Goal: Contribute content: Contribute content

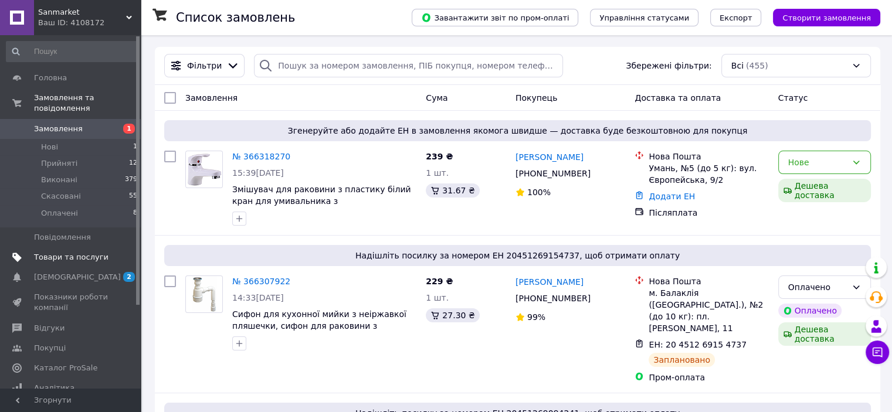
click at [75, 252] on span "Товари та послуги" at bounding box center [71, 257] width 75 height 11
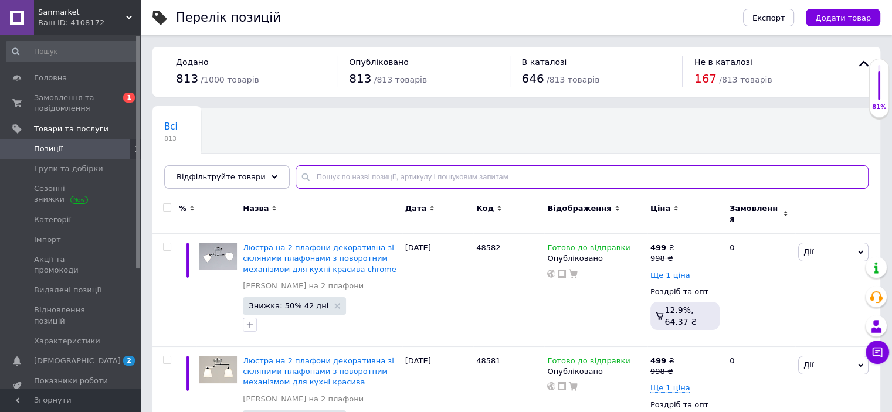
click at [336, 181] on input "text" at bounding box center [582, 176] width 573 height 23
paste input "Люстра на 2 плафона декоративная со стеклянными плафонами для кухни красвая пол…"
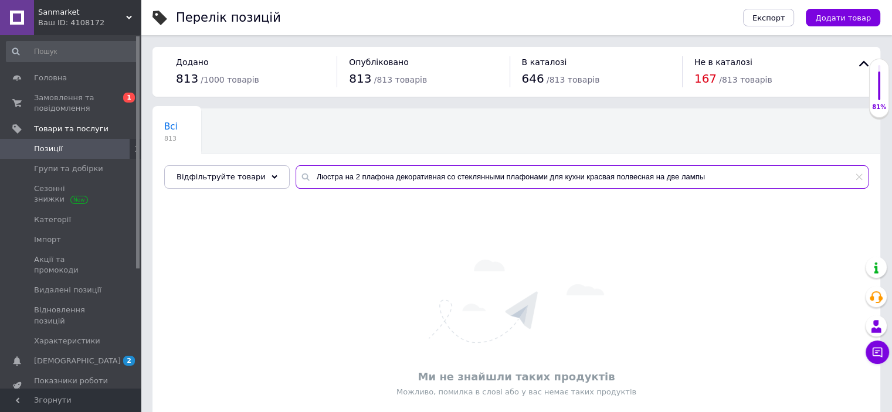
click at [615, 175] on input "Люстра на 2 плафона декоративная со стеклянными плафонами для кухни красвая пол…" at bounding box center [582, 176] width 573 height 23
click at [588, 176] on input "Люстра на 2 плафона декоративная со стеклянными плафонами для кухни красвая под…" at bounding box center [582, 176] width 573 height 23
drag, startPoint x: 713, startPoint y: 172, endPoint x: 249, endPoint y: 191, distance: 465.0
click at [220, 182] on div "Відфільтруйте товари Люстра на 2 плафона декоративная со стеклянными плафонами …" at bounding box center [516, 176] width 705 height 23
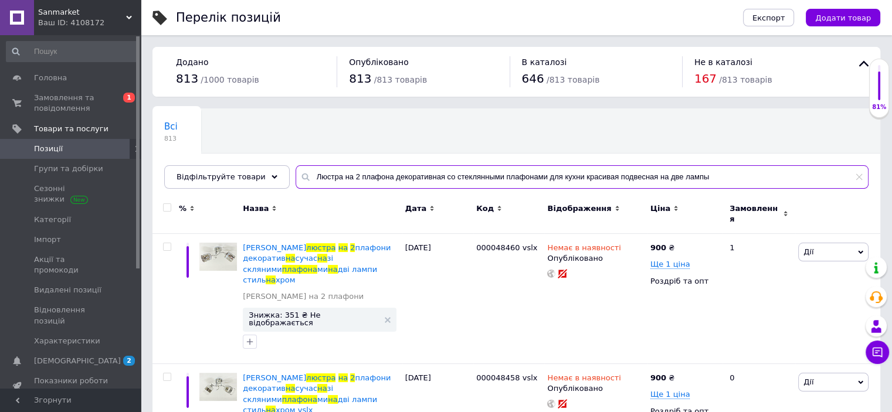
type input "Люстра на 2 плафона декоративная со стеклянными плафонами для кухни красивая по…"
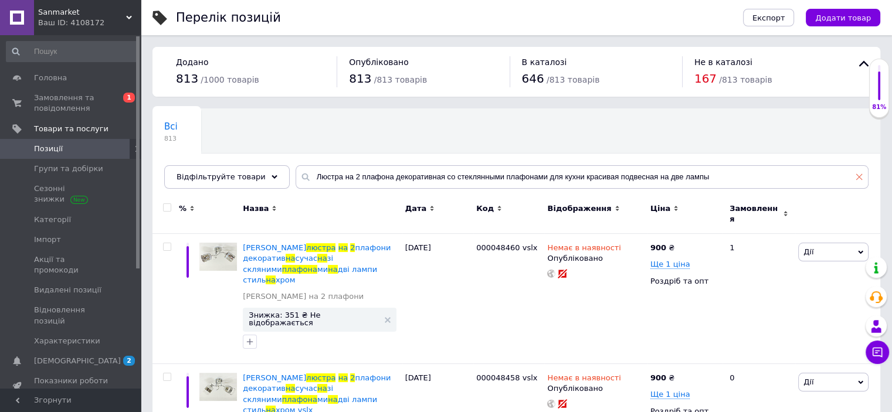
click at [859, 179] on icon at bounding box center [859, 177] width 7 height 7
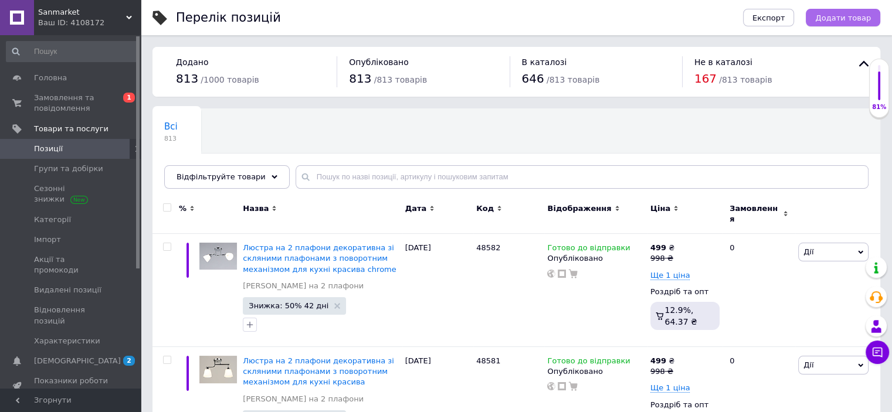
click at [837, 20] on span "Додати товар" at bounding box center [843, 17] width 56 height 9
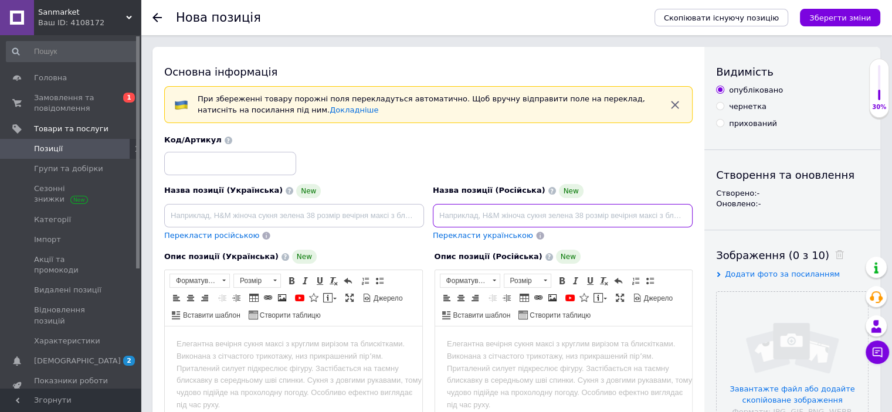
click at [527, 220] on input at bounding box center [563, 215] width 260 height 23
paste input "Люстра на 2 плафона декоративная со стеклянными плафонами для кухни красивая по…"
type input "Люстра на 2 плафона декоративная со стеклянными плафонами для кухни красивая по…"
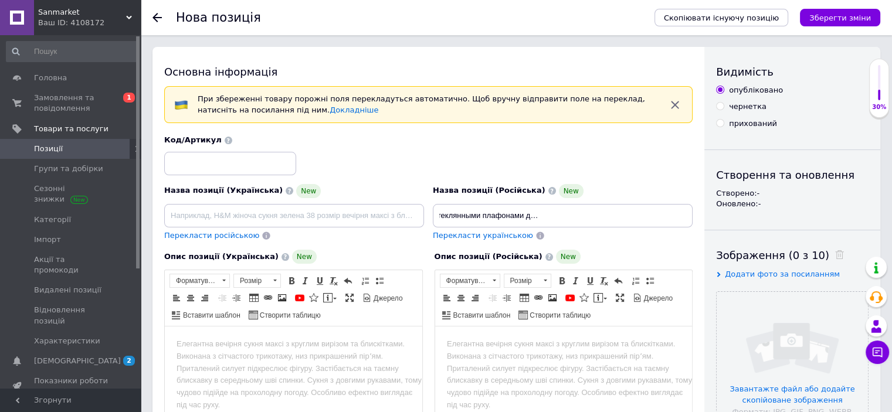
click at [507, 232] on span "Перекласти українською" at bounding box center [483, 235] width 100 height 9
type input "Люстра на 2 плафони декоративна зі скляними плафонами для кухні красива підвісн…"
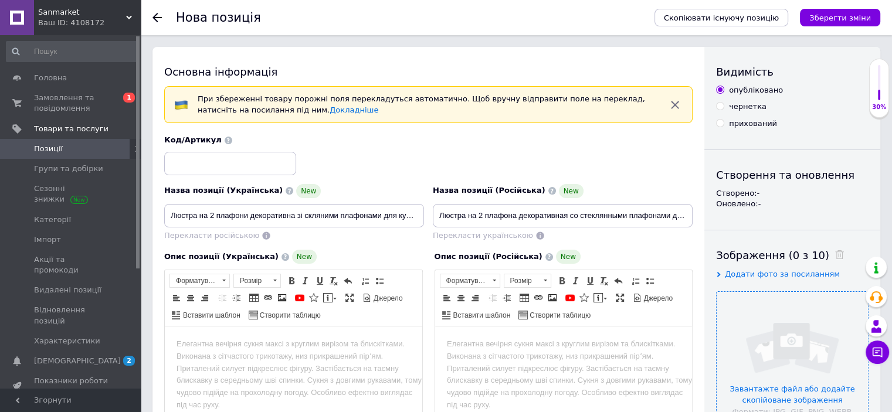
click at [827, 354] on input "file" at bounding box center [792, 367] width 151 height 151
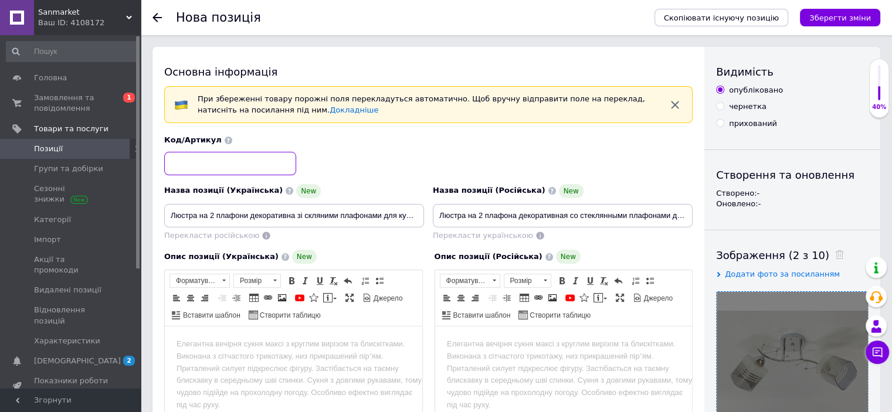
click at [215, 164] on input at bounding box center [230, 163] width 132 height 23
paste input "48482"
type input "48482"
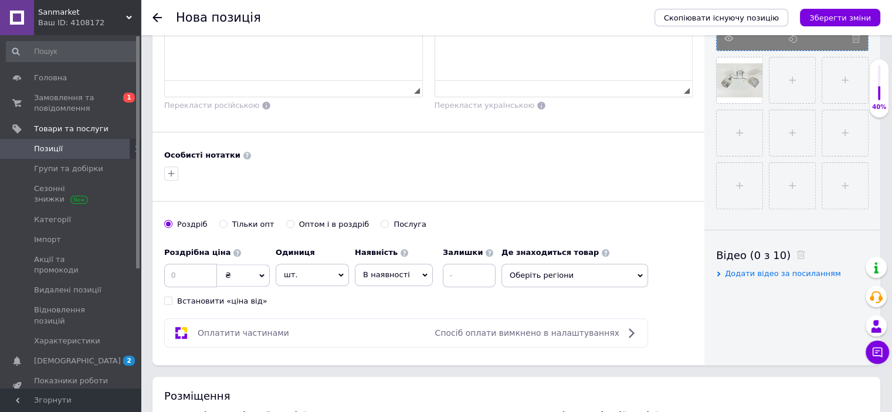
scroll to position [469, 0]
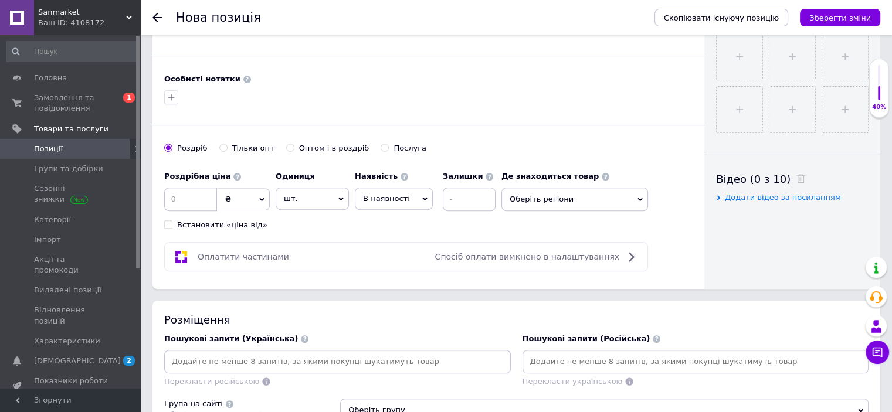
click at [319, 144] on div "Оптом і в роздріб" at bounding box center [334, 148] width 70 height 11
click at [294, 144] on input "Оптом і в роздріб" at bounding box center [290, 148] width 8 height 8
radio input "true"
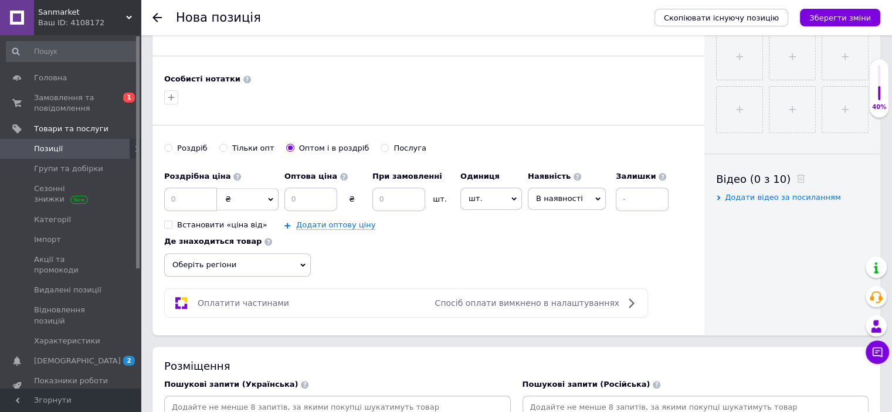
click at [551, 202] on span "В наявності" at bounding box center [567, 199] width 78 height 22
click at [552, 263] on li "Готово до відправки" at bounding box center [567, 272] width 77 height 27
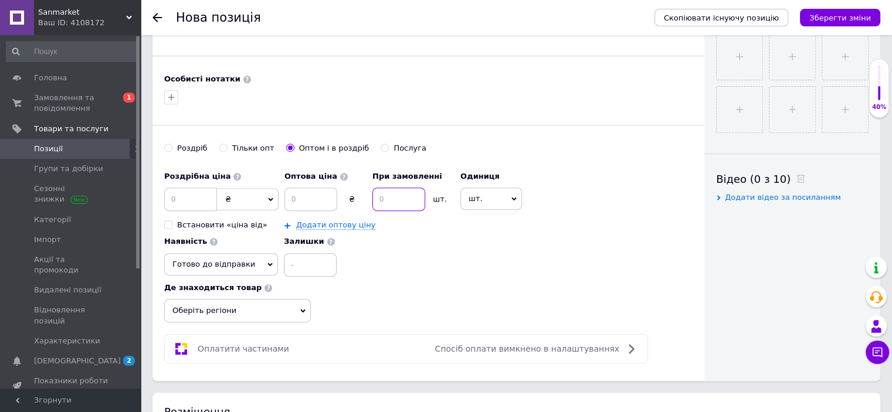
click at [422, 193] on input at bounding box center [399, 199] width 53 height 23
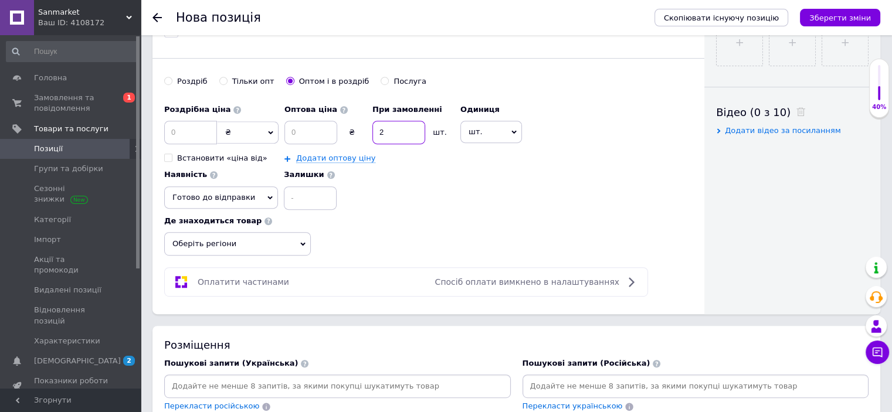
scroll to position [587, 0]
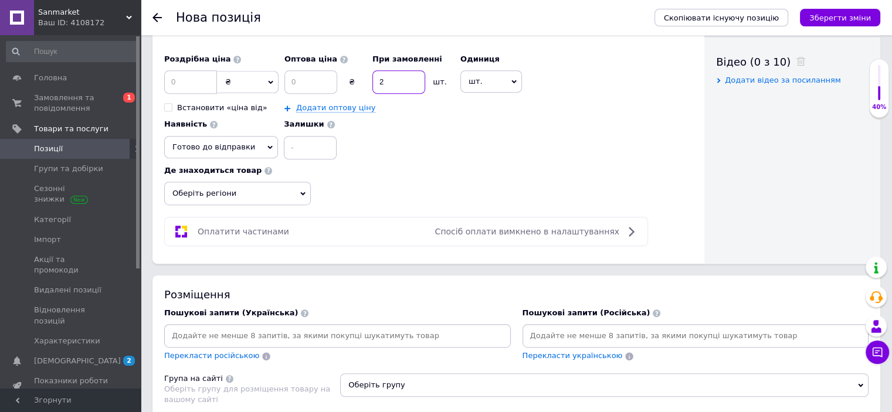
type input "2"
click at [221, 195] on span "Оберіть регіони" at bounding box center [237, 193] width 147 height 23
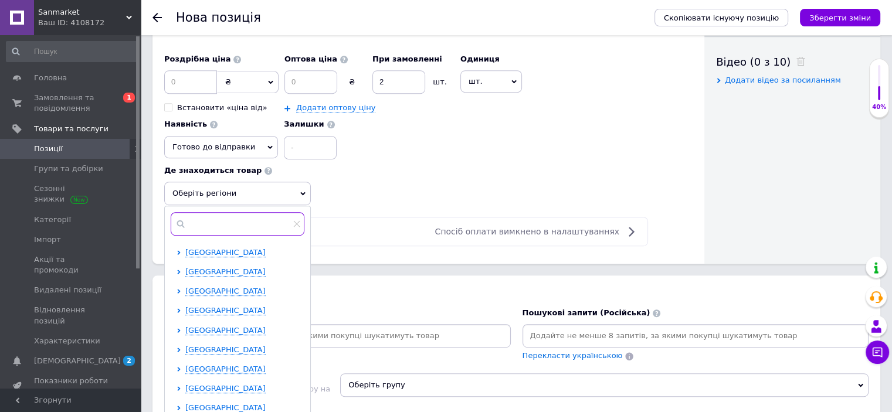
click at [229, 222] on input "text" at bounding box center [238, 223] width 134 height 23
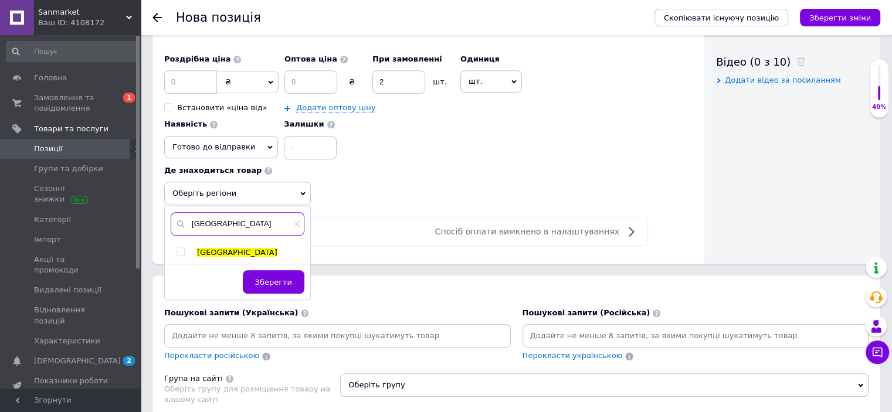
type input "[GEOGRAPHIC_DATA]"
click at [179, 248] on input "checkbox" at bounding box center [181, 252] width 8 height 8
checkbox input "true"
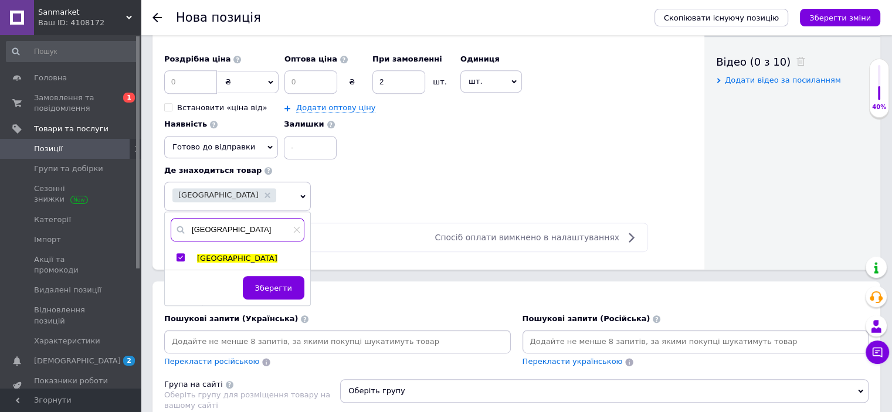
click at [229, 225] on input "[GEOGRAPHIC_DATA]" at bounding box center [238, 229] width 134 height 23
type input "к"
type input "[GEOGRAPHIC_DATA]"
click at [177, 254] on input "checkbox" at bounding box center [181, 258] width 8 height 8
checkbox input "true"
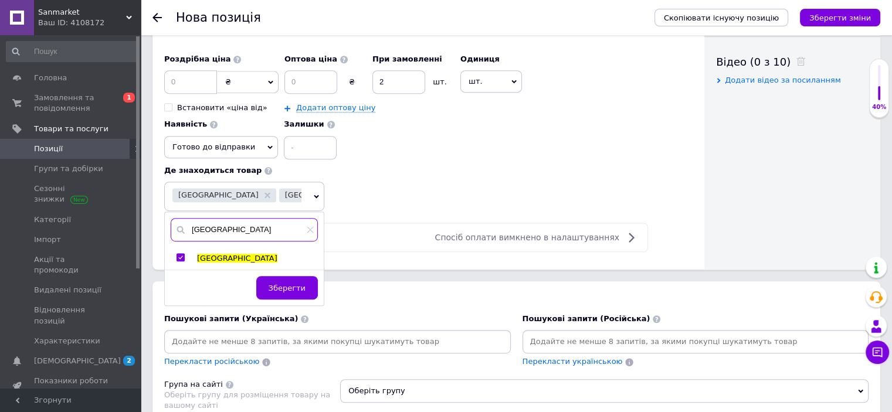
click at [227, 232] on input "[GEOGRAPHIC_DATA]" at bounding box center [244, 229] width 147 height 23
type input "о"
type input "дніпро"
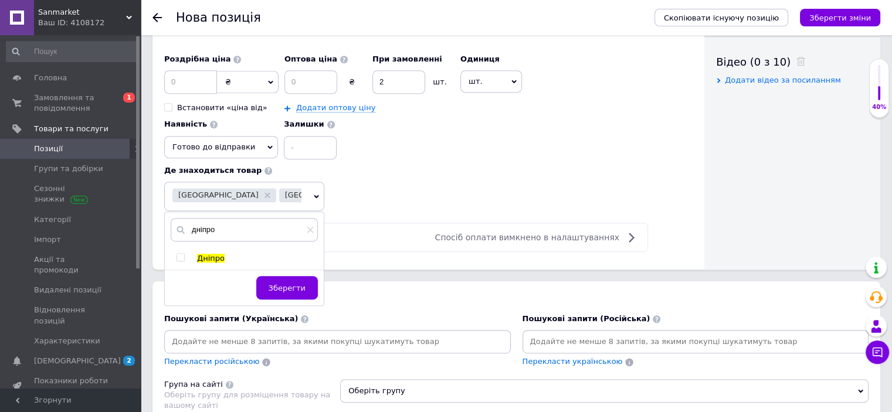
click at [183, 254] on input "checkbox" at bounding box center [181, 258] width 8 height 8
checkbox input "true"
click at [286, 290] on span "Зберегти" at bounding box center [287, 288] width 37 height 9
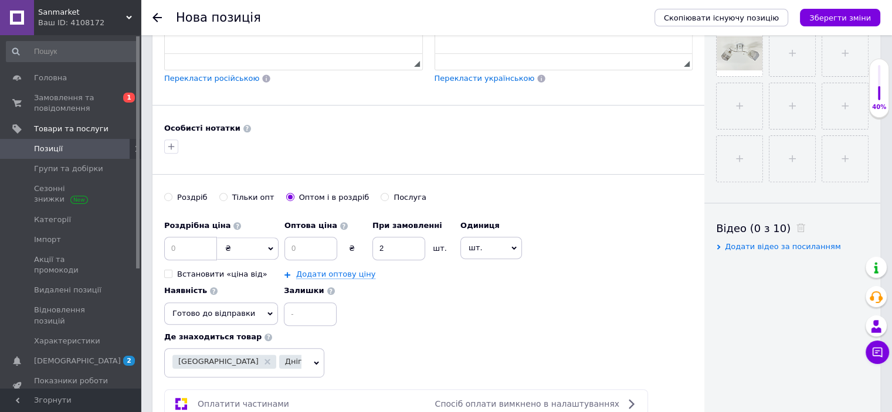
scroll to position [235, 0]
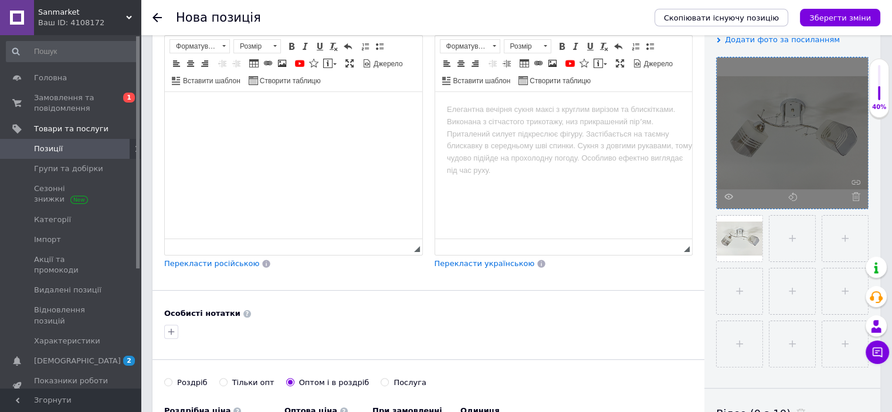
click at [220, 127] on html at bounding box center [294, 110] width 258 height 36
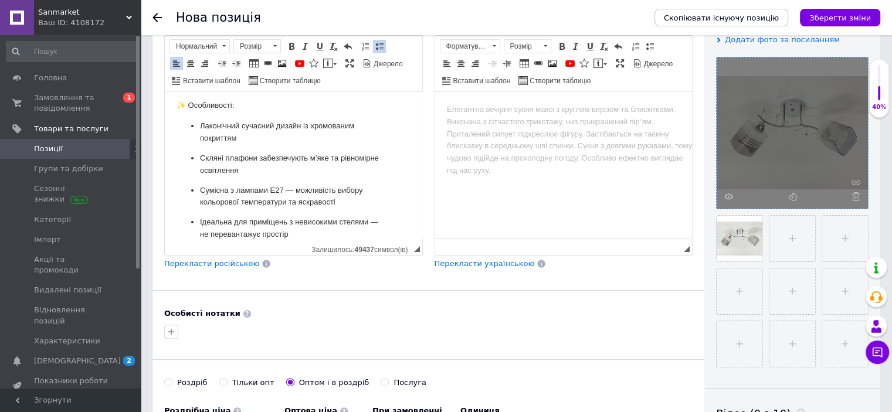
click at [198, 266] on span "Перекласти російською" at bounding box center [211, 263] width 95 height 9
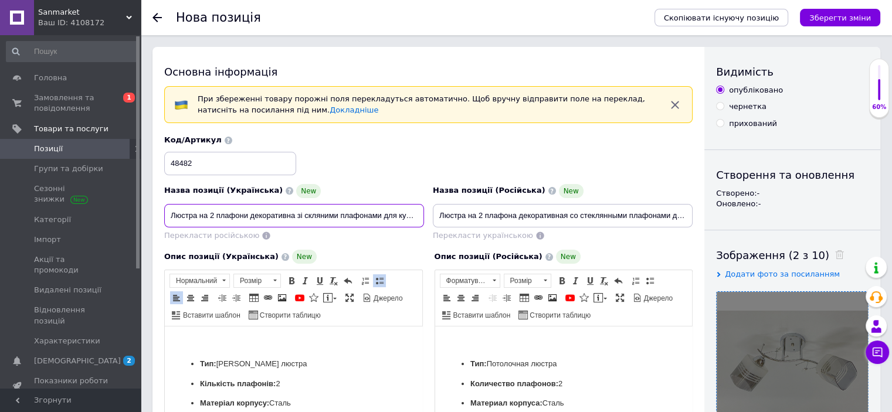
scroll to position [0, 107]
drag, startPoint x: 172, startPoint y: 215, endPoint x: 486, endPoint y: 211, distance: 313.9
click at [519, 206] on div "Назва позиції (Українська) New Люстра на 2 плафони декоративна зі скляними плаф…" at bounding box center [428, 188] width 537 height 115
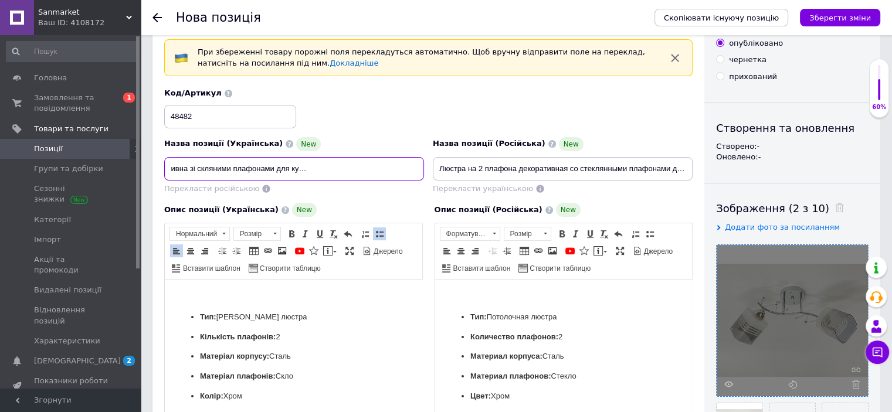
scroll to position [176, 0]
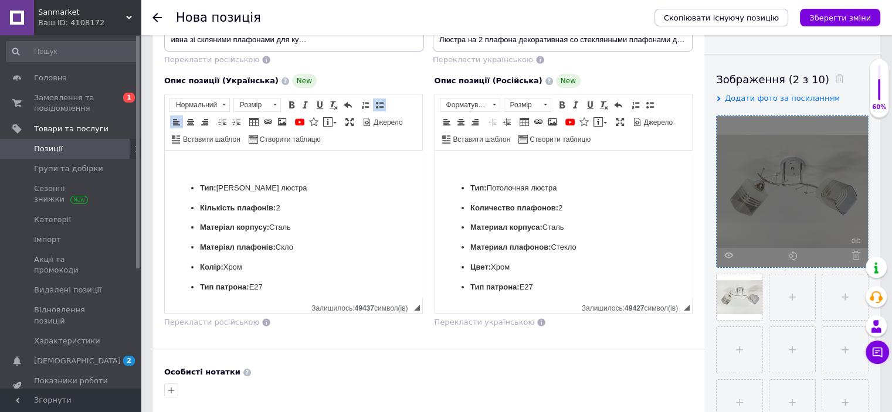
click at [266, 162] on p "Редактор, E7366AF0-7ABC-4B39-88B1-CFFF4BAC5DD0" at bounding box center [294, 168] width 234 height 12
click at [190, 125] on span at bounding box center [190, 121] width 9 height 9
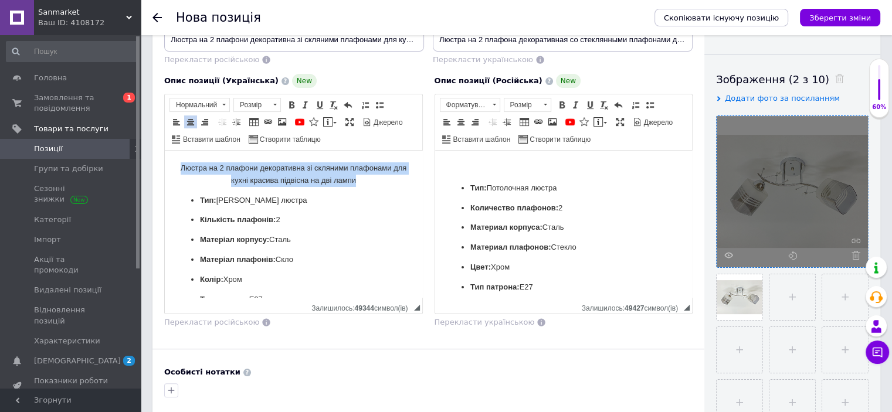
drag, startPoint x: 183, startPoint y: 161, endPoint x: 333, endPoint y: 157, distance: 150.3
click at [376, 185] on html "Люстра на 2 плафони декоративна зі скляними плафонами для кухні красива підвісн…" at bounding box center [294, 379] width 258 height 456
drag, startPoint x: 209, startPoint y: 103, endPoint x: 216, endPoint y: 106, distance: 7.4
click at [211, 103] on span "Нормальний" at bounding box center [194, 105] width 48 height 13
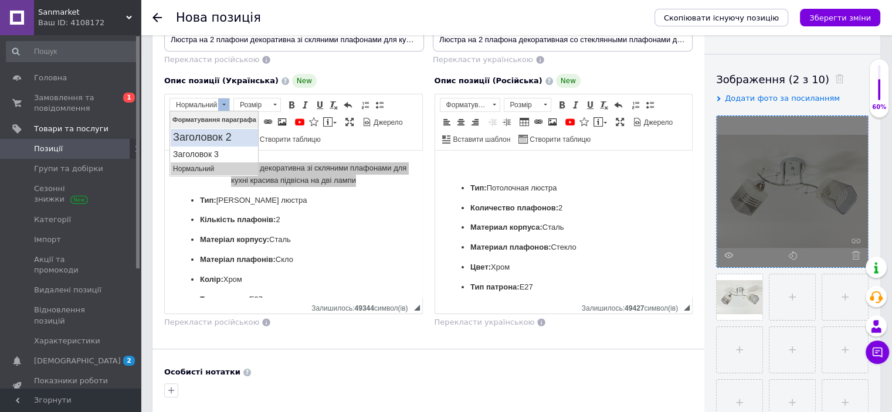
click at [224, 137] on h2 "Заголовок 2" at bounding box center [213, 137] width 83 height 13
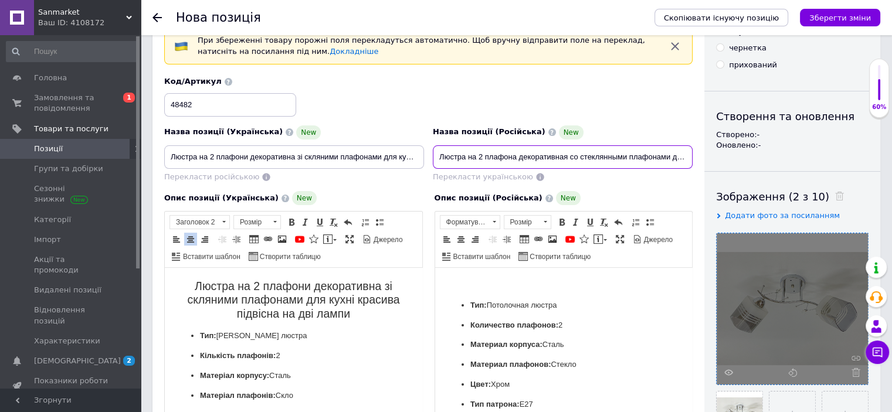
scroll to position [0, 147]
drag, startPoint x: 439, startPoint y: 153, endPoint x: 725, endPoint y: 156, distance: 286.3
click at [725, 156] on div "Основна інформація При збереженні товару порожні поля перекладуться автоматично…" at bounding box center [517, 393] width 728 height 810
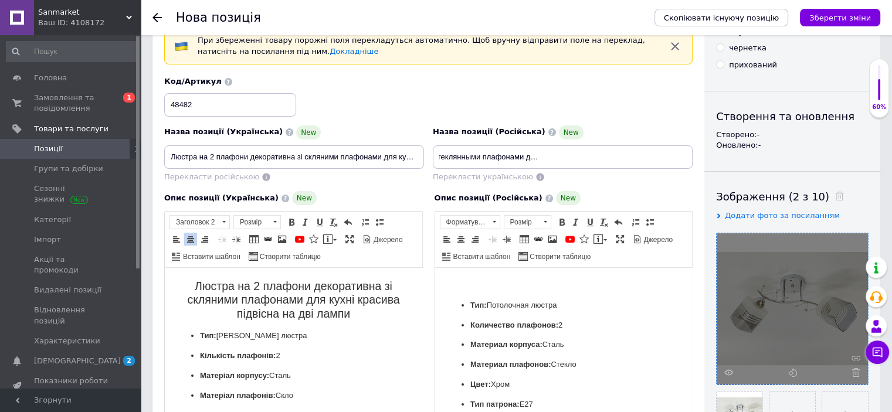
click at [539, 283] on p "Редактор, 866D43DD-044B-4F6B-9FEC-8CC8B0186E89" at bounding box center [563, 286] width 234 height 12
click at [463, 239] on span at bounding box center [460, 239] width 9 height 9
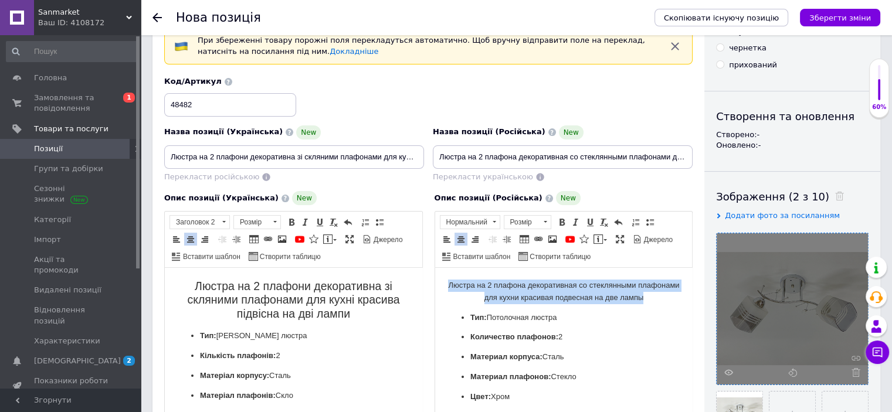
drag, startPoint x: 464, startPoint y: 280, endPoint x: 673, endPoint y: 297, distance: 209.6
click at [473, 222] on span "Нормальний" at bounding box center [465, 222] width 48 height 13
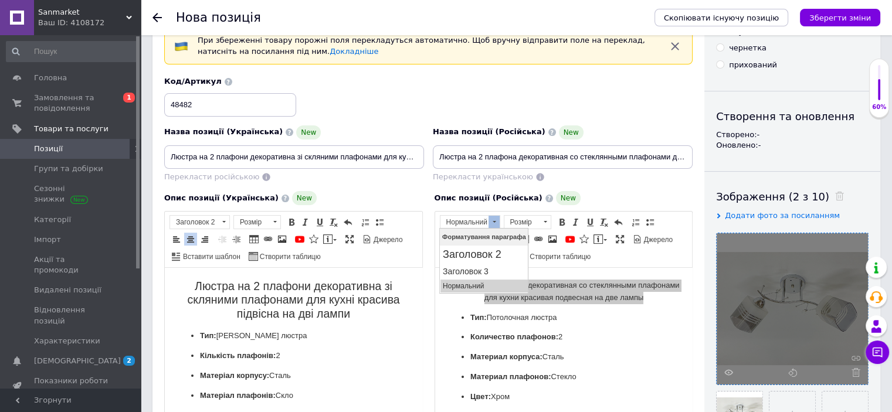
click at [489, 244] on h1 "Форматування параграфа" at bounding box center [484, 236] width 89 height 17
click at [490, 249] on h2 "Заголовок 2" at bounding box center [484, 254] width 83 height 13
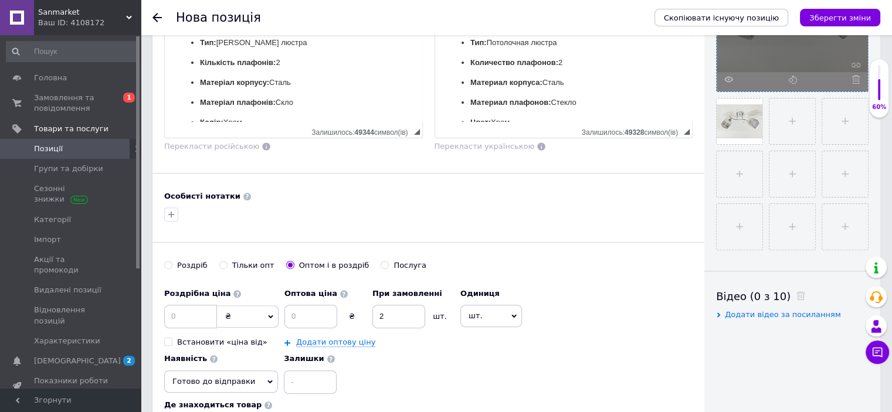
scroll to position [528, 0]
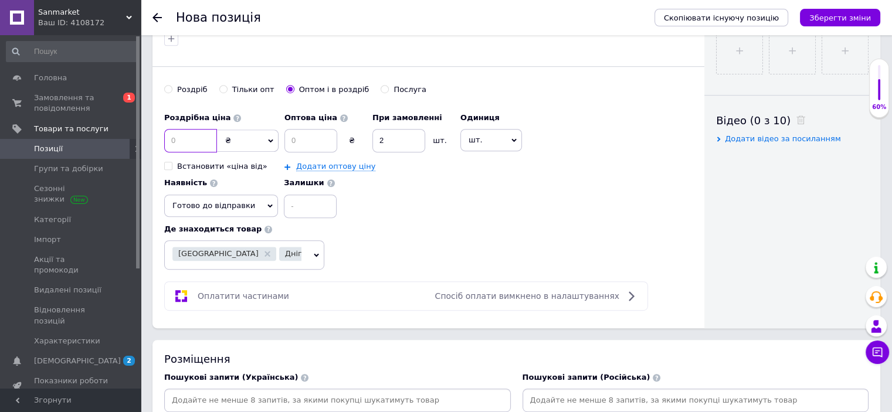
click at [186, 140] on input at bounding box center [190, 140] width 53 height 23
type input "1158"
click at [327, 138] on input at bounding box center [311, 140] width 53 height 23
type input "549"
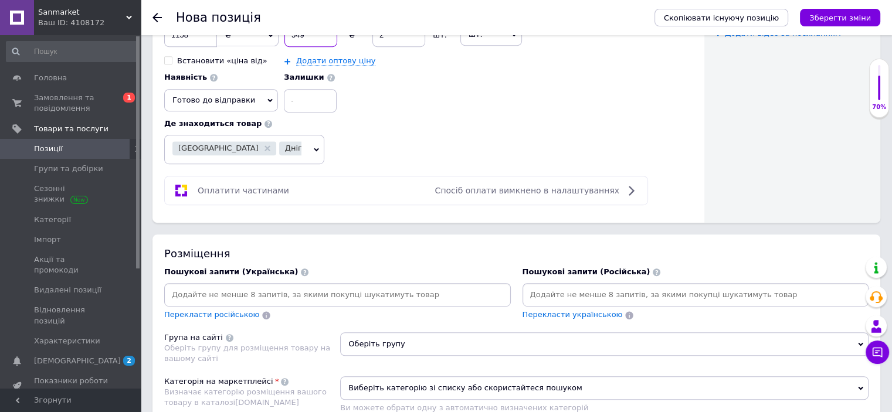
scroll to position [704, 0]
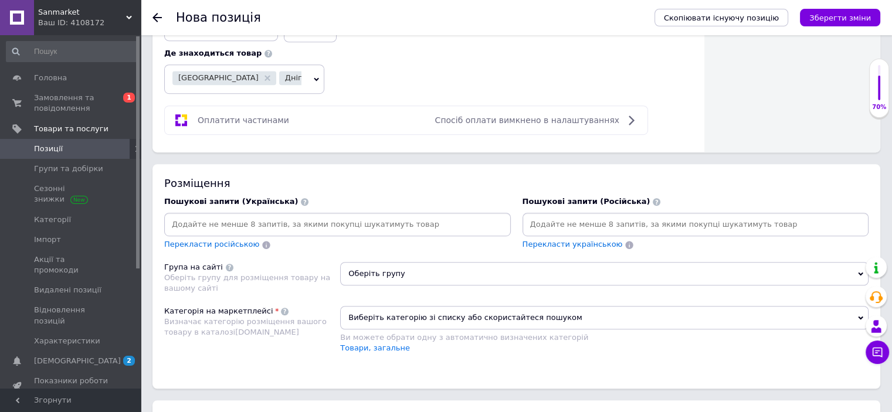
click at [568, 221] on input at bounding box center [696, 225] width 342 height 18
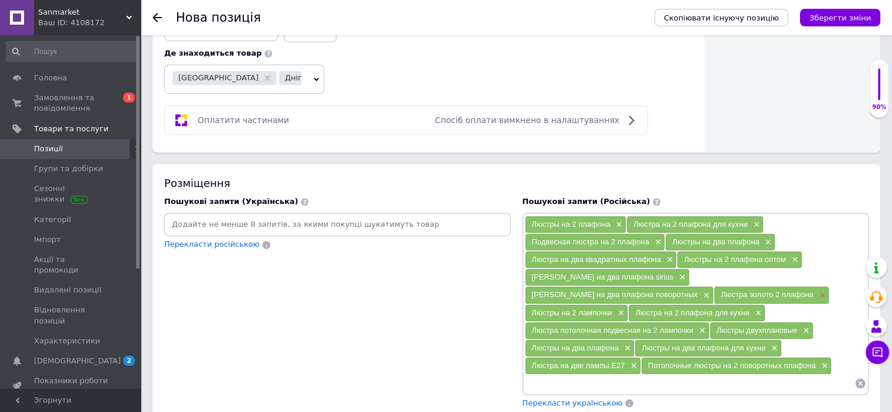
click at [817, 291] on span "×" at bounding box center [821, 296] width 9 height 10
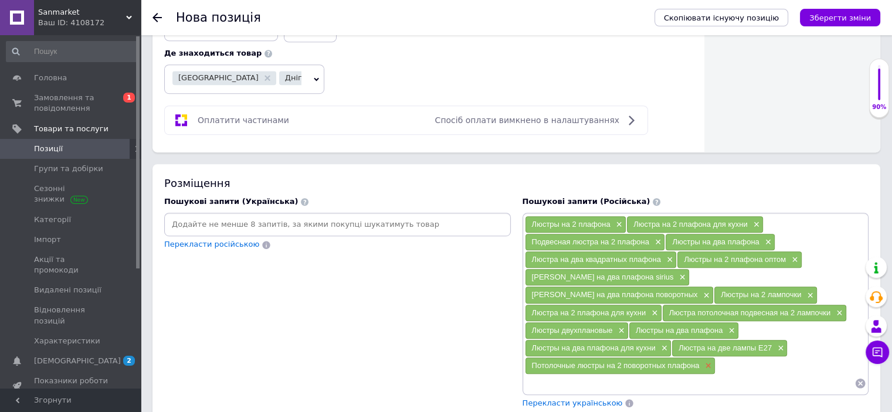
click at [712, 361] on span "×" at bounding box center [706, 366] width 9 height 10
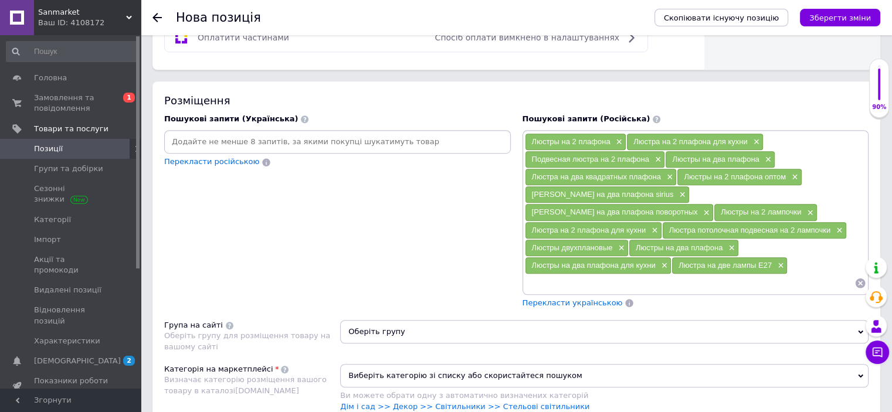
scroll to position [880, 0]
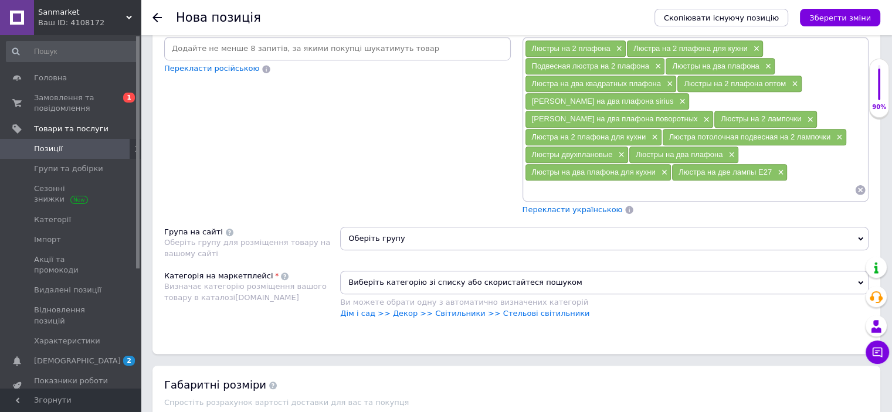
click at [669, 181] on input at bounding box center [690, 190] width 330 height 18
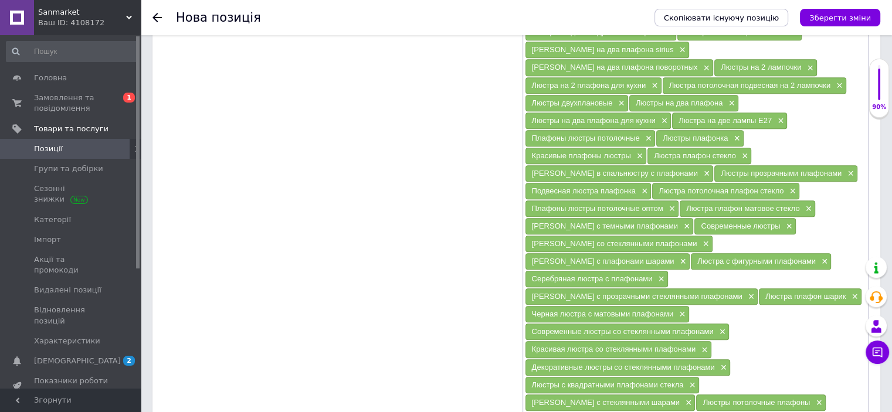
scroll to position [997, 0]
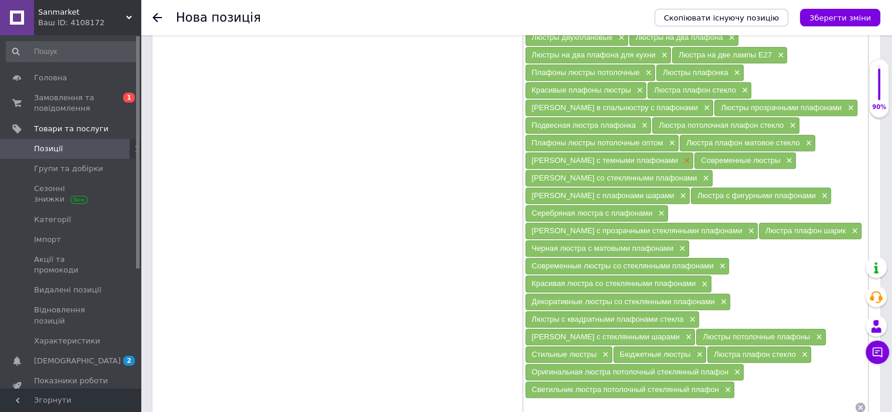
click at [681, 156] on span "×" at bounding box center [685, 161] width 9 height 10
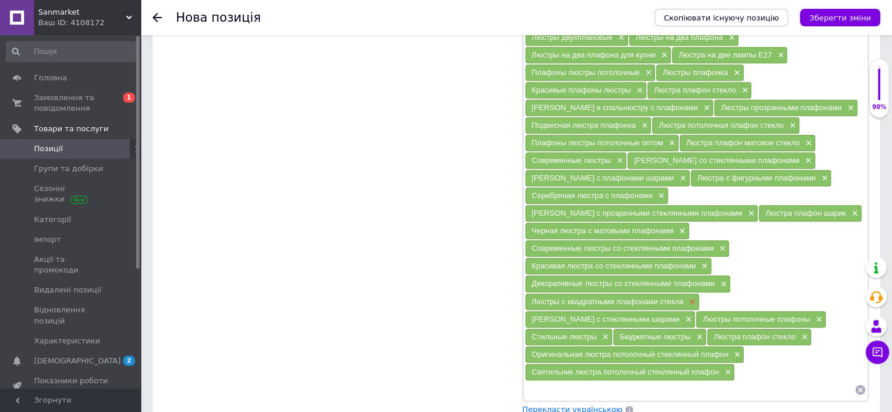
click at [692, 297] on span "×" at bounding box center [690, 302] width 9 height 10
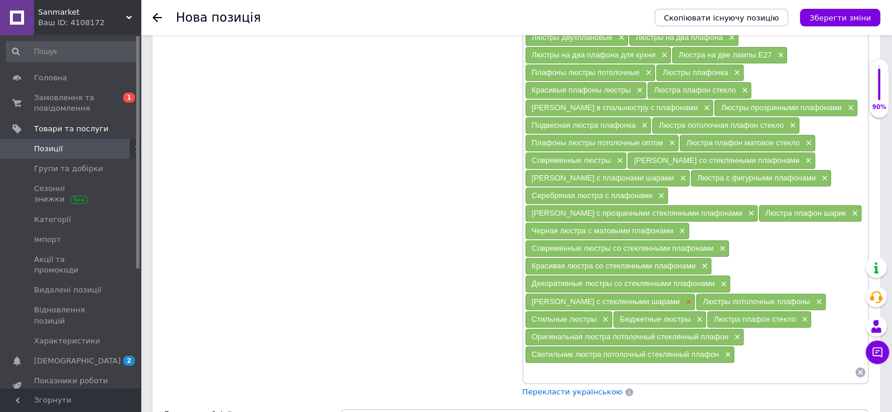
click at [692, 297] on span "×" at bounding box center [687, 302] width 9 height 10
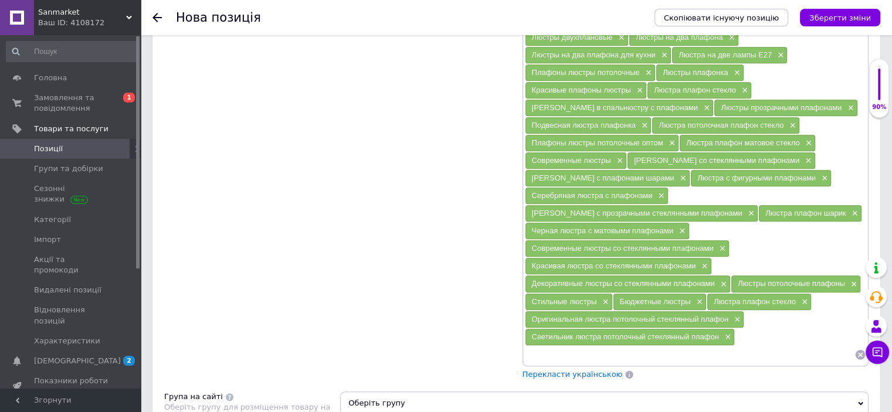
click at [689, 223] on div "Черная люстра с матовыми плафонами ×" at bounding box center [608, 231] width 164 height 16
click at [686, 226] on span "×" at bounding box center [680, 231] width 9 height 10
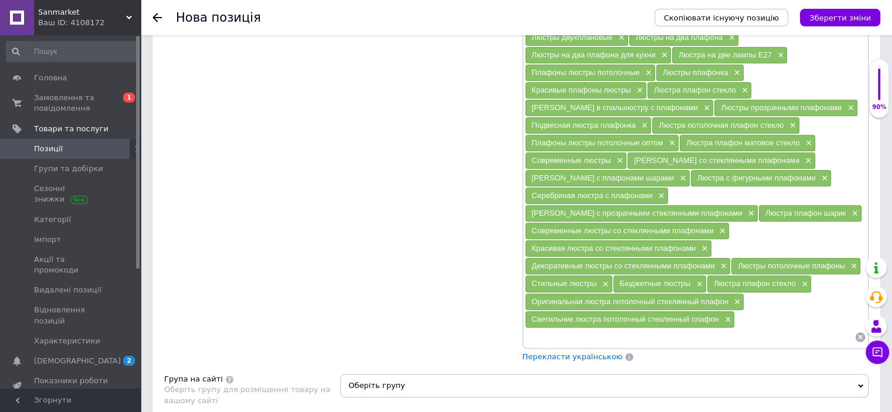
scroll to position [939, 0]
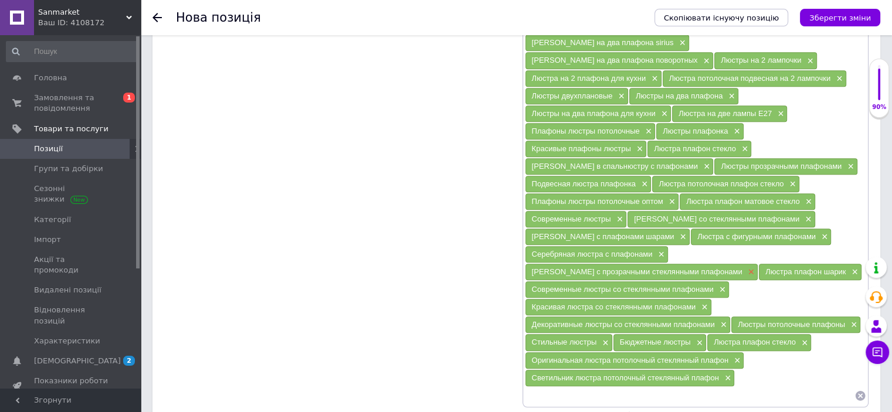
click at [755, 268] on span "×" at bounding box center [750, 273] width 9 height 10
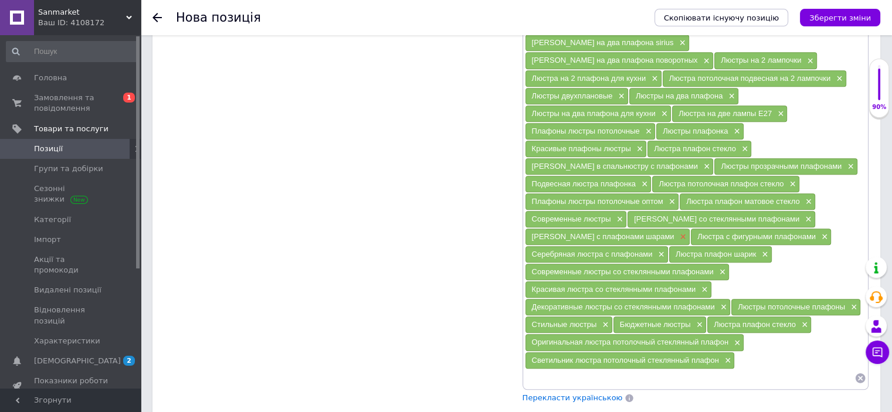
click at [677, 232] on span "×" at bounding box center [681, 237] width 9 height 10
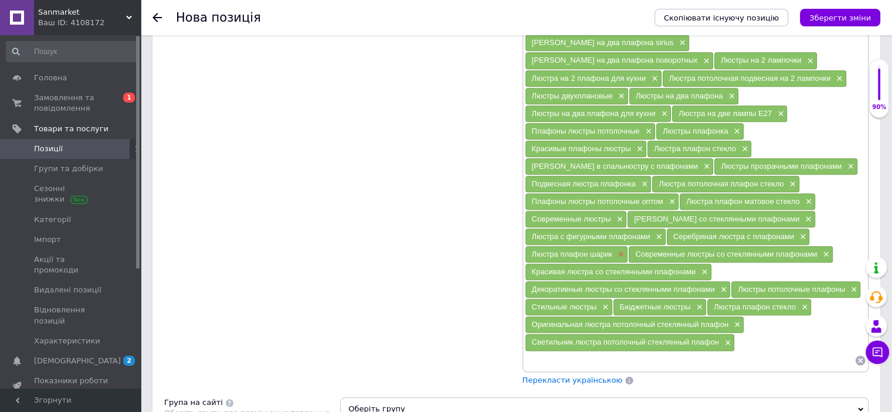
click at [622, 250] on span "×" at bounding box center [619, 255] width 9 height 10
click at [740, 320] on span "×" at bounding box center [736, 325] width 9 height 10
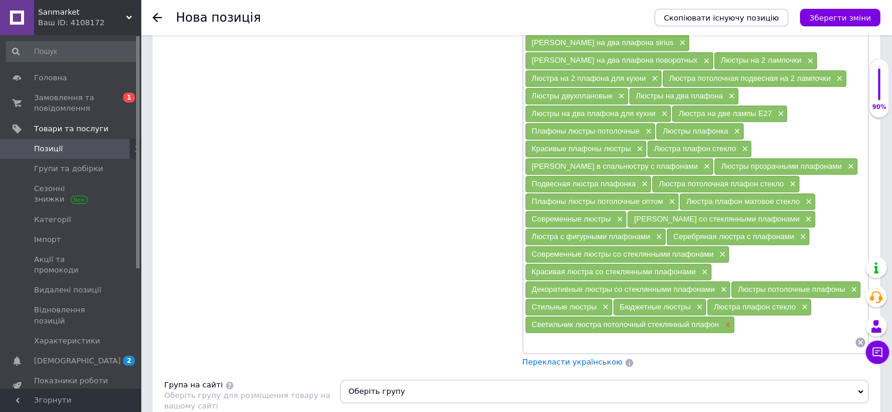
click at [730, 320] on span "×" at bounding box center [726, 325] width 9 height 10
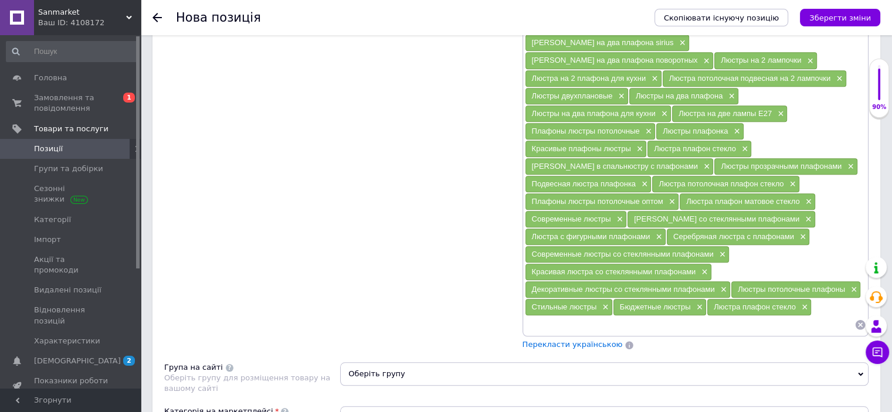
click at [549, 340] on span "Перекласти українською" at bounding box center [573, 344] width 100 height 9
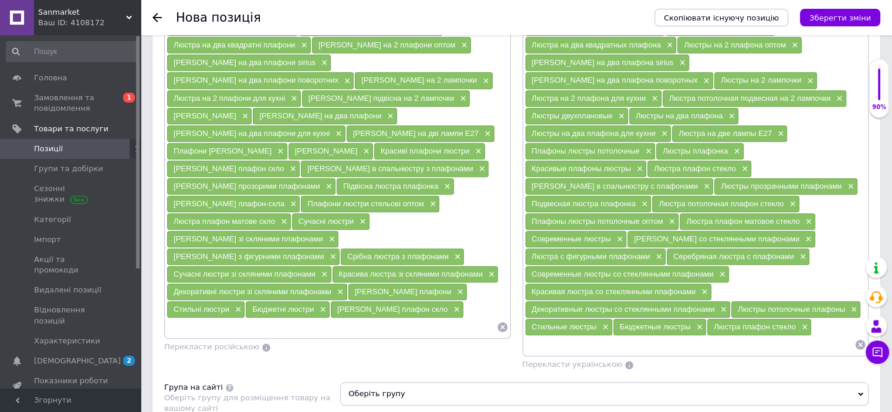
scroll to position [1103, 0]
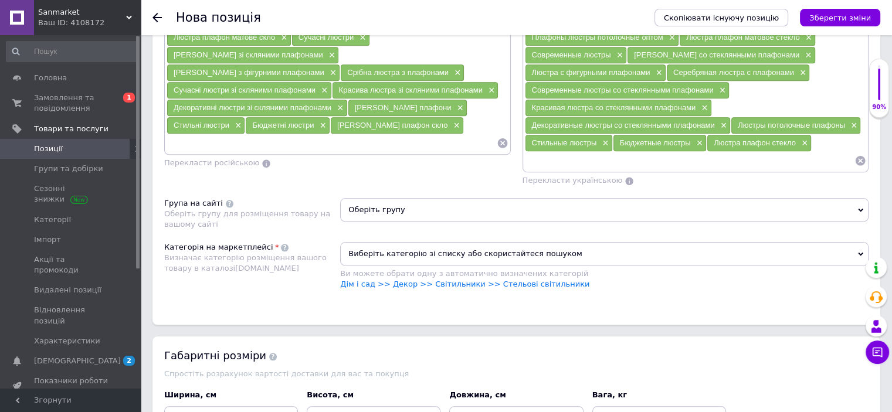
click at [396, 198] on span "Оберіть групу" at bounding box center [604, 209] width 529 height 23
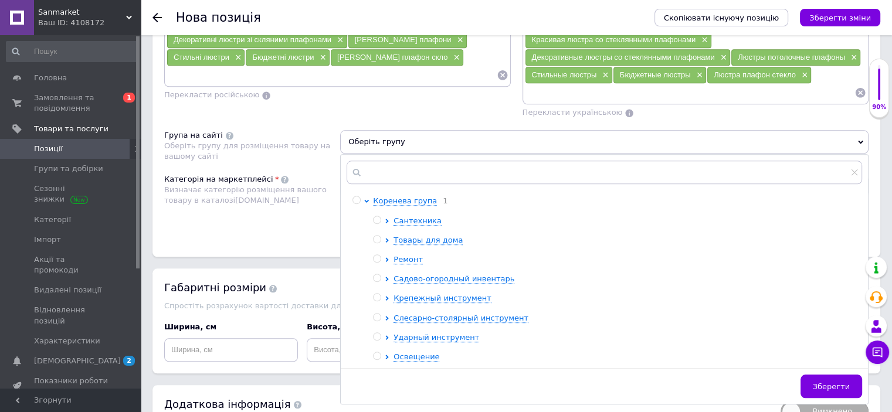
scroll to position [1220, 0]
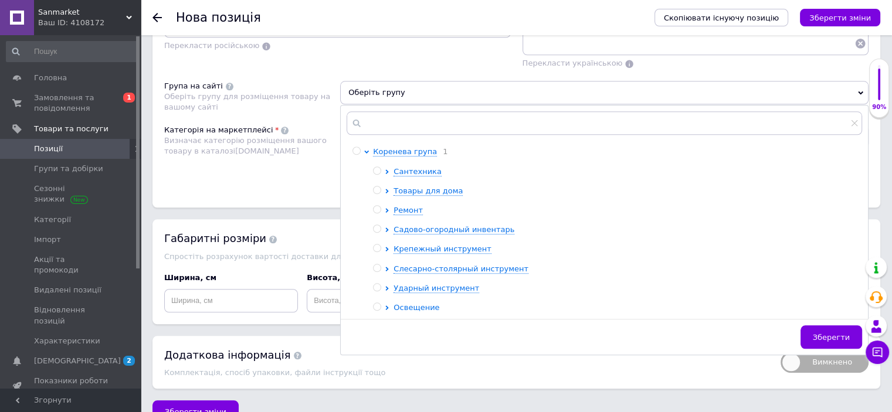
click at [420, 303] on span "Освещение" at bounding box center [417, 307] width 46 height 9
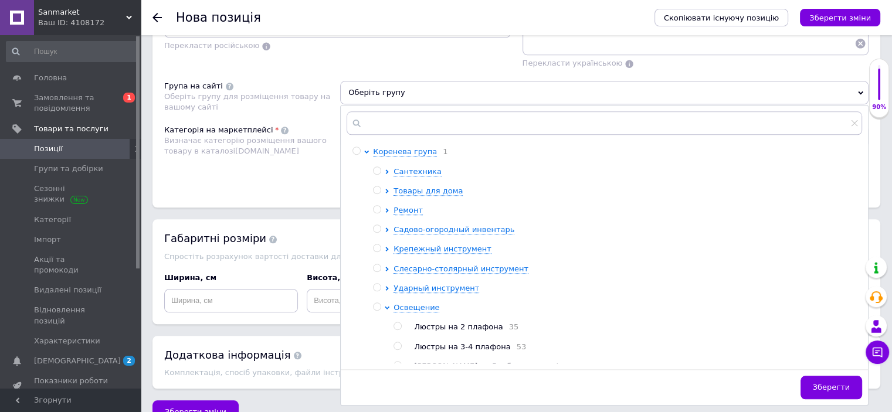
click at [472, 323] on span "Люстры на 2 плафона" at bounding box center [458, 327] width 89 height 9
radio input "true"
click at [838, 383] on span "Зберегти" at bounding box center [831, 387] width 37 height 9
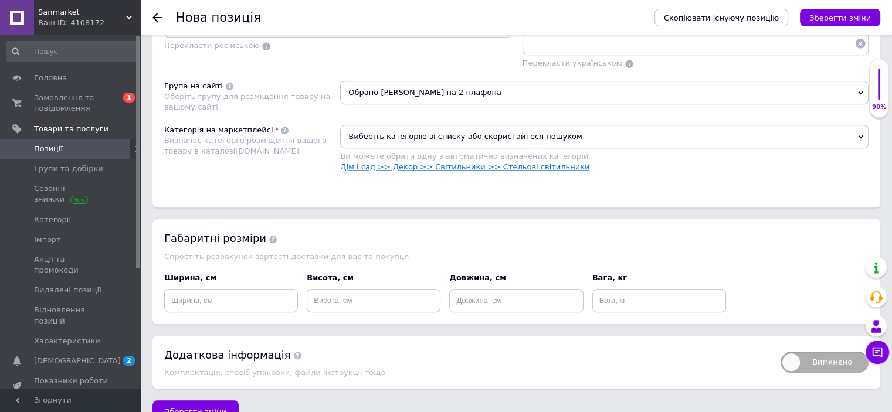
click at [507, 162] on link "Дім і сад >> Декор >> Світильники >> Стельові світильники" at bounding box center [464, 166] width 249 height 9
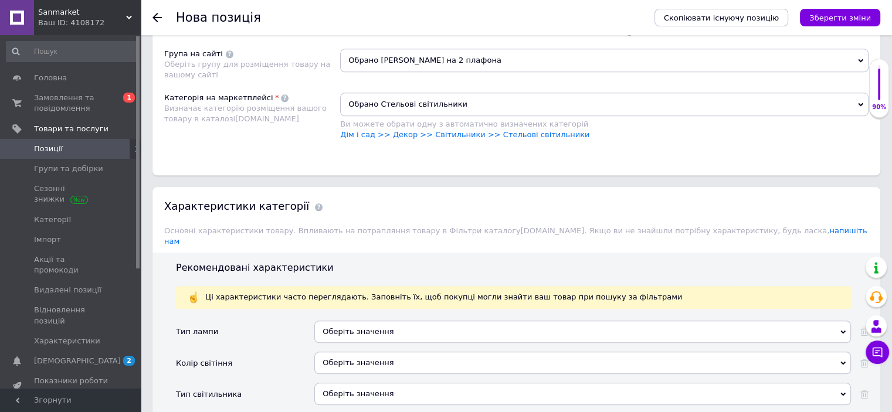
scroll to position [1338, 0]
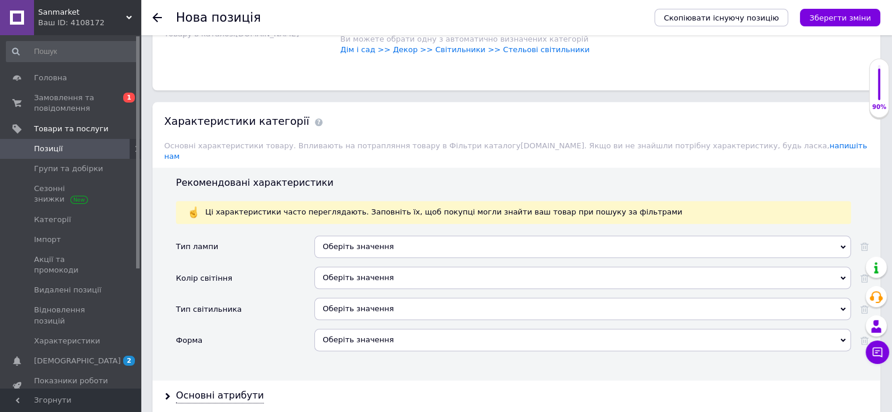
click at [375, 267] on div "Оберіть значення" at bounding box center [582, 278] width 537 height 22
click at [266, 236] on div "Тип лампи" at bounding box center [245, 251] width 138 height 31
click at [369, 298] on div "Оберіть значення" at bounding box center [582, 309] width 537 height 22
click at [336, 236] on div "Оберіть значення" at bounding box center [582, 247] width 537 height 22
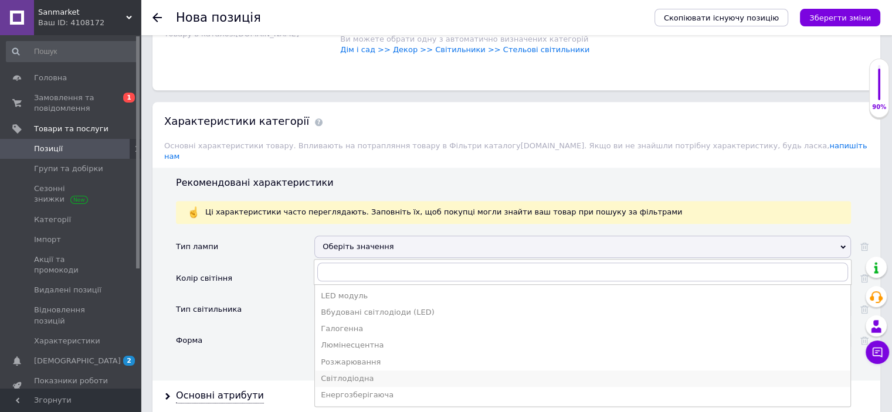
click at [368, 374] on div "Світлодіодна" at bounding box center [583, 379] width 524 height 11
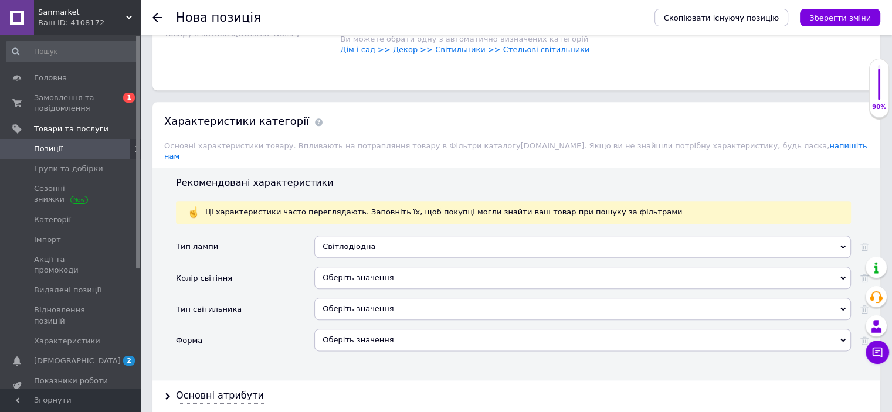
click at [324, 298] on div "Оберіть значення" at bounding box center [582, 309] width 537 height 22
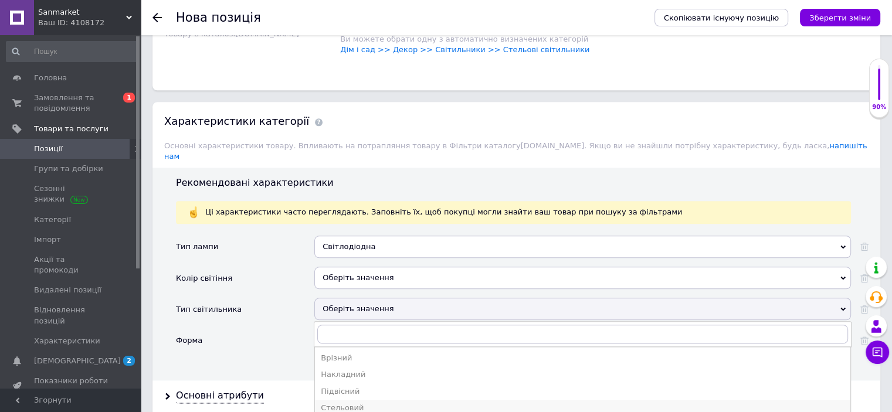
click at [359, 403] on div "Стельовий" at bounding box center [583, 408] width 524 height 11
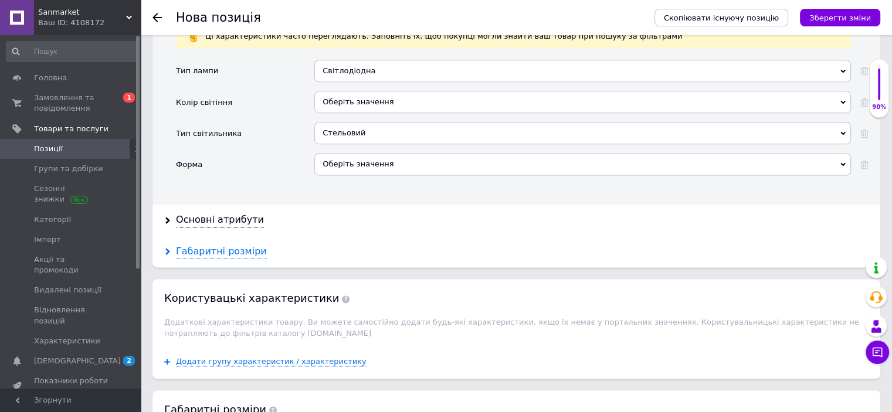
click at [235, 245] on div "Габаритні розміри" at bounding box center [221, 251] width 91 height 13
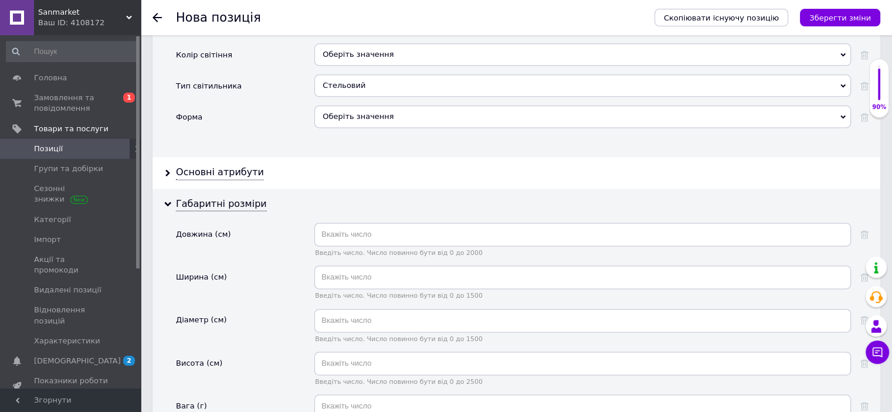
scroll to position [1631, 0]
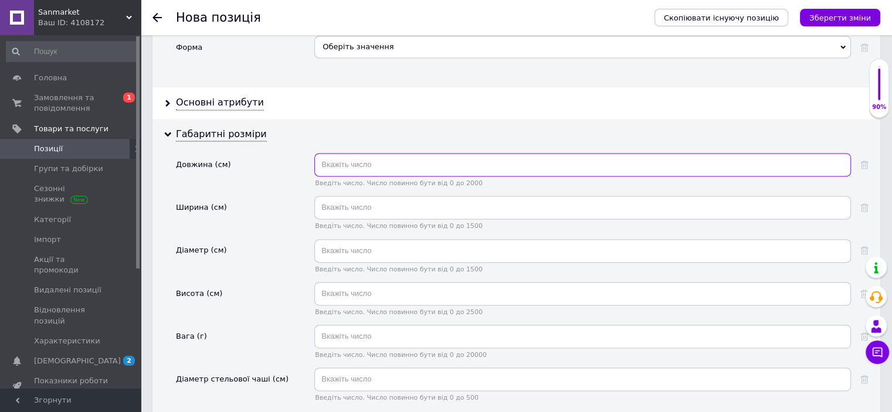
click at [348, 153] on input "text" at bounding box center [582, 164] width 537 height 23
type input "46"
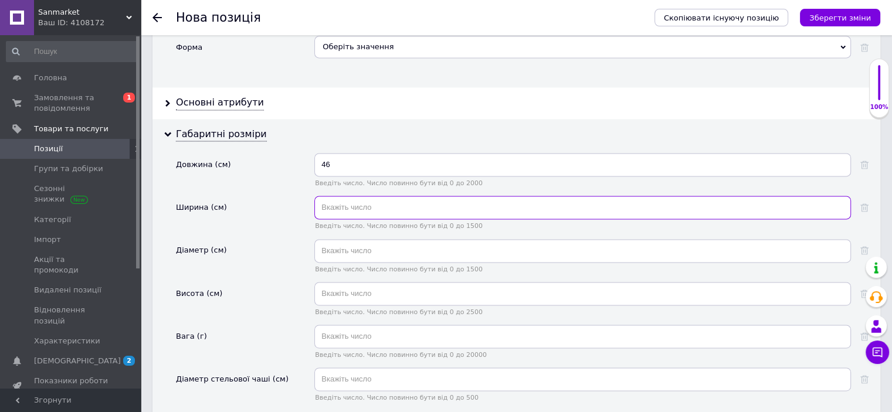
click at [333, 196] on input "text" at bounding box center [582, 207] width 537 height 23
type input "18"
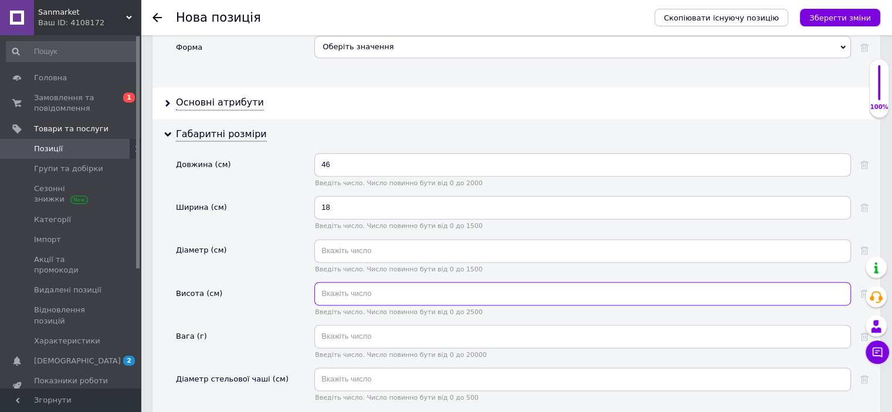
click at [341, 282] on input "text" at bounding box center [582, 293] width 537 height 23
type input "25"
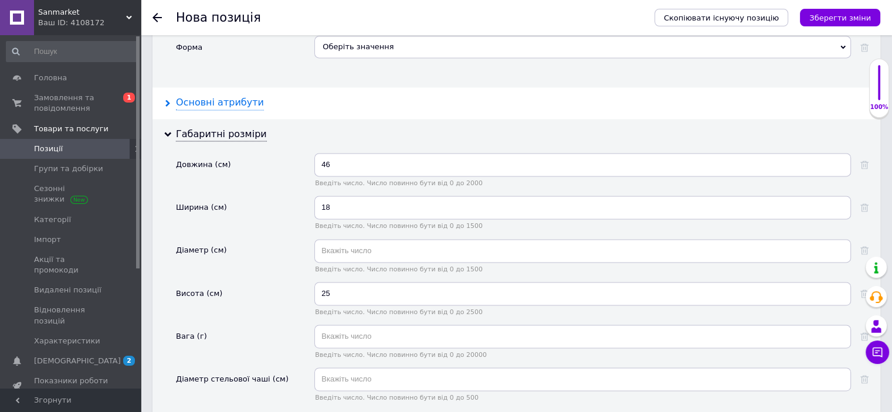
click at [229, 96] on div "Основні атрибути" at bounding box center [220, 102] width 88 height 13
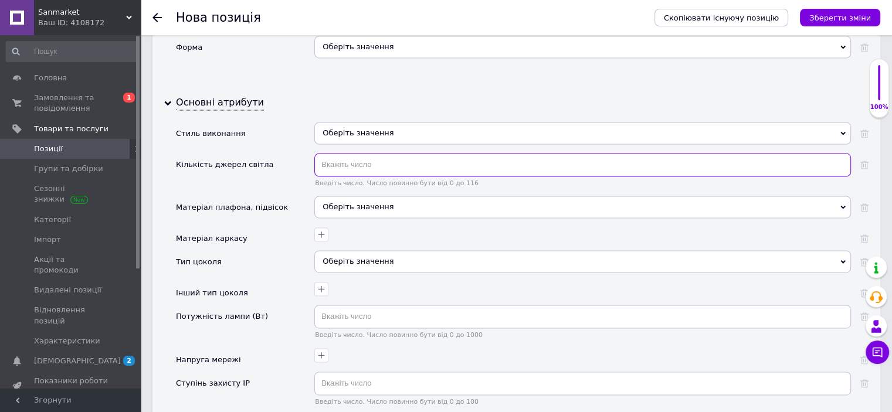
click at [375, 153] on input "text" at bounding box center [582, 164] width 537 height 23
type input "2"
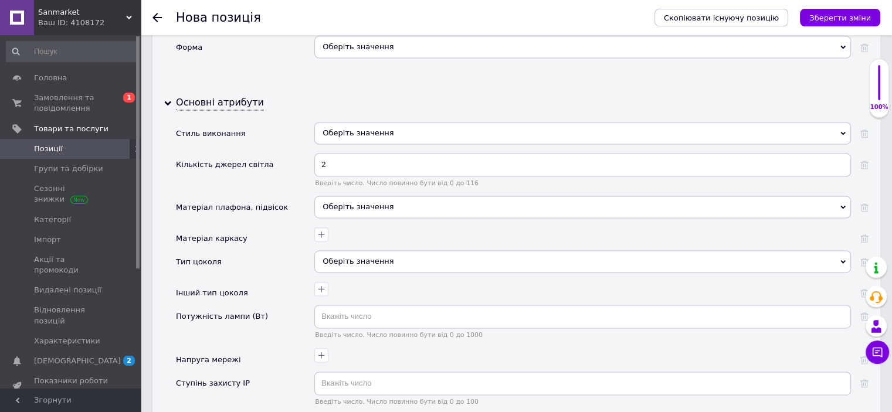
click at [351, 122] on div "Оберіть значення" at bounding box center [582, 133] width 537 height 22
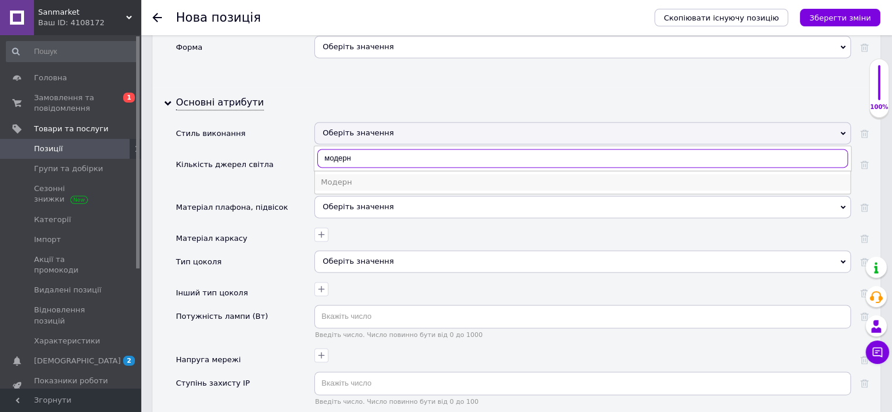
type input "модерн"
click at [347, 177] on div "Модерн" at bounding box center [583, 182] width 524 height 11
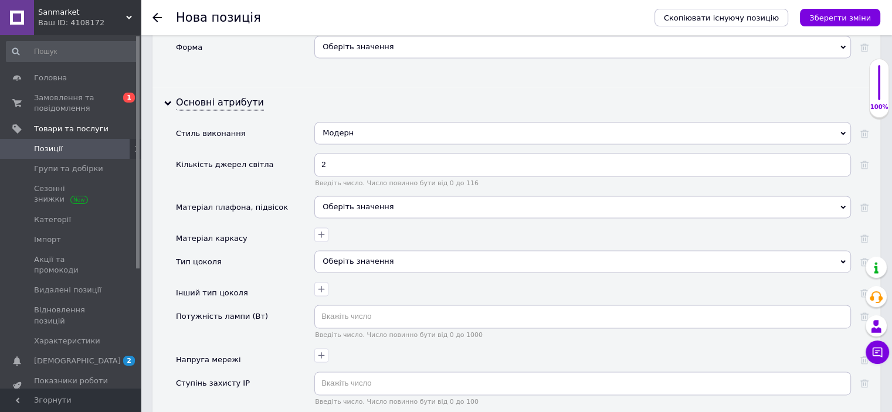
click at [350, 196] on div "Оберіть значення" at bounding box center [582, 207] width 537 height 22
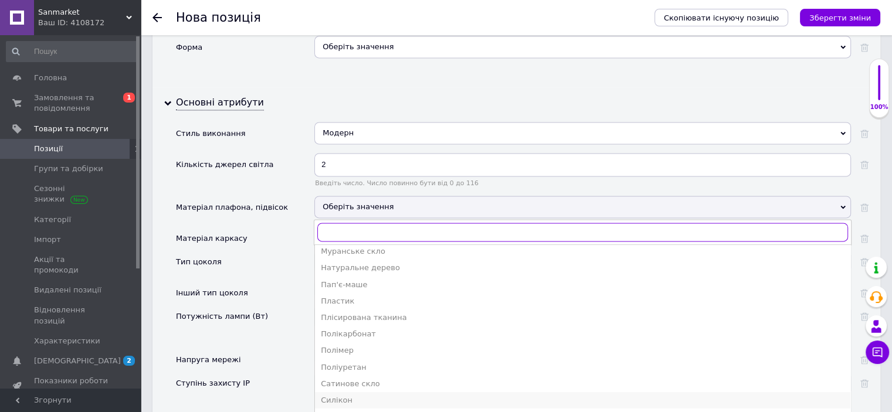
scroll to position [411, 0]
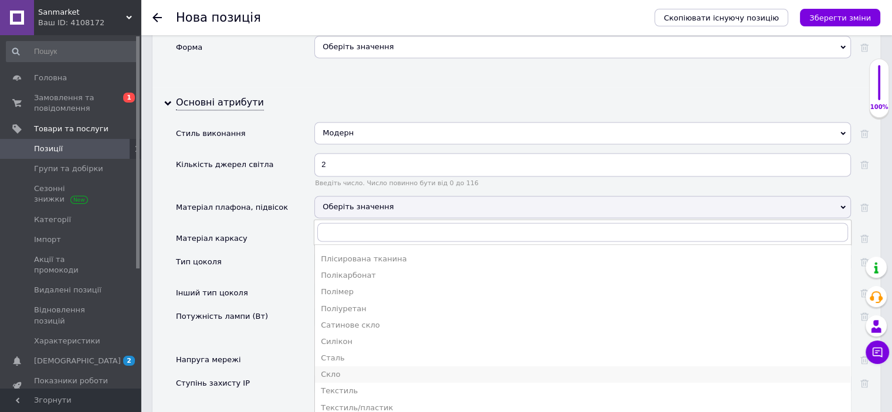
click at [347, 370] on div "Скло" at bounding box center [583, 375] width 524 height 11
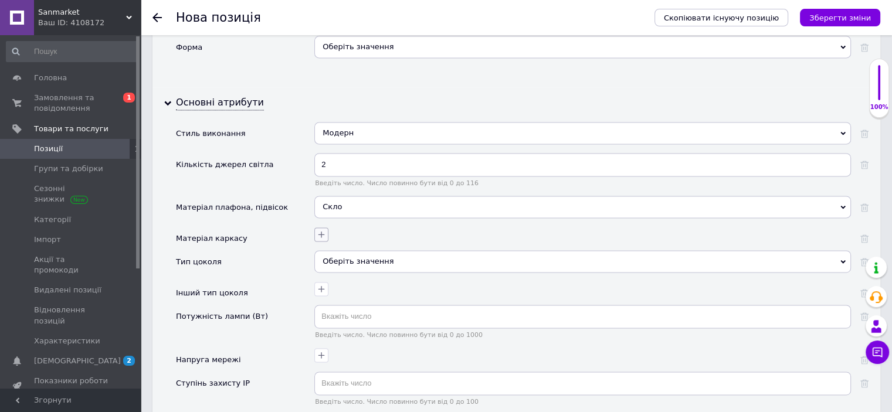
click at [326, 230] on icon "button" at bounding box center [321, 234] width 9 height 9
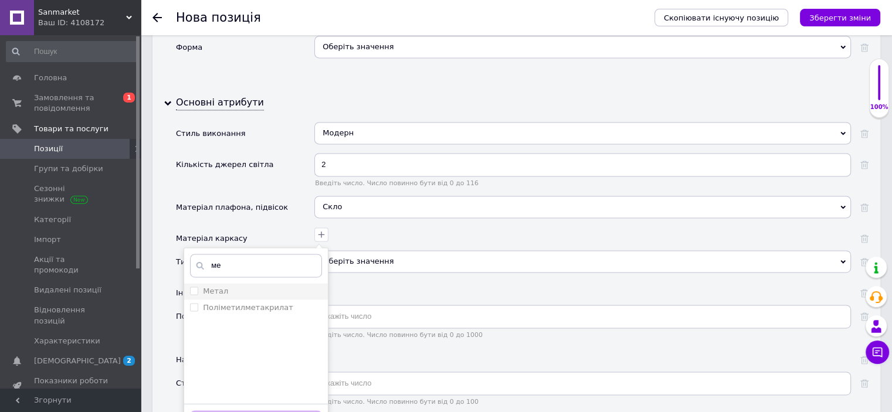
type input "ме"
click at [236, 286] on div "Метал" at bounding box center [256, 291] width 132 height 11
checkbox input "true"
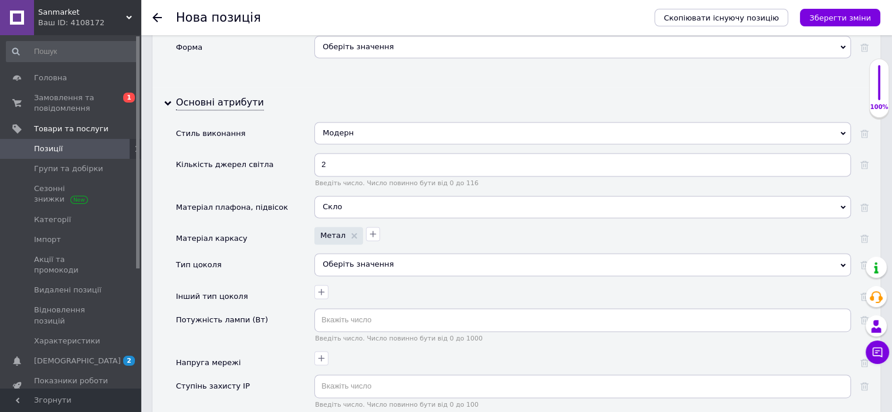
click at [372, 253] on div "Оберіть значення" at bounding box center [582, 264] width 537 height 22
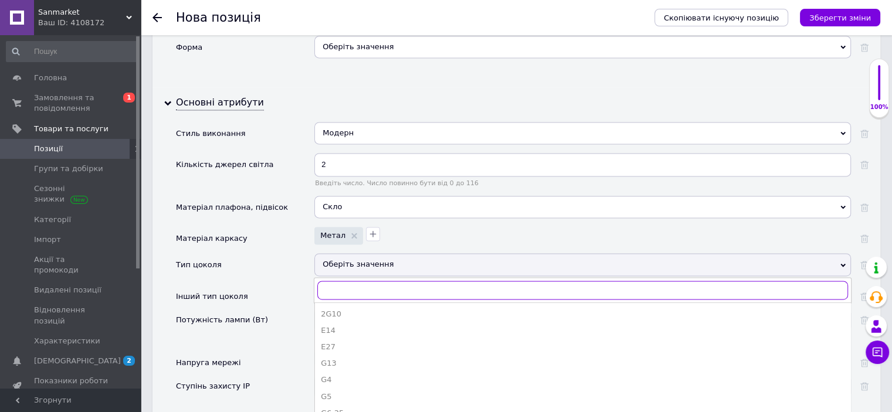
scroll to position [1689, 0]
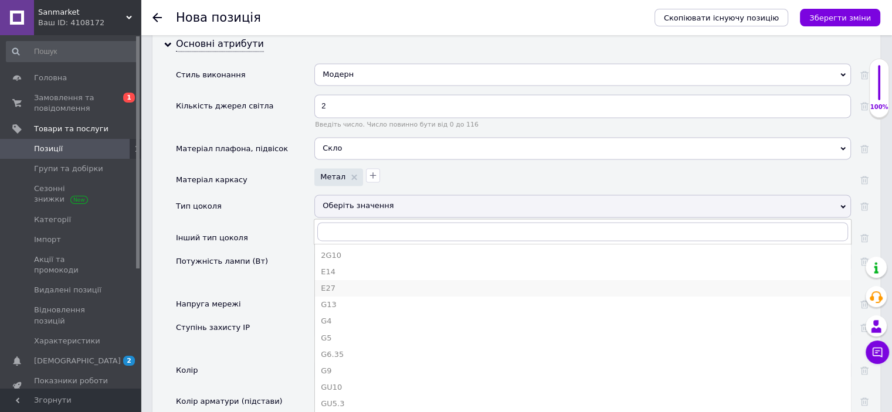
click at [337, 283] on div "E27" at bounding box center [583, 288] width 524 height 11
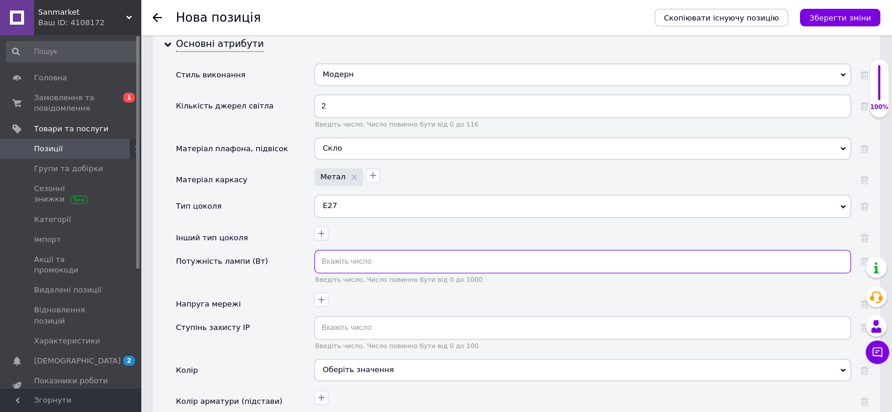
click at [352, 250] on input "text" at bounding box center [582, 261] width 537 height 23
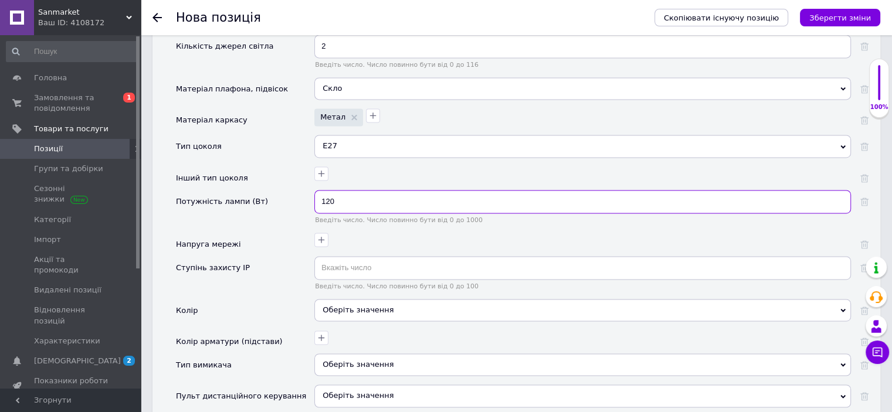
scroll to position [1807, 0]
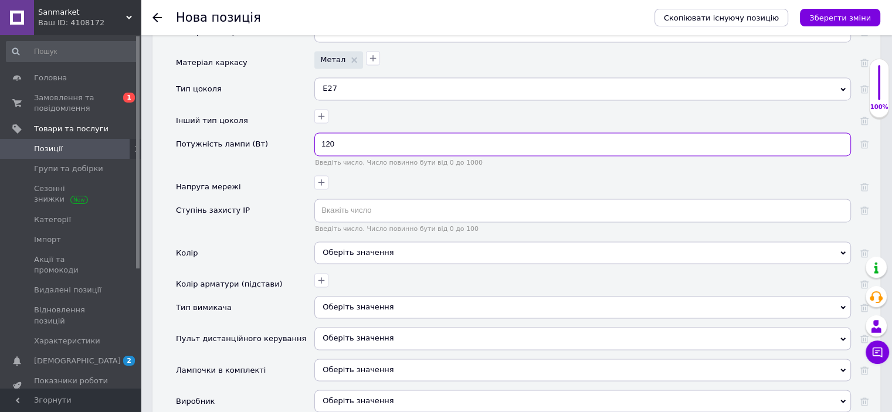
type input "120"
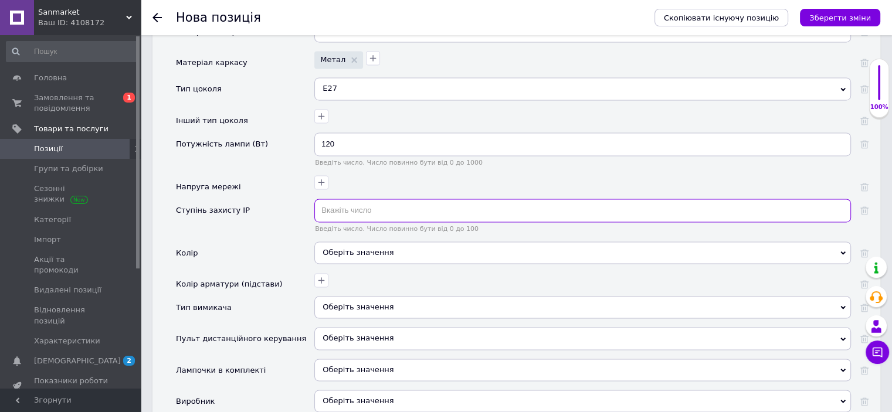
click at [371, 199] on input "text" at bounding box center [582, 210] width 537 height 23
click at [365, 199] on input "text" at bounding box center [582, 210] width 537 height 23
click at [406, 242] on div "Оберіть значення" at bounding box center [582, 253] width 537 height 22
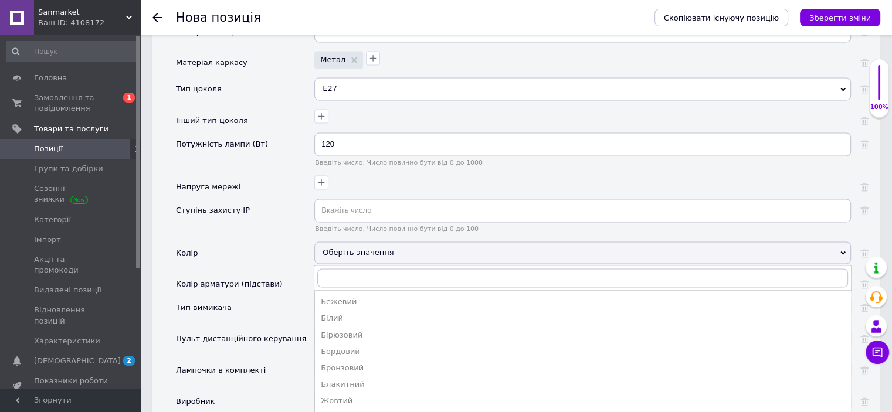
click at [279, 199] on div "Ступінь захисту IP" at bounding box center [245, 220] width 138 height 43
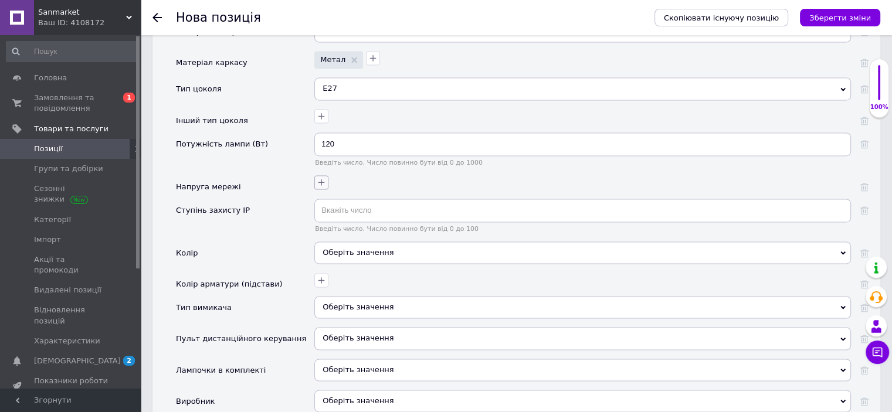
click at [317, 175] on button "button" at bounding box center [321, 182] width 14 height 14
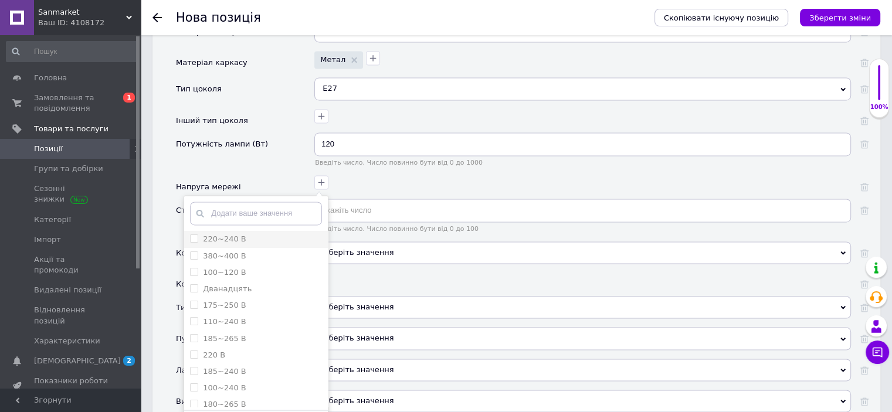
click at [260, 234] on div "220~240 В" at bounding box center [256, 239] width 132 height 11
checkbox В "true"
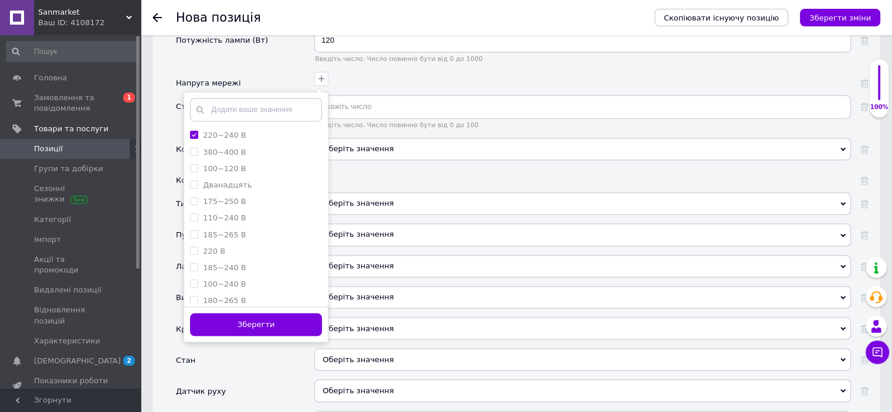
scroll to position [1924, 0]
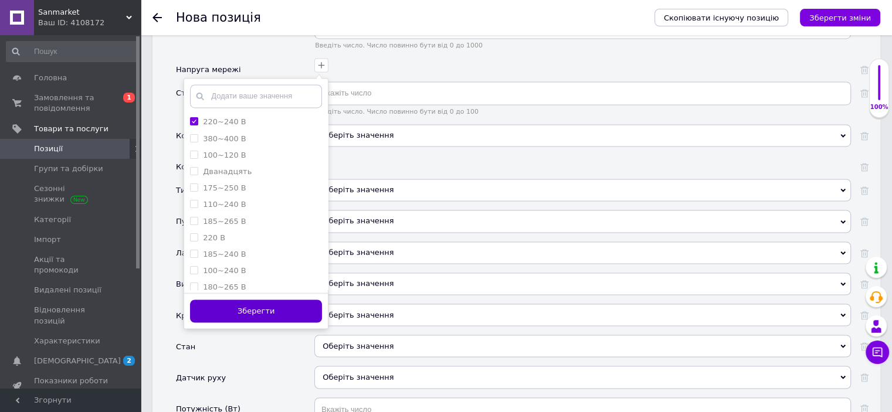
click at [283, 300] on button "Зберегти" at bounding box center [256, 311] width 132 height 23
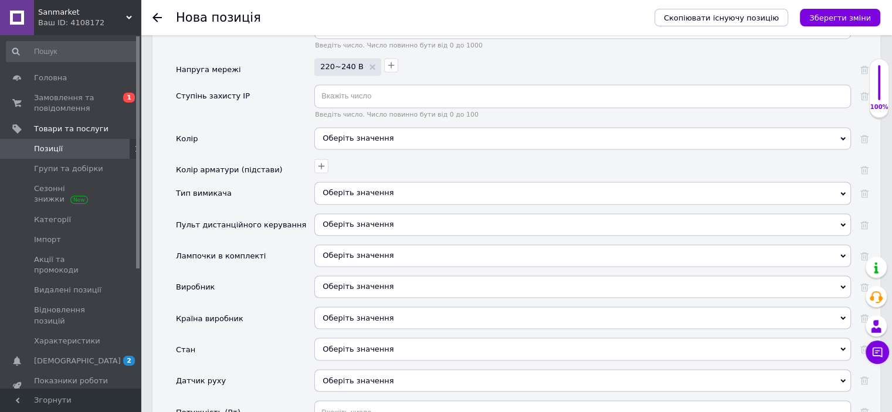
click at [363, 338] on div "Оберіть значення" at bounding box center [582, 349] width 537 height 22
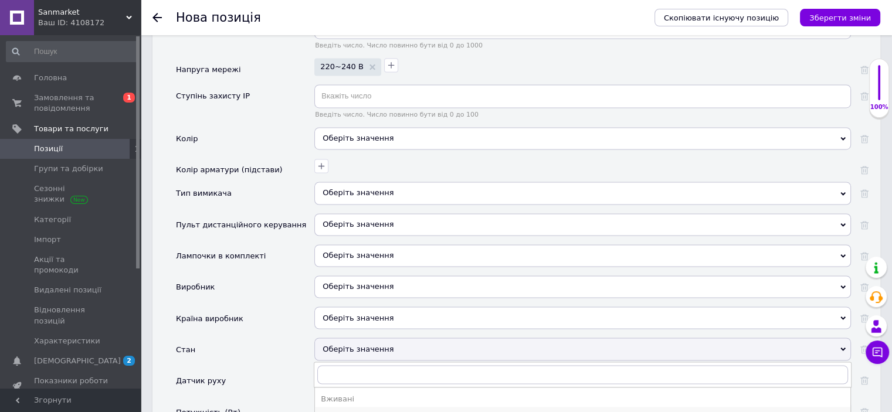
click at [338, 410] on div "Новий" at bounding box center [583, 415] width 524 height 11
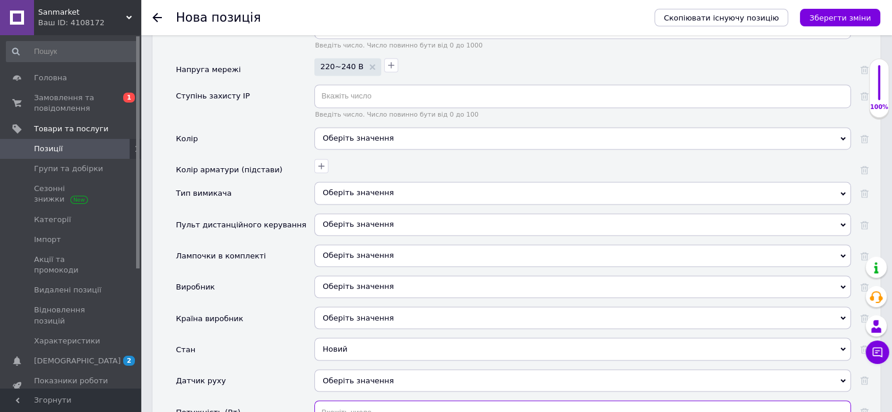
drag, startPoint x: 346, startPoint y: 368, endPoint x: 353, endPoint y: 368, distance: 7.0
click at [347, 401] on input "text" at bounding box center [582, 412] width 537 height 23
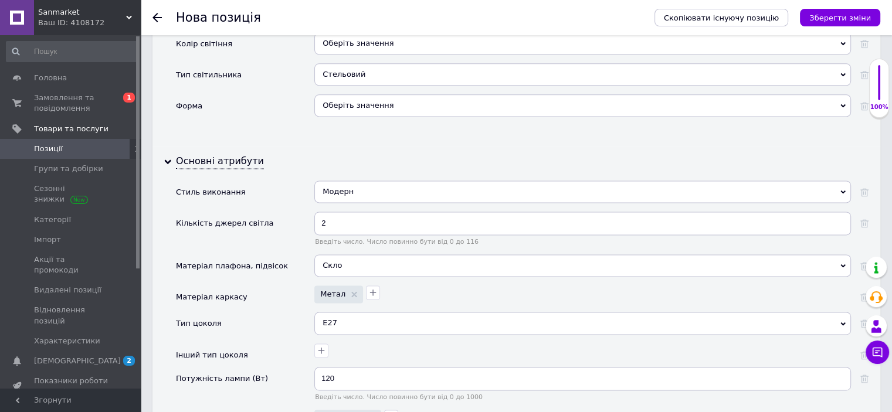
scroll to position [1689, 0]
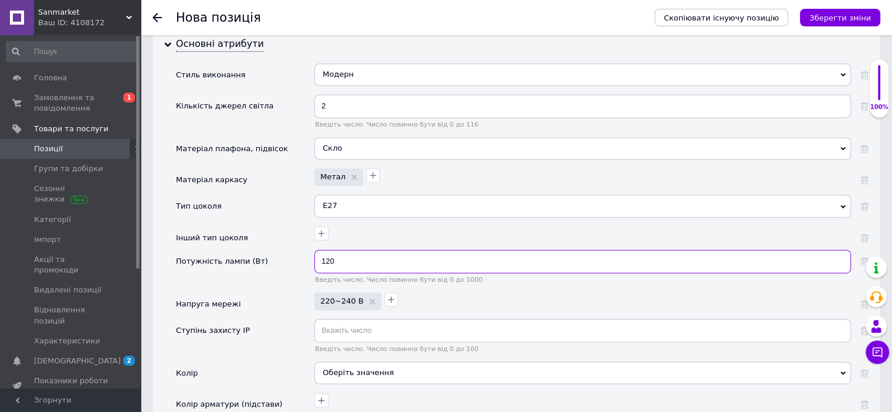
drag, startPoint x: 558, startPoint y: 215, endPoint x: 284, endPoint y: 211, distance: 274.6
click at [284, 250] on div "Потужність лампи (Вт) 120 Введіть число. Число повинно бути від 0 до 1000" at bounding box center [522, 271] width 693 height 43
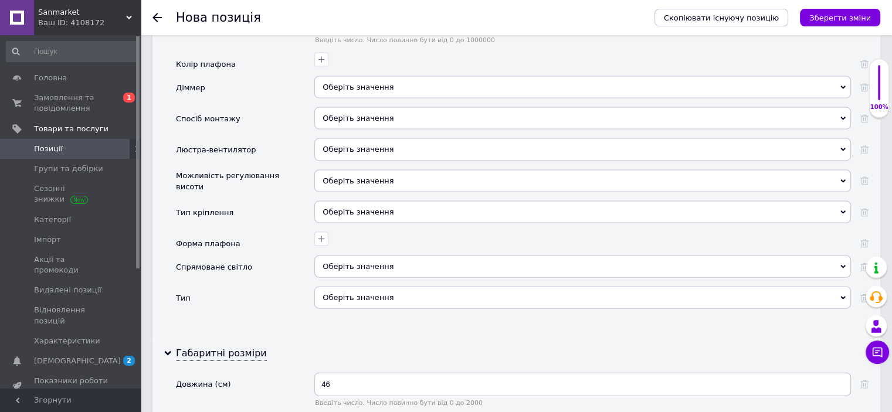
scroll to position [2569, 0]
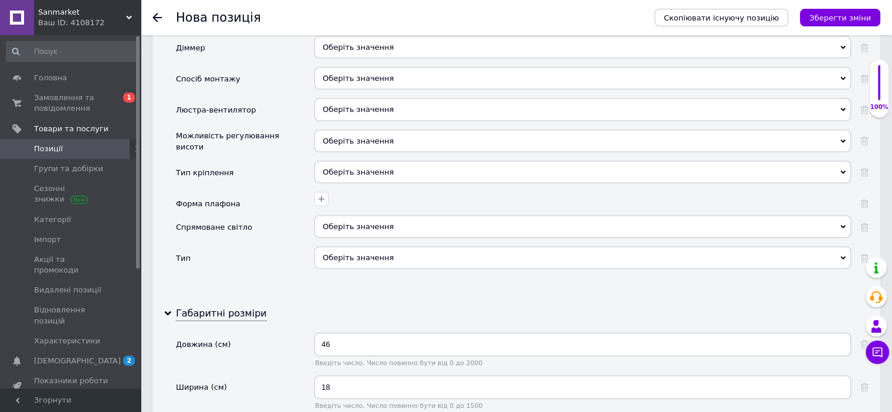
type input "60"
click at [364, 247] on div "Оберіть значення" at bounding box center [582, 258] width 537 height 22
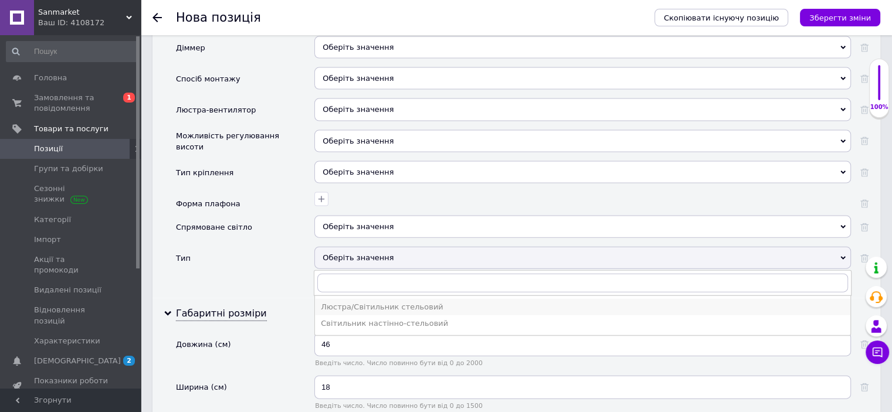
click at [363, 302] on div "Люстра/Світильник стельовий" at bounding box center [583, 307] width 524 height 11
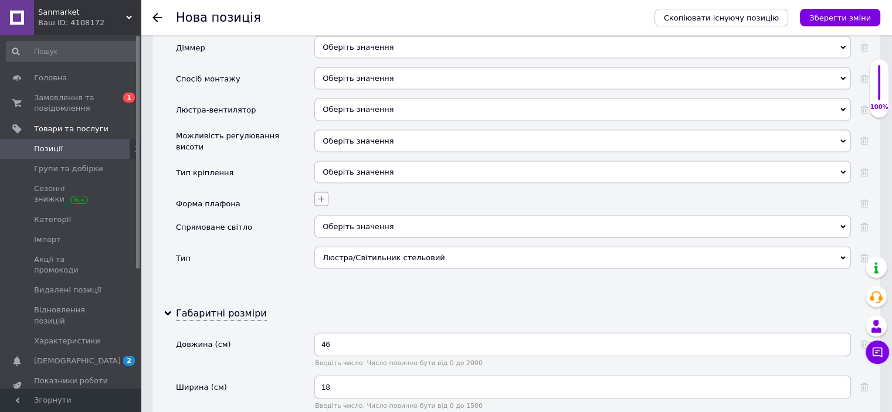
click at [321, 195] on icon "button" at bounding box center [321, 199] width 9 height 9
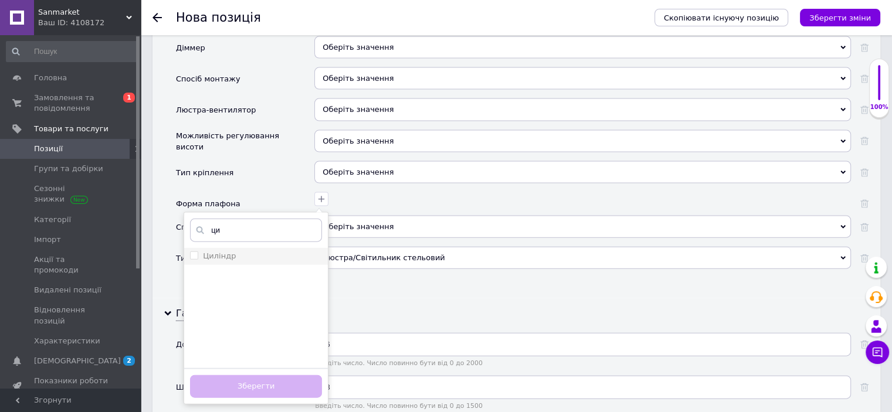
type input "ци"
click at [276, 251] on div "Циліндр" at bounding box center [256, 256] width 132 height 11
checkbox input "true"
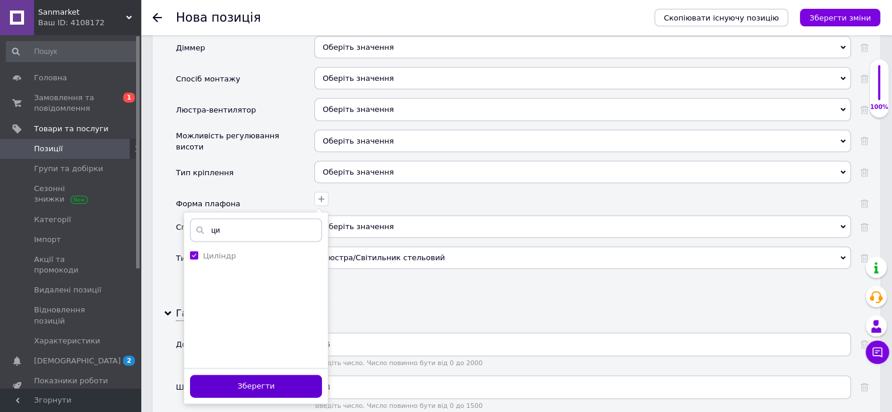
click at [300, 375] on button "Зберегти" at bounding box center [256, 386] width 132 height 23
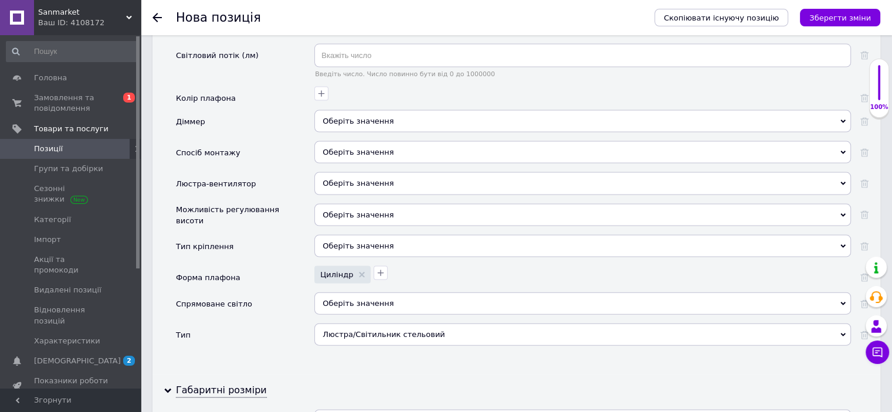
scroll to position [2393, 0]
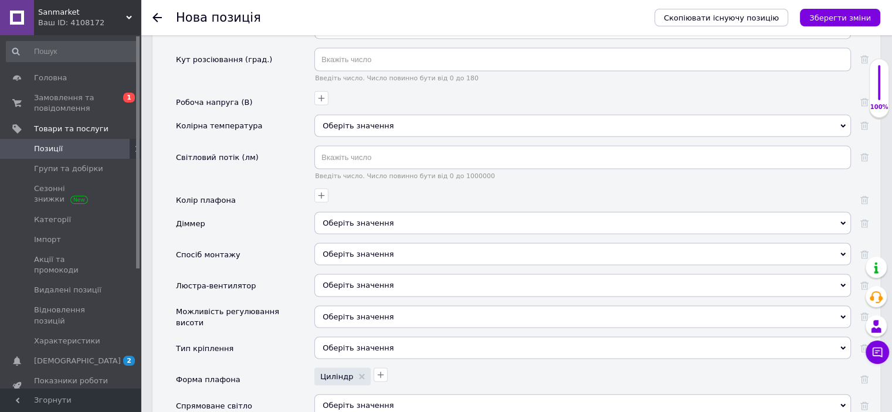
click at [338, 243] on div "Оберіть значення" at bounding box center [582, 254] width 537 height 22
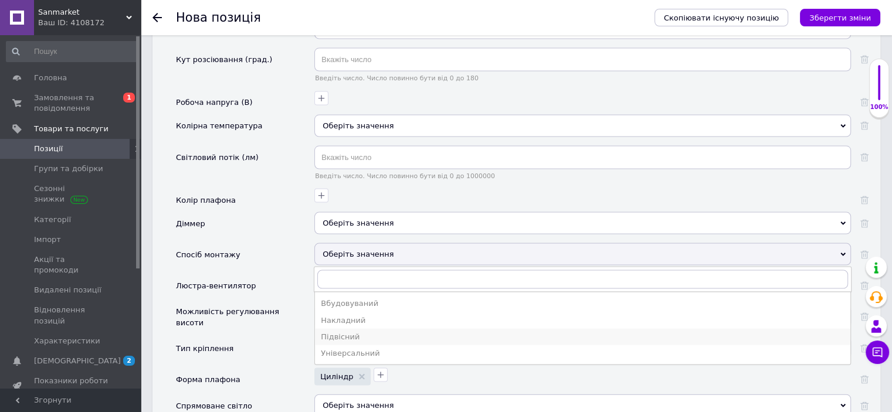
click at [358, 332] on div "Підвісний" at bounding box center [583, 337] width 524 height 11
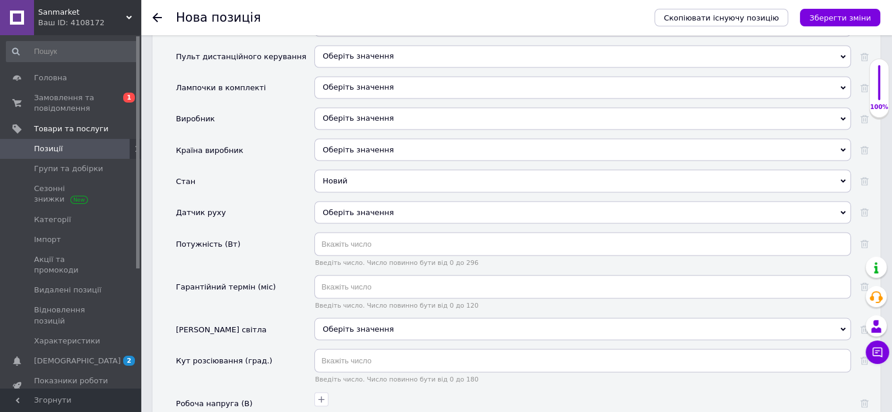
scroll to position [2041, 0]
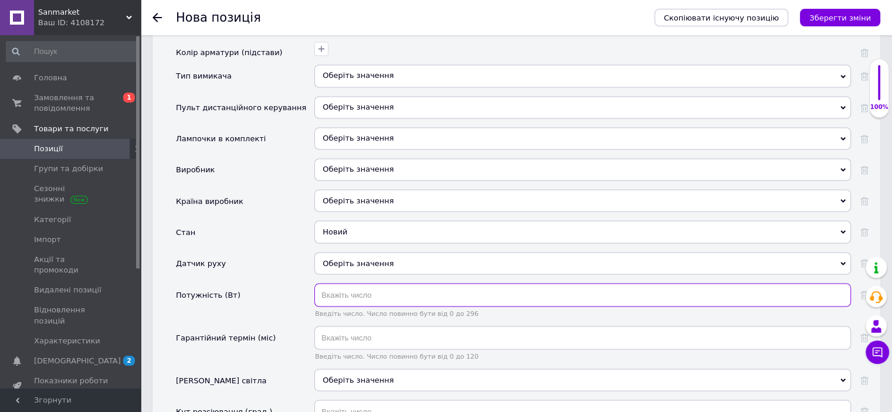
click at [375, 283] on input "text" at bounding box center [582, 294] width 537 height 23
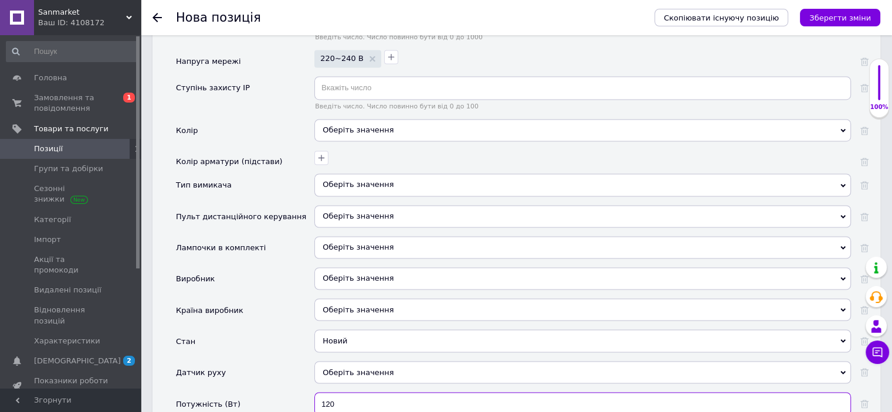
scroll to position [0, 0]
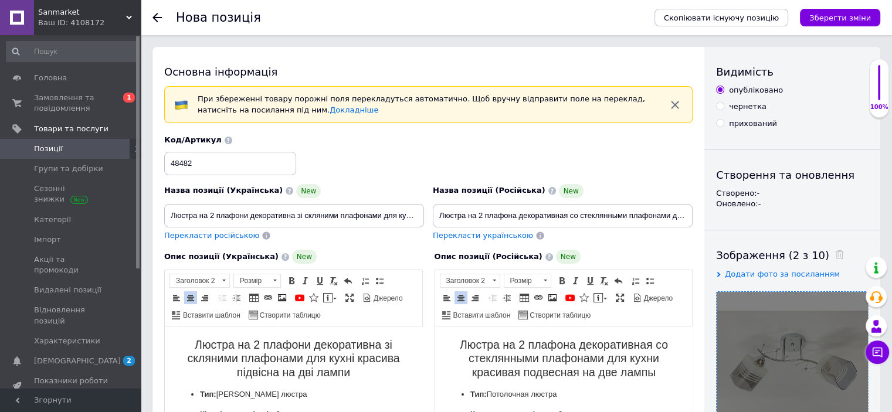
type input "120"
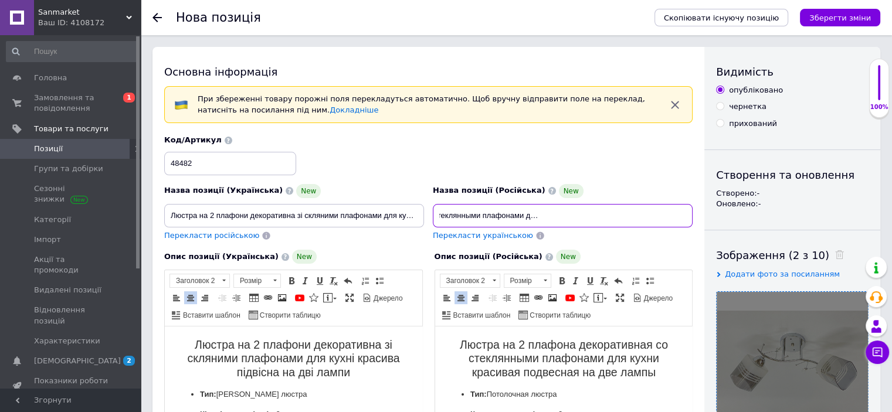
drag, startPoint x: 439, startPoint y: 215, endPoint x: 833, endPoint y: 232, distance: 394.0
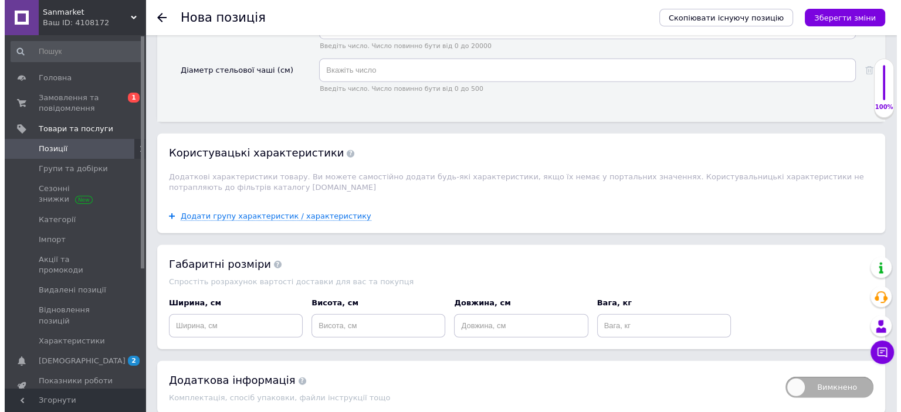
scroll to position [3067, 0]
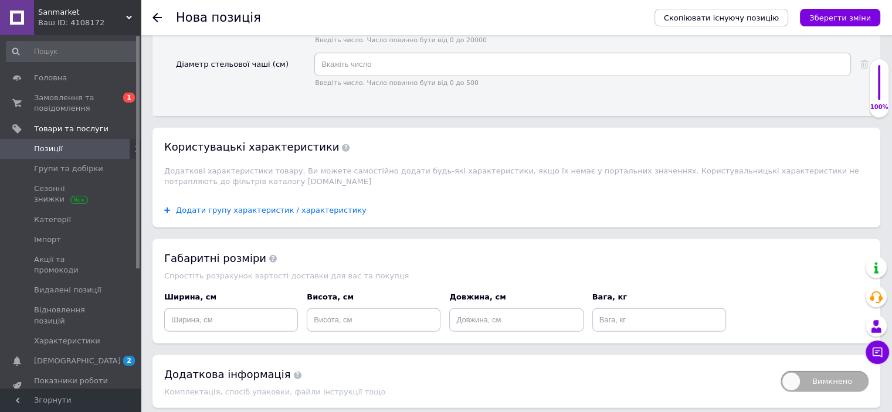
click at [321, 206] on span "Додати групу характеристик / характеристику" at bounding box center [271, 210] width 191 height 9
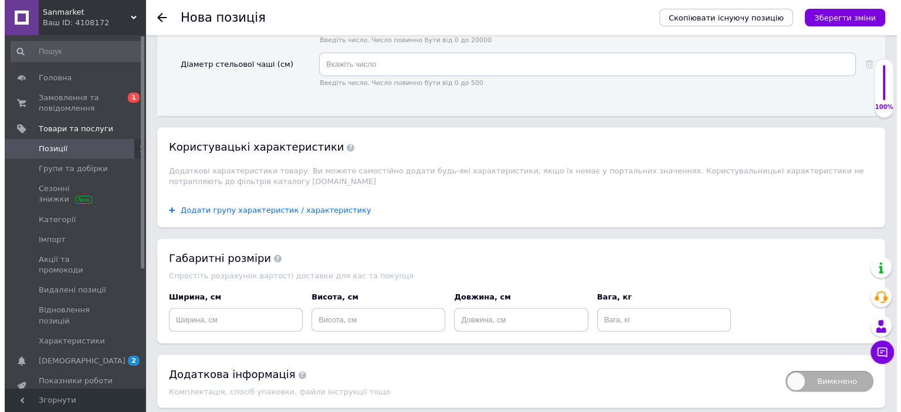
scroll to position [0, 0]
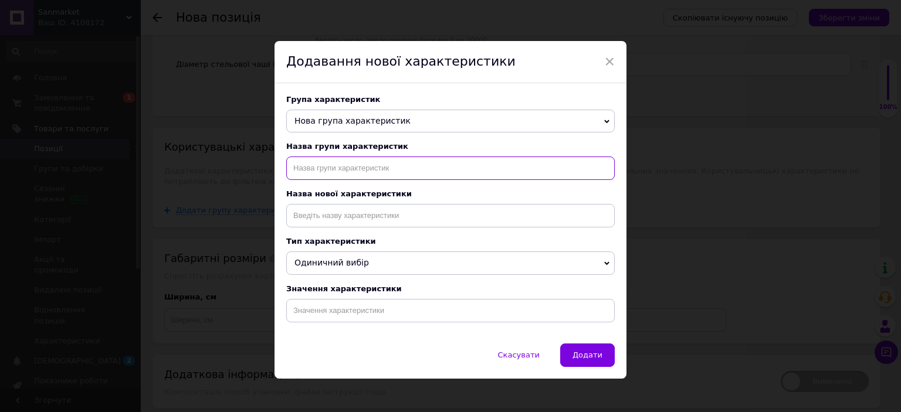
click at [345, 175] on input "text" at bounding box center [450, 168] width 329 height 23
type input "назначение"
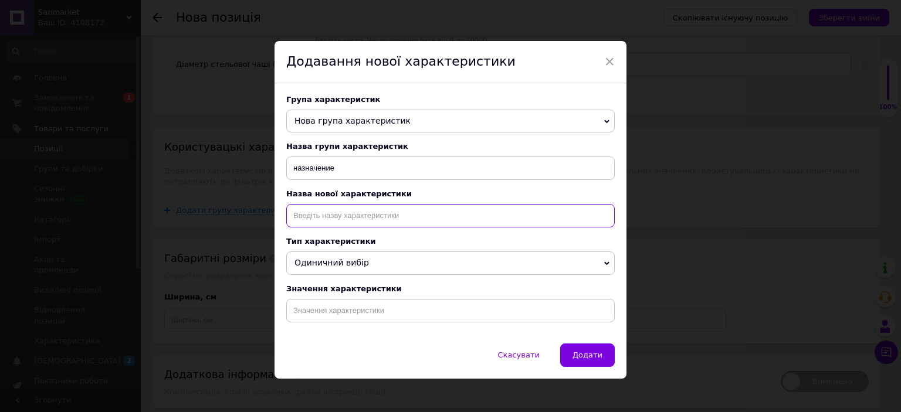
click at [361, 208] on input at bounding box center [450, 215] width 329 height 23
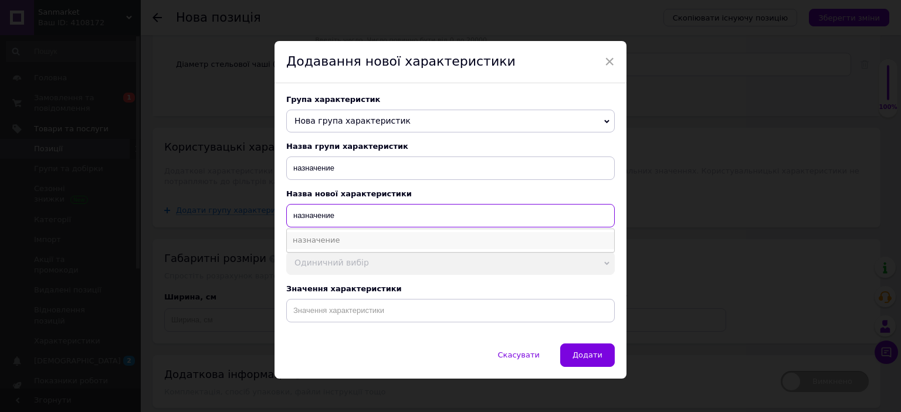
type input "назначение"
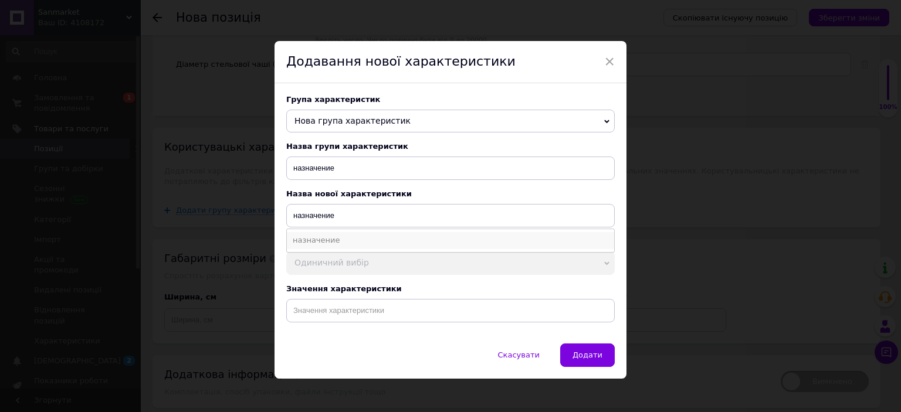
click at [351, 243] on li "назначение" at bounding box center [450, 240] width 327 height 16
click at [345, 334] on div "Група характеристик Нова група характеристик назначение Пользовательские характ…" at bounding box center [451, 213] width 352 height 260
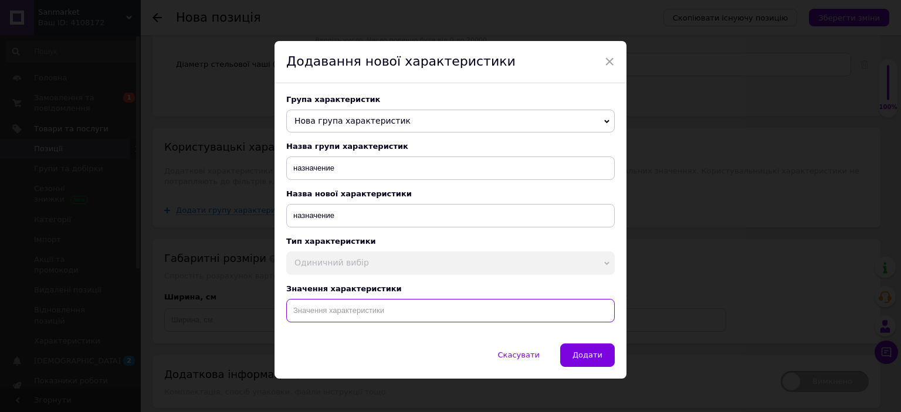
click at [348, 319] on input at bounding box center [450, 310] width 329 height 23
paste input "Люстра на 2 плафона декоративная со стеклянными плафонами для кухни красивая по…"
type input "Люстра на 2 плафона декоративная со стеклянными плафонами для кухни красивая по…"
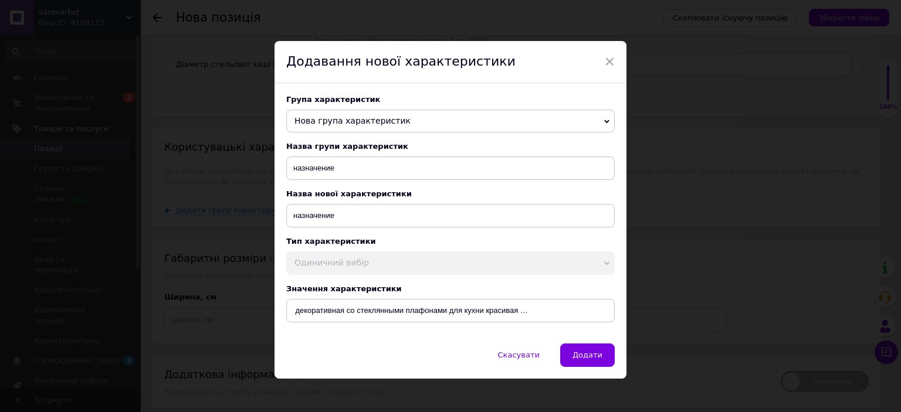
click at [591, 358] on span "Додати" at bounding box center [588, 355] width 30 height 9
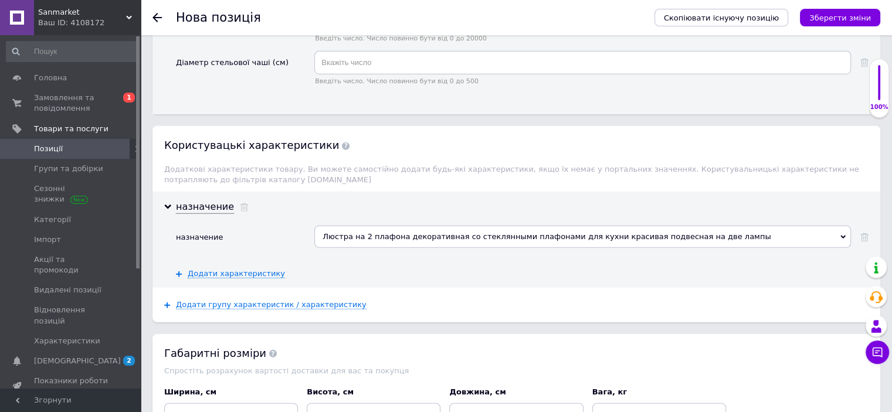
scroll to position [3164, 0]
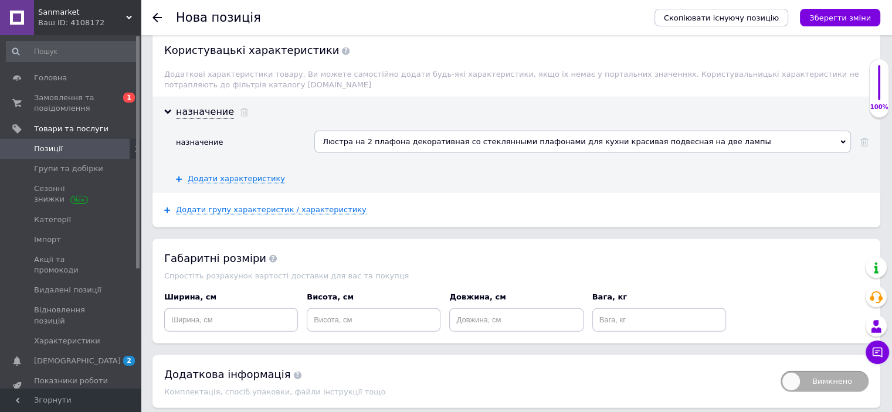
drag, startPoint x: 209, startPoint y: 387, endPoint x: 252, endPoint y: 365, distance: 48.0
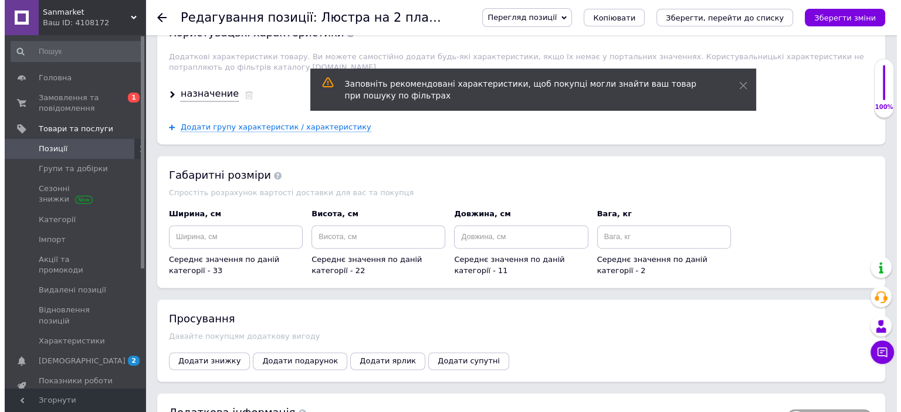
scroll to position [1783, 0]
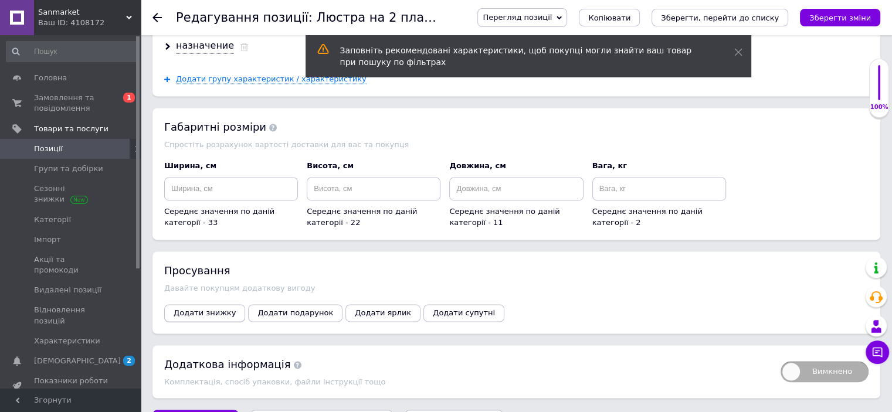
click at [215, 309] on span "Додати знижку" at bounding box center [205, 313] width 62 height 9
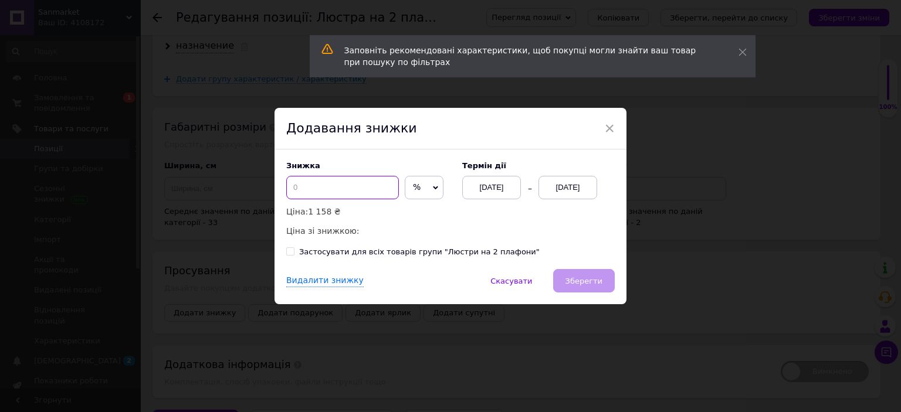
click at [380, 193] on input at bounding box center [342, 187] width 113 height 23
type input "50"
click at [574, 186] on div "[DATE]" at bounding box center [568, 187] width 59 height 23
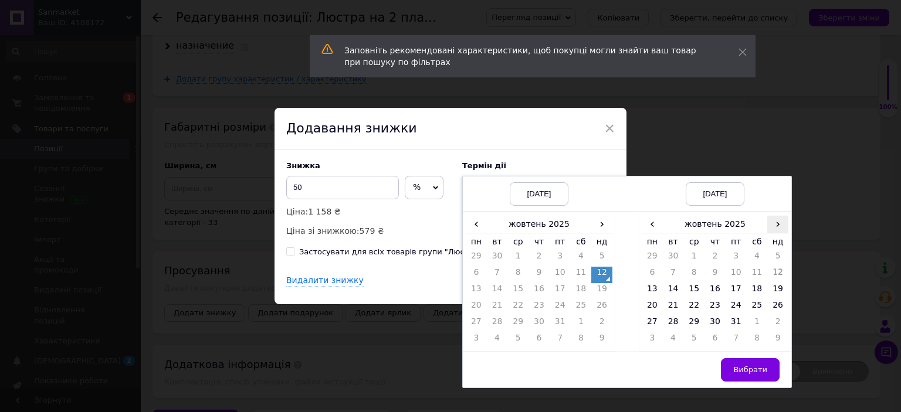
click at [785, 228] on span "›" at bounding box center [777, 224] width 21 height 17
click at [779, 302] on td "23" at bounding box center [777, 308] width 21 height 16
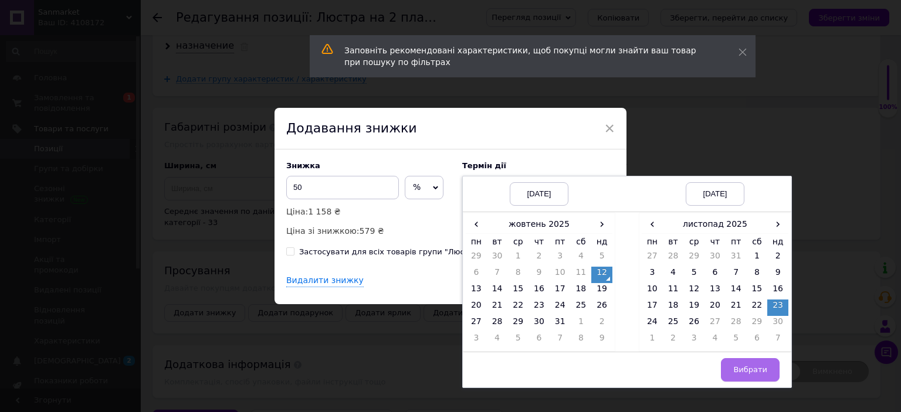
click at [758, 368] on span "Вибрати" at bounding box center [750, 369] width 34 height 9
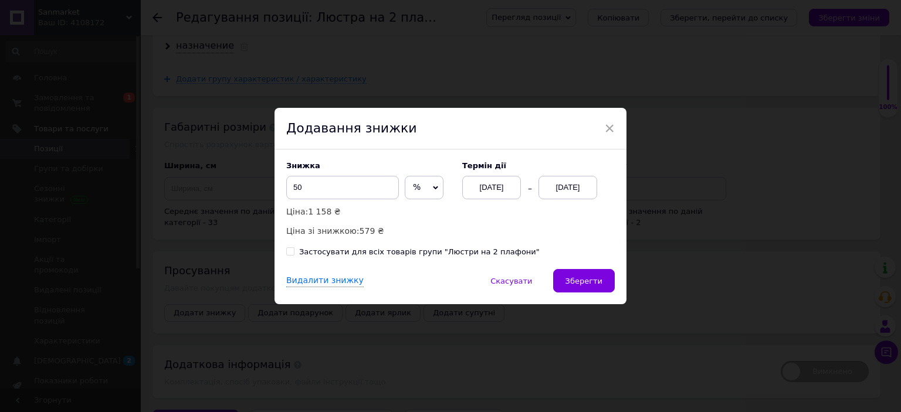
drag, startPoint x: 573, startPoint y: 276, endPoint x: 592, endPoint y: 317, distance: 45.7
click at [573, 277] on span "Зберегти" at bounding box center [584, 281] width 37 height 9
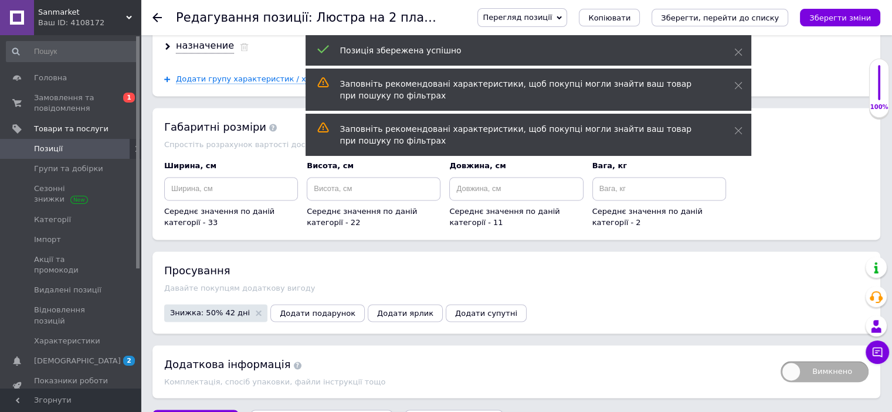
click at [88, 149] on span "Позиції" at bounding box center [71, 149] width 75 height 11
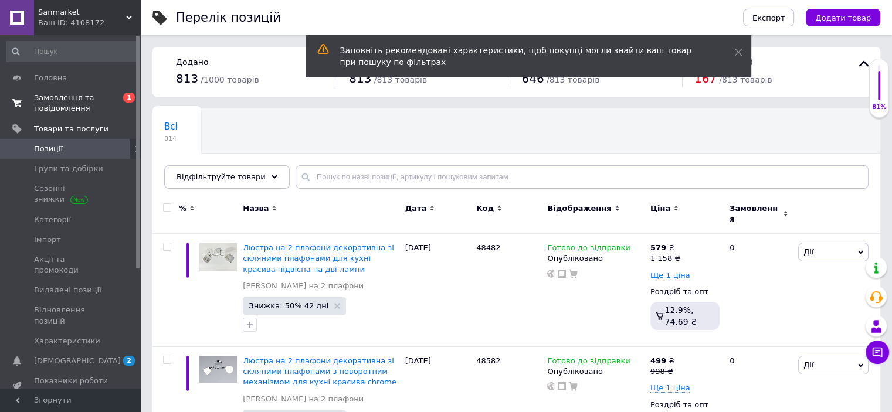
click at [62, 105] on span "Замовлення та повідомлення" at bounding box center [71, 103] width 75 height 21
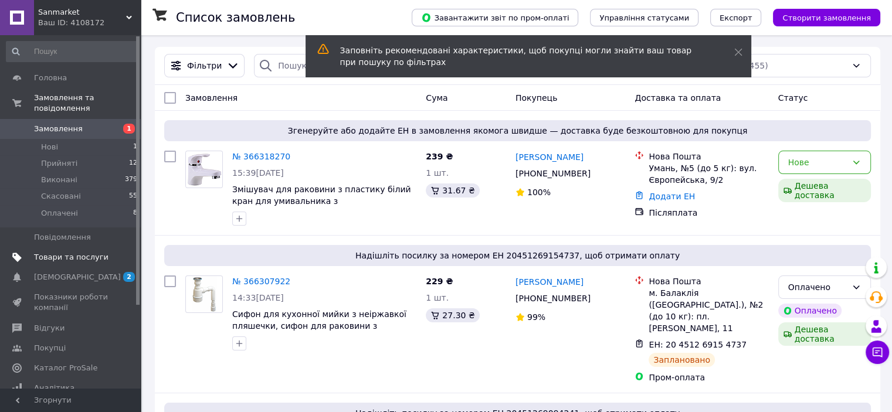
click at [84, 252] on span "Товари та послуги" at bounding box center [71, 257] width 75 height 11
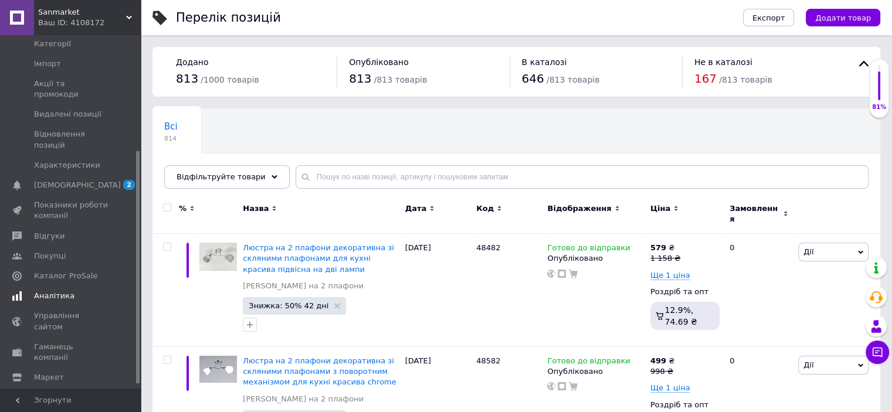
click at [63, 291] on span "Аналітика" at bounding box center [54, 296] width 40 height 11
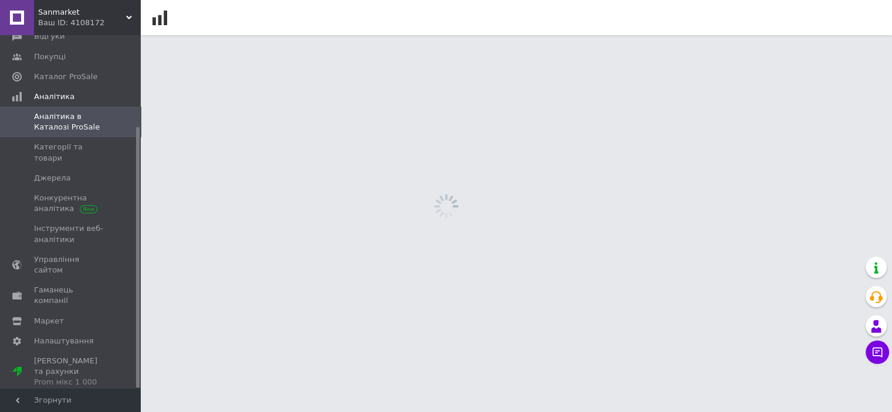
scroll to position [124, 0]
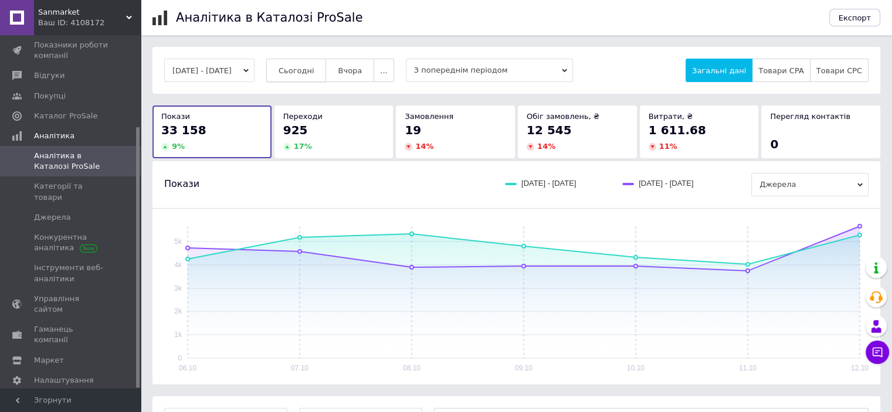
click at [321, 64] on button "Сьогодні" at bounding box center [296, 70] width 60 height 23
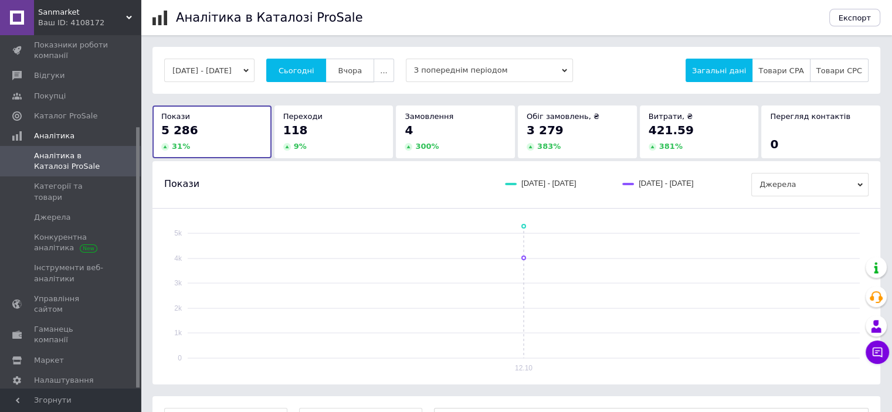
click at [359, 72] on span "Вчора" at bounding box center [350, 70] width 24 height 9
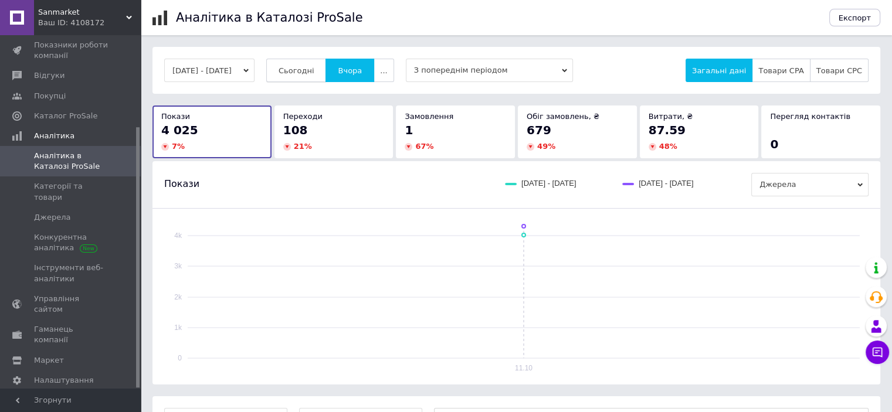
click at [304, 70] on span "Сьогодні" at bounding box center [297, 70] width 36 height 9
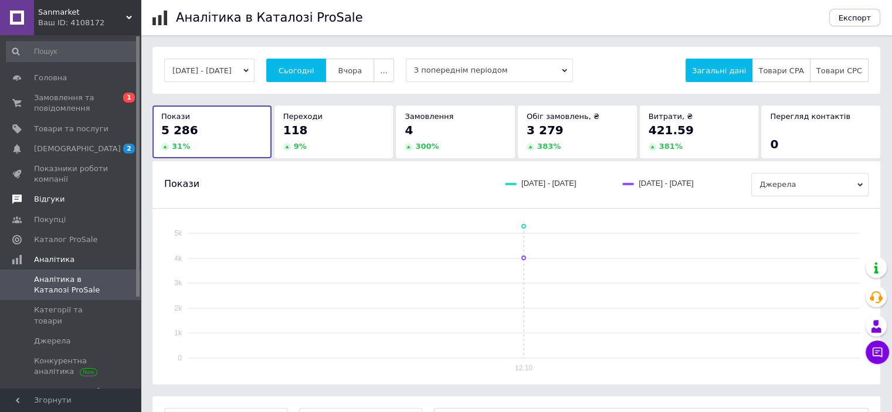
click at [63, 206] on link "Відгуки" at bounding box center [72, 199] width 144 height 20
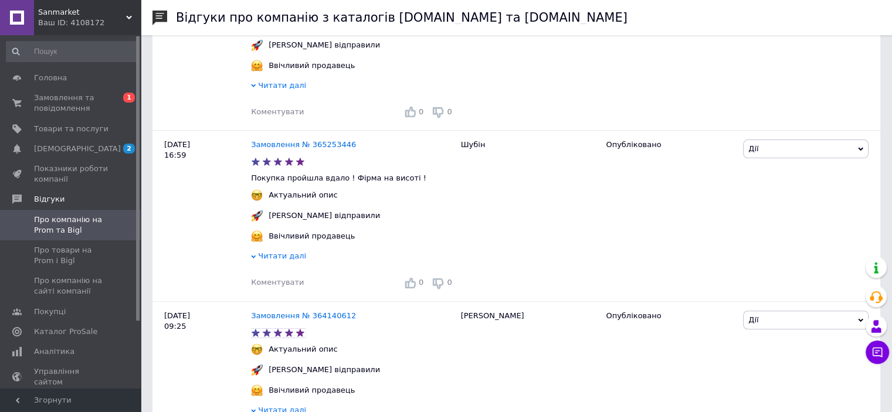
scroll to position [59, 0]
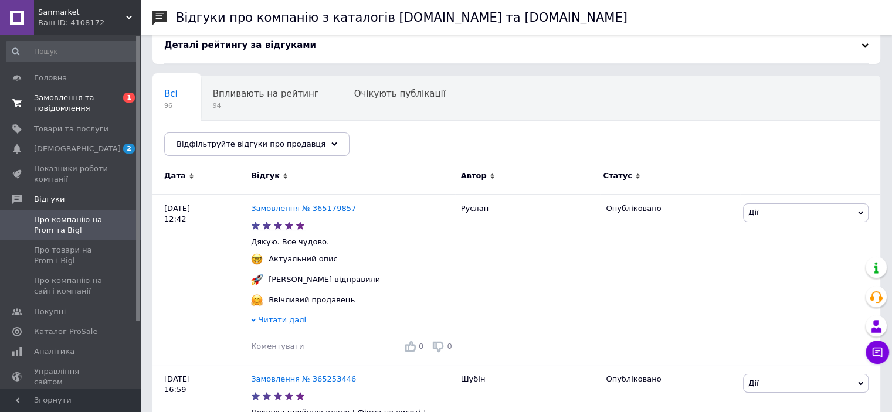
click at [69, 112] on span "Замовлення та повідомлення" at bounding box center [71, 103] width 75 height 21
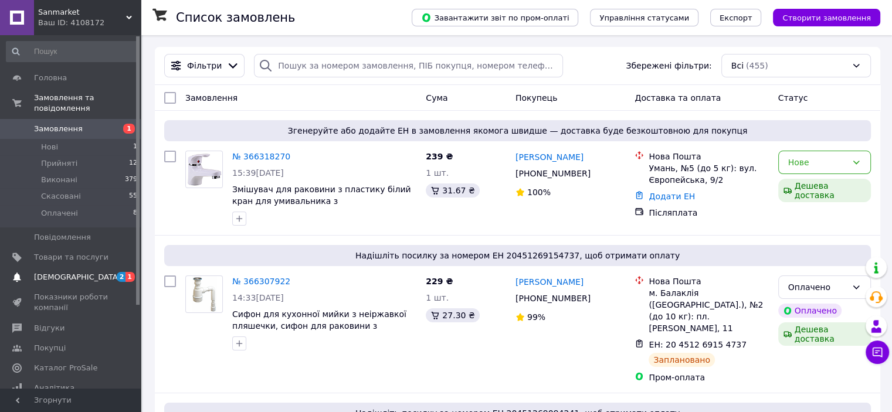
click at [80, 272] on span "[DEMOGRAPHIC_DATA]" at bounding box center [71, 277] width 75 height 11
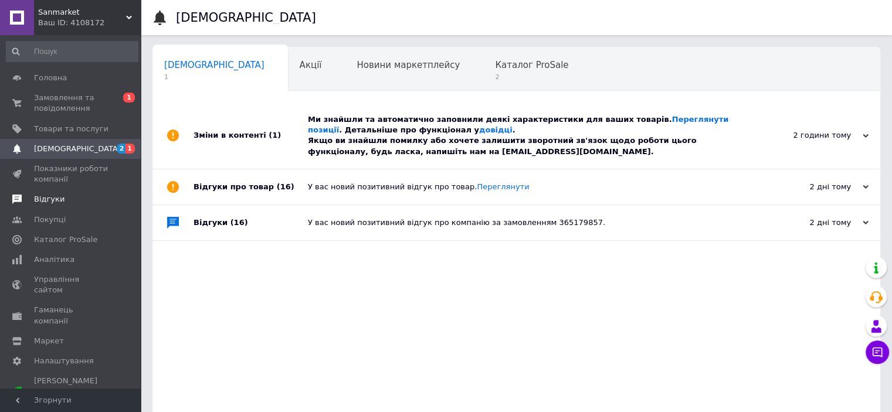
click at [47, 202] on span "Відгуки" at bounding box center [49, 199] width 31 height 11
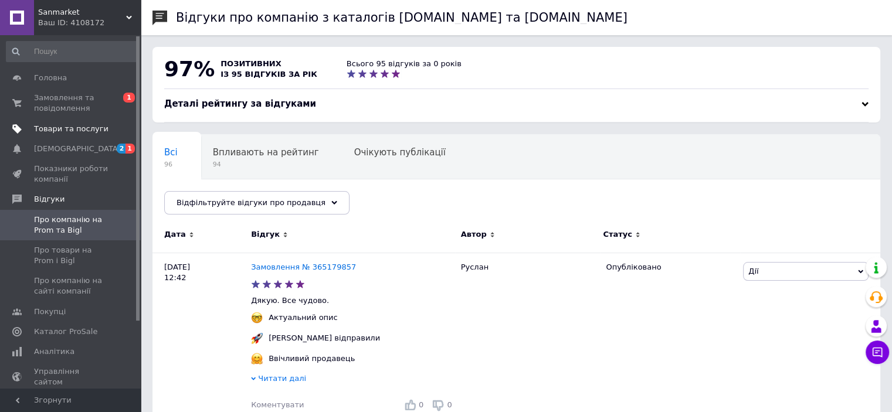
click at [64, 130] on span "Товари та послуги" at bounding box center [71, 129] width 75 height 11
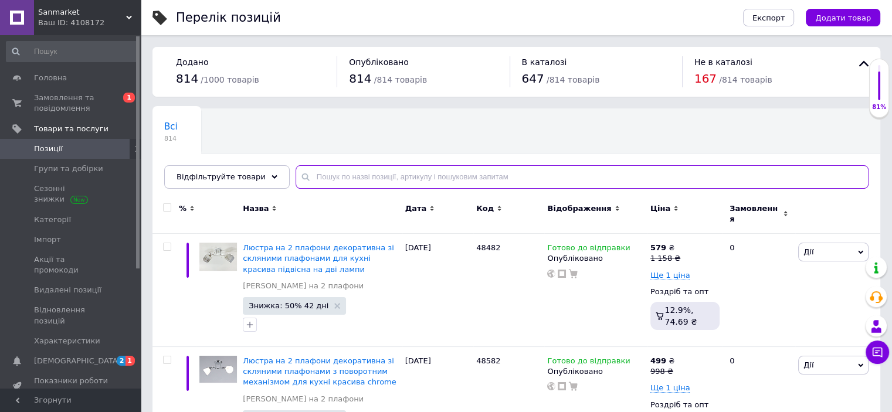
click at [367, 174] on input "text" at bounding box center [582, 176] width 573 height 23
paste input "Люстра на 2 плафона красивая с плафонами шарами потолочная со стеклянными плафо…"
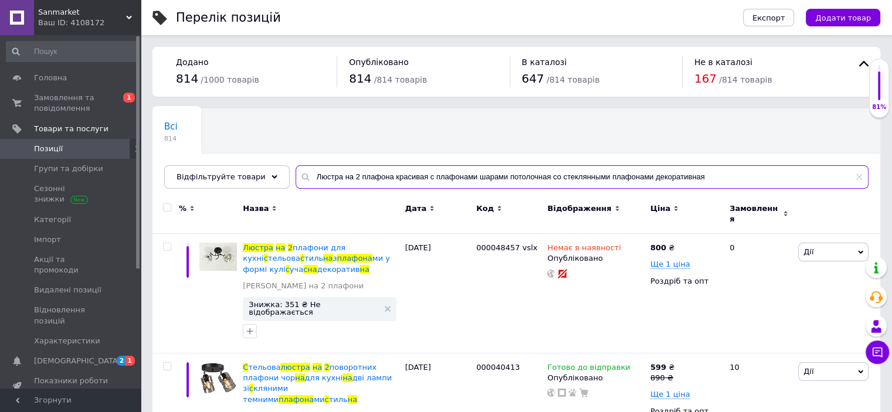
click at [863, 172] on input "Люстра на 2 плафона красивая с плафонами шарами потолочная со стеклянными плафо…" at bounding box center [582, 176] width 573 height 23
type input "Люстра на 2 плафона красивая с плафонами шарами потолочная со стеклянными плафо…"
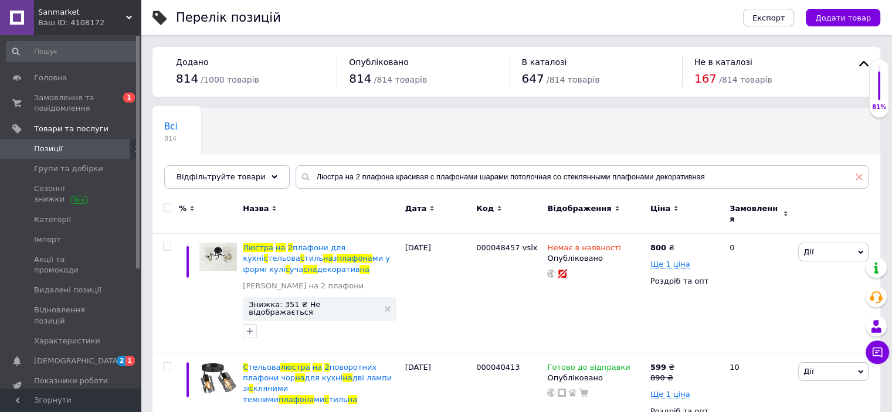
click at [862, 175] on icon at bounding box center [859, 177] width 7 height 7
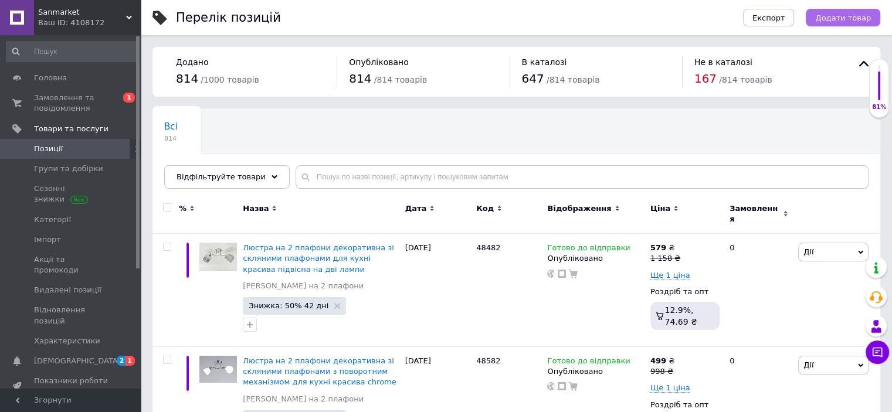
click at [856, 19] on span "Додати товар" at bounding box center [843, 17] width 56 height 9
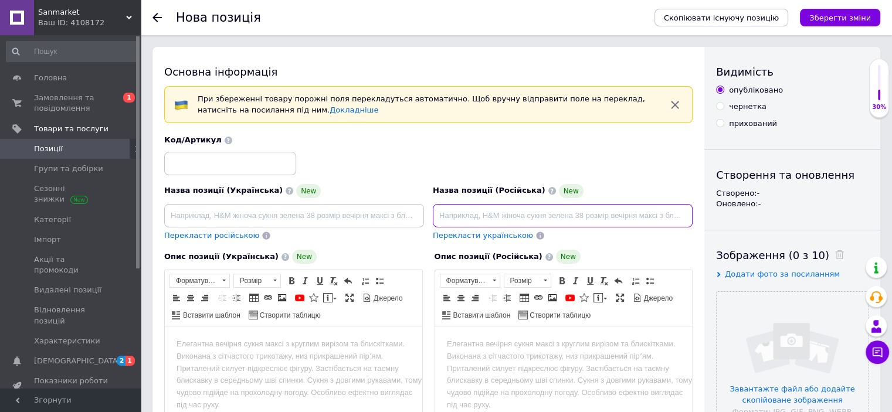
click at [487, 213] on input at bounding box center [563, 215] width 260 height 23
paste input "Люстра на 2 плафона красивая с плафонами шарами потолочная со стеклянными плафо…"
type input "Люстра на 2 плафона красивая с плафонами шарами потолочная со стеклянными плафо…"
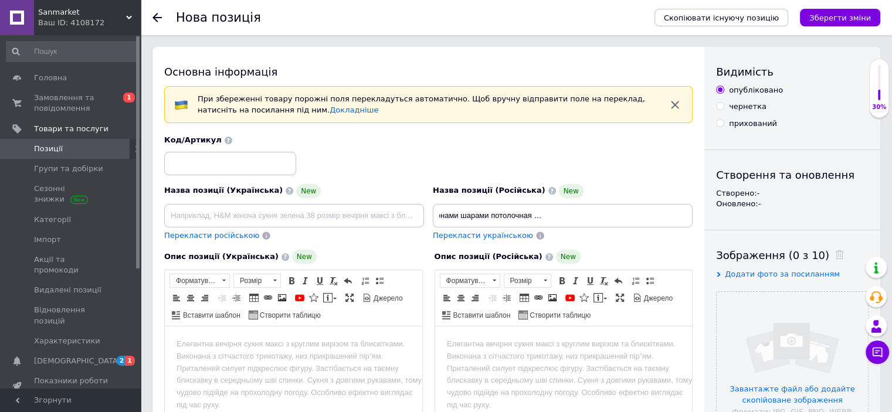
click at [487, 239] on span "Перекласти українською" at bounding box center [483, 235] width 100 height 9
type input "Люстра на 2 плафони красива з плафонами кулі стельова зі скляними плафонами дек…"
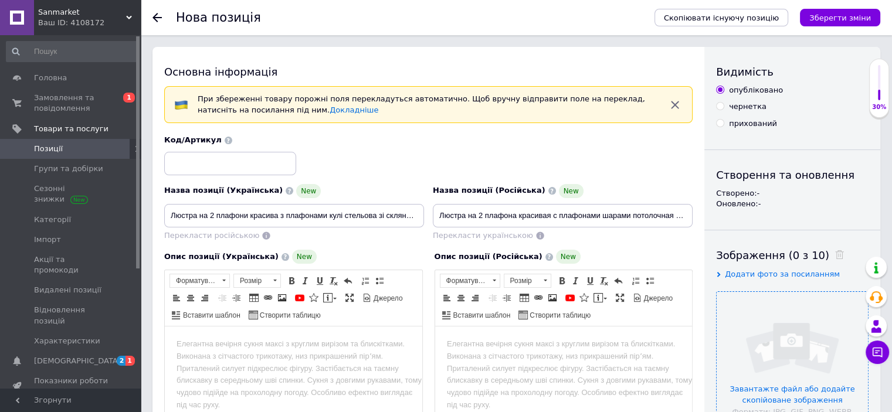
click at [768, 367] on input "file" at bounding box center [792, 367] width 151 height 151
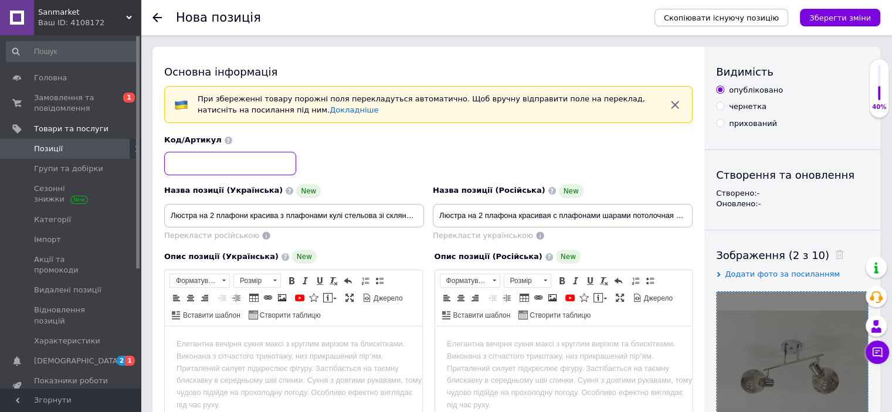
click at [210, 164] on input at bounding box center [230, 163] width 132 height 23
paste input "48476"
type input "48476"
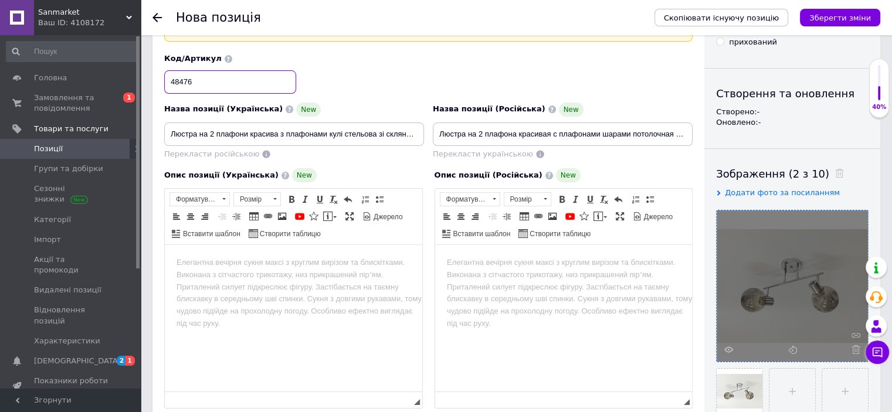
scroll to position [117, 0]
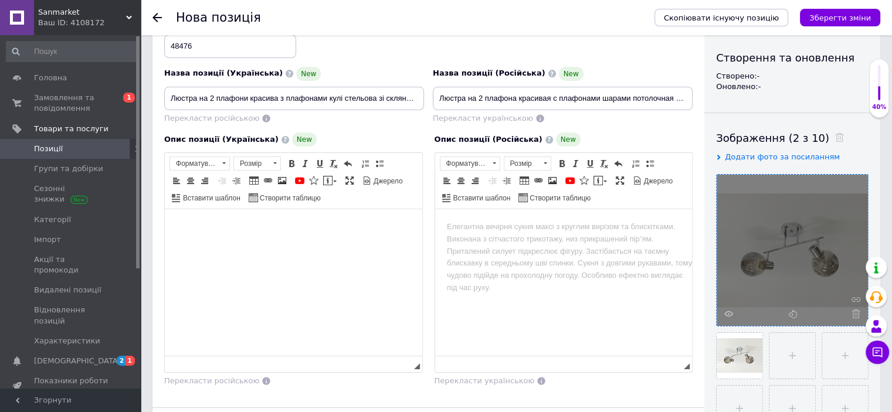
click at [214, 226] on body "Редактор, 20BA9B65-E685-4680-B52A-A36ADA734E3B" at bounding box center [294, 227] width 234 height 12
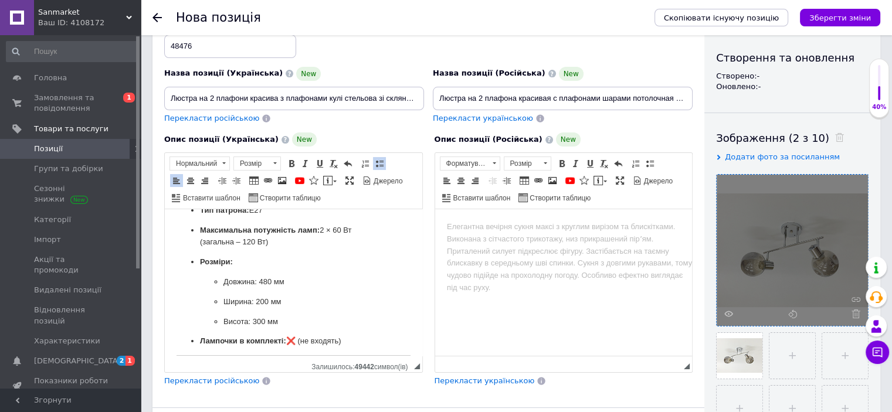
scroll to position [176, 0]
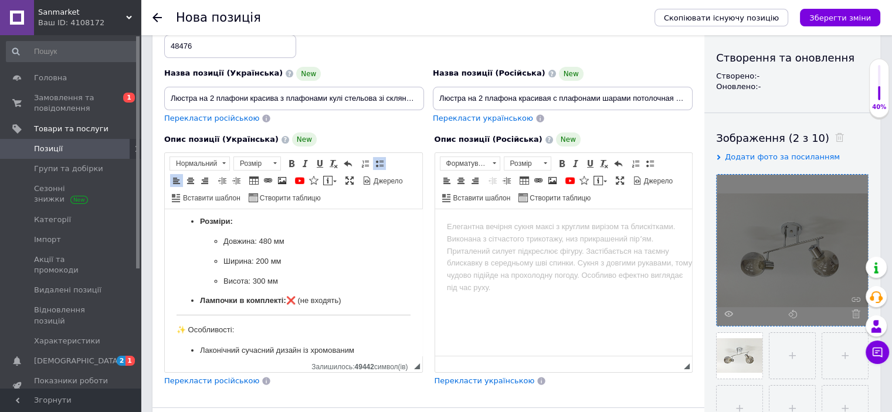
drag, startPoint x: 224, startPoint y: 371, endPoint x: 229, endPoint y: 377, distance: 7.9
click at [225, 373] on div "Опис позиції (Українська) New Тип: [PERSON_NAME] люстра Кількість плафонів: 2 М…" at bounding box center [293, 260] width 270 height 266
drag, startPoint x: 229, startPoint y: 377, endPoint x: 238, endPoint y: 381, distance: 9.2
click at [230, 378] on span "Перекласти російською" at bounding box center [211, 381] width 95 height 9
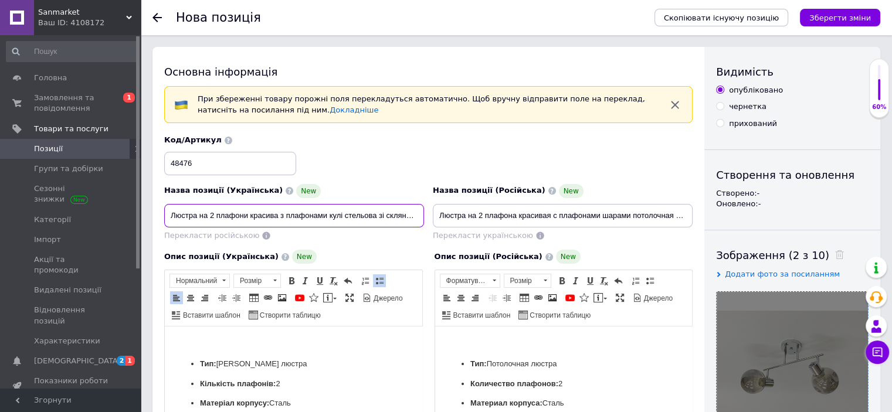
scroll to position [0, 94]
drag, startPoint x: 171, startPoint y: 213, endPoint x: 538, endPoint y: 225, distance: 366.8
click at [579, 222] on div "Назва позиції (Українська) New Люстра на 2 плафони красива з плафонами [PERSON_…" at bounding box center [428, 188] width 537 height 115
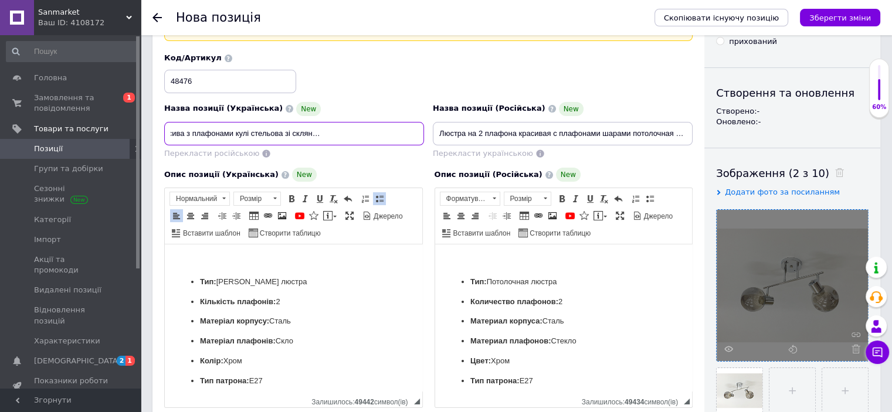
scroll to position [117, 0]
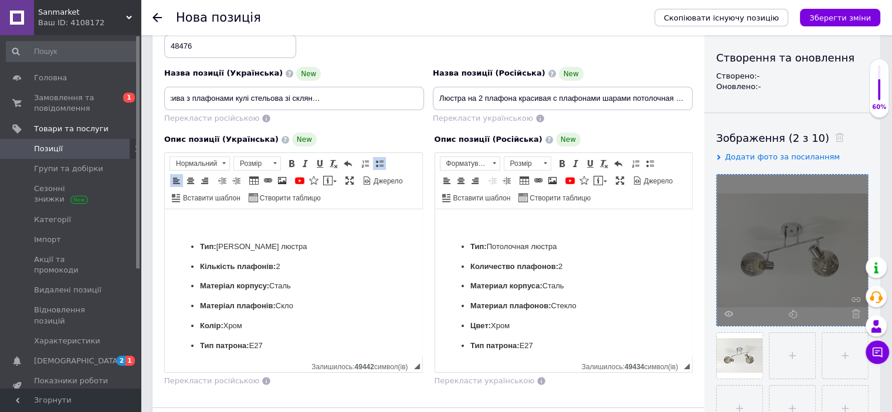
drag, startPoint x: 256, startPoint y: 221, endPoint x: 378, endPoint y: 401, distance: 218.0
click at [187, 176] on span at bounding box center [190, 180] width 9 height 9
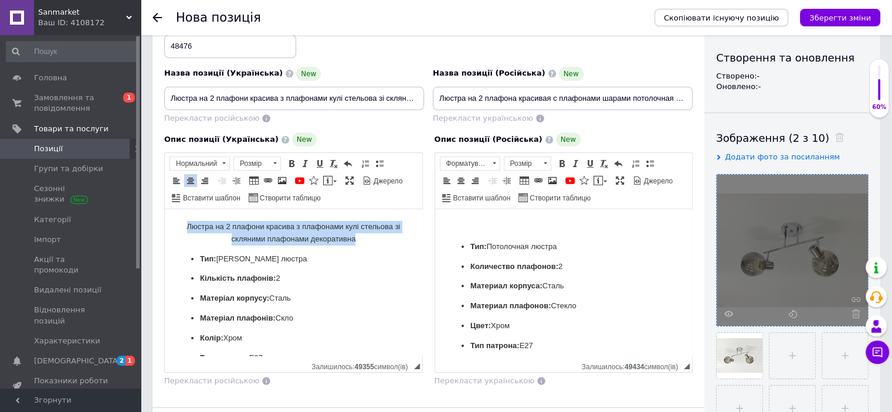
drag, startPoint x: 173, startPoint y: 225, endPoint x: 344, endPoint y: 216, distance: 170.9
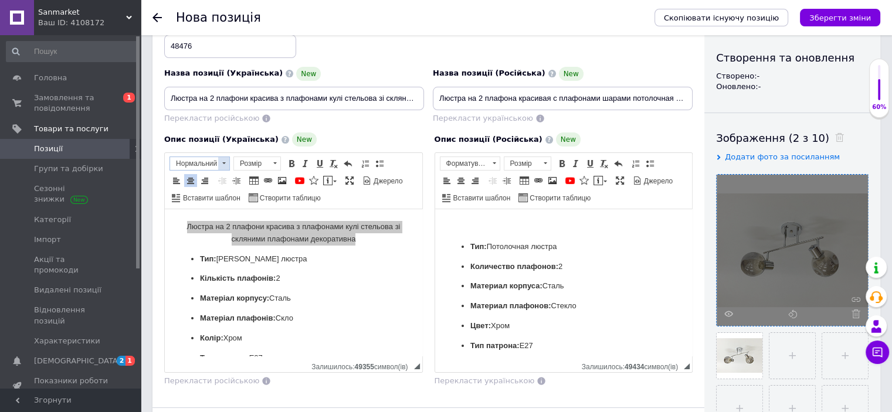
drag, startPoint x: 182, startPoint y: 151, endPoint x: 189, endPoint y: 157, distance: 8.8
click at [182, 153] on div "Люстра на 2 плафони красива з плафонами кулі стельова зі скляними плафонами дек…" at bounding box center [293, 263] width 259 height 221
drag, startPoint x: 190, startPoint y: 159, endPoint x: 205, endPoint y: 165, distance: 16.0
click at [191, 159] on span "Нормальний" at bounding box center [194, 163] width 48 height 13
click at [225, 191] on h2 "Заголовок 2" at bounding box center [213, 195] width 83 height 13
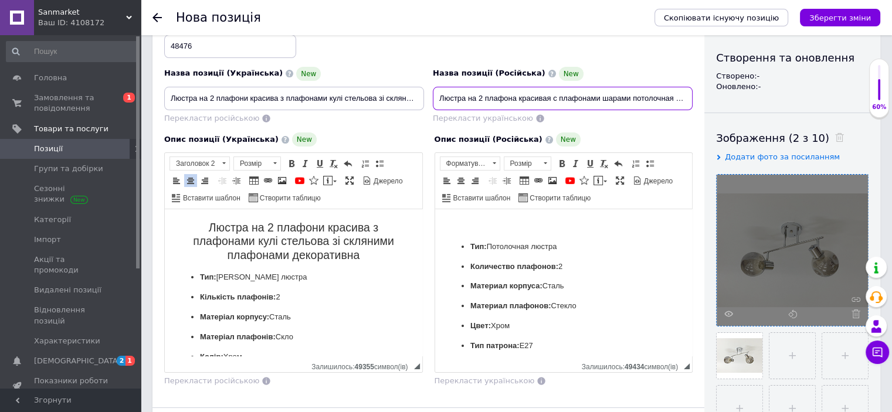
scroll to position [0, 142]
drag, startPoint x: 439, startPoint y: 96, endPoint x: 769, endPoint y: 106, distance: 329.8
click at [774, 106] on div "Основна інформація При збереженні товару порожні поля перекладуться автоматично…" at bounding box center [517, 286] width 728 height 712
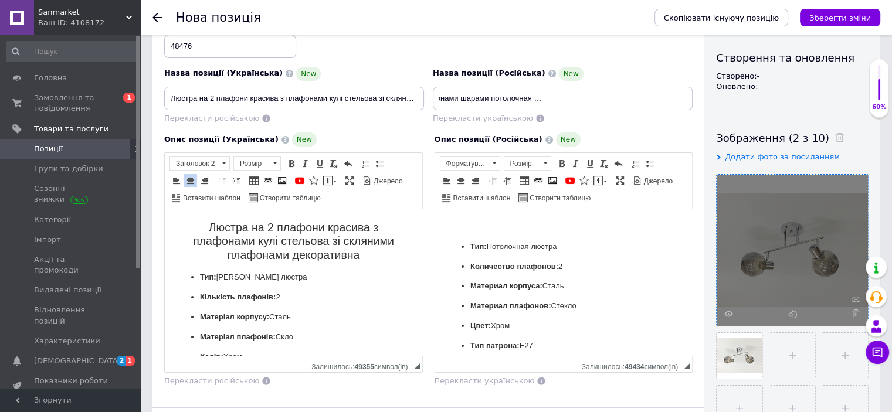
click at [556, 226] on p "Редактор, 88FD4D71-56FF-4EB7-9156-5D7B0E4D9F42" at bounding box center [563, 227] width 234 height 12
click at [462, 178] on span at bounding box center [460, 180] width 9 height 9
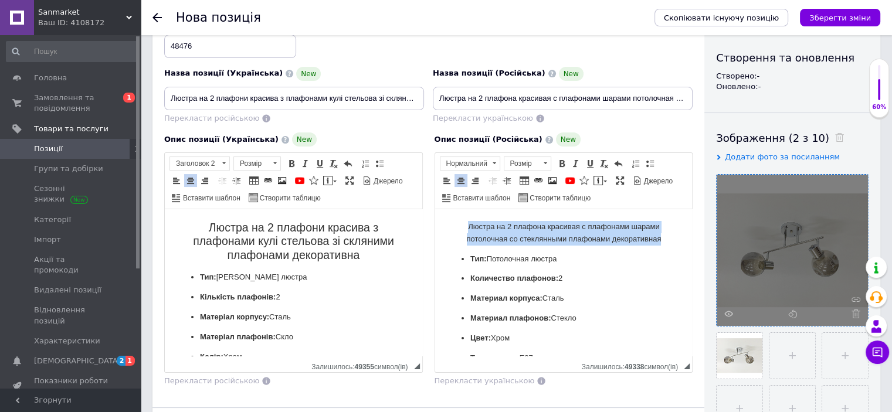
drag, startPoint x: 451, startPoint y: 221, endPoint x: 668, endPoint y: 238, distance: 218.3
click at [668, 238] on p "Люстра на 2 плафона красивая с плафонами шарами потолочная со стеклянными плафо…" at bounding box center [563, 233] width 234 height 25
click at [471, 157] on span "Нормальний" at bounding box center [465, 163] width 48 height 13
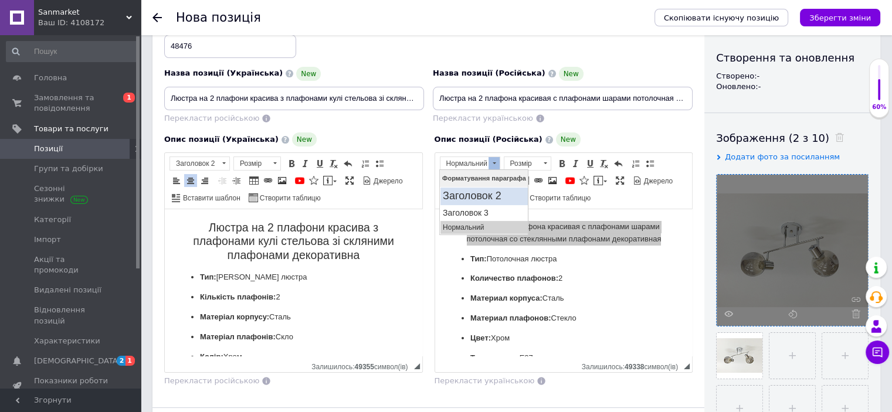
click at [496, 197] on h2 "Заголовок 2" at bounding box center [484, 195] width 83 height 13
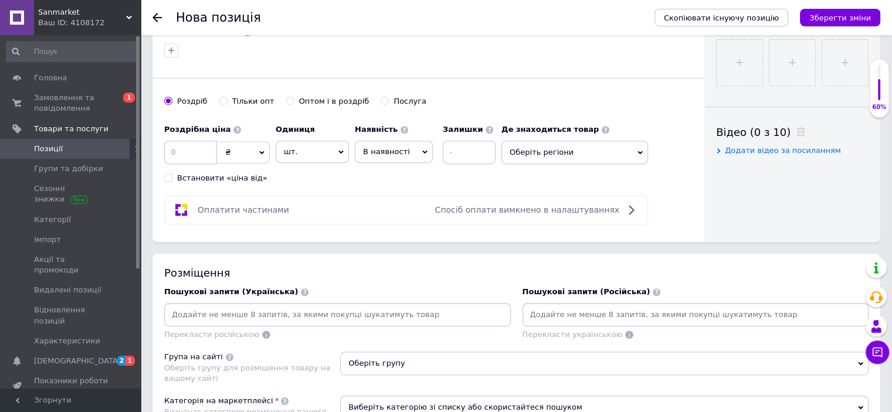
scroll to position [411, 0]
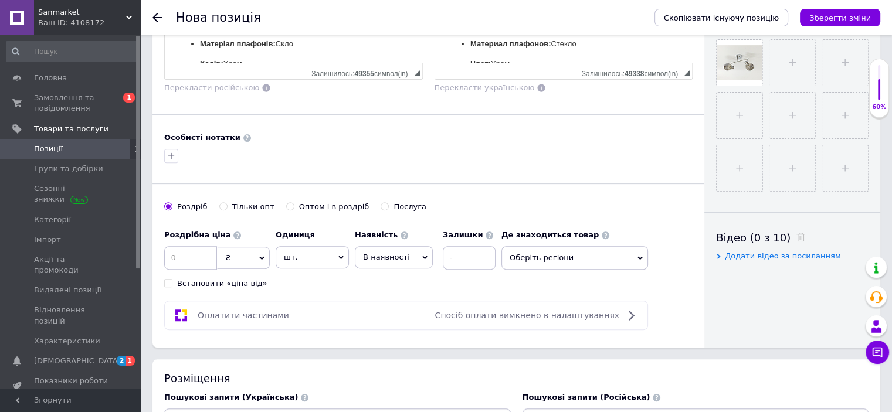
click at [321, 208] on div "Оптом і в роздріб" at bounding box center [334, 207] width 70 height 11
click at [294, 208] on input "Оптом і в роздріб" at bounding box center [290, 206] width 8 height 8
radio input "true"
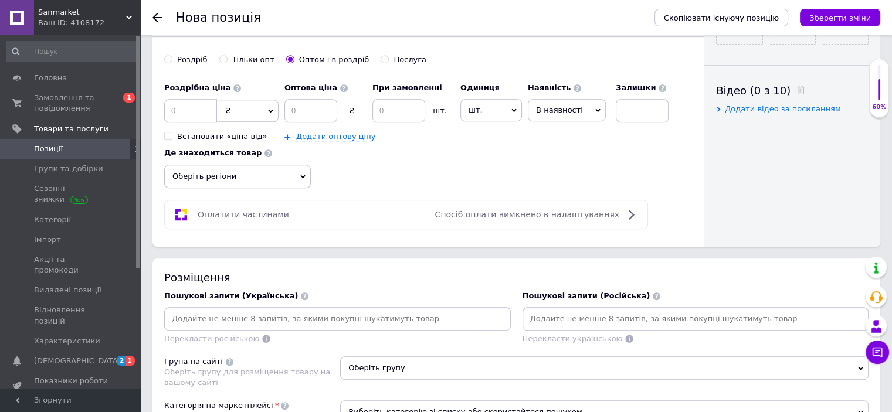
scroll to position [587, 0]
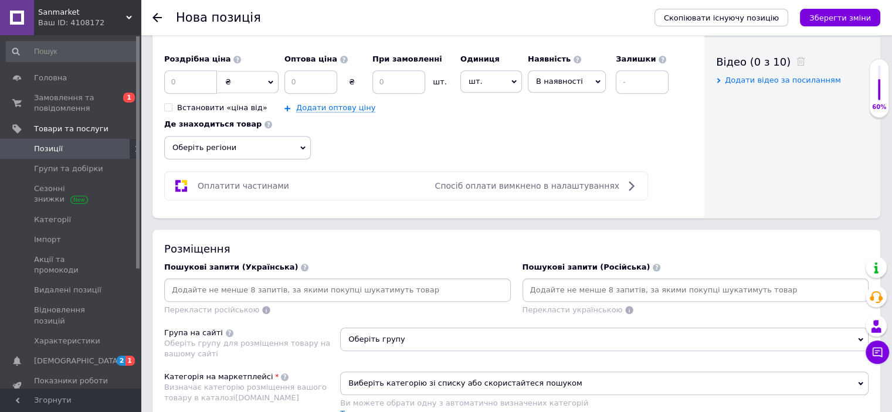
click at [572, 80] on span "В наявності" at bounding box center [559, 81] width 47 height 9
click at [550, 152] on li "Готово до відправки" at bounding box center [567, 154] width 77 height 27
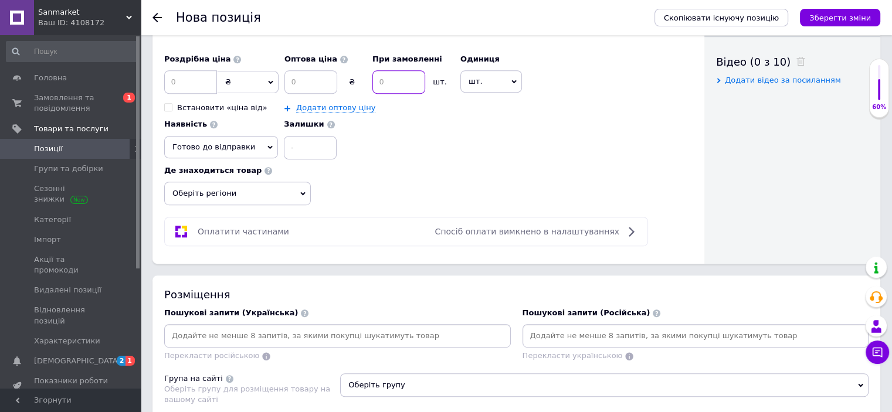
click at [404, 84] on input at bounding box center [399, 81] width 53 height 23
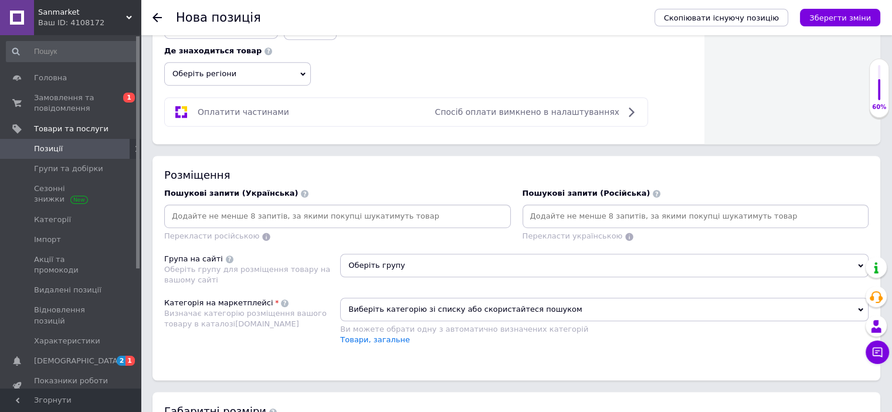
scroll to position [645, 0]
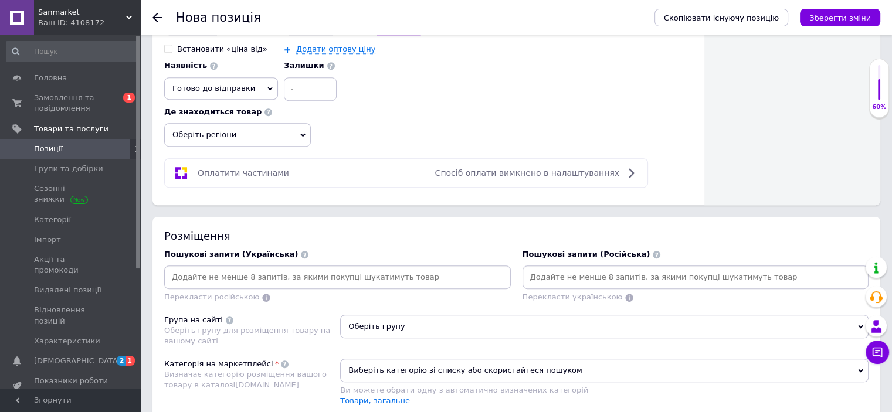
type input "2"
click at [214, 131] on span "Оберіть регіони" at bounding box center [237, 134] width 147 height 23
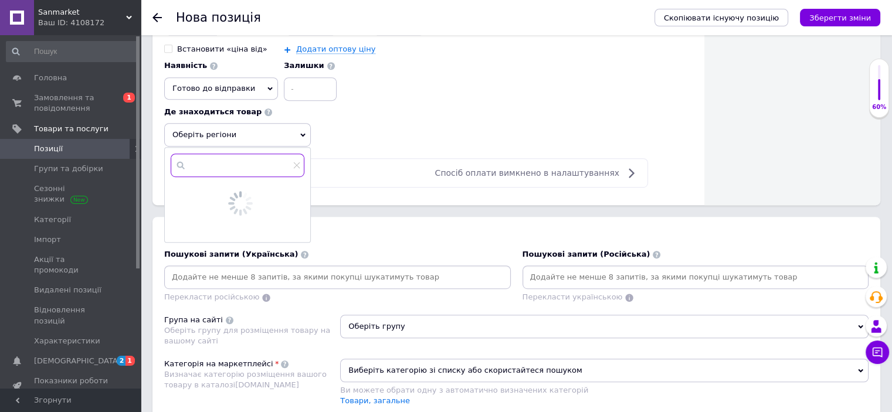
click at [221, 158] on input "text" at bounding box center [238, 165] width 134 height 23
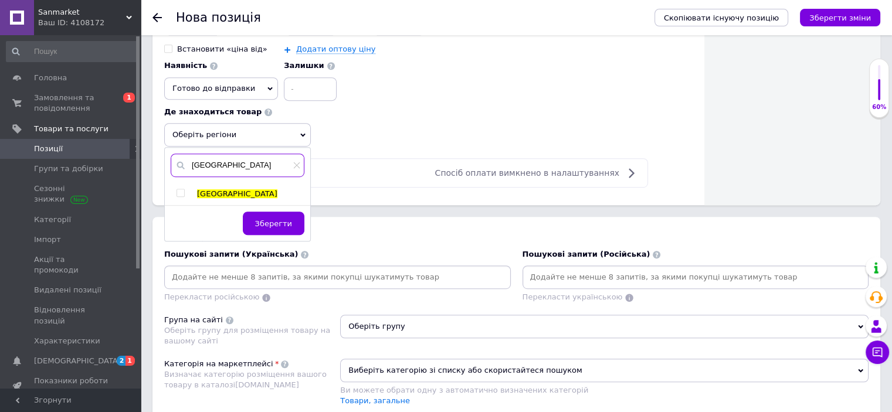
type input "[GEOGRAPHIC_DATA]"
drag, startPoint x: 181, startPoint y: 188, endPoint x: 207, endPoint y: 178, distance: 28.4
click at [183, 189] on input "checkbox" at bounding box center [181, 193] width 8 height 8
checkbox input "true"
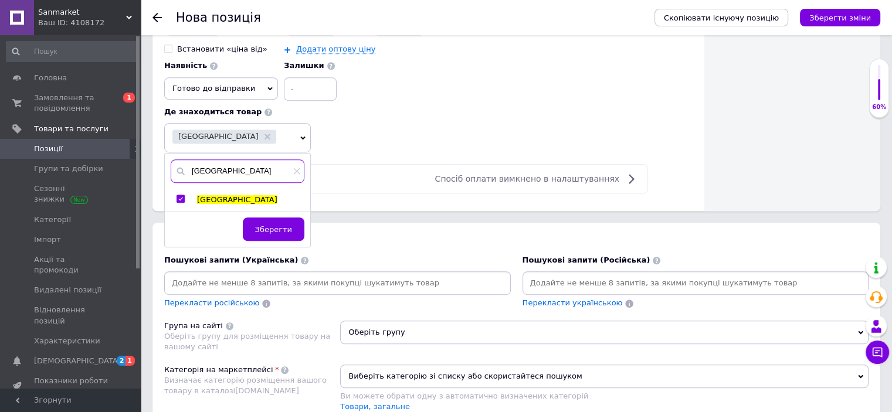
click at [210, 170] on input "[GEOGRAPHIC_DATA]" at bounding box center [238, 171] width 134 height 23
type input "к"
type input "[GEOGRAPHIC_DATA]"
drag, startPoint x: 183, startPoint y: 195, endPoint x: 226, endPoint y: 188, distance: 43.4
click at [184, 195] on label at bounding box center [181, 199] width 8 height 8
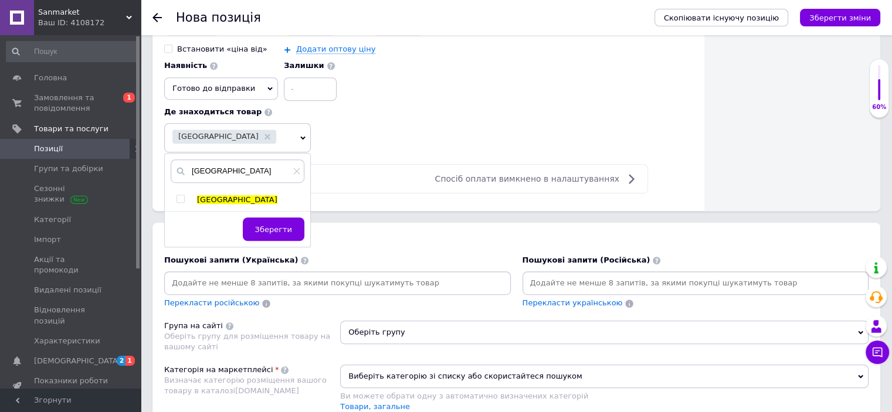
click at [184, 195] on input "checkbox" at bounding box center [181, 199] width 8 height 8
checkbox input "true"
click at [275, 170] on input "[GEOGRAPHIC_DATA]" at bounding box center [244, 171] width 147 height 23
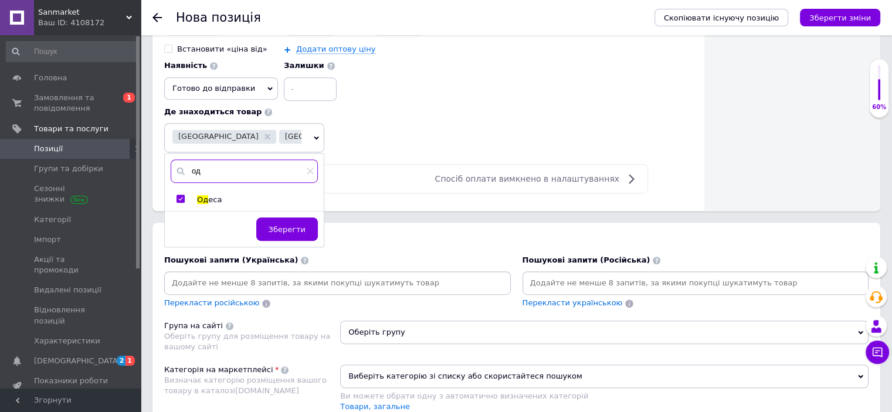
type input "о"
type input "дніпро"
click at [178, 195] on input "checkbox" at bounding box center [181, 199] width 8 height 8
checkbox input "true"
click at [289, 229] on span "Зберегти" at bounding box center [287, 229] width 37 height 9
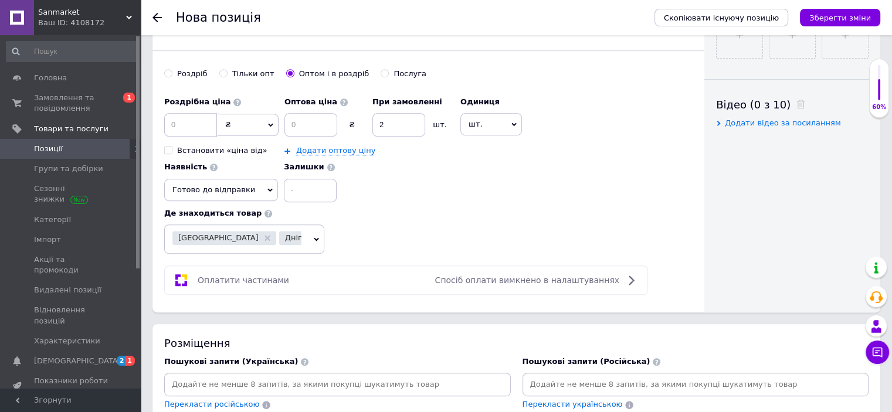
scroll to position [469, 0]
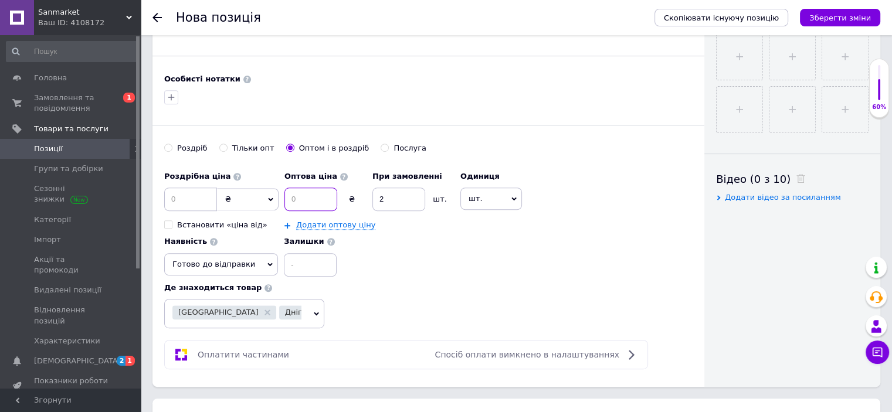
drag, startPoint x: 296, startPoint y: 199, endPoint x: 404, endPoint y: 202, distance: 108.0
click at [297, 199] on input at bounding box center [311, 199] width 53 height 23
type input "669"
click at [186, 197] on input at bounding box center [190, 199] width 53 height 23
type input "1398"
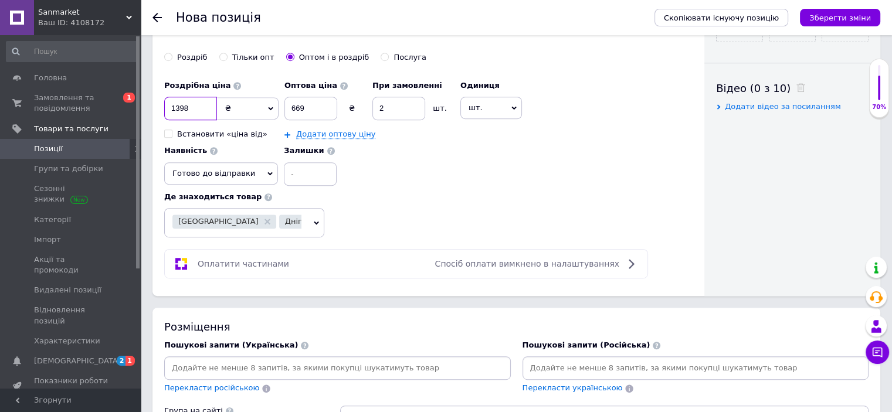
scroll to position [645, 0]
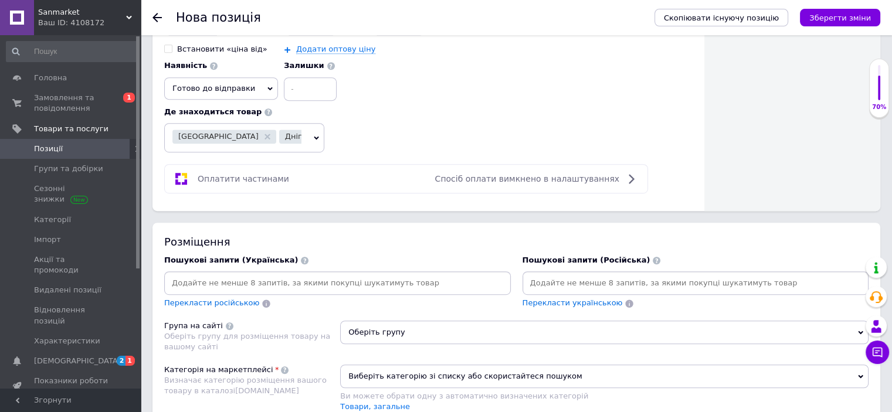
click at [587, 279] on input at bounding box center [696, 284] width 342 height 18
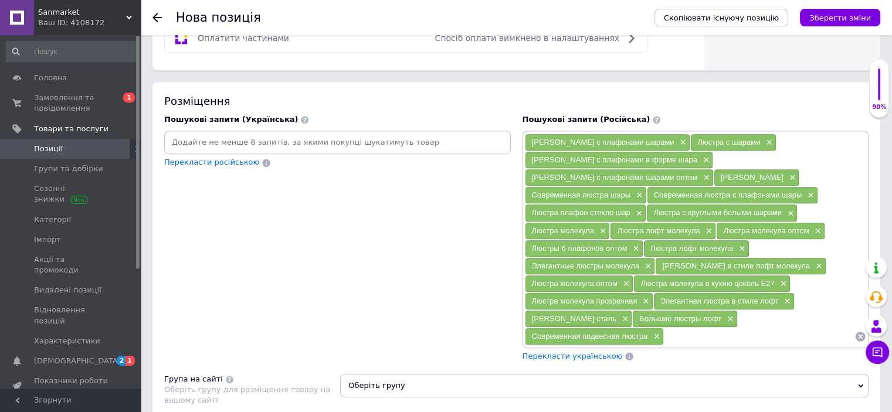
scroll to position [821, 0]
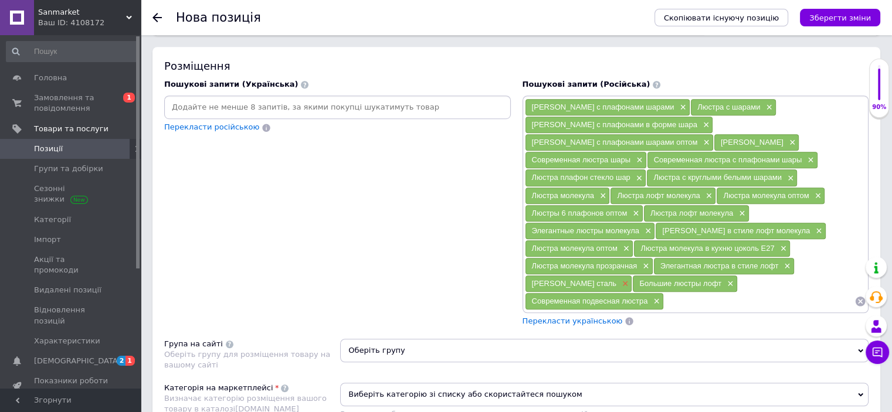
click at [629, 279] on span "×" at bounding box center [623, 284] width 9 height 10
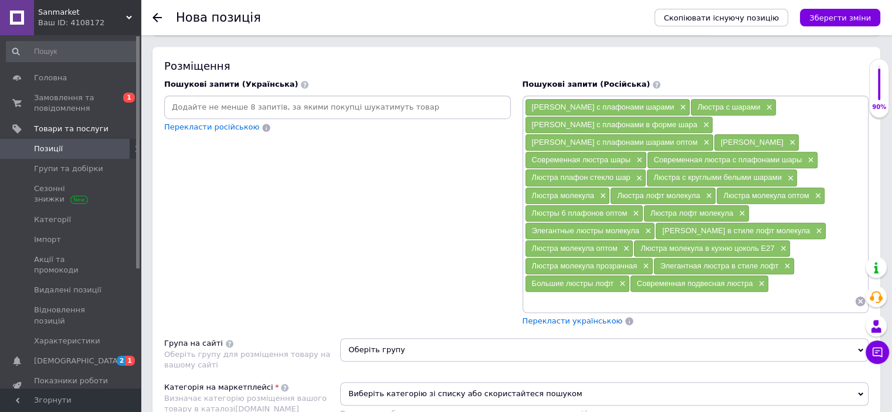
click at [629, 276] on div "Большие люстры лофт ×" at bounding box center [578, 284] width 104 height 16
click at [626, 279] on span "×" at bounding box center [621, 284] width 9 height 10
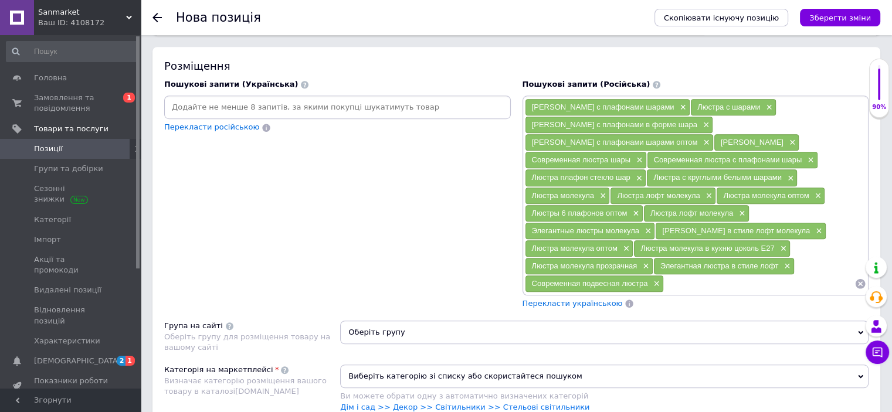
click at [653, 258] on div "Люстра молекула прозрачная ×" at bounding box center [589, 266] width 127 height 16
click at [649, 262] on span "×" at bounding box center [644, 267] width 9 height 10
click at [630, 244] on span "×" at bounding box center [625, 249] width 9 height 10
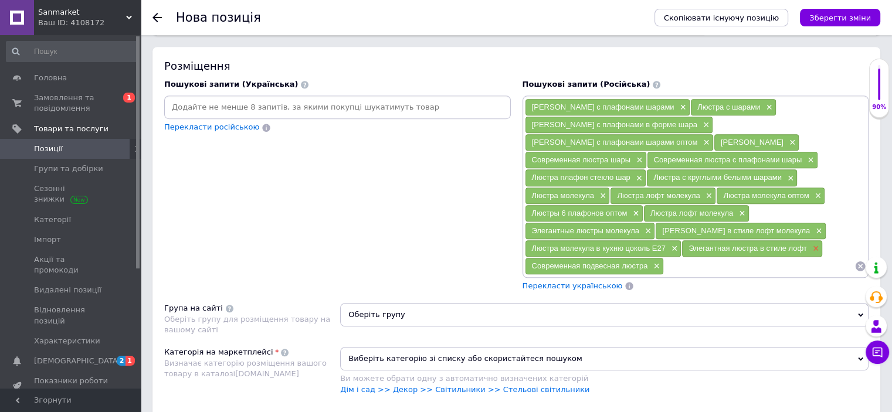
click at [810, 244] on span "×" at bounding box center [814, 249] width 9 height 10
click at [813, 226] on span "×" at bounding box center [817, 231] width 9 height 10
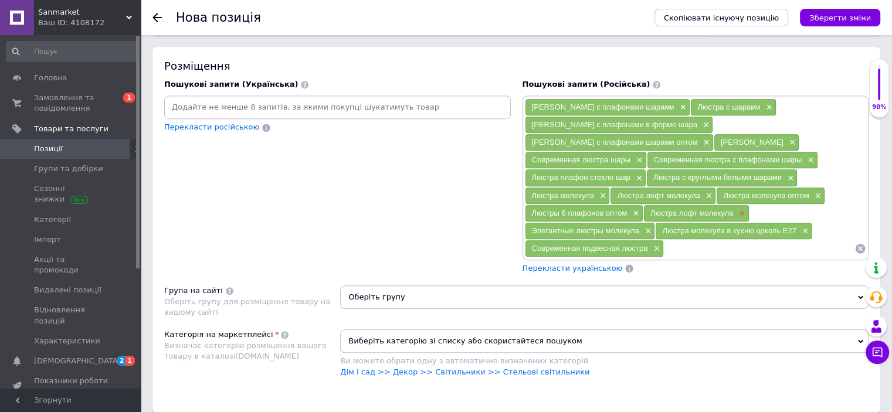
click at [736, 212] on span "×" at bounding box center [740, 214] width 9 height 10
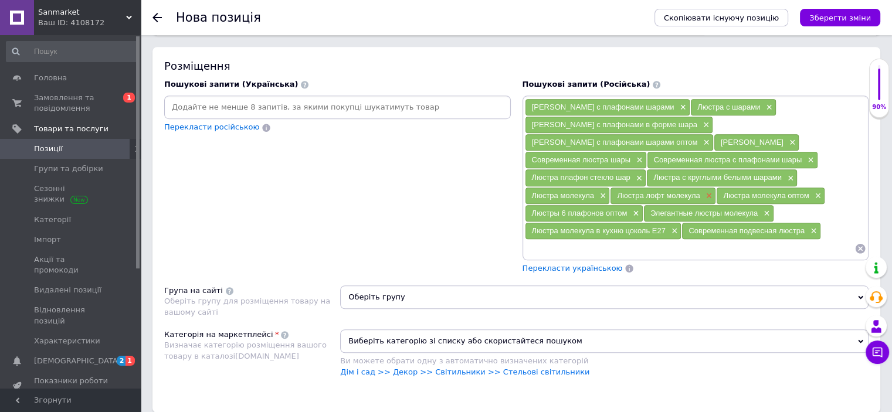
click at [703, 193] on span "×" at bounding box center [707, 196] width 9 height 10
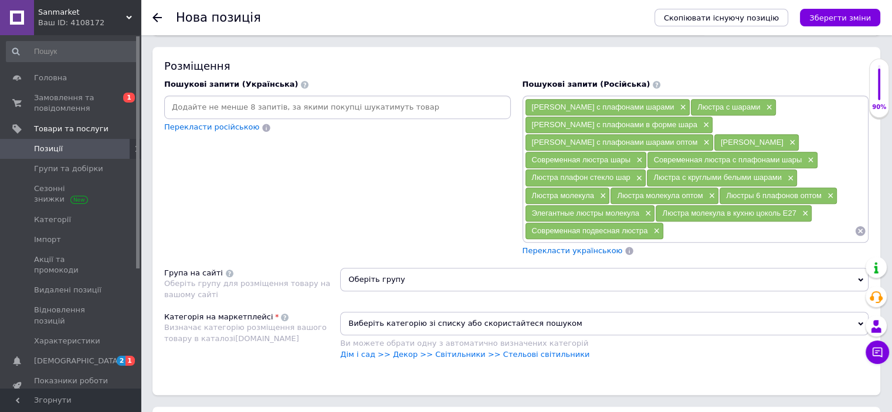
click at [610, 188] on div "Люстра молекула ×" at bounding box center [568, 196] width 84 height 16
click at [607, 191] on span "×" at bounding box center [601, 196] width 9 height 10
click at [785, 174] on span "×" at bounding box center [789, 179] width 9 height 10
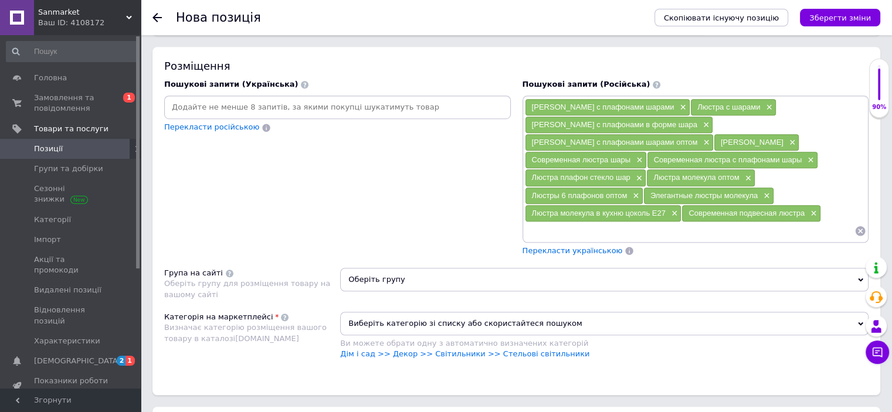
click at [678, 209] on span "×" at bounding box center [673, 214] width 9 height 10
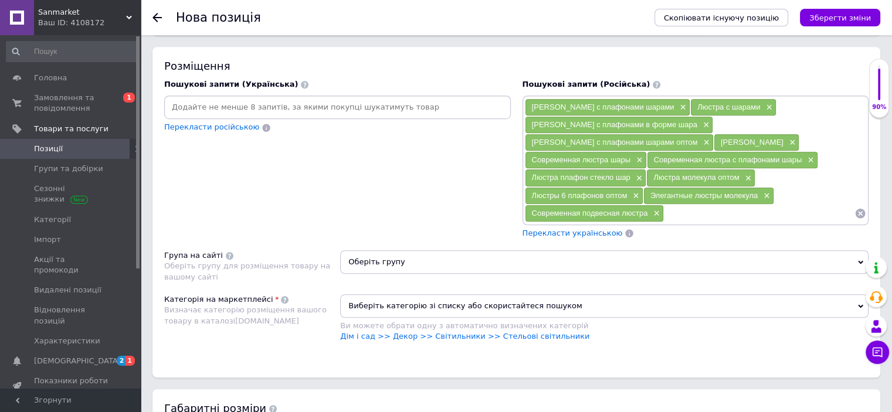
drag, startPoint x: 576, startPoint y: 206, endPoint x: 577, endPoint y: 213, distance: 6.5
click at [664, 209] on input at bounding box center [759, 214] width 191 height 18
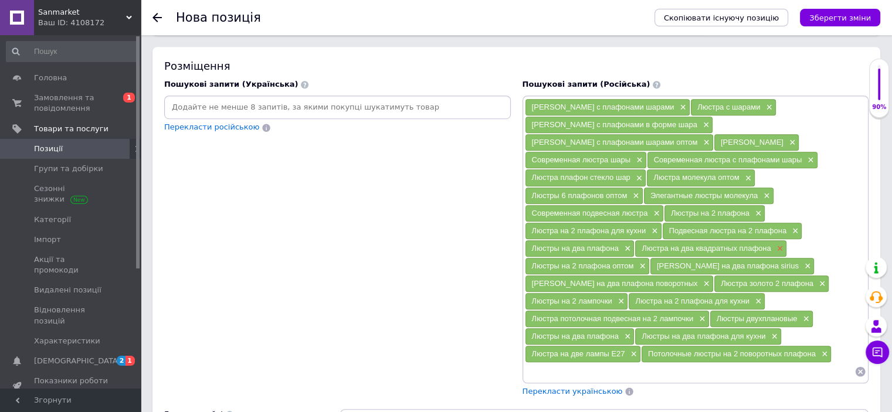
click at [774, 244] on span "×" at bounding box center [778, 249] width 9 height 10
click at [700, 279] on span "×" at bounding box center [704, 284] width 9 height 10
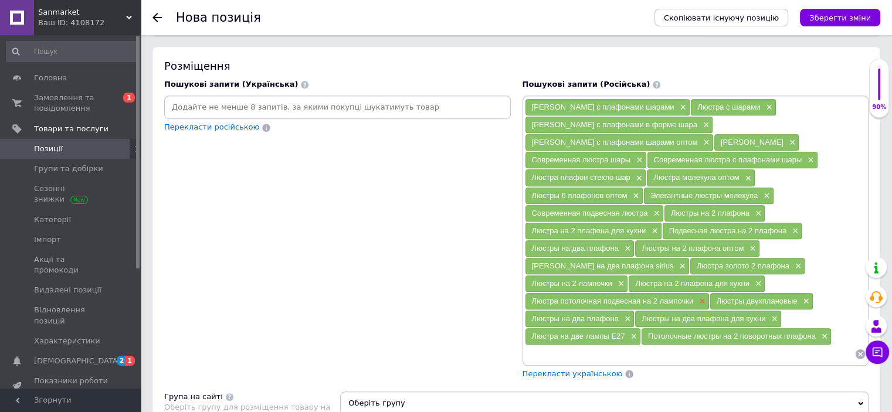
click at [706, 297] on span "×" at bounding box center [700, 302] width 9 height 10
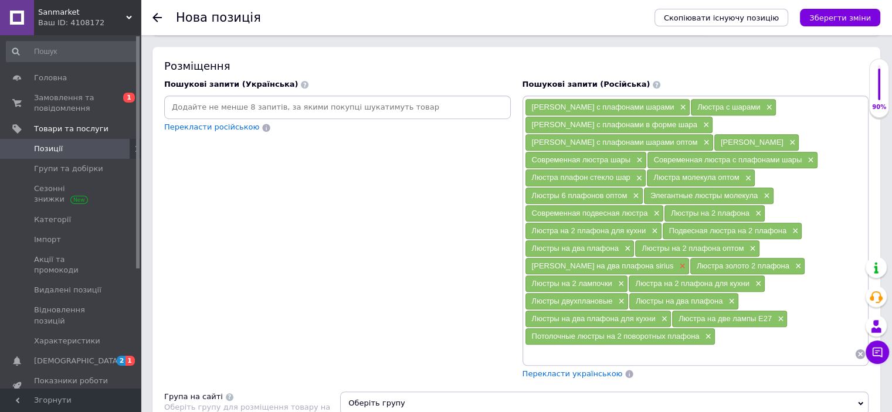
click at [686, 262] on span "×" at bounding box center [680, 267] width 9 height 10
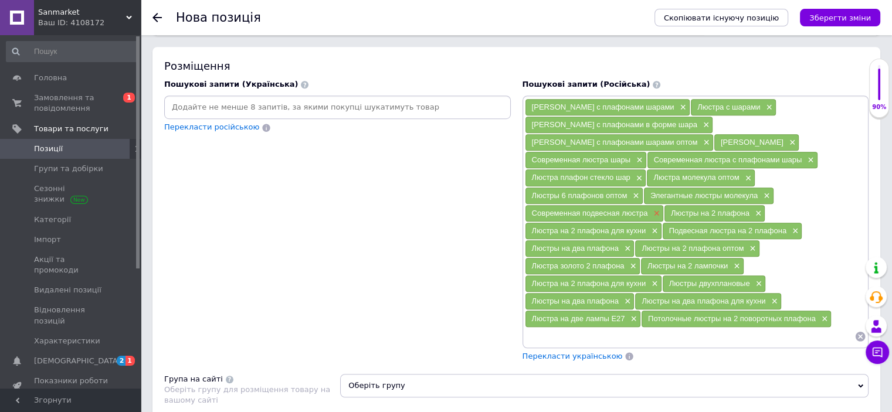
click at [660, 209] on span "×" at bounding box center [655, 214] width 9 height 10
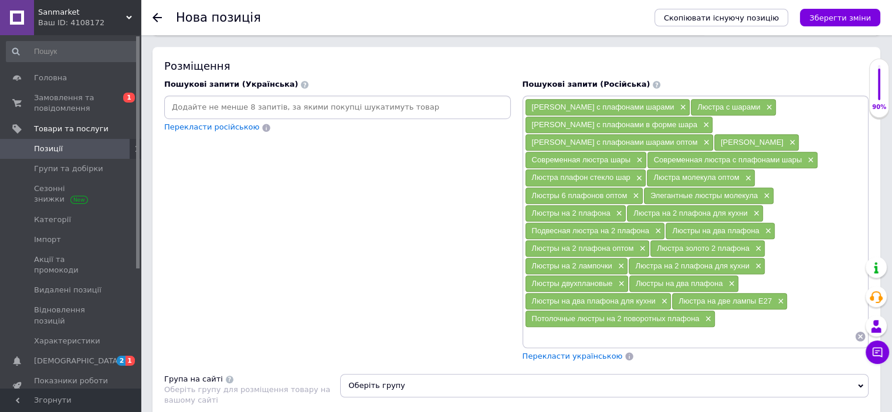
click at [605, 324] on div "Люстра с плафонами шарами × Люстра с шарами × Люстра с плафонами в форме шара ×…" at bounding box center [696, 229] width 347 height 266
click at [611, 328] on input at bounding box center [690, 337] width 330 height 18
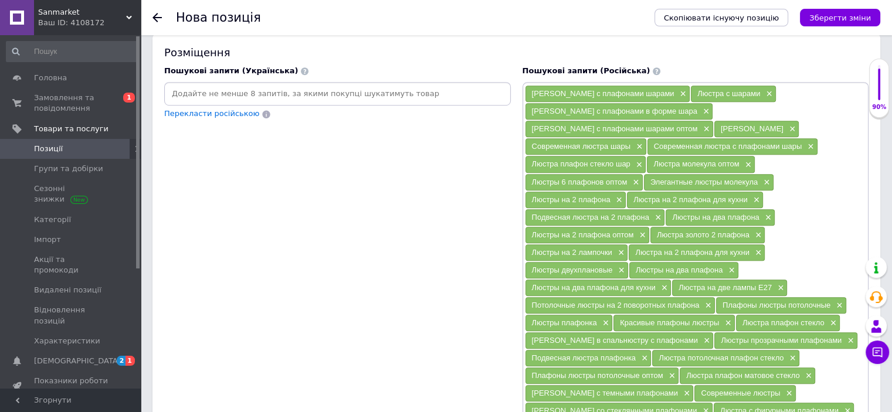
scroll to position [997, 0]
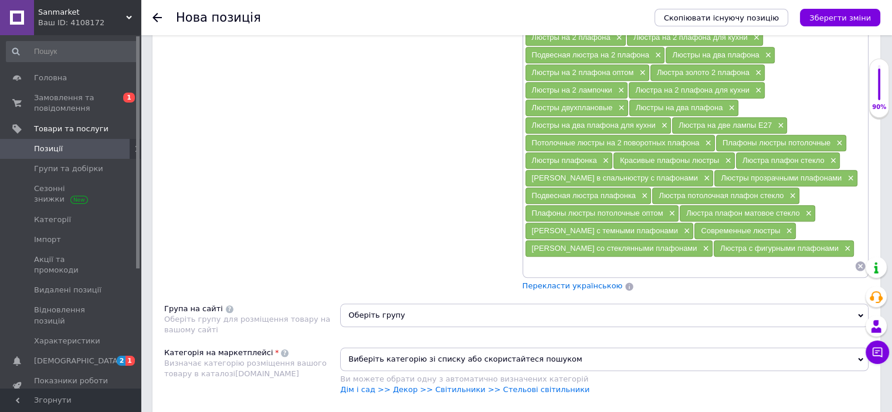
click at [591, 282] on span "Перекласти українською" at bounding box center [573, 286] width 100 height 9
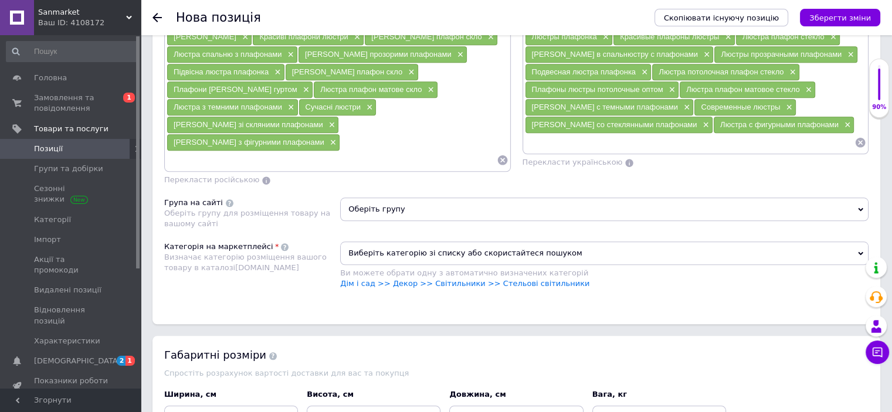
scroll to position [1173, 0]
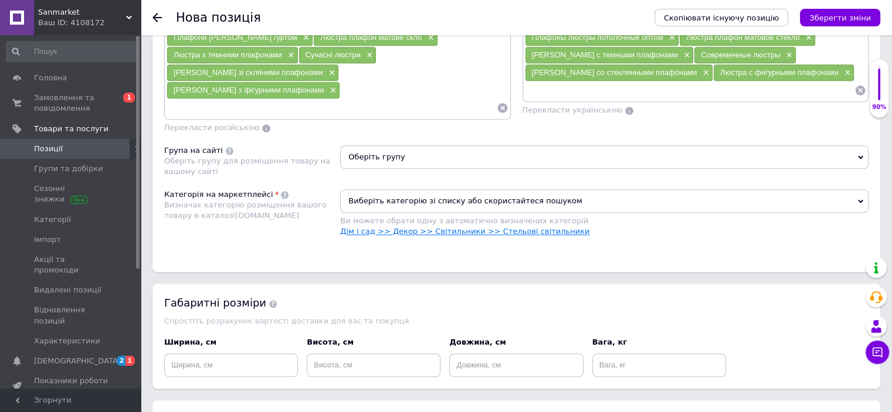
click at [519, 227] on link "Дім і сад >> Декор >> Світильники >> Стельові світильники" at bounding box center [464, 231] width 249 height 9
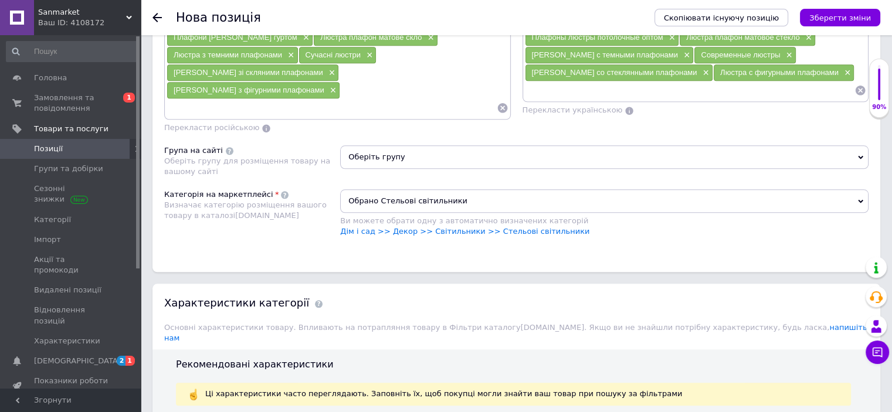
click at [376, 145] on span "Оберіть групу" at bounding box center [604, 156] width 529 height 23
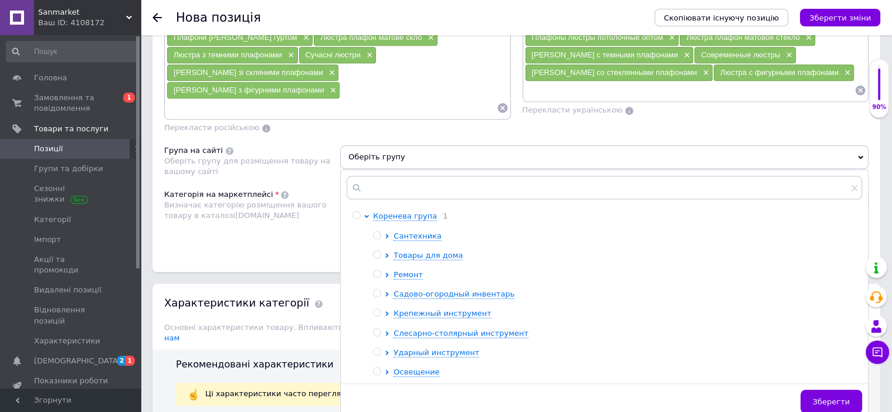
scroll to position [0, 0]
click at [422, 368] on span "Освещение" at bounding box center [417, 372] width 46 height 9
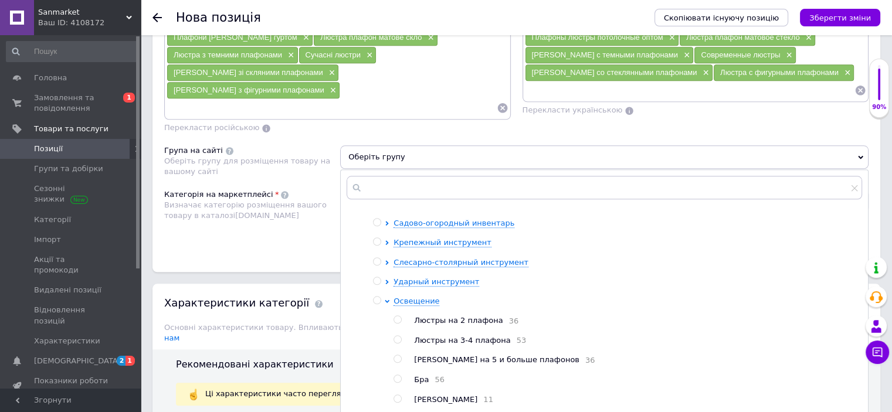
scroll to position [116, 0]
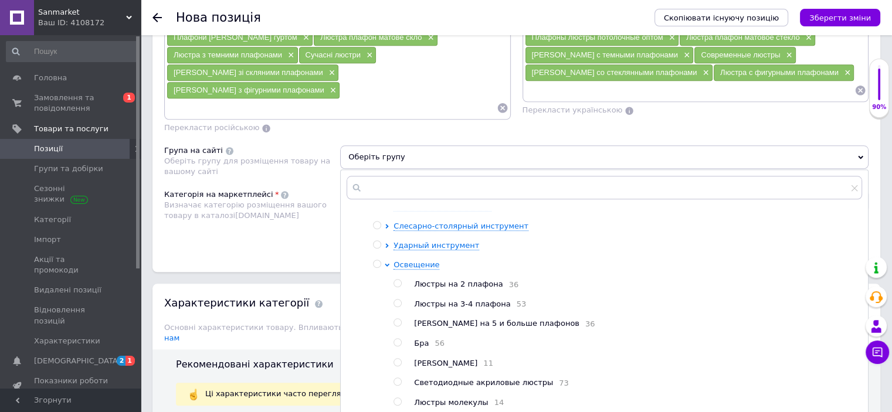
click at [479, 280] on span "Люстры на 2 плафона" at bounding box center [458, 284] width 89 height 9
radio input "true"
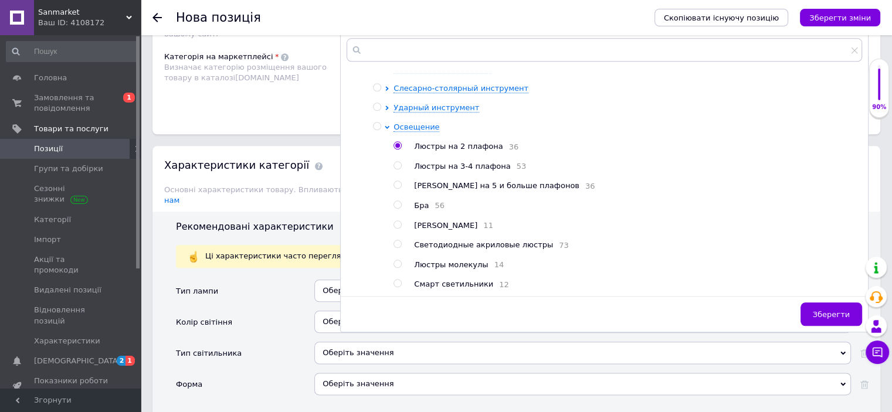
scroll to position [1408, 0]
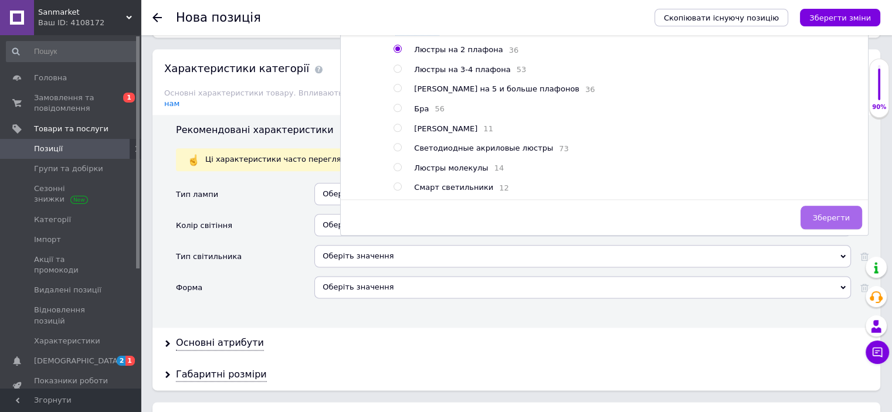
click at [827, 214] on span "Зберегти" at bounding box center [831, 218] width 37 height 9
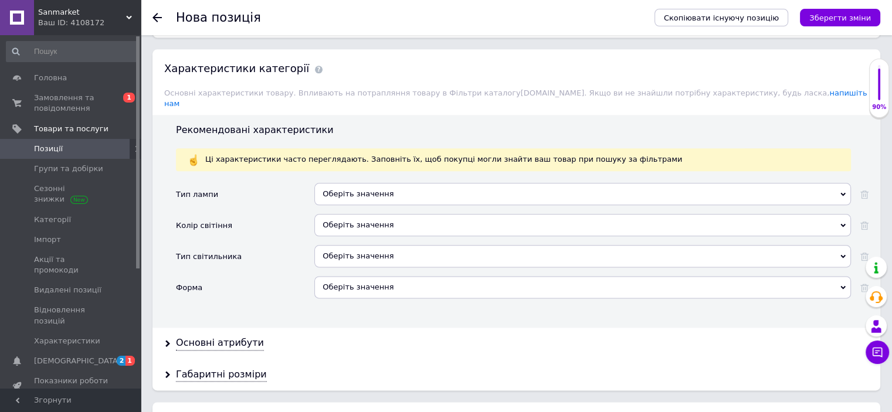
click at [374, 214] on div "Оберіть значення" at bounding box center [582, 225] width 537 height 22
click at [282, 214] on div "Колір світіння" at bounding box center [245, 229] width 138 height 31
click at [354, 183] on div "Оберіть значення" at bounding box center [582, 194] width 537 height 22
click at [220, 183] on div "Тип лампи" at bounding box center [245, 198] width 138 height 31
click at [369, 245] on div "Оберіть значення" at bounding box center [582, 256] width 537 height 22
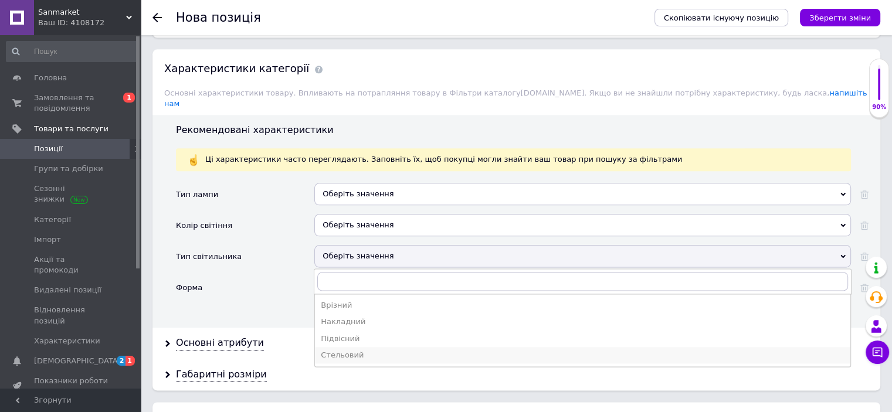
click at [364, 350] on div "Стельовий" at bounding box center [583, 355] width 524 height 11
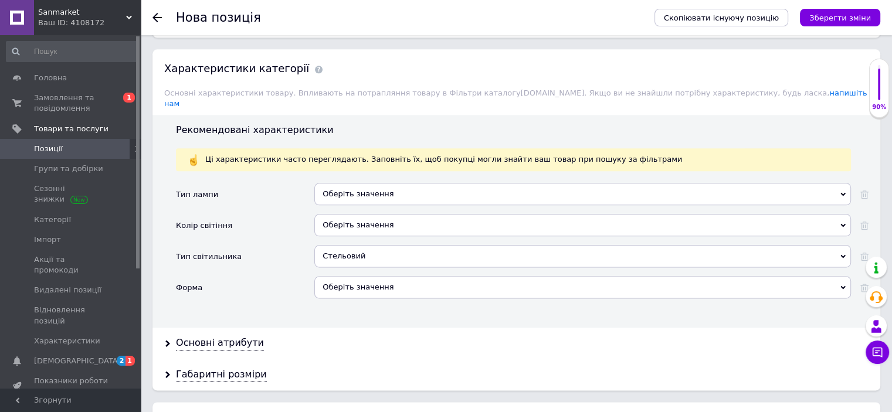
click at [357, 183] on div "Оберіть значення" at bounding box center [582, 194] width 537 height 22
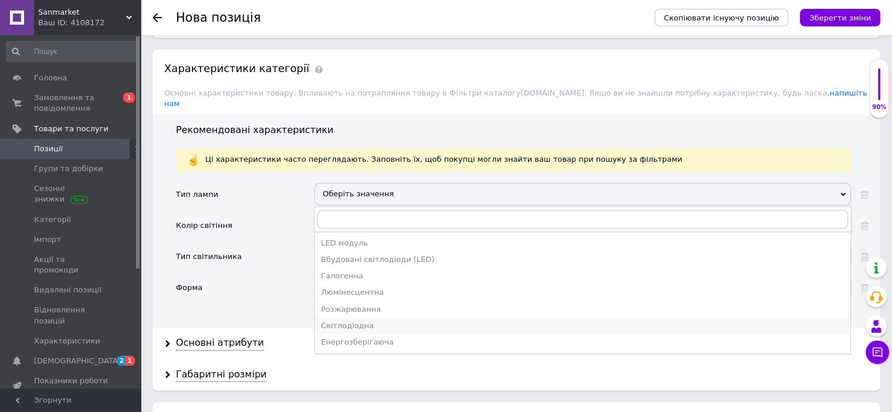
click at [360, 321] on div "Світлодіодна" at bounding box center [583, 326] width 524 height 11
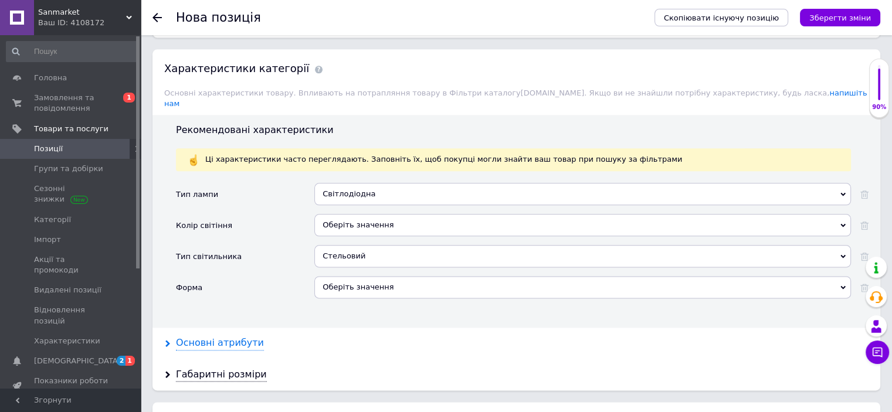
click at [231, 337] on div "Основні атрибути" at bounding box center [220, 343] width 88 height 13
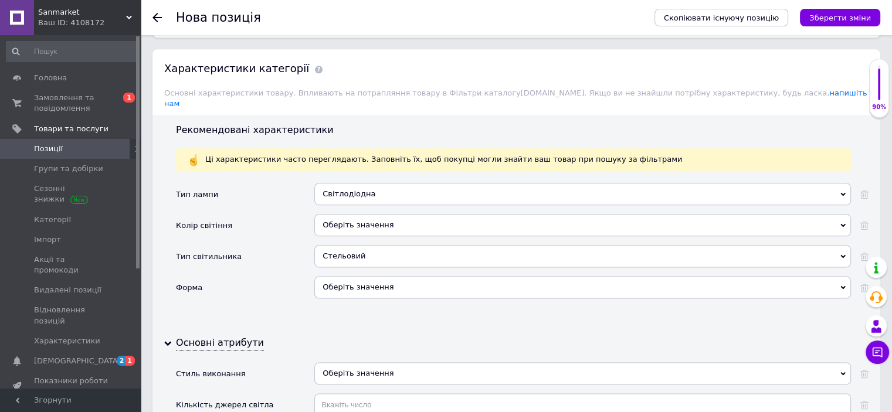
scroll to position [1584, 0]
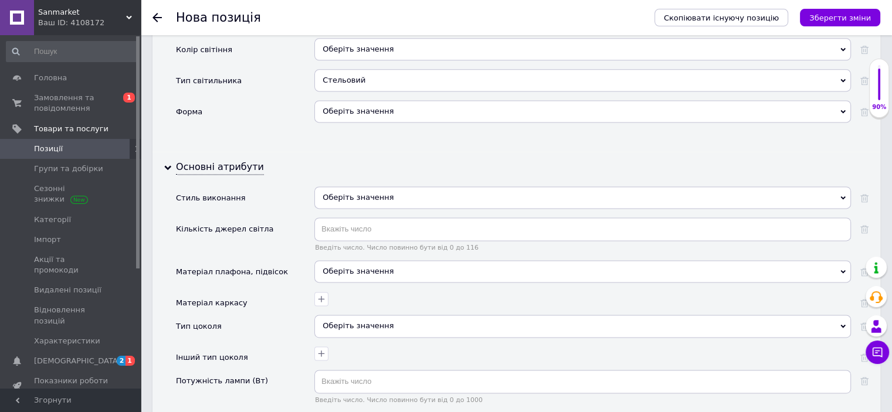
click at [360, 187] on div "Оберіть значення" at bounding box center [582, 198] width 537 height 22
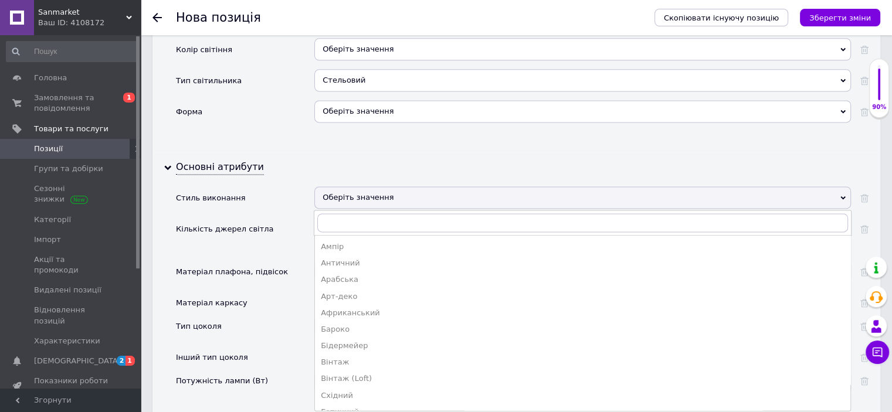
click at [298, 187] on div "Стиль виконання" at bounding box center [245, 202] width 138 height 31
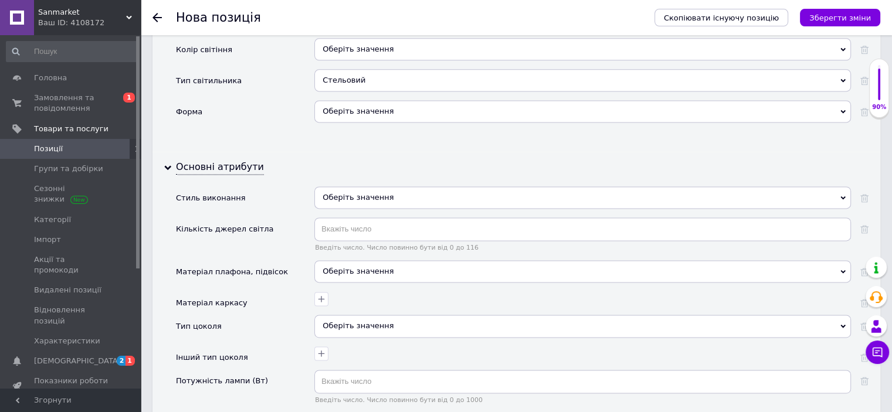
click at [378, 187] on div "Оберіть значення" at bounding box center [582, 198] width 537 height 22
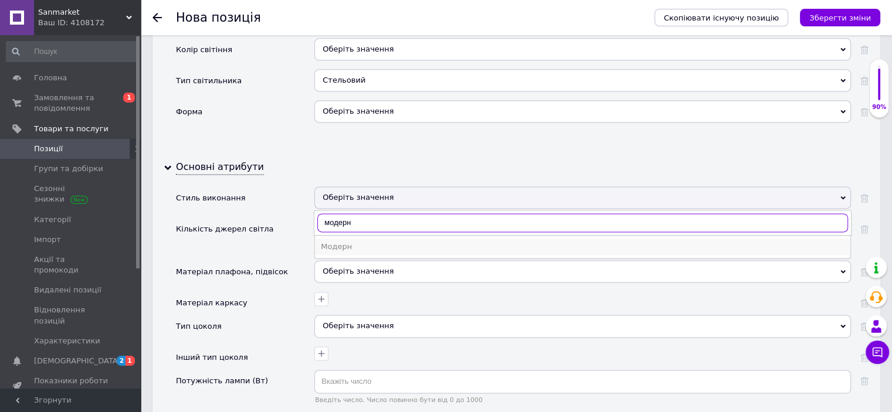
type input "модерн"
click at [357, 242] on div "Модерн" at bounding box center [583, 247] width 524 height 11
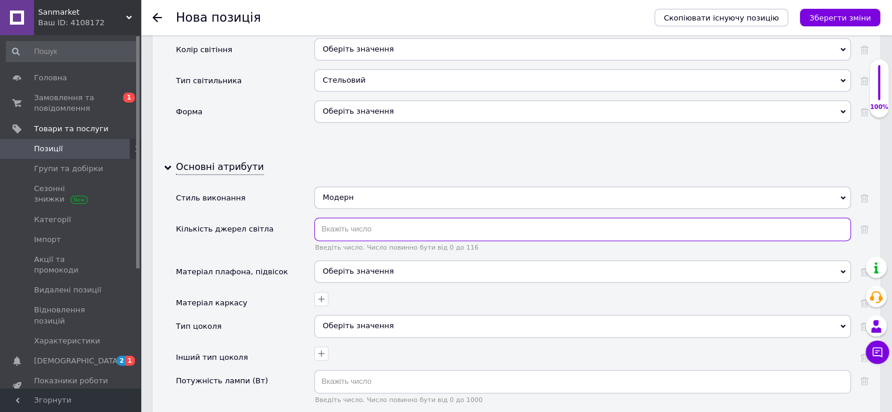
click at [392, 218] on input "text" at bounding box center [582, 229] width 537 height 23
type input "2"
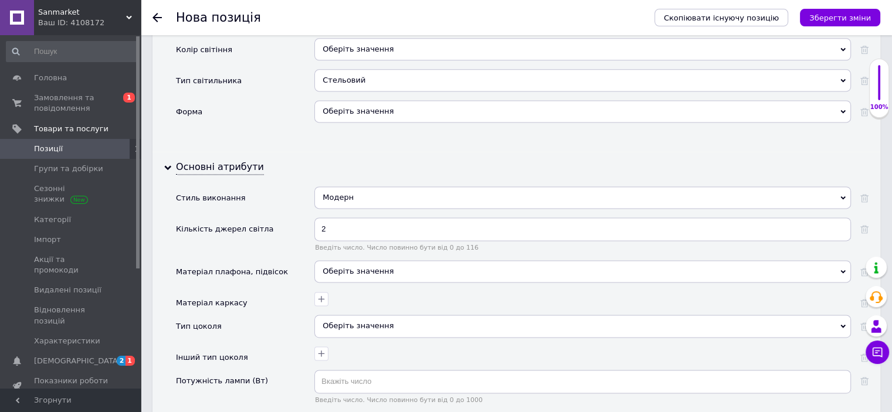
click at [378, 260] on div "Оберіть значення" at bounding box center [582, 271] width 537 height 22
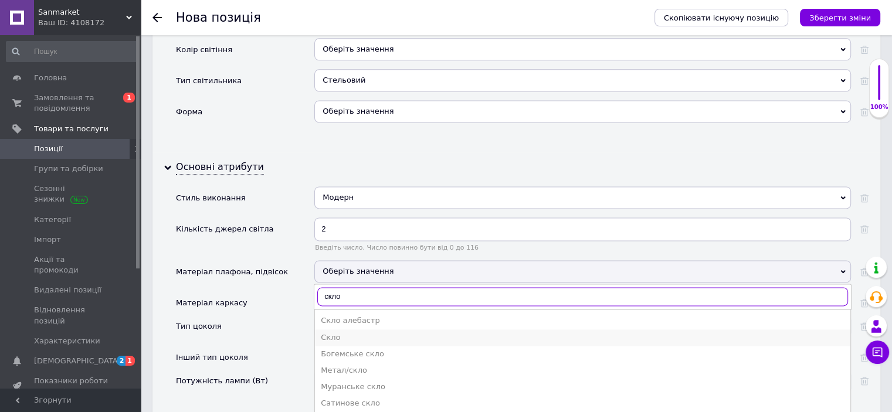
type input "скло"
click at [344, 330] on li "Скло" at bounding box center [583, 338] width 536 height 16
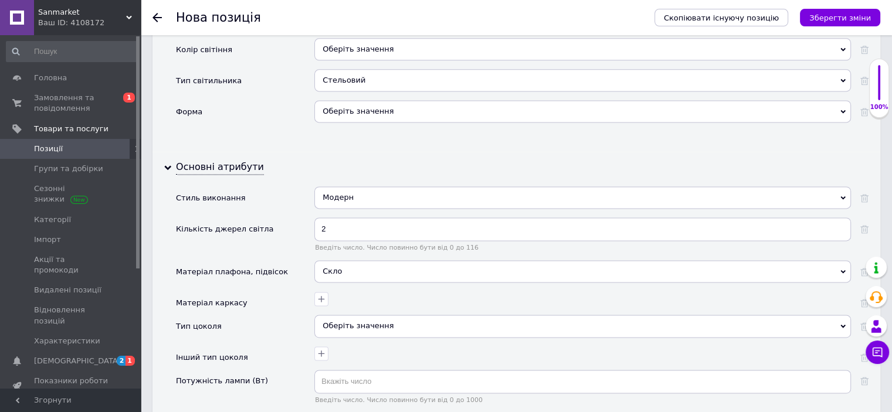
click at [307, 292] on div "Матеріал каркасу" at bounding box center [245, 303] width 138 height 23
click at [318, 294] on icon "button" at bounding box center [321, 298] width 9 height 9
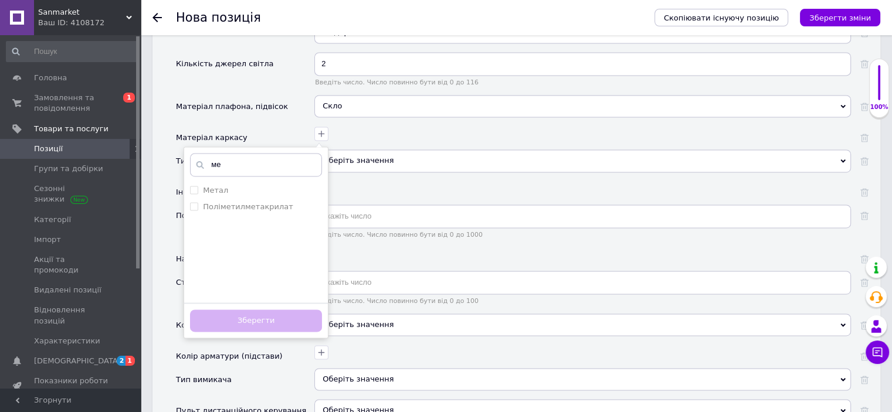
scroll to position [1760, 0]
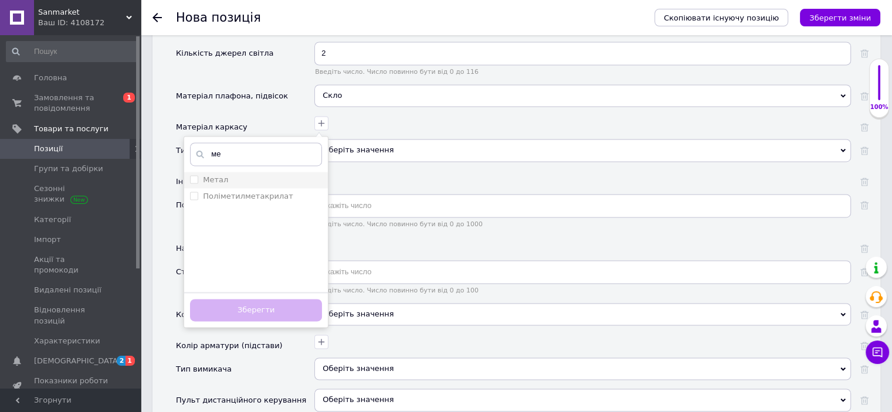
type input "ме"
click at [260, 172] on li "Метал" at bounding box center [256, 180] width 144 height 16
checkbox input "true"
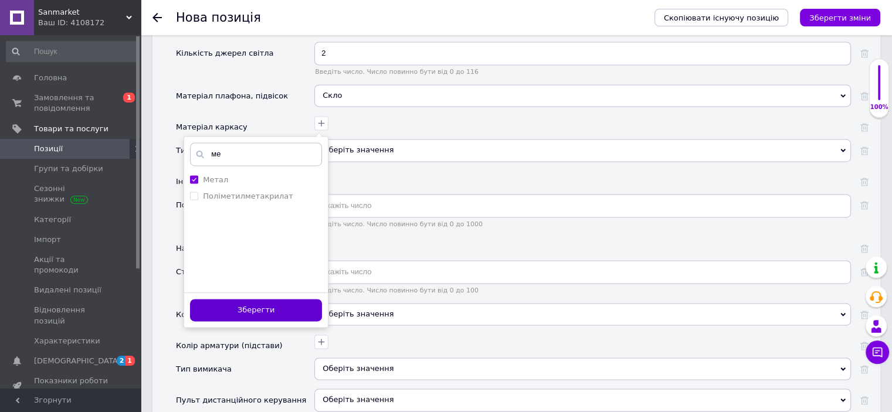
click at [303, 299] on button "Зберегти" at bounding box center [256, 310] width 132 height 23
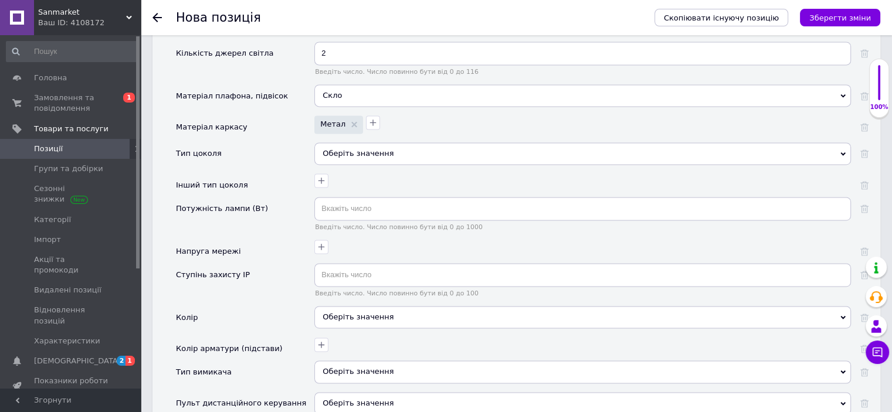
click at [357, 143] on div "Оберіть значення" at bounding box center [582, 154] width 537 height 22
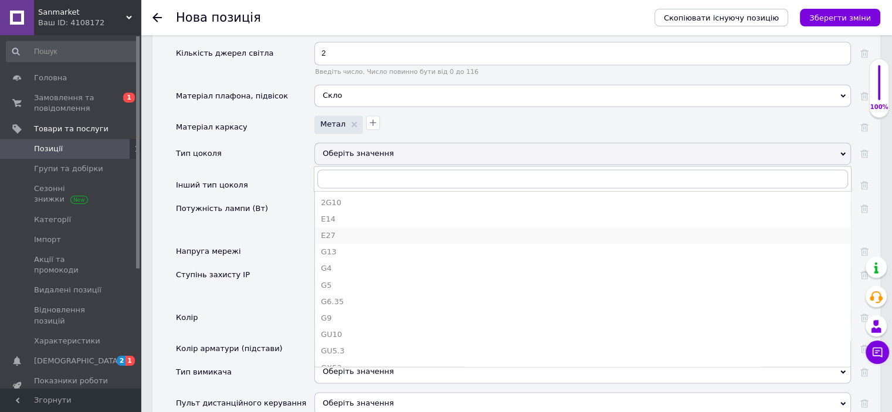
click at [340, 231] on div "E27" at bounding box center [583, 236] width 524 height 11
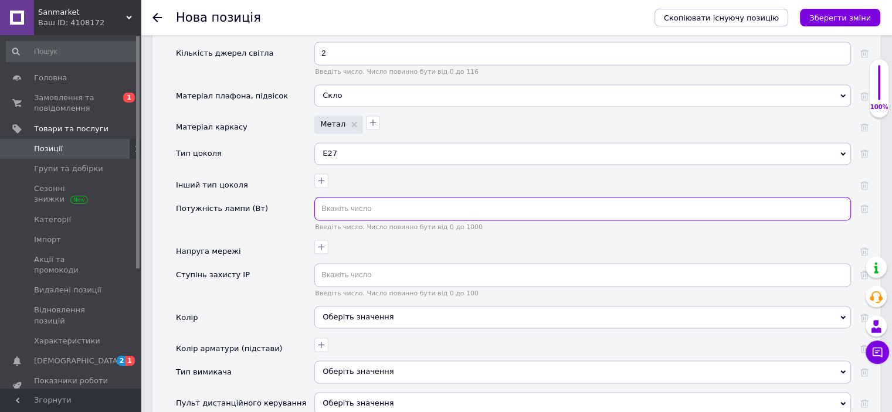
click at [364, 197] on input "text" at bounding box center [582, 208] width 537 height 23
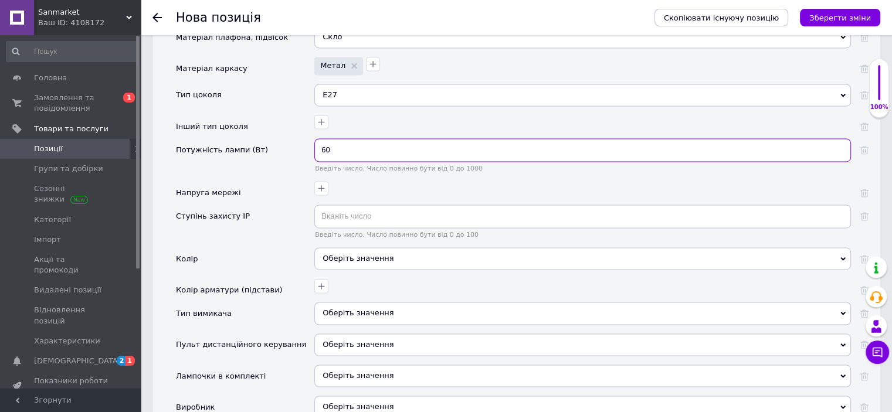
type input "60"
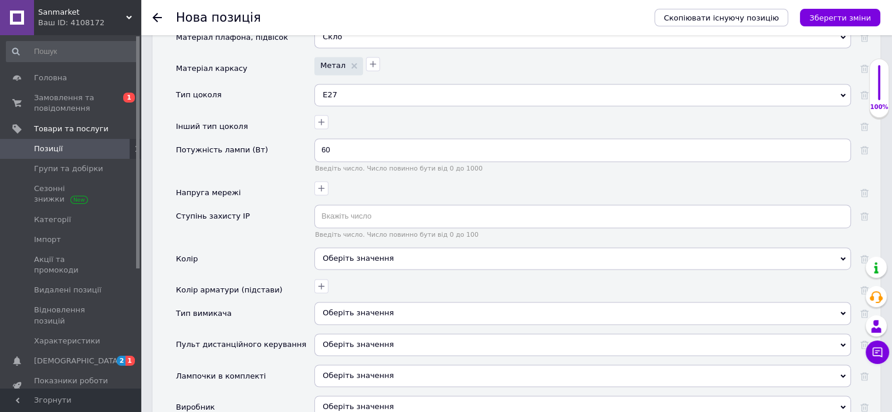
click at [360, 248] on div "Оберіть значення" at bounding box center [582, 259] width 537 height 22
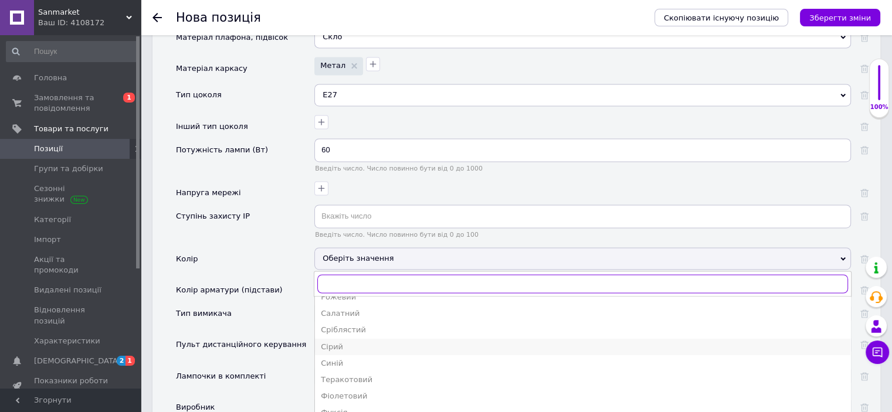
scroll to position [244, 0]
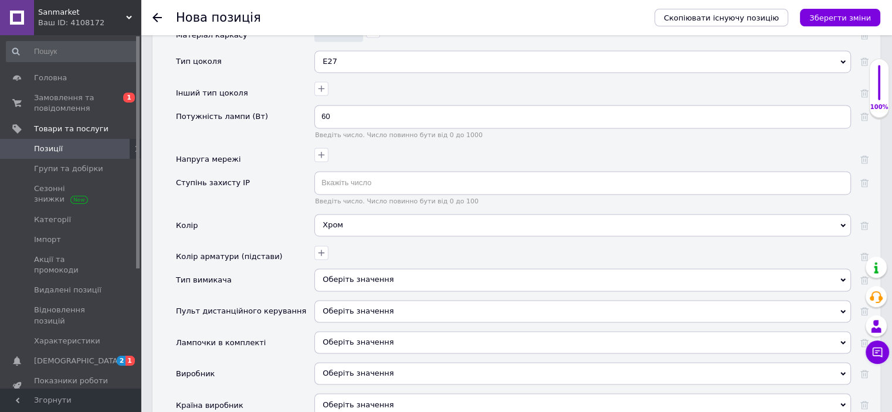
scroll to position [1877, 0]
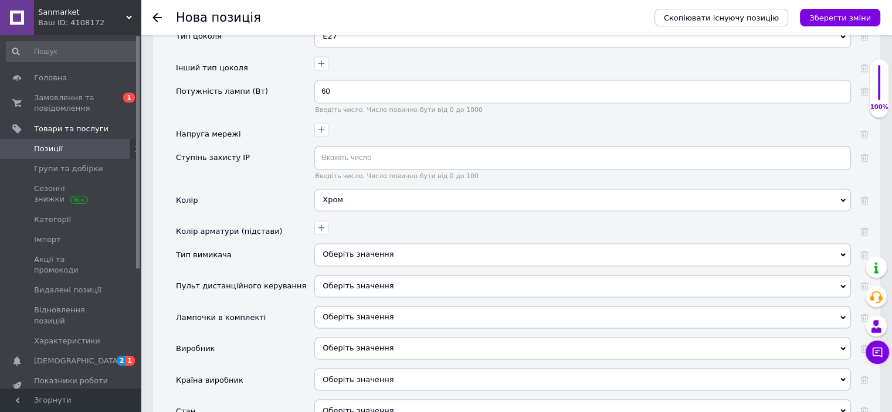
click at [371, 243] on div "Оберіть значення" at bounding box center [582, 254] width 537 height 22
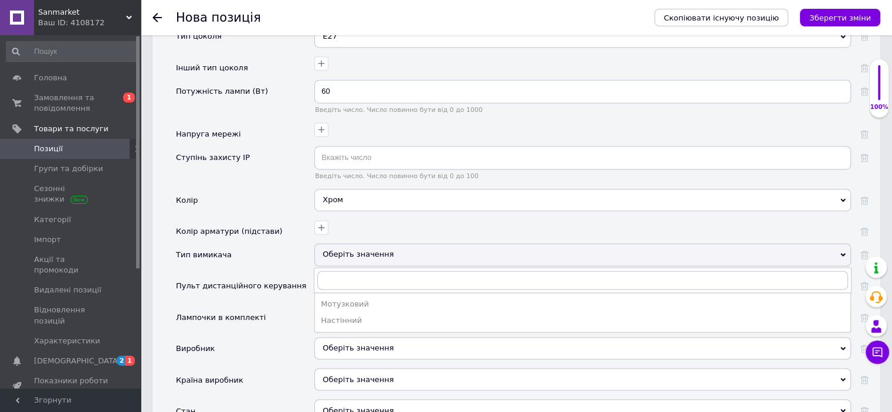
click at [346, 316] on div "Настінний" at bounding box center [583, 321] width 524 height 11
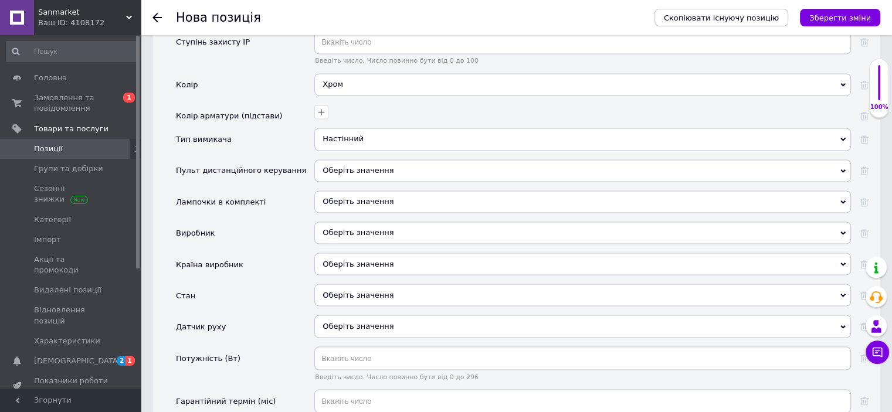
scroll to position [1995, 0]
click at [345, 282] on div "Оберіть значення" at bounding box center [582, 293] width 537 height 22
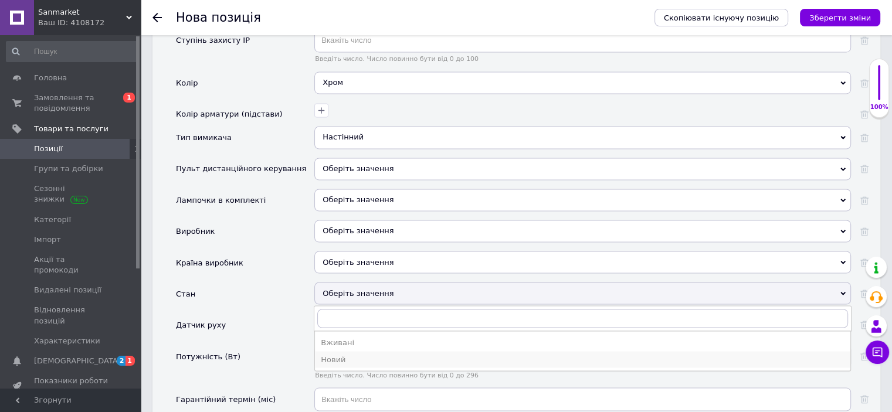
click at [342, 354] on div "Новий" at bounding box center [583, 359] width 524 height 11
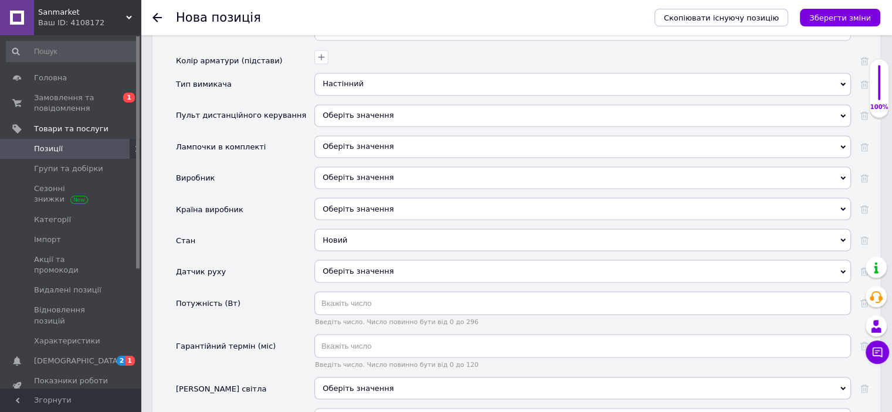
scroll to position [2112, 0]
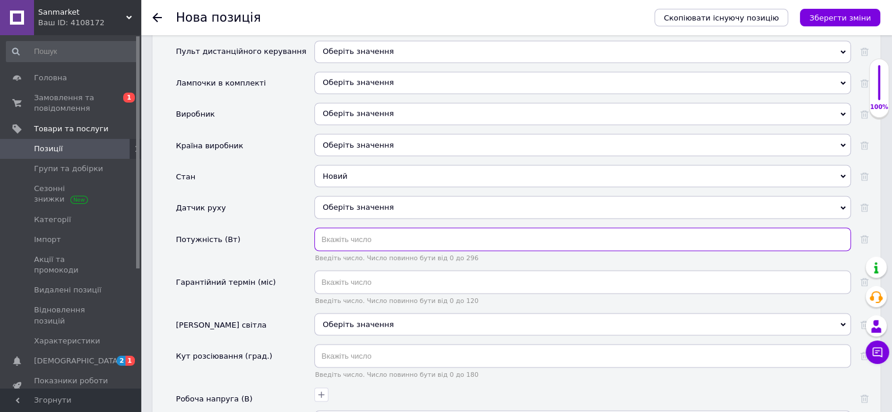
click at [363, 228] on input "text" at bounding box center [582, 239] width 537 height 23
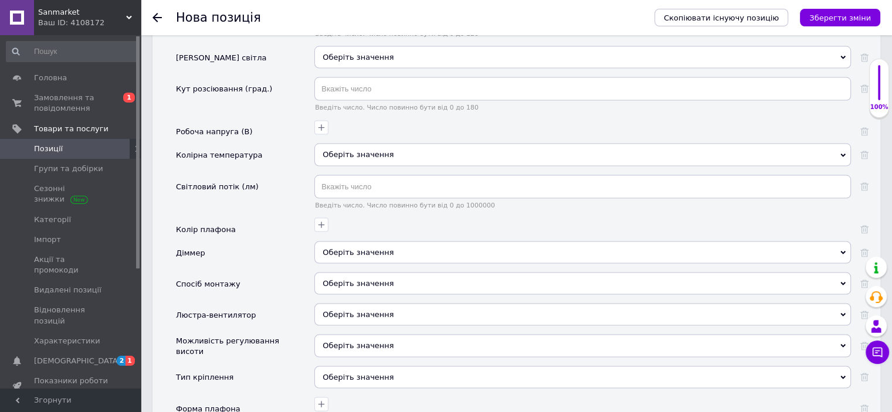
scroll to position [2405, 0]
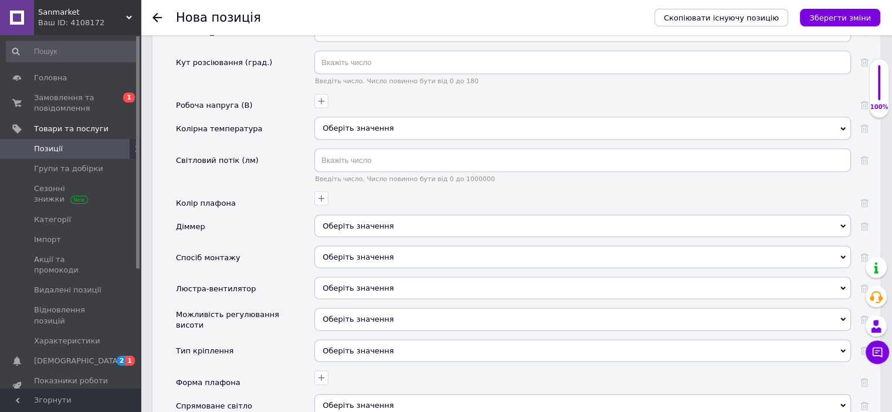
type input "120"
click at [370, 246] on div "Оберіть значення" at bounding box center [582, 257] width 537 height 22
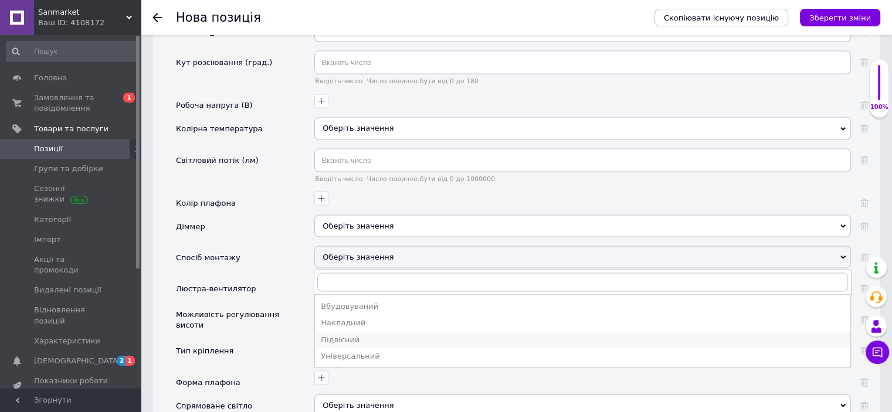
click at [357, 335] on div "Підвісний" at bounding box center [583, 340] width 524 height 11
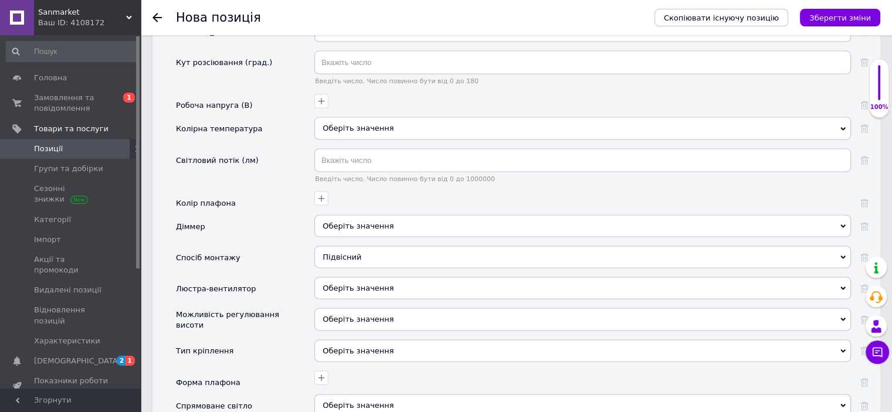
scroll to position [2464, 0]
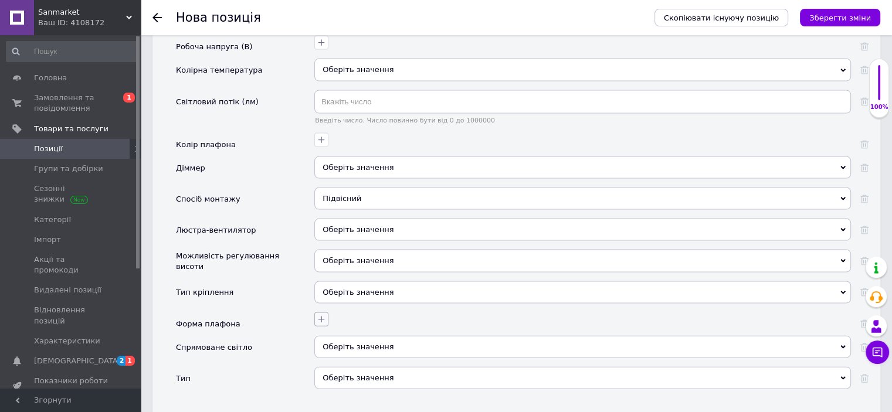
click at [316, 313] on button "button" at bounding box center [321, 320] width 14 height 14
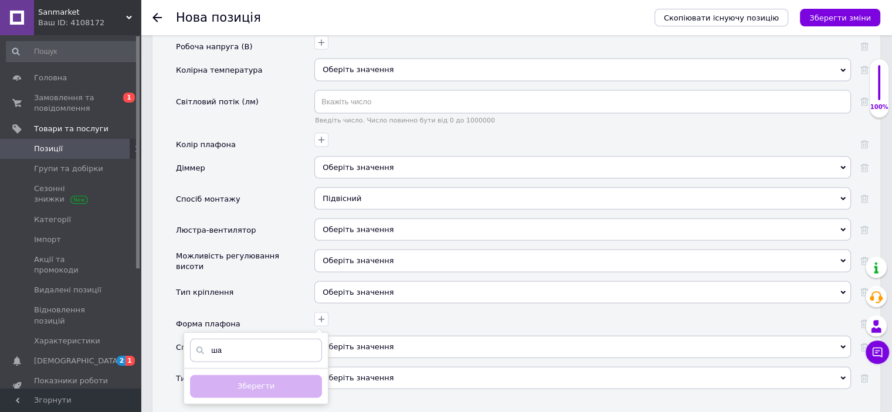
type input "ш"
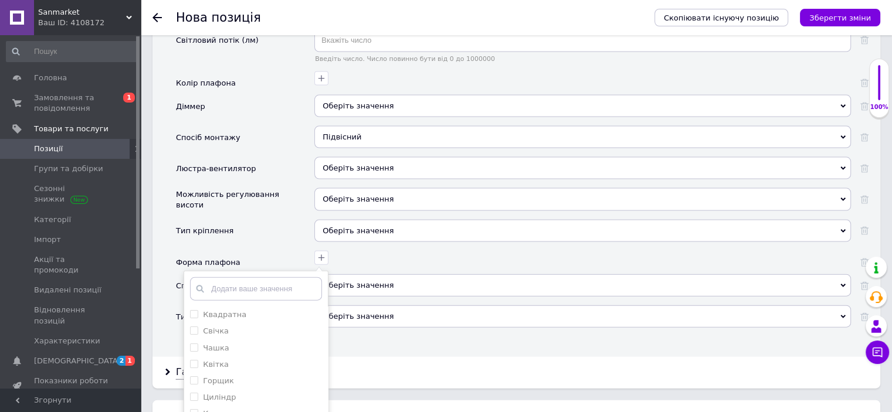
scroll to position [2581, 0]
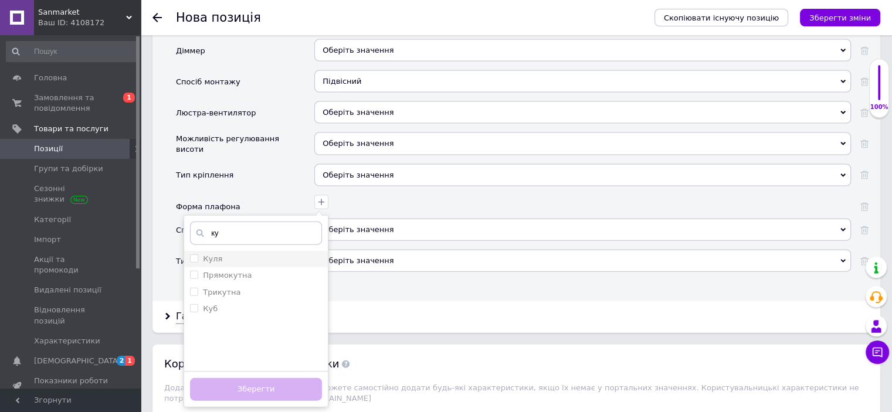
type input "ку"
click at [270, 254] on div "Куля" at bounding box center [256, 259] width 132 height 11
checkbox input "true"
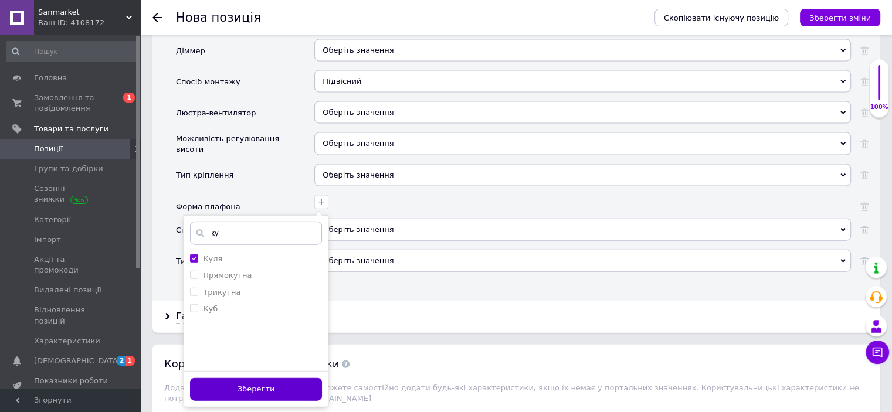
click at [287, 378] on button "Зберегти" at bounding box center [256, 389] width 132 height 23
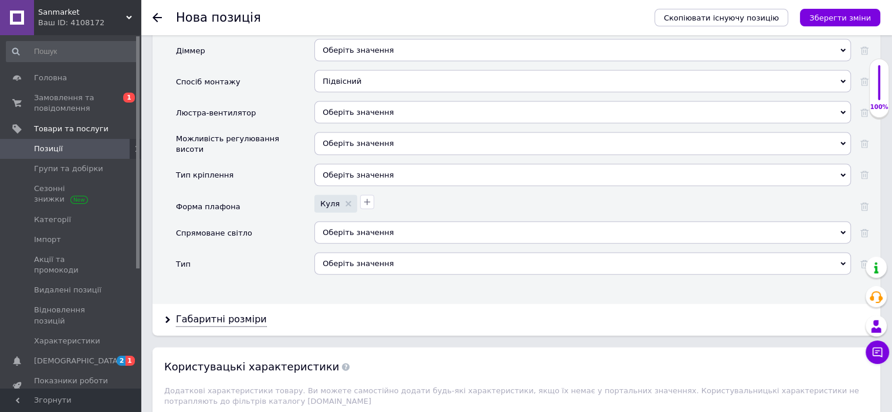
click at [361, 253] on div "Оберіть значення" at bounding box center [582, 264] width 537 height 22
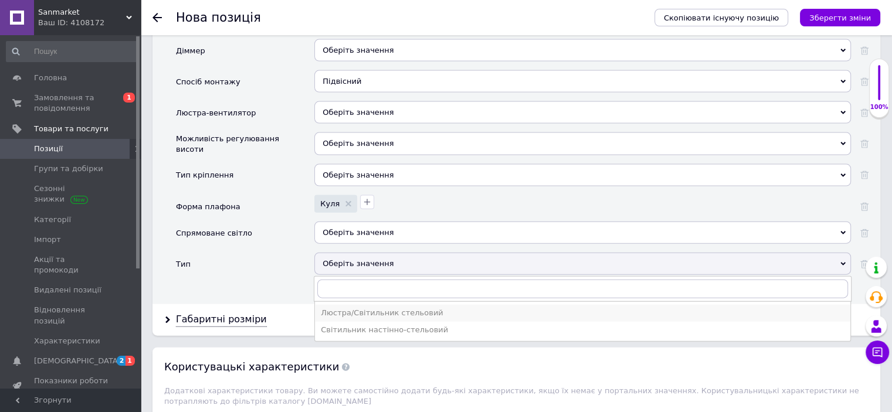
click at [353, 308] on div "Люстра/Світильник стельовий" at bounding box center [583, 313] width 524 height 11
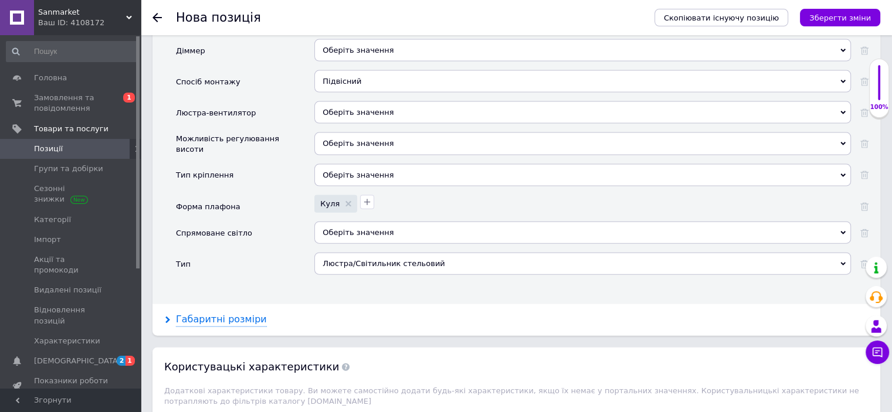
click at [212, 313] on div "Габаритні розміри" at bounding box center [221, 319] width 91 height 13
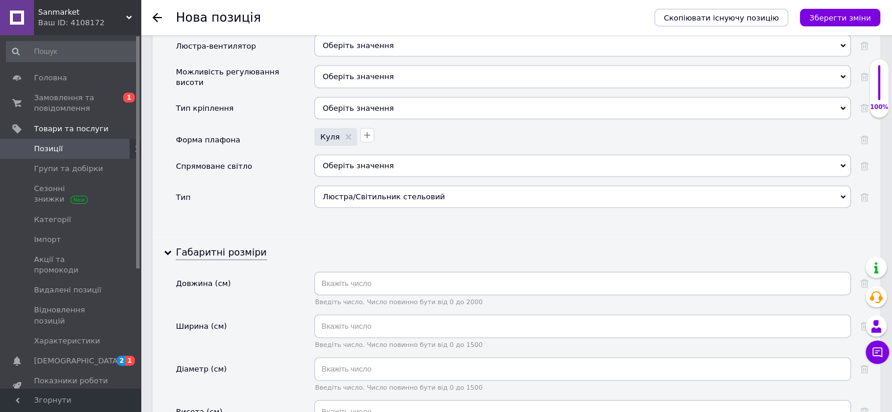
scroll to position [2699, 0]
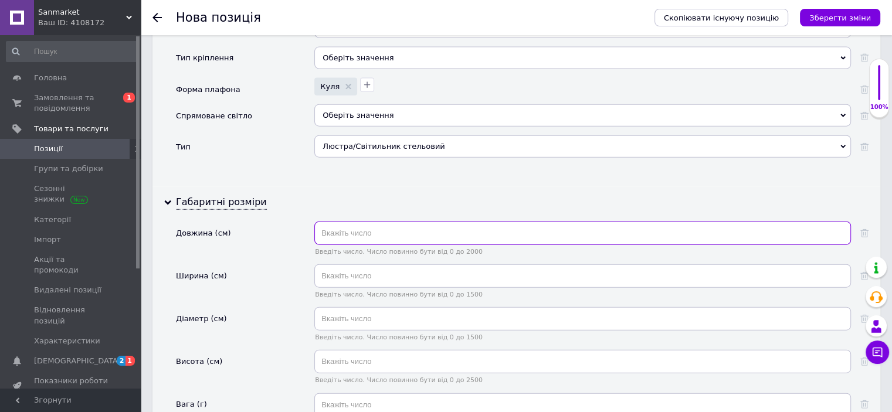
click at [326, 222] on input "text" at bounding box center [582, 233] width 537 height 23
type input "48"
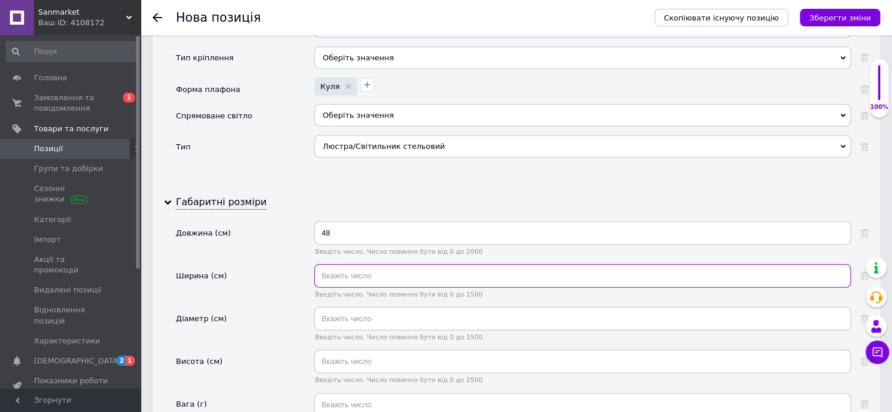
click at [336, 265] on input "text" at bounding box center [582, 276] width 537 height 23
type input "20"
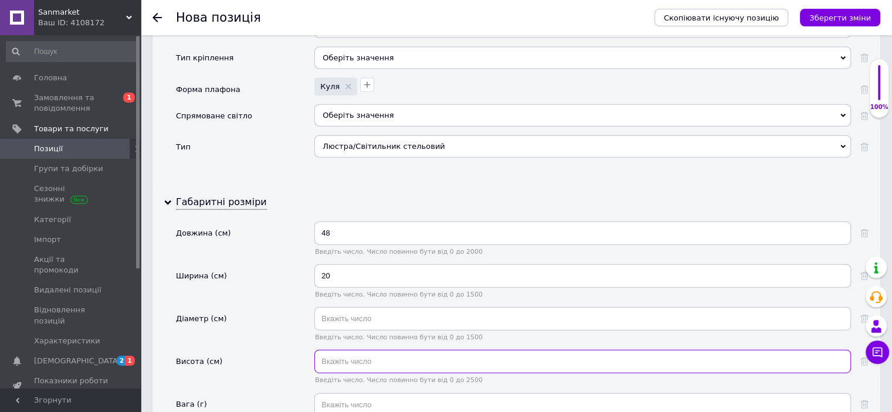
click at [344, 350] on input "text" at bounding box center [582, 361] width 537 height 23
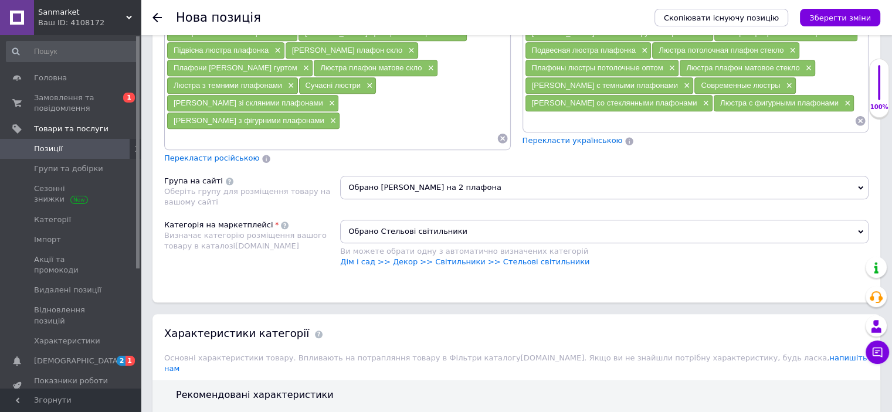
scroll to position [0, 0]
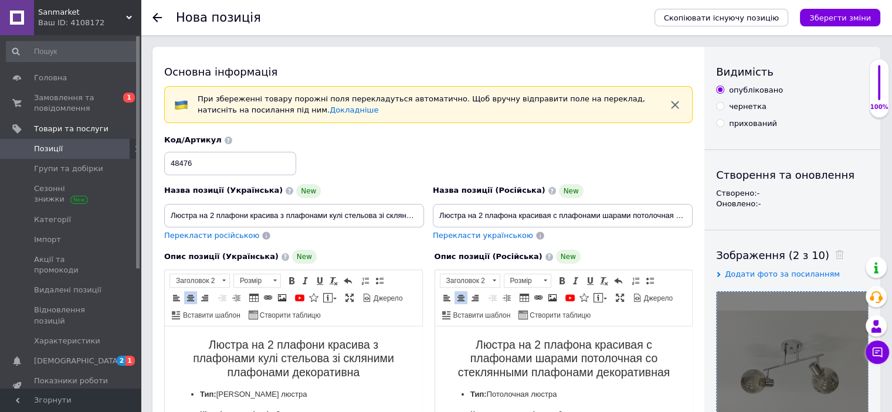
type input "30"
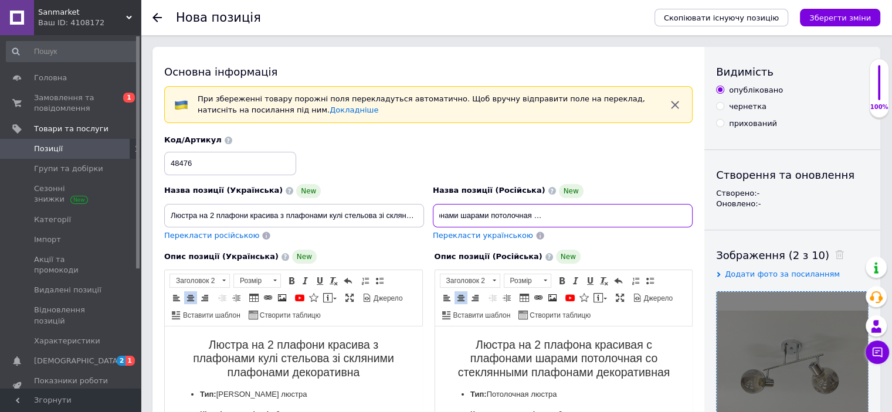
drag, startPoint x: 436, startPoint y: 218, endPoint x: 767, endPoint y: 221, distance: 330.9
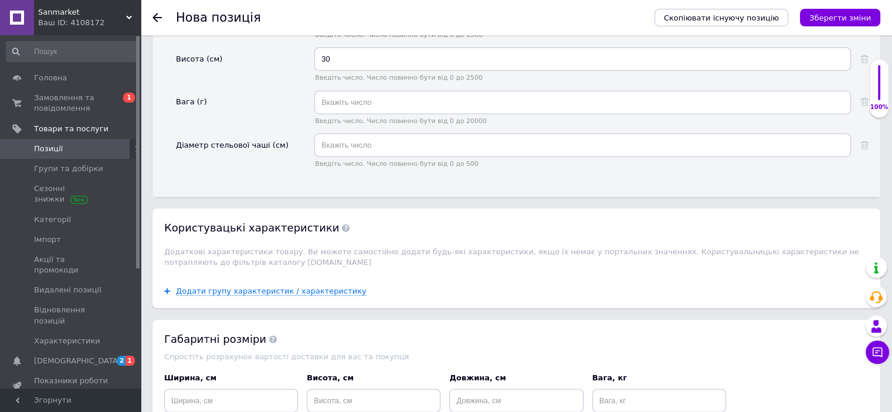
scroll to position [3065, 0]
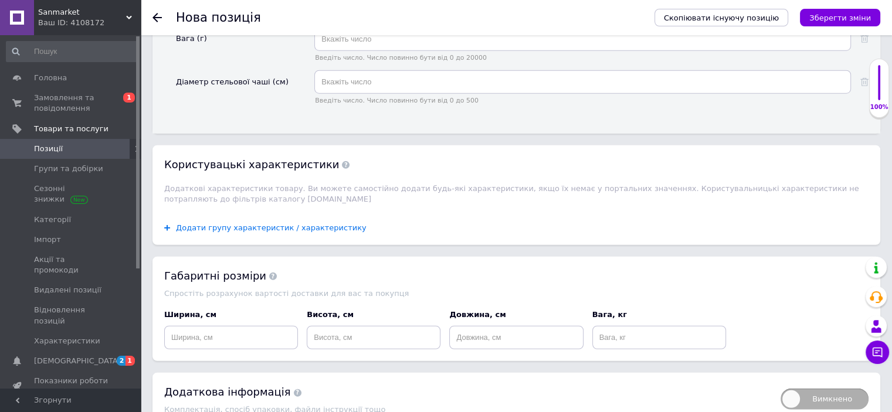
click at [300, 224] on span "Додати групу характеристик / характеристику" at bounding box center [271, 228] width 191 height 9
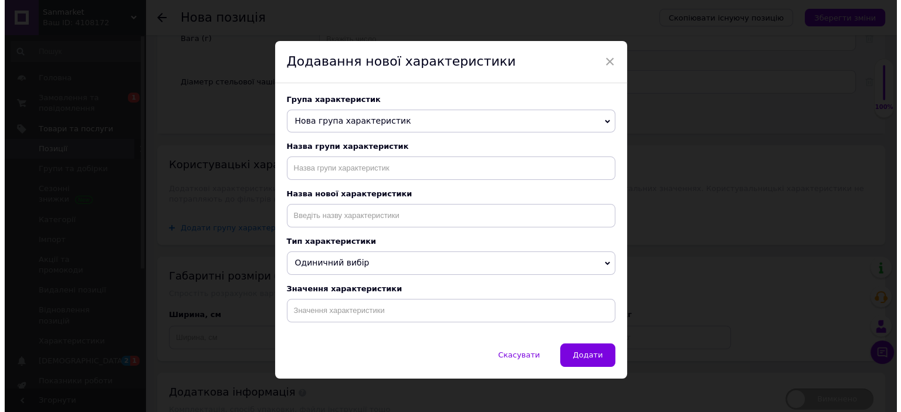
scroll to position [0, 0]
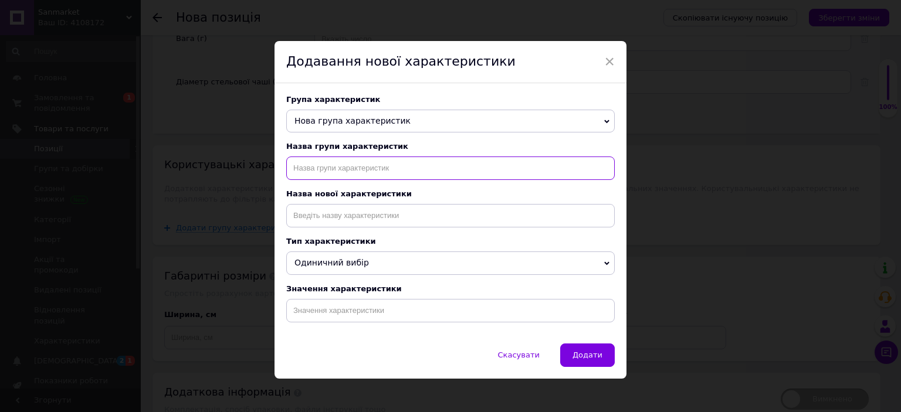
click at [417, 173] on input "text" at bounding box center [450, 168] width 329 height 23
type input "назначение"
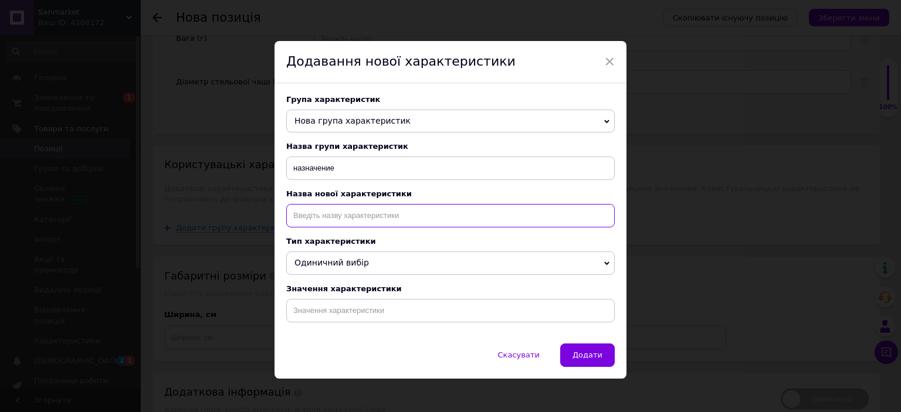
click at [376, 213] on input at bounding box center [450, 215] width 329 height 23
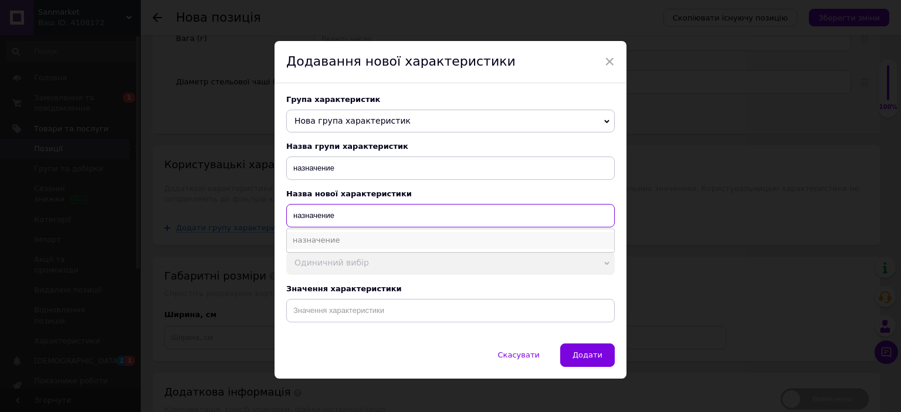
type input "назначение"
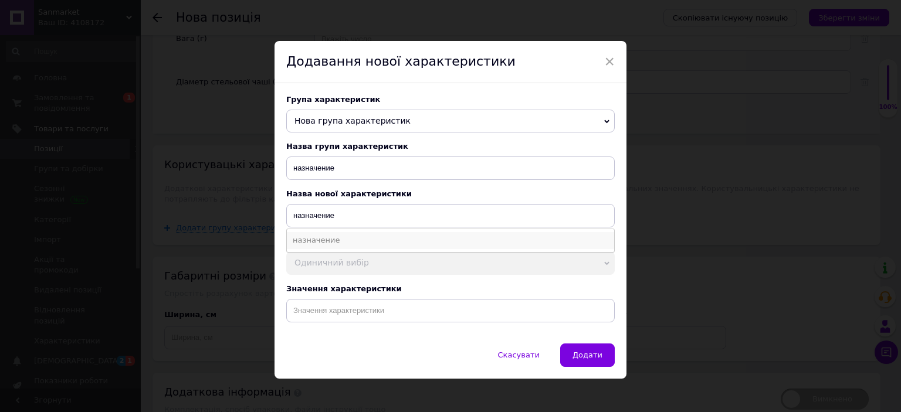
click at [329, 249] on li "назначение" at bounding box center [450, 240] width 327 height 16
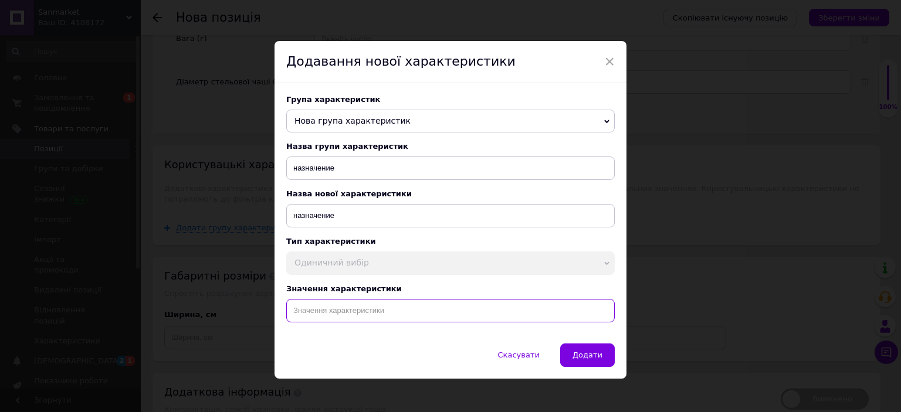
click at [347, 323] on input at bounding box center [450, 310] width 329 height 23
paste input "Люстра на 2 плафона красивая с плафонами шарами потолочная со стеклянными плафо…"
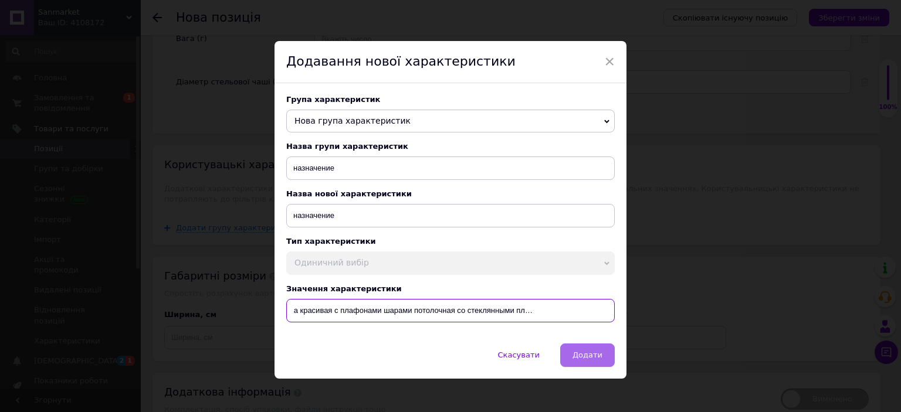
type input "Люстра на 2 плафона красивая с плафонами шарами потолочная со стеклянными плафо…"
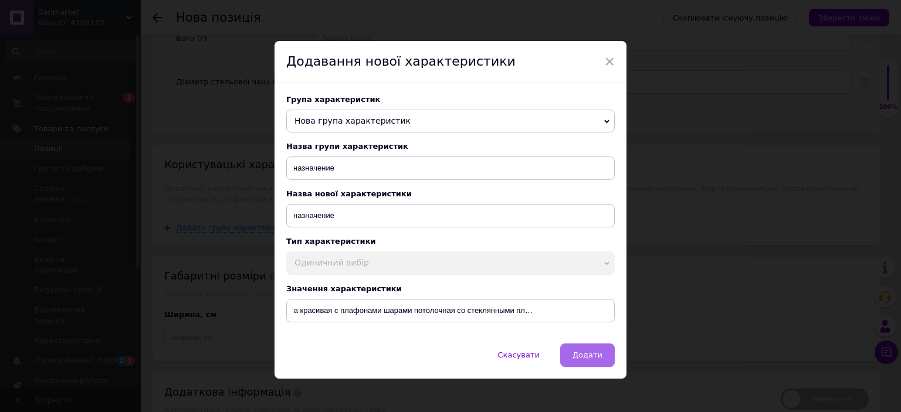
click at [600, 357] on span "Додати" at bounding box center [588, 355] width 30 height 9
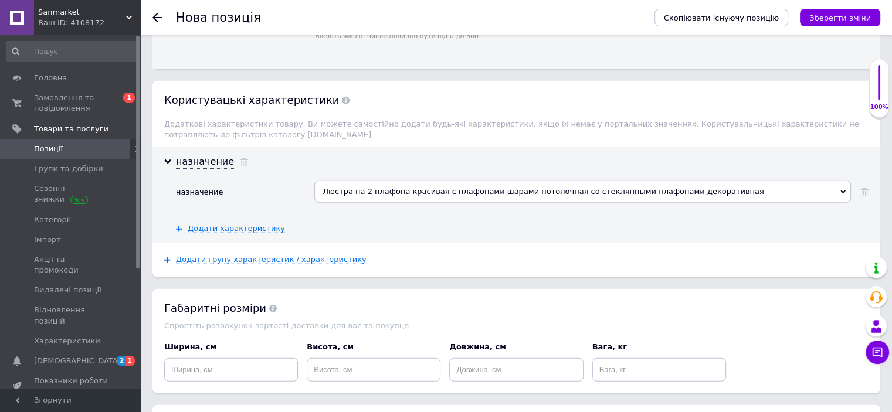
scroll to position [3161, 0]
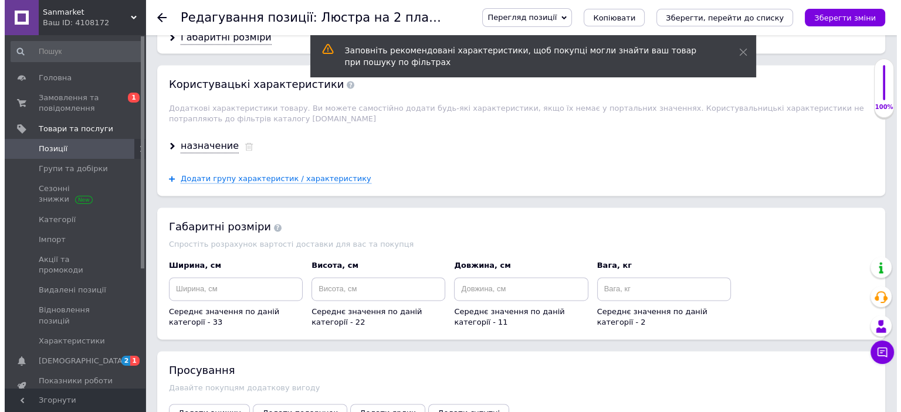
scroll to position [1783, 0]
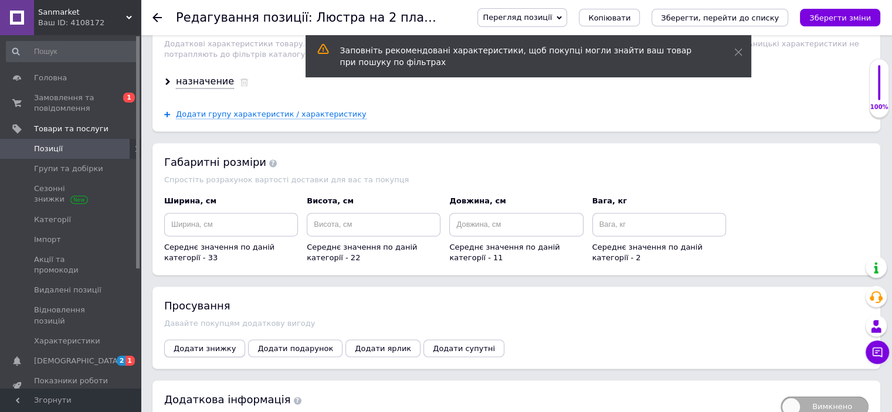
click at [211, 344] on span "Додати знижку" at bounding box center [205, 348] width 62 height 9
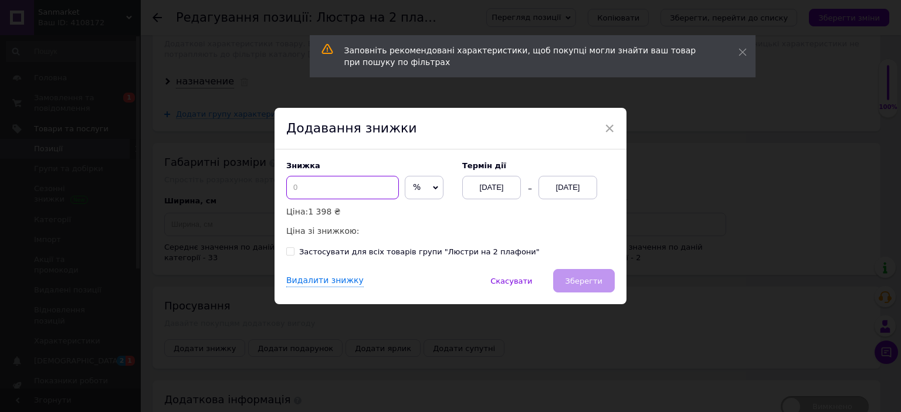
click at [329, 178] on input at bounding box center [342, 187] width 113 height 23
type input "50"
click at [575, 187] on div "[DATE]" at bounding box center [568, 187] width 59 height 23
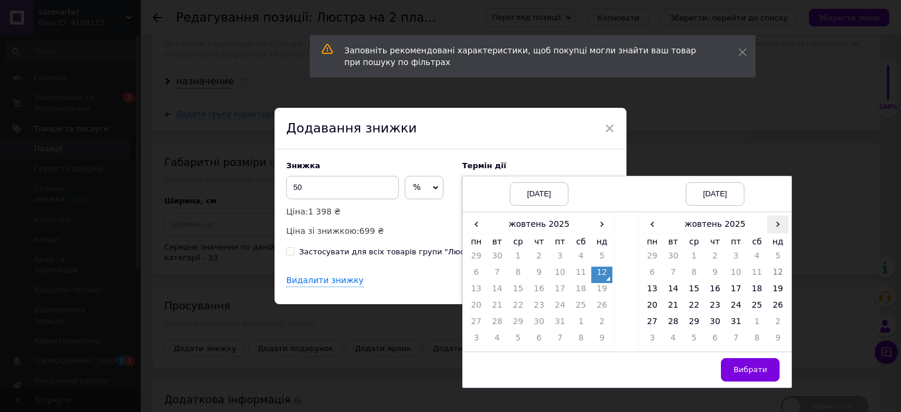
click at [781, 224] on span "›" at bounding box center [777, 224] width 21 height 17
click at [774, 291] on td "16" at bounding box center [777, 291] width 21 height 16
click at [774, 307] on td "23" at bounding box center [777, 308] width 21 height 16
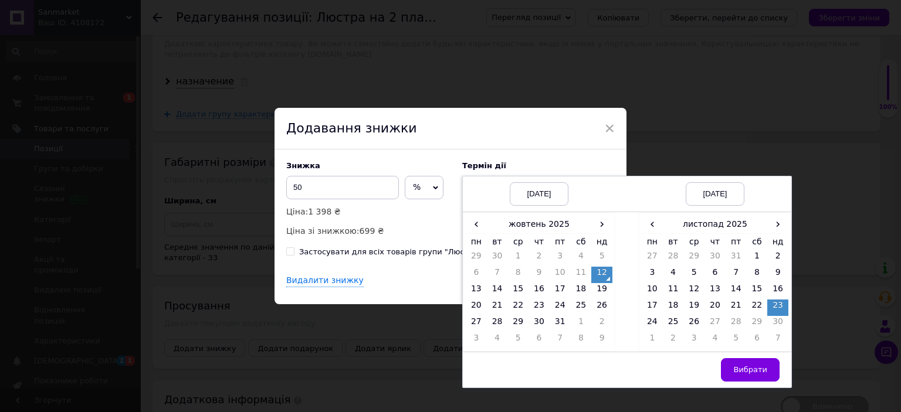
click at [759, 368] on span "Вибрати" at bounding box center [750, 369] width 34 height 9
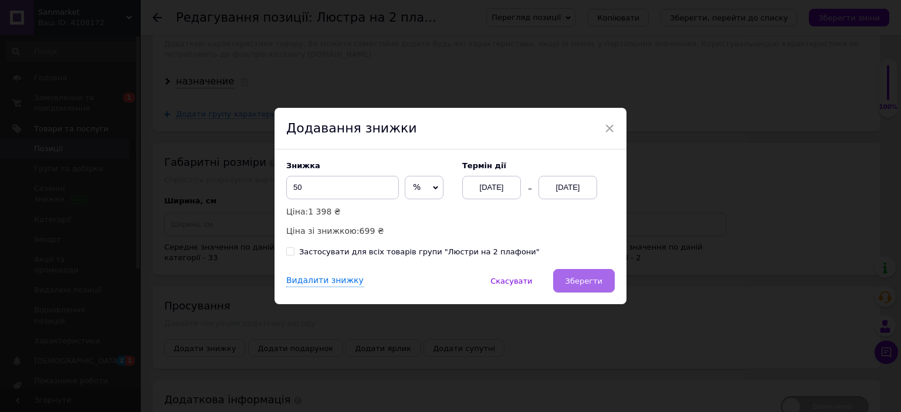
click at [592, 287] on button "Зберегти" at bounding box center [584, 280] width 62 height 23
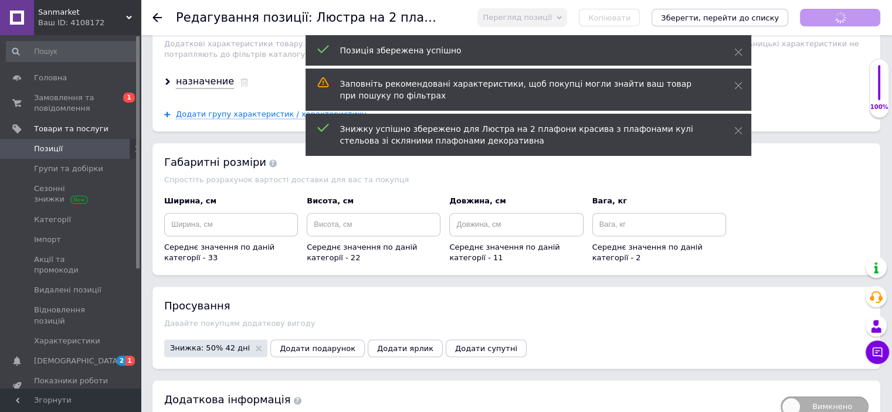
click at [83, 149] on span "Позиції" at bounding box center [71, 149] width 75 height 11
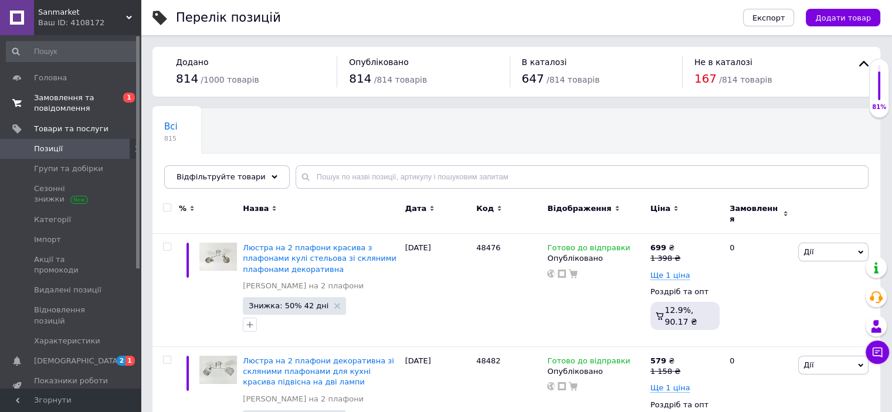
click at [79, 109] on span "Замовлення та повідомлення" at bounding box center [71, 103] width 75 height 21
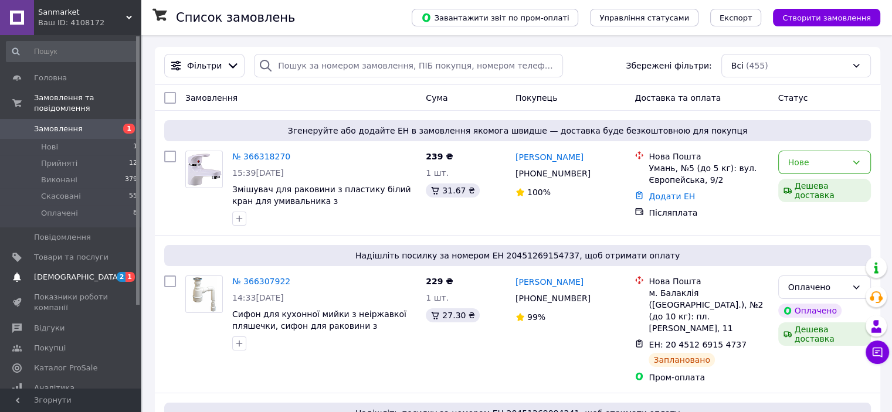
click at [93, 272] on span "[DEMOGRAPHIC_DATA]" at bounding box center [71, 277] width 75 height 11
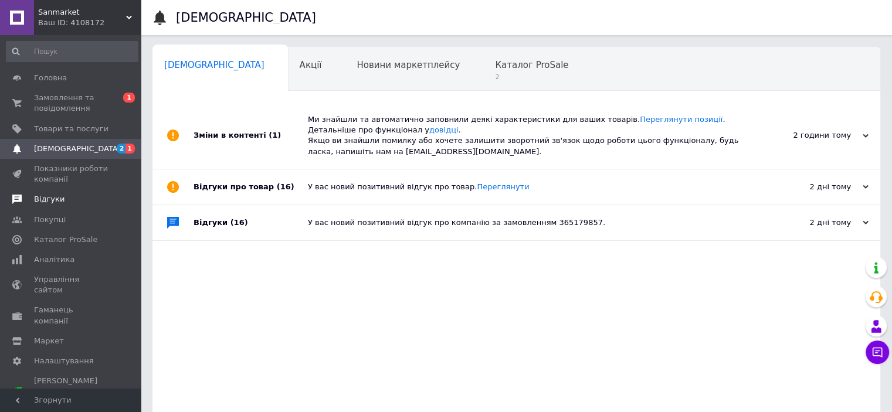
click at [56, 202] on span "Відгуки" at bounding box center [49, 199] width 31 height 11
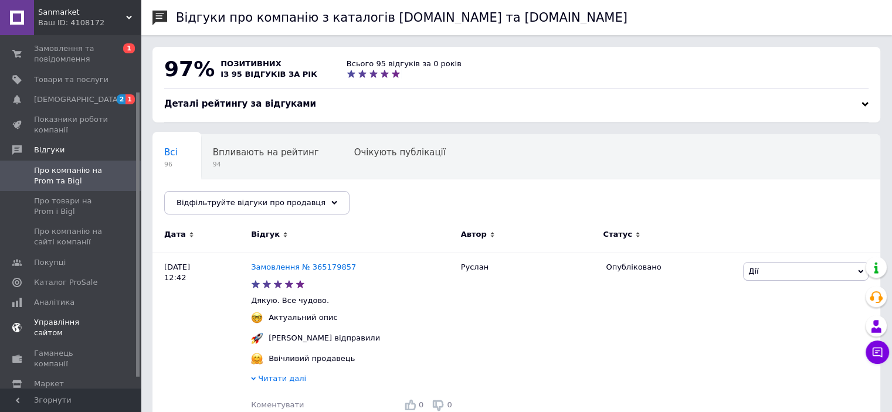
scroll to position [83, 0]
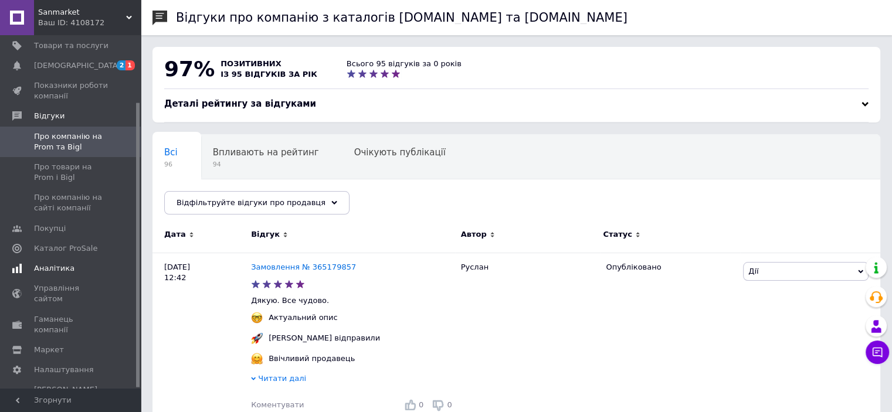
click at [49, 278] on link "Аналітика" at bounding box center [72, 269] width 144 height 20
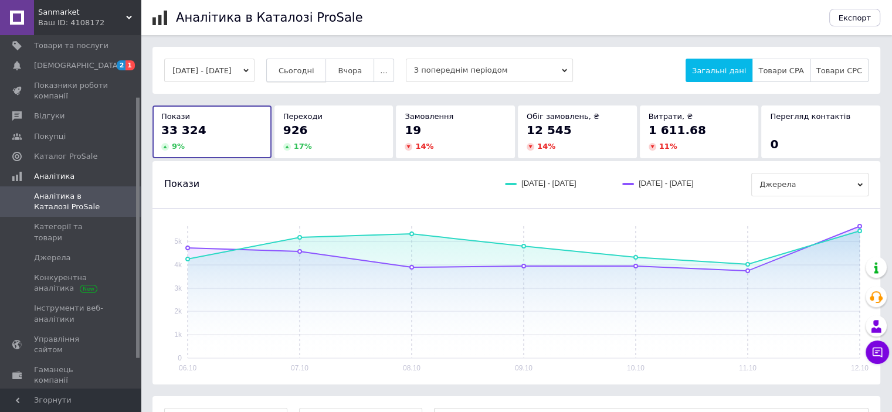
click at [310, 69] on span "Сьогодні" at bounding box center [297, 70] width 36 height 9
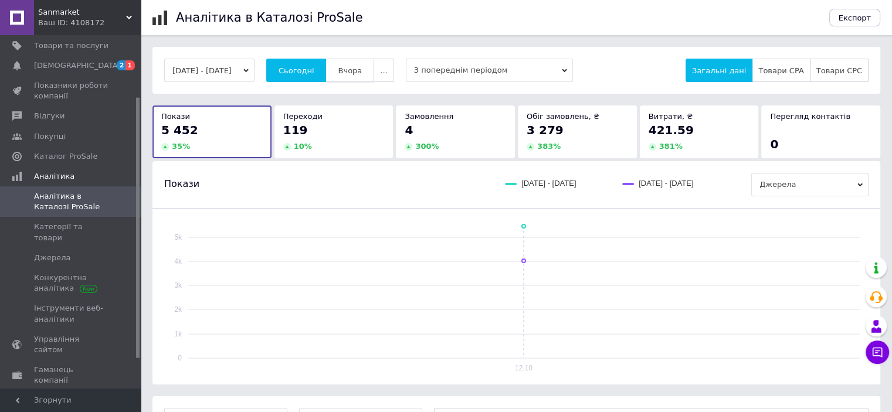
click at [362, 69] on span "Вчора" at bounding box center [350, 70] width 24 height 9
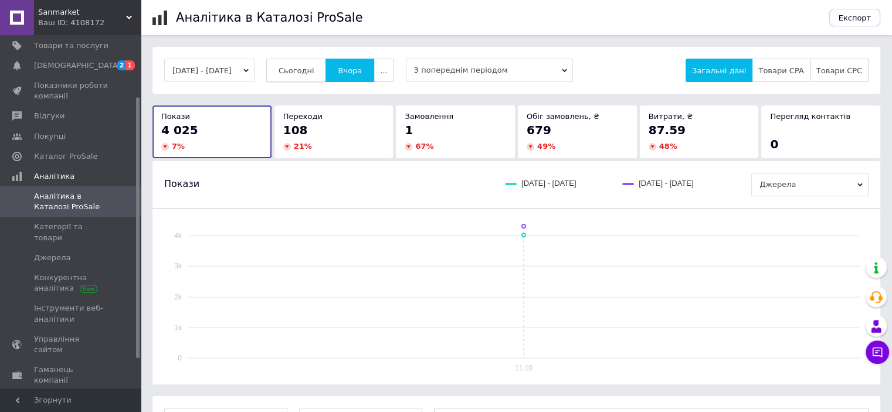
click at [314, 74] on span "Сьогодні" at bounding box center [297, 70] width 36 height 9
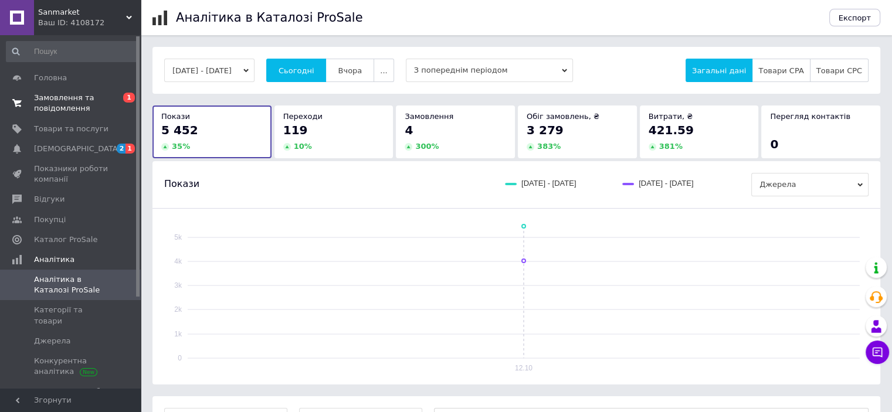
click at [66, 99] on span "Замовлення та повідомлення" at bounding box center [71, 103] width 75 height 21
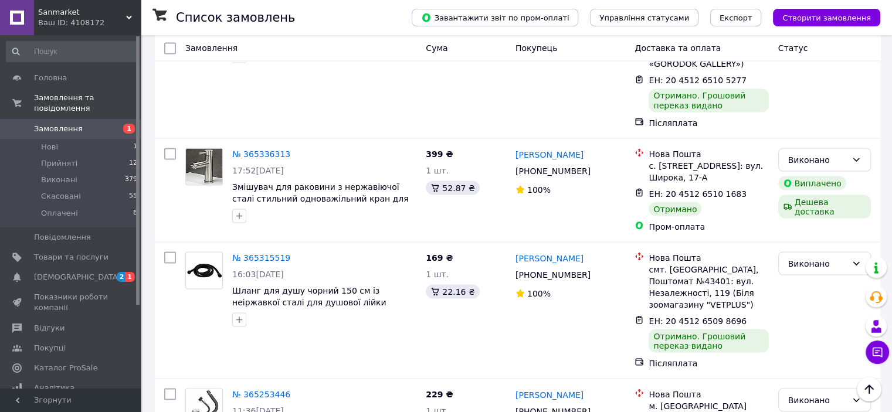
scroll to position [2194, 0]
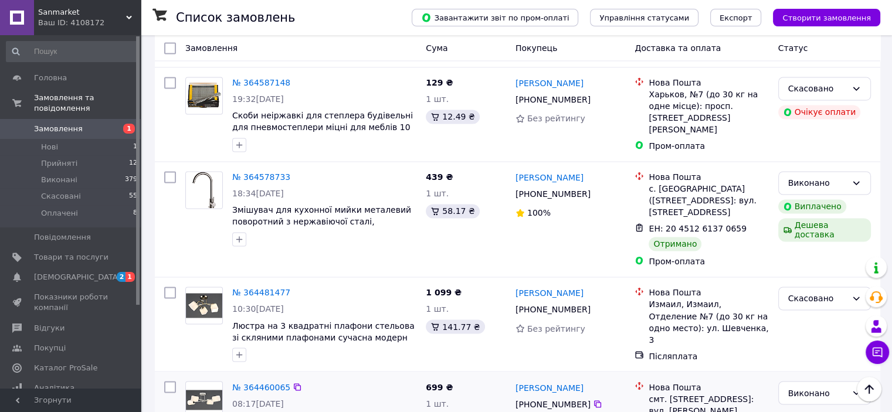
scroll to position [1946, 0]
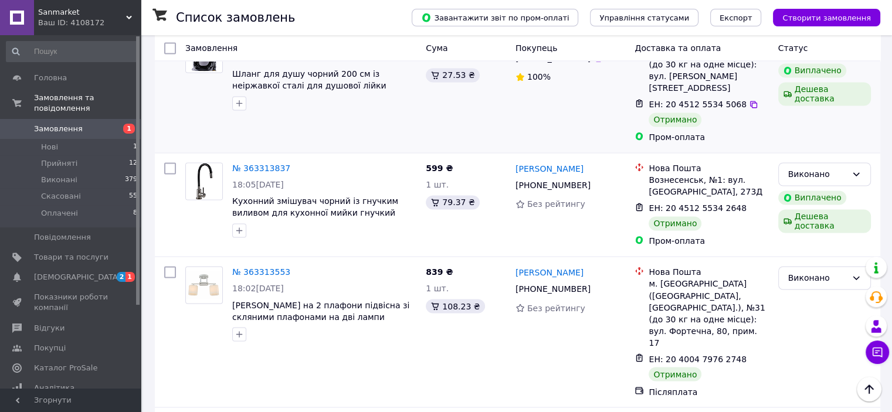
scroll to position [1934, 0]
click at [100, 272] on span "[DEMOGRAPHIC_DATA]" at bounding box center [71, 277] width 75 height 11
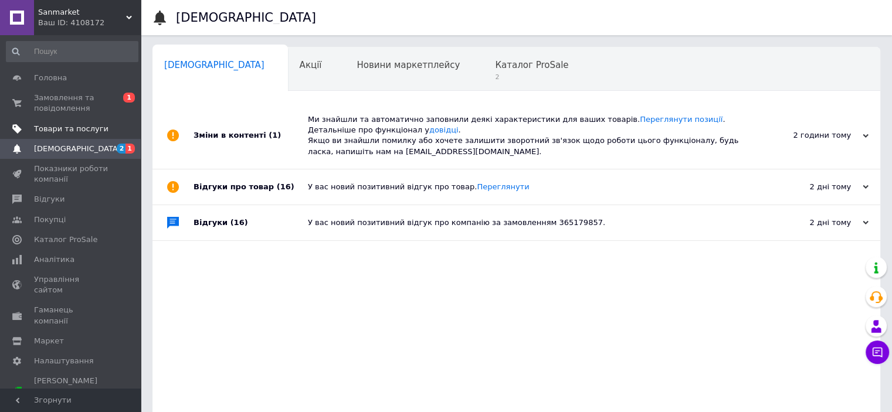
click at [91, 130] on span "Товари та послуги" at bounding box center [71, 129] width 75 height 11
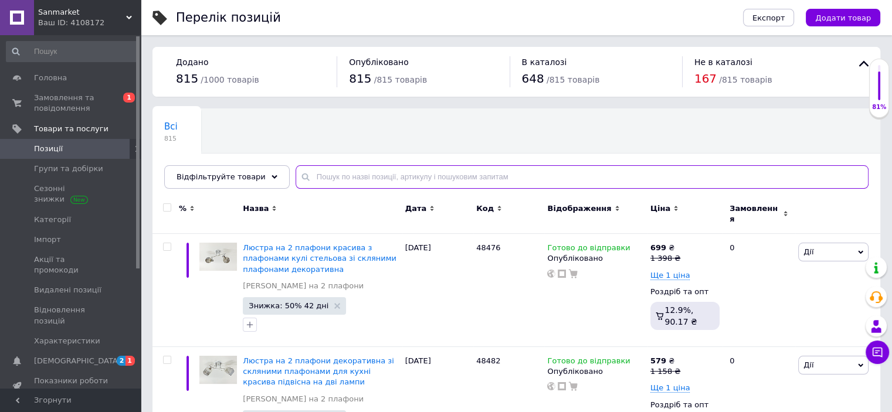
click at [377, 174] on input "text" at bounding box center [582, 176] width 573 height 23
paste input "Люстра на 2 плафона для кухни в стиле лофт потолочная на 2 лампочки декоративна…"
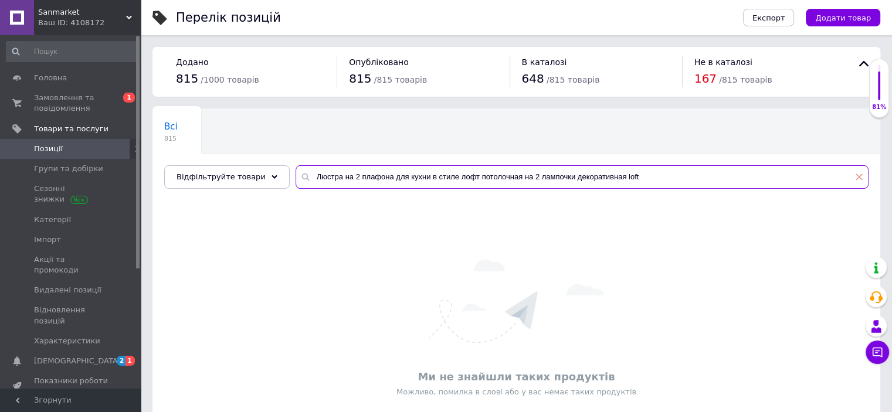
type input "Люстра на 2 плафона для кухни в стиле лофт потолочная на 2 лампочки декоративна…"
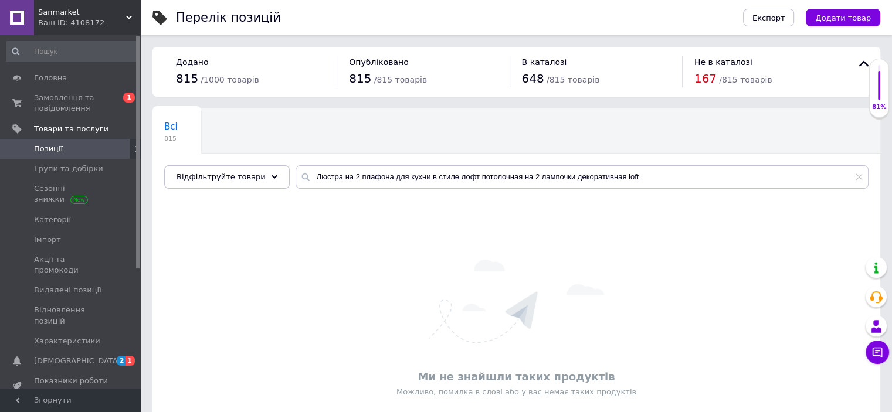
click at [862, 177] on icon at bounding box center [859, 177] width 7 height 7
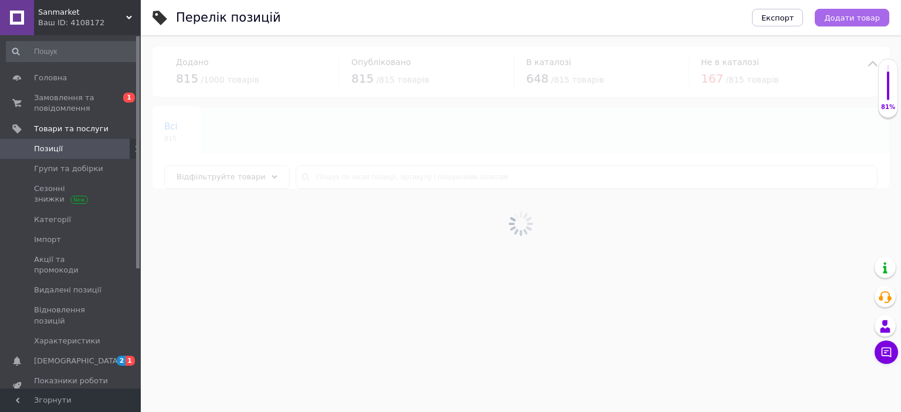
click at [845, 16] on span "Додати товар" at bounding box center [852, 17] width 56 height 9
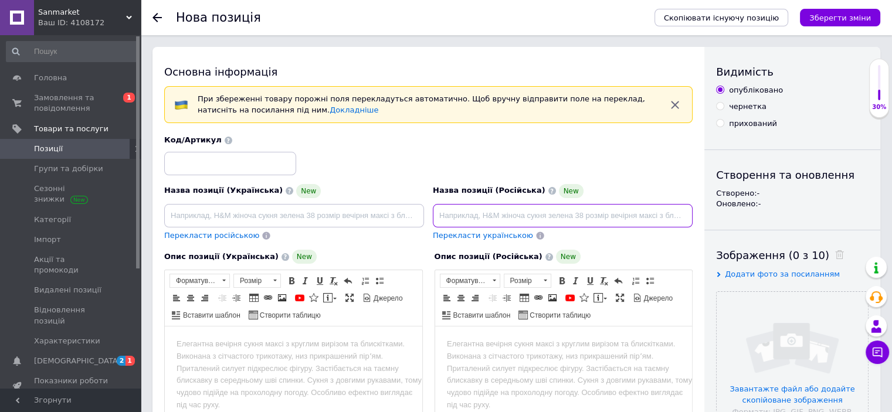
click at [479, 221] on input at bounding box center [563, 215] width 260 height 23
paste input "Люстра на 2 плафона для кухни в стиле лофт потолочная на 2 лампочки декоративна…"
type input "Люстра на 2 плафона для кухни в стиле лофт потолочная на 2 лампочки декоративна…"
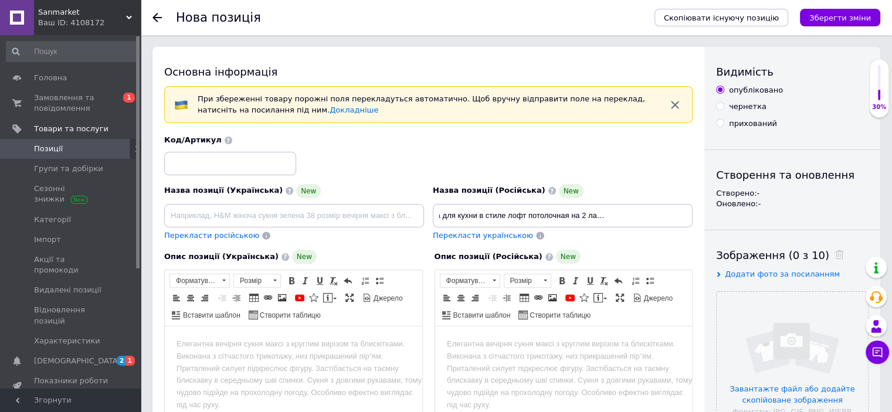
click at [504, 239] on span "Перекласти українською" at bounding box center [483, 235] width 100 height 9
type input "Люстра на 2 плафони для кухні в стилі лофт стельова на 2 лампочки декоративна l…"
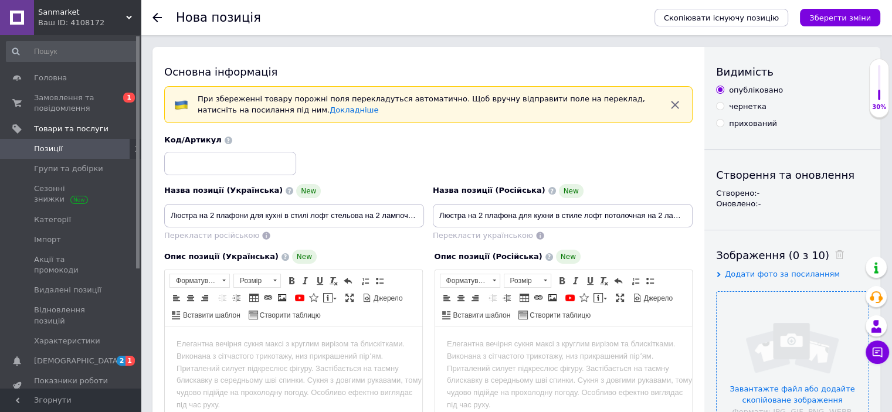
click at [789, 345] on input "file" at bounding box center [792, 367] width 151 height 151
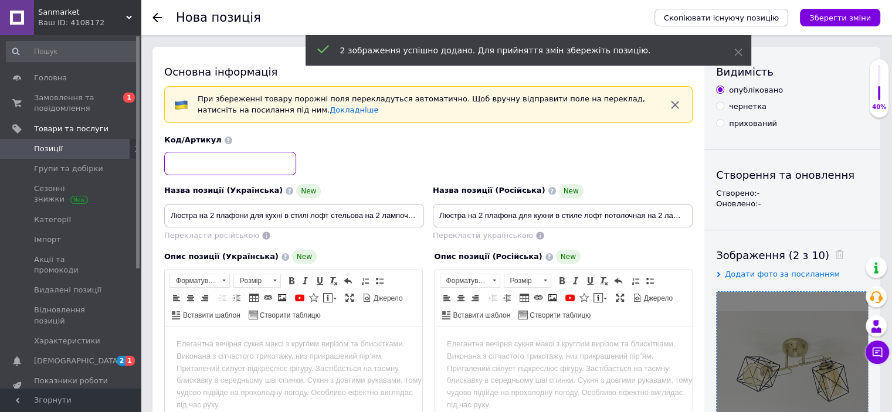
click at [214, 156] on input at bounding box center [230, 163] width 132 height 23
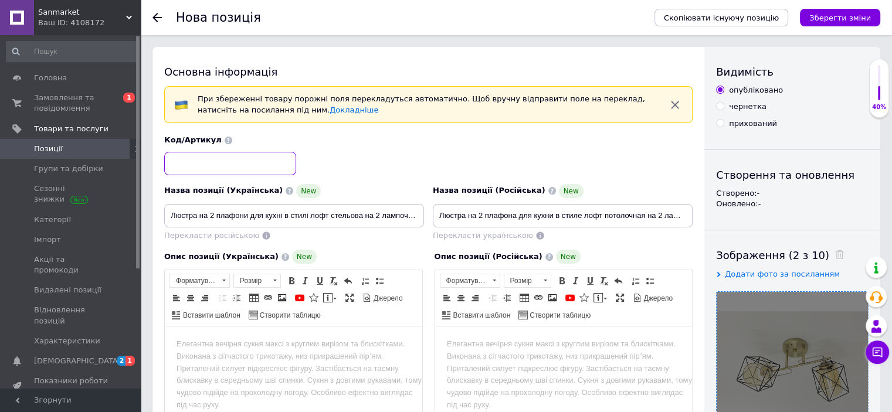
paste input "48487"
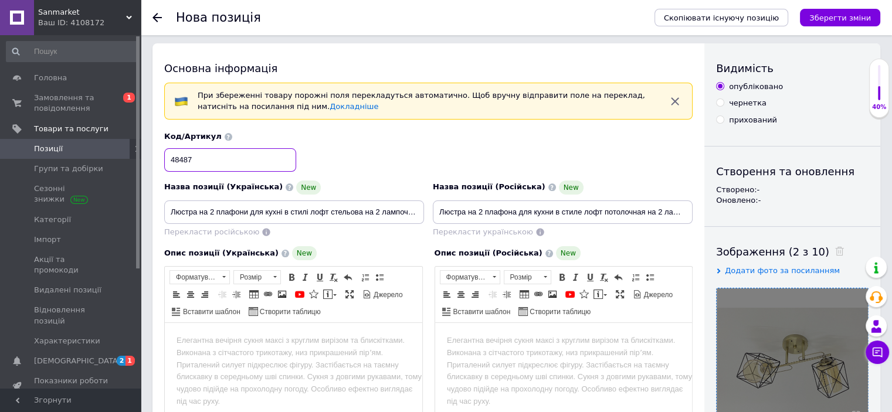
scroll to position [235, 0]
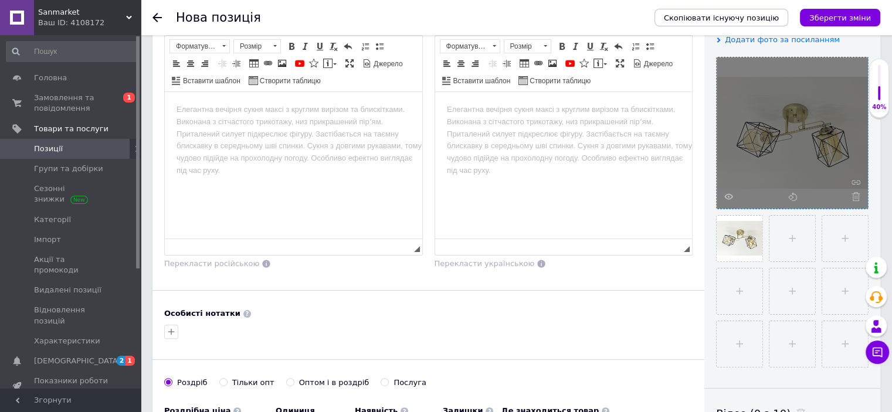
type input "48487"
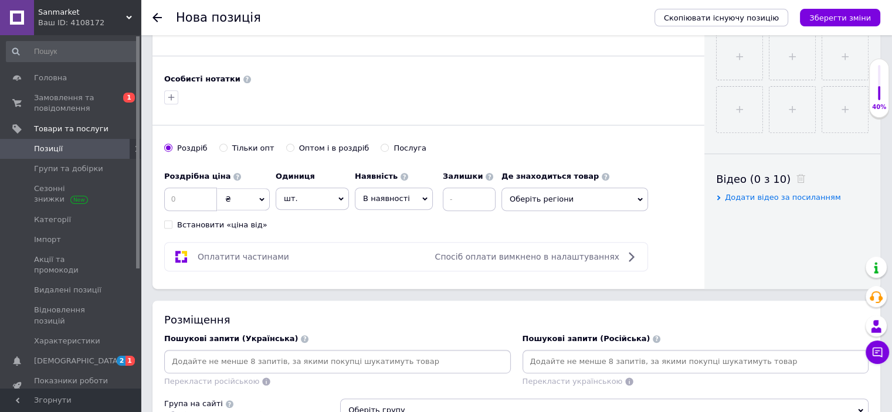
click at [315, 146] on div "Оптом і в роздріб" at bounding box center [334, 148] width 70 height 11
click at [294, 146] on input "Оптом і в роздріб" at bounding box center [290, 148] width 8 height 8
radio input "true"
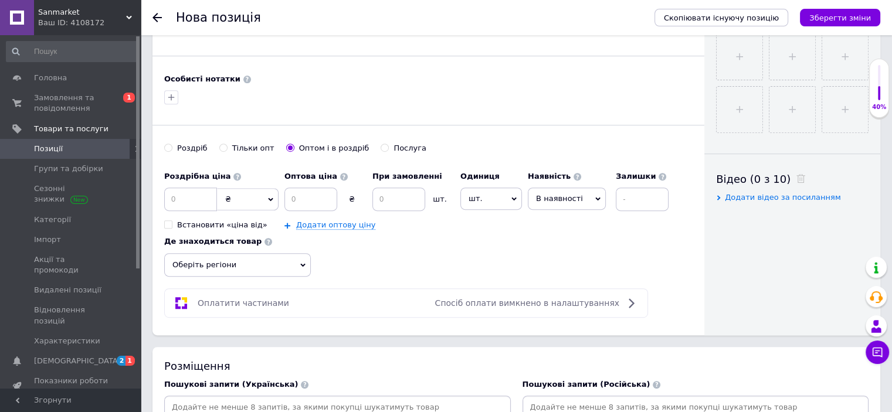
click at [545, 197] on span "В наявності" at bounding box center [559, 198] width 47 height 9
click at [558, 274] on li "Готово до відправки" at bounding box center [567, 272] width 77 height 27
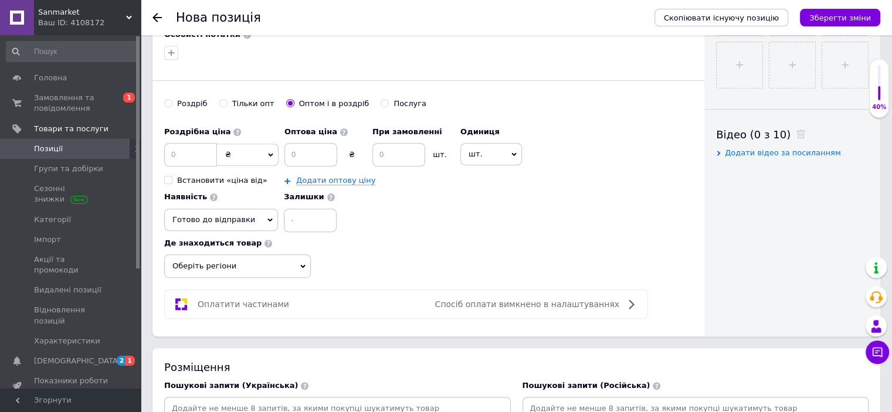
scroll to position [587, 0]
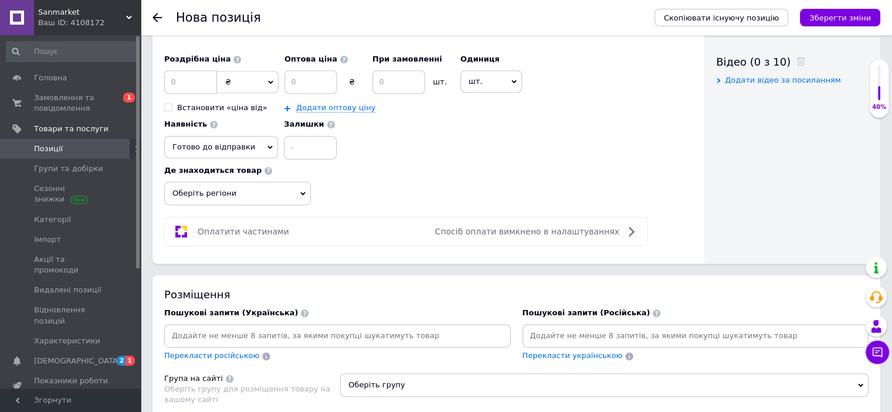
click at [207, 184] on span "Оберіть регіони" at bounding box center [237, 193] width 147 height 23
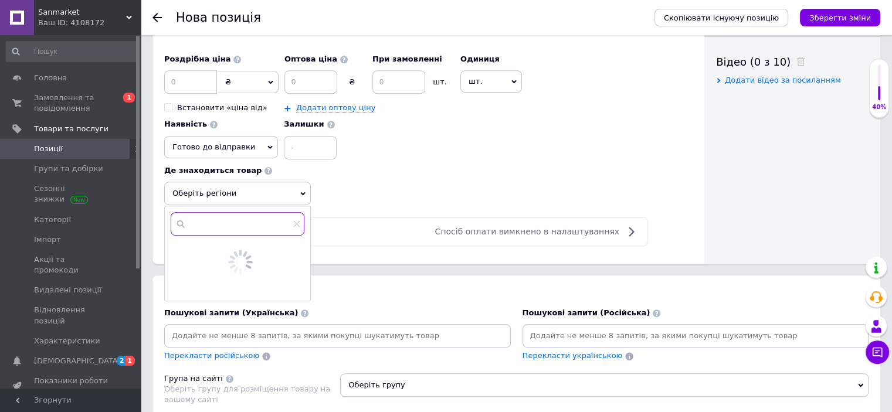
click at [214, 223] on input "text" at bounding box center [238, 223] width 134 height 23
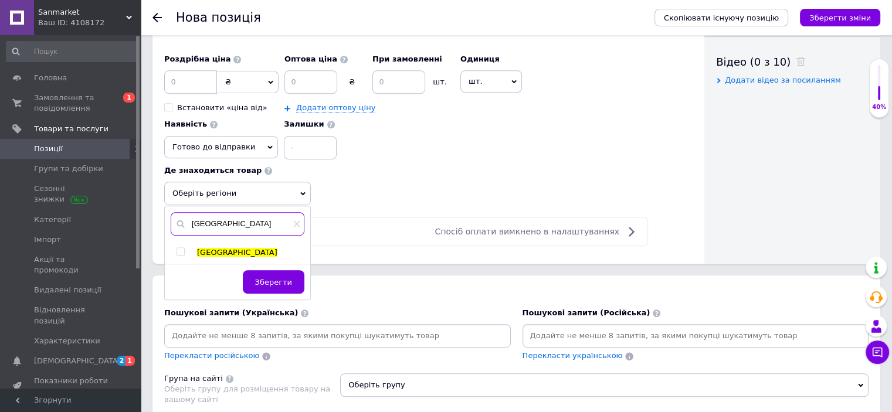
type input "[GEOGRAPHIC_DATA]"
click at [181, 250] on input "checkbox" at bounding box center [181, 252] width 8 height 8
checkbox input "true"
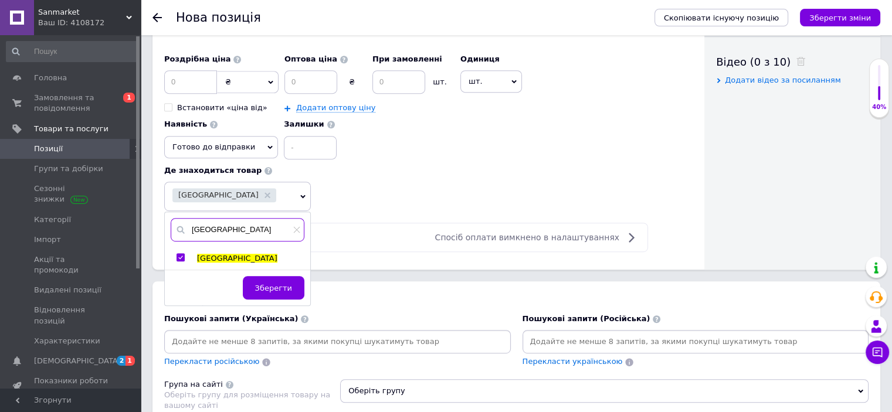
click at [214, 229] on input "[GEOGRAPHIC_DATA]" at bounding box center [238, 229] width 134 height 23
type input "к"
type input "[GEOGRAPHIC_DATA]"
drag, startPoint x: 182, startPoint y: 250, endPoint x: 219, endPoint y: 234, distance: 41.0
click at [182, 254] on input "checkbox" at bounding box center [181, 258] width 8 height 8
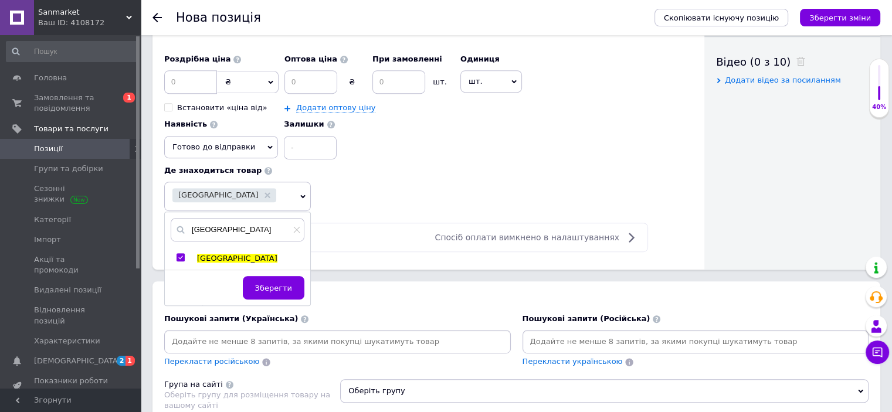
checkbox input "true"
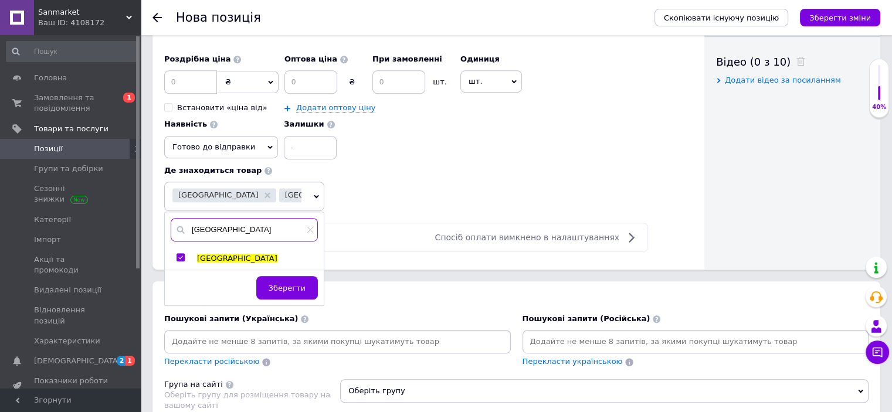
click at [222, 231] on input "[GEOGRAPHIC_DATA]" at bounding box center [244, 229] width 147 height 23
type input "о"
type input "дніпро"
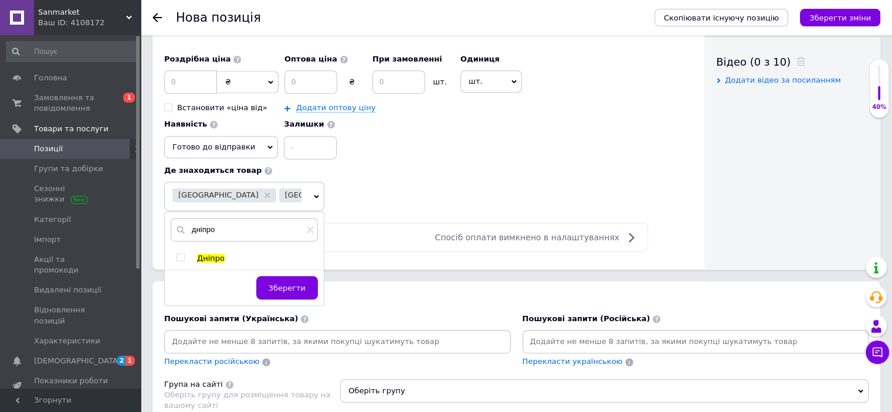
click at [179, 254] on input "checkbox" at bounding box center [181, 258] width 8 height 8
checkbox input "true"
drag, startPoint x: 282, startPoint y: 287, endPoint x: 366, endPoint y: 256, distance: 90.0
click at [284, 287] on span "Зберегти" at bounding box center [287, 288] width 37 height 9
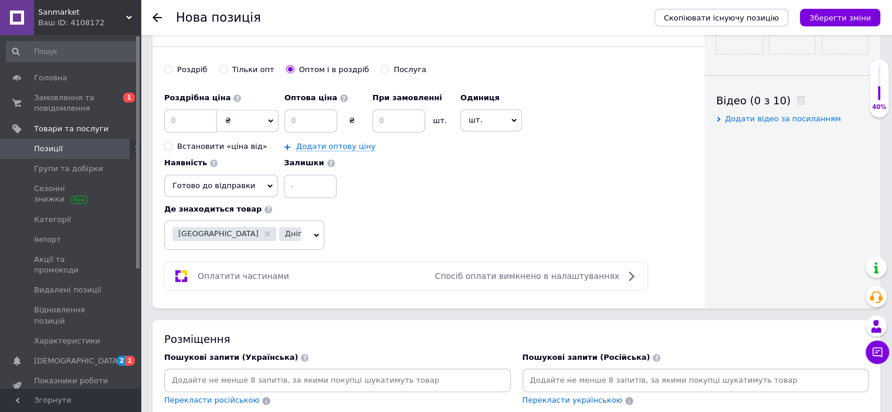
scroll to position [528, 0]
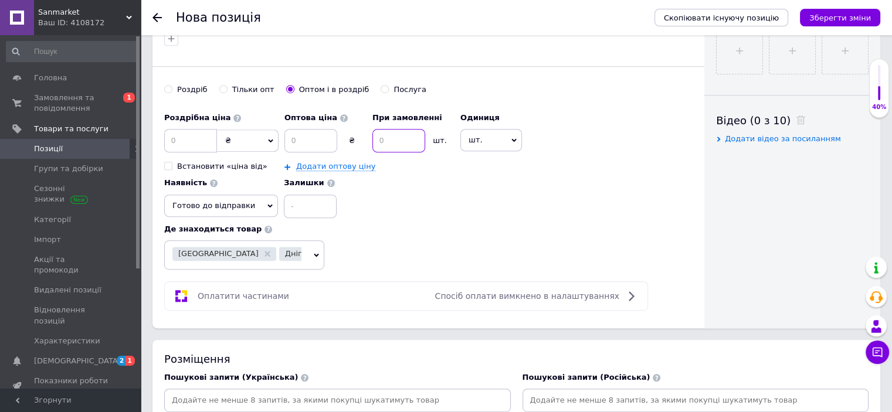
click at [392, 149] on input at bounding box center [399, 140] width 53 height 23
type input "2"
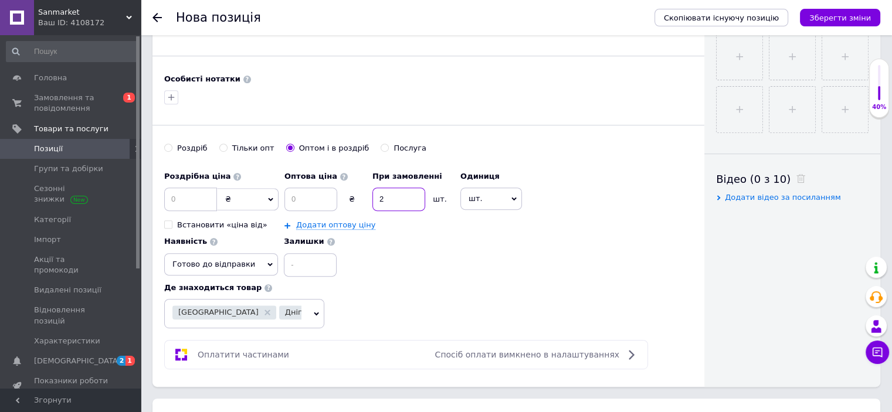
scroll to position [235, 0]
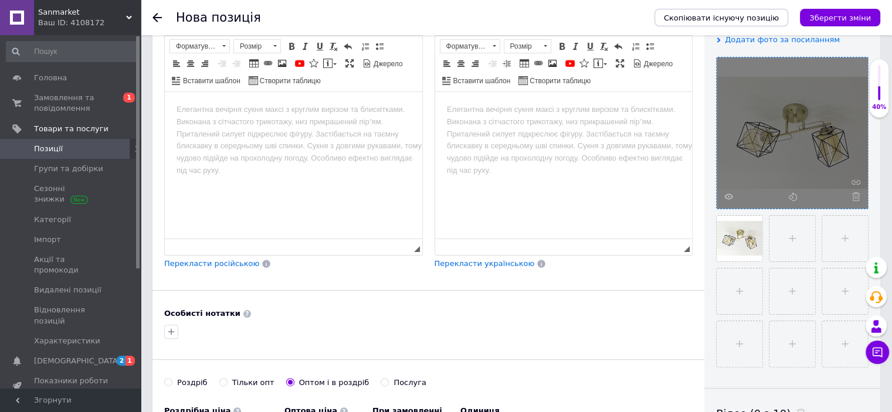
click at [205, 121] on html at bounding box center [294, 110] width 258 height 36
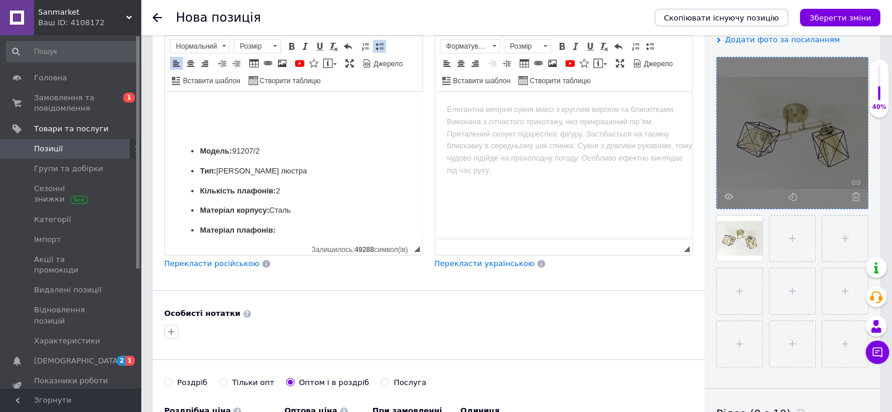
scroll to position [59, 0]
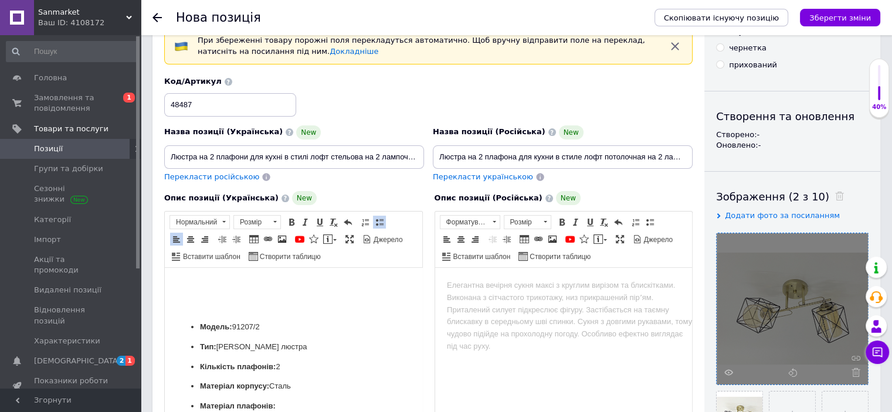
drag, startPoint x: 285, startPoint y: 328, endPoint x: 171, endPoint y: 331, distance: 113.3
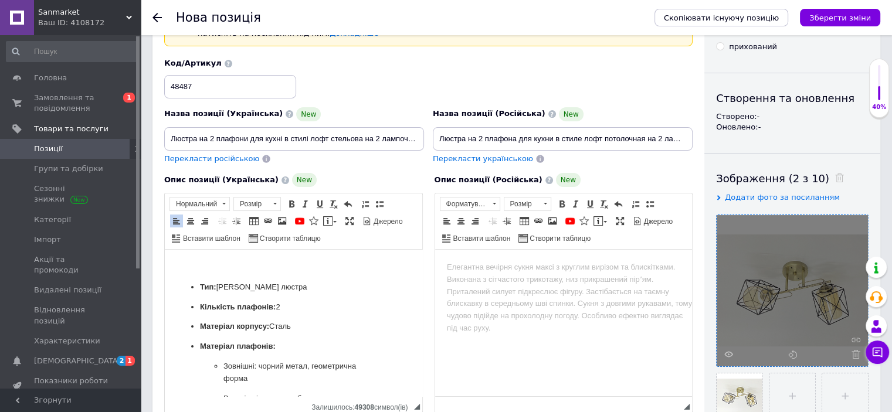
scroll to position [235, 0]
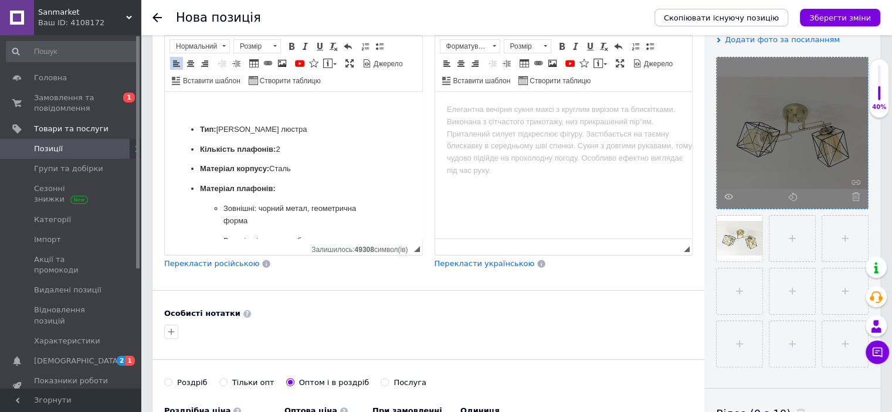
click at [221, 262] on span "Перекласти російською" at bounding box center [211, 263] width 95 height 9
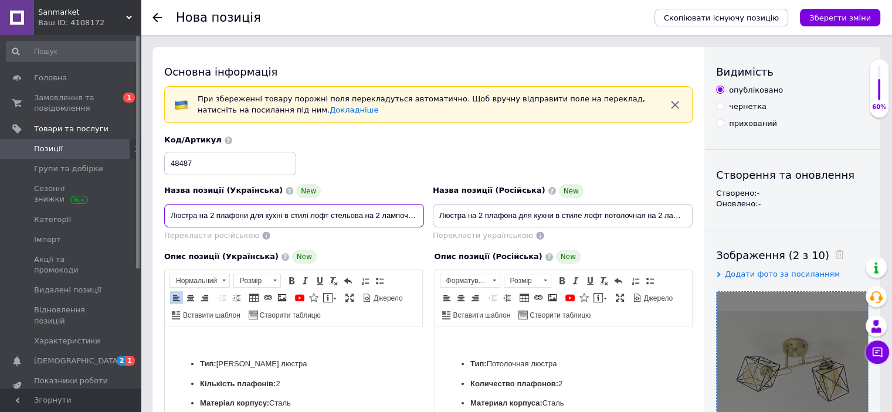
scroll to position [0, 59]
drag, startPoint x: 172, startPoint y: 213, endPoint x: 480, endPoint y: 223, distance: 307.6
click at [503, 227] on div "Назва позиції (Українська) New Люстра на 2 плафони для кухні в стилі лофт стель…" at bounding box center [428, 188] width 537 height 115
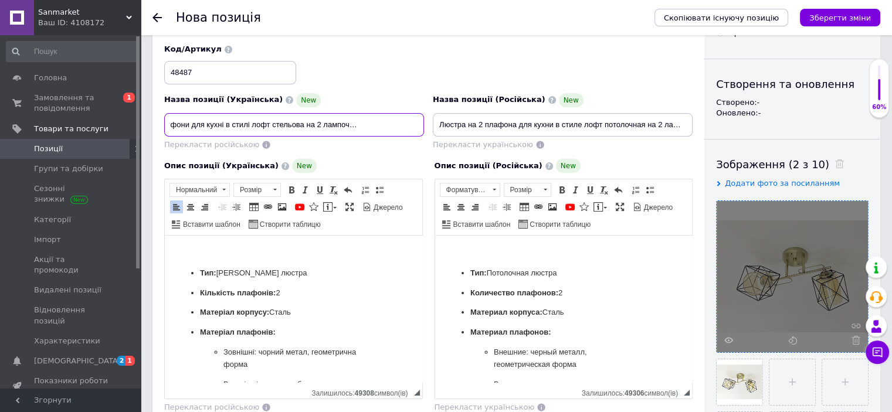
scroll to position [176, 0]
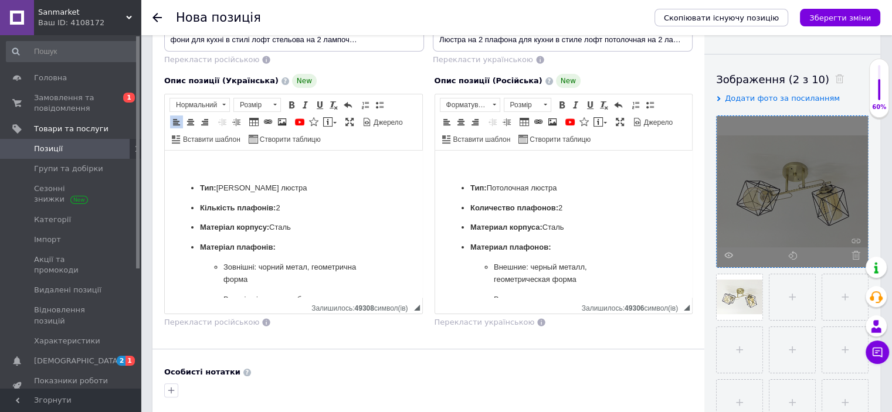
click at [275, 167] on p "Редактор, 6B346612-2740-45BA-B33F-63DEFE117848" at bounding box center [294, 168] width 234 height 12
click at [185, 123] on link "По центру" at bounding box center [190, 122] width 13 height 13
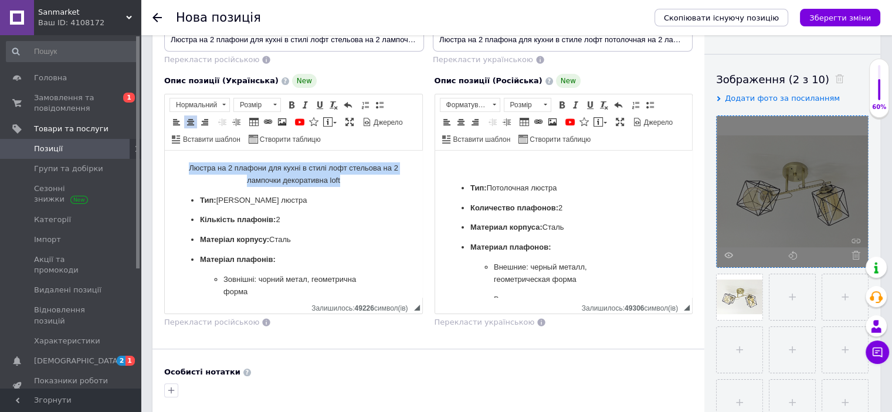
drag, startPoint x: 177, startPoint y: 167, endPoint x: 365, endPoint y: 180, distance: 188.2
click at [365, 180] on html "Люстра на 2 плафони для кухні в стилі лофт стельова на 2 лампочки декоративна l…" at bounding box center [294, 415] width 258 height 528
click at [183, 99] on span "Нормальний" at bounding box center [194, 105] width 48 height 13
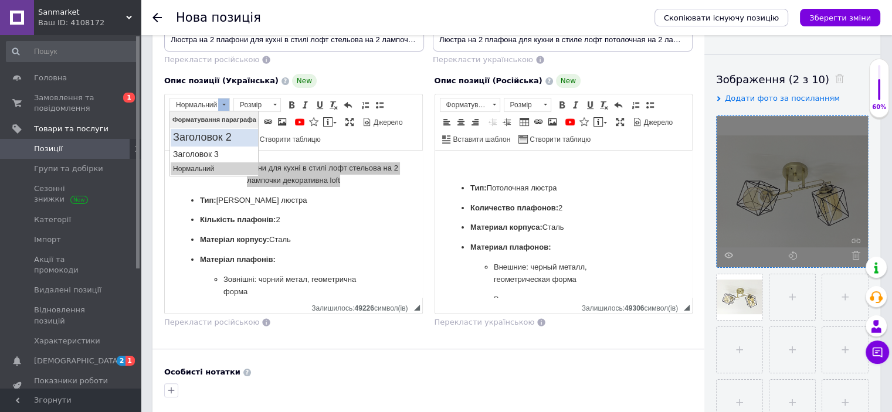
drag, startPoint x: 240, startPoint y: 133, endPoint x: 578, endPoint y: 259, distance: 361.0
click at [240, 133] on h2 "Заголовок 2" at bounding box center [213, 137] width 83 height 13
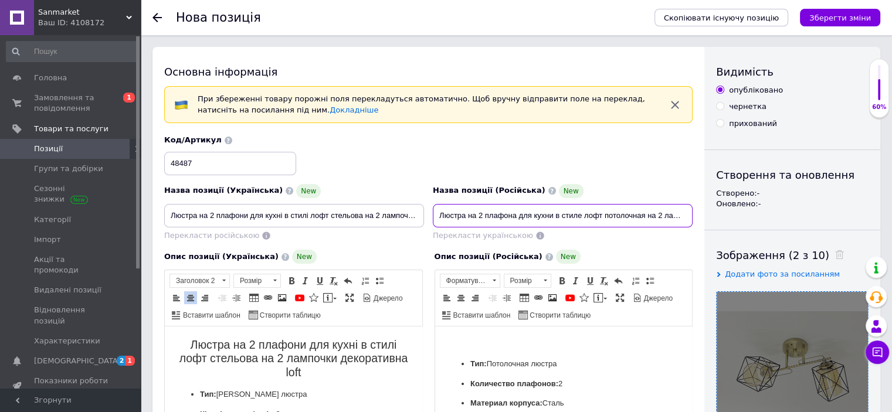
scroll to position [0, 76]
drag, startPoint x: 437, startPoint y: 217, endPoint x: 831, endPoint y: 223, distance: 394.3
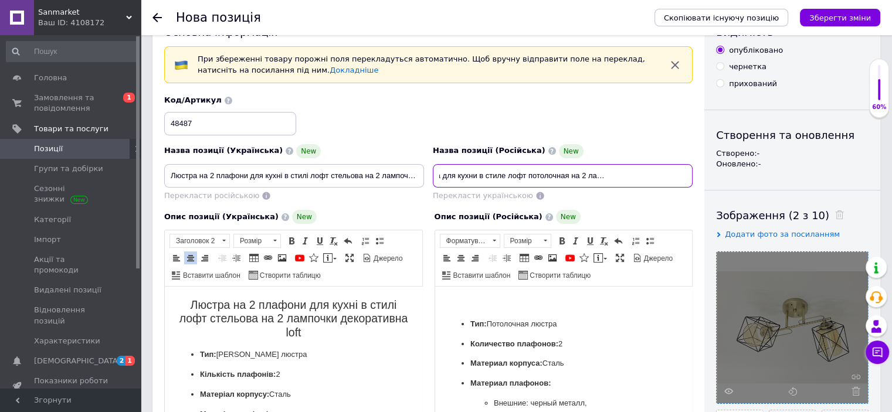
scroll to position [59, 0]
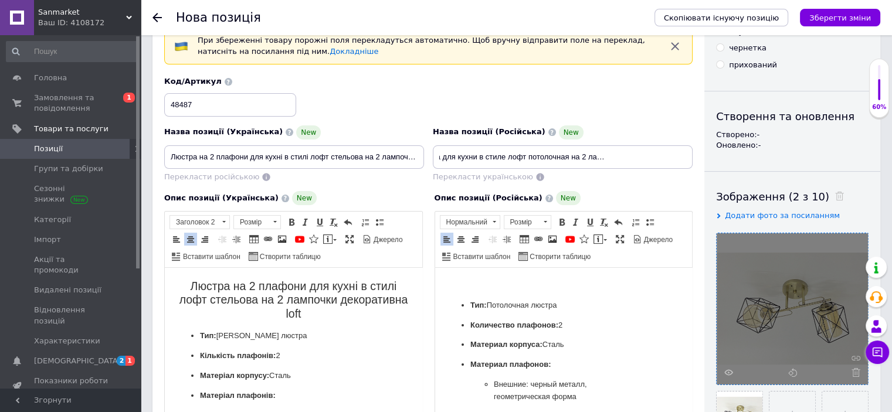
click at [557, 280] on p "Редактор, C67FBDF9-9E6C-4BA9-8FAC-66733AA68186" at bounding box center [563, 286] width 234 height 12
click at [459, 238] on span at bounding box center [460, 239] width 9 height 9
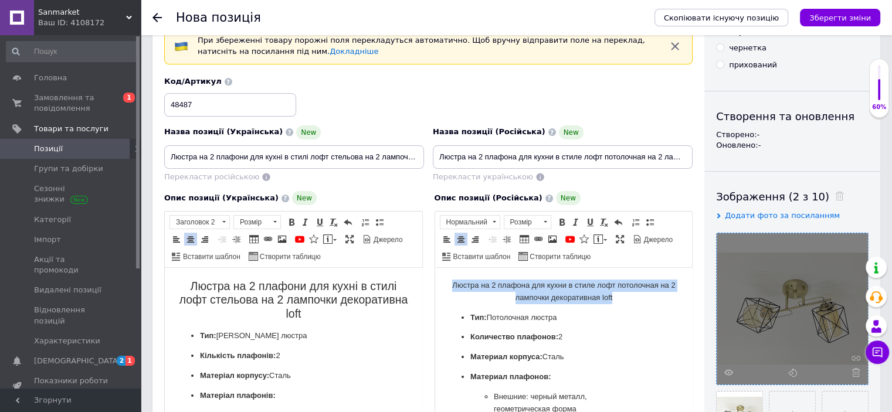
drag, startPoint x: 443, startPoint y: 286, endPoint x: 628, endPoint y: 299, distance: 185.8
click at [476, 225] on span "Нормальний" at bounding box center [465, 222] width 48 height 13
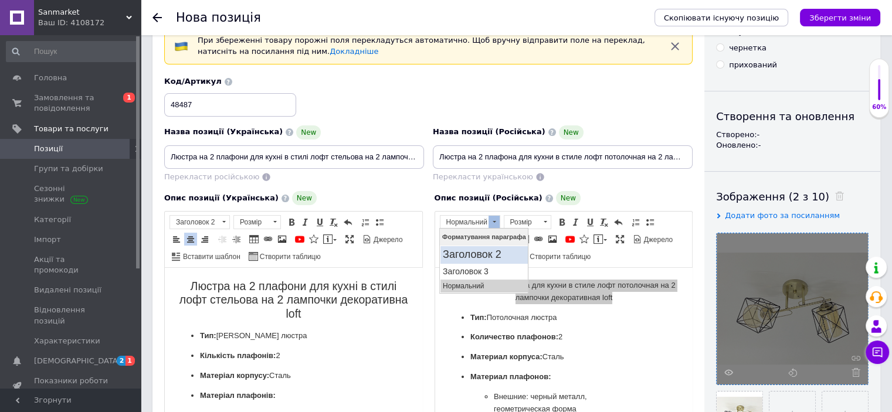
drag, startPoint x: 499, startPoint y: 252, endPoint x: 909, endPoint y: 462, distance: 460.7
click at [499, 252] on h2 "Заголовок 2" at bounding box center [484, 254] width 83 height 13
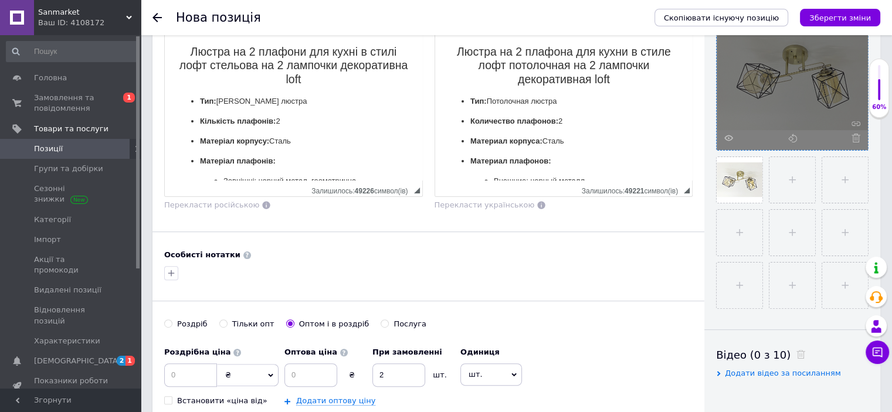
scroll to position [528, 0]
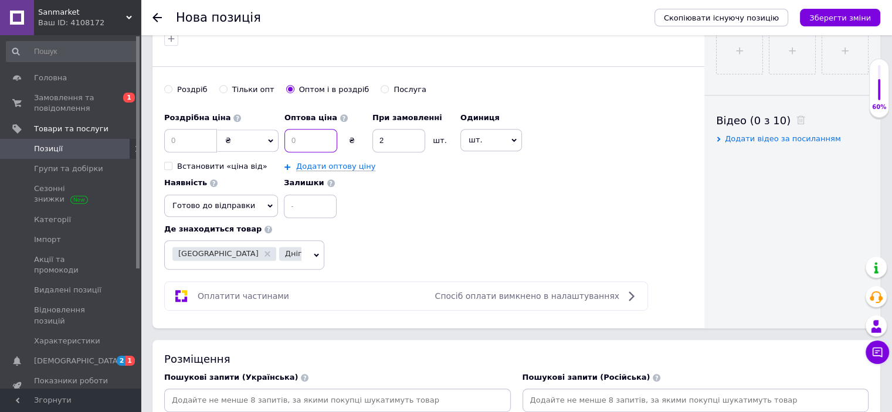
click at [314, 133] on input at bounding box center [311, 140] width 53 height 23
click at [199, 145] on input at bounding box center [190, 140] width 53 height 23
type input "1298"
click at [303, 134] on input at bounding box center [311, 140] width 53 height 23
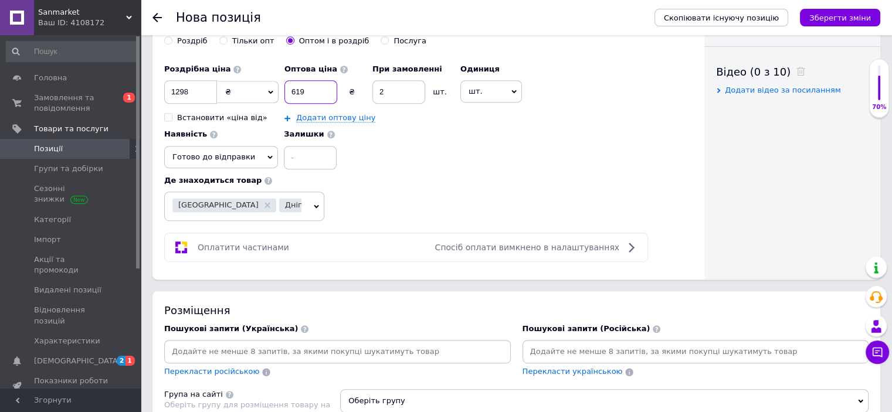
scroll to position [645, 0]
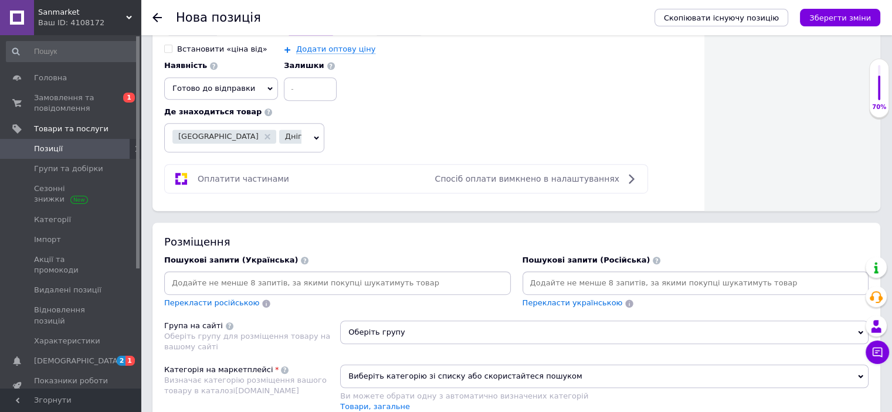
type input "619"
click at [619, 289] on input at bounding box center [696, 284] width 342 height 18
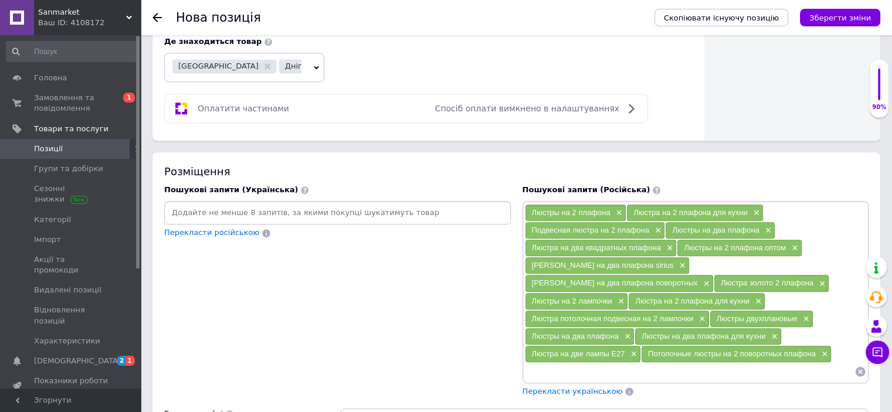
scroll to position [763, 0]
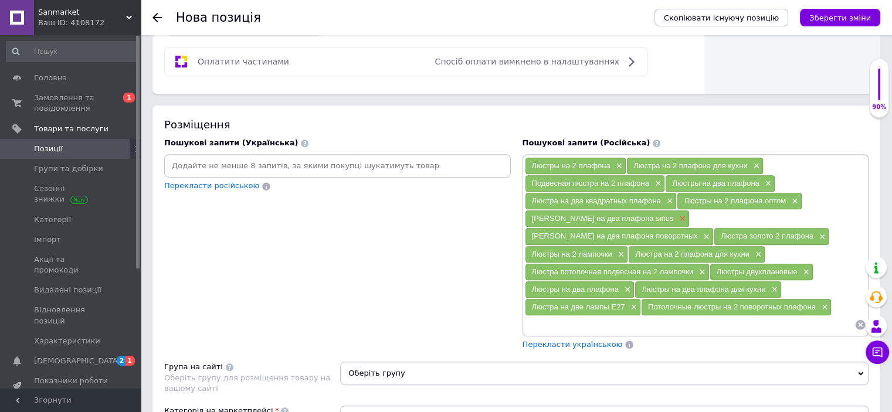
click at [676, 214] on span "×" at bounding box center [680, 219] width 9 height 10
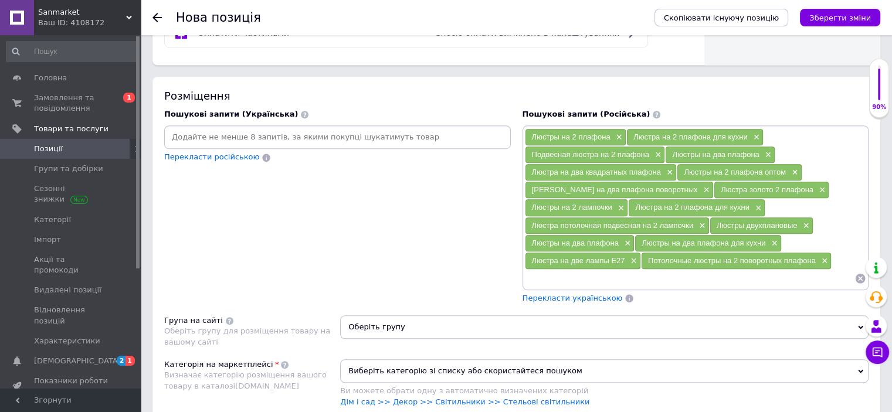
scroll to position [939, 0]
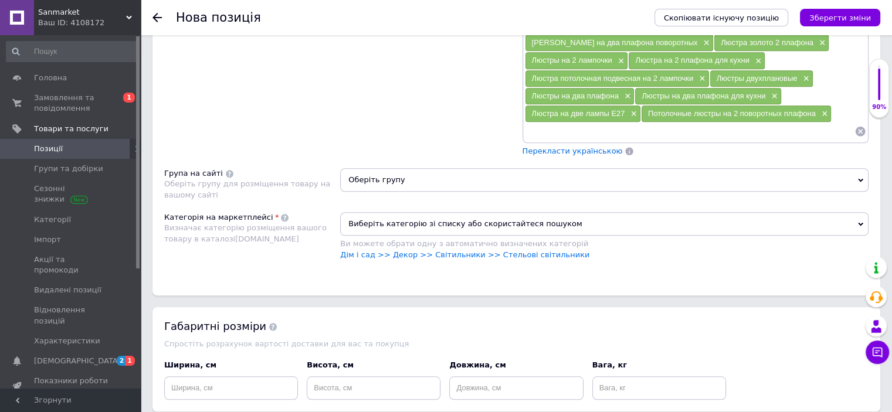
click at [580, 128] on input at bounding box center [690, 132] width 330 height 18
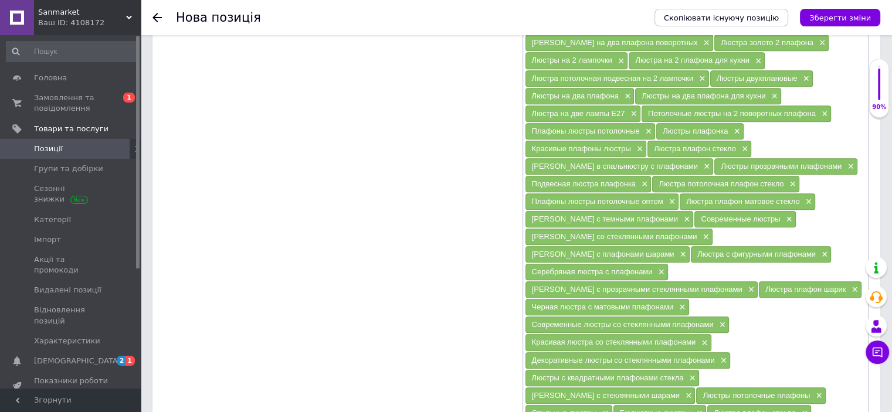
click at [703, 409] on span "×" at bounding box center [697, 414] width 9 height 10
click at [686, 303] on span "×" at bounding box center [680, 308] width 9 height 10
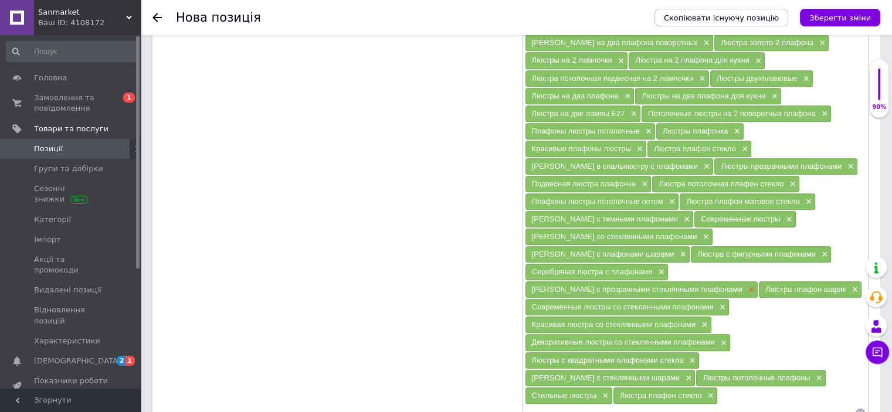
click at [755, 285] on span "×" at bounding box center [750, 290] width 9 height 10
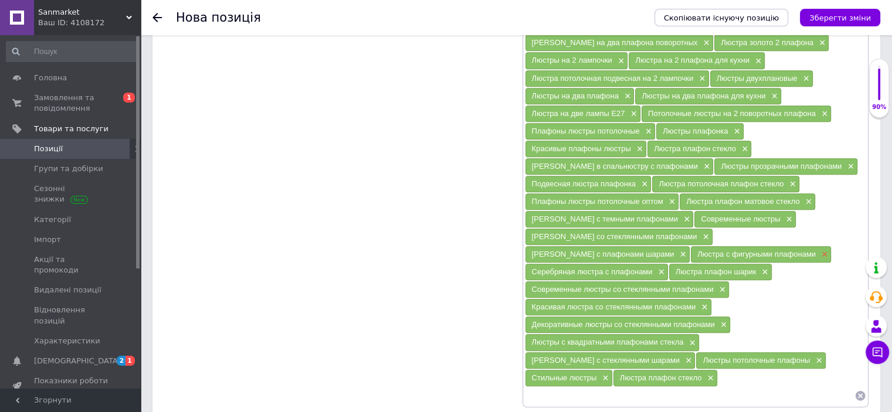
click at [819, 250] on span "×" at bounding box center [823, 255] width 9 height 10
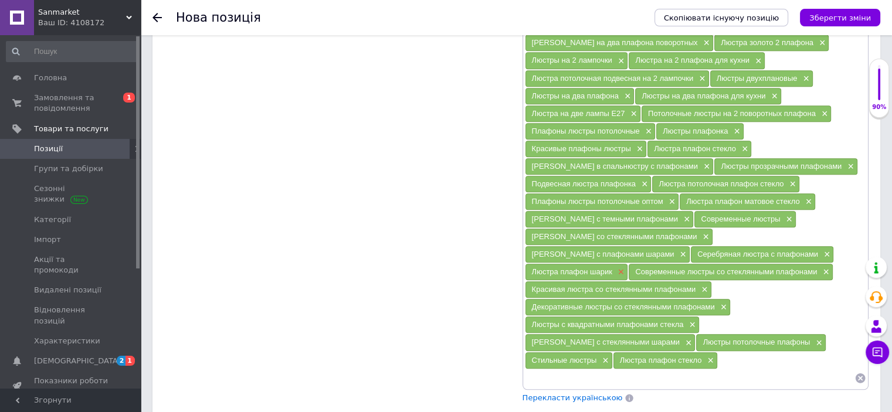
click at [619, 268] on span "×" at bounding box center [619, 273] width 9 height 10
click at [821, 250] on span "×" at bounding box center [825, 255] width 9 height 10
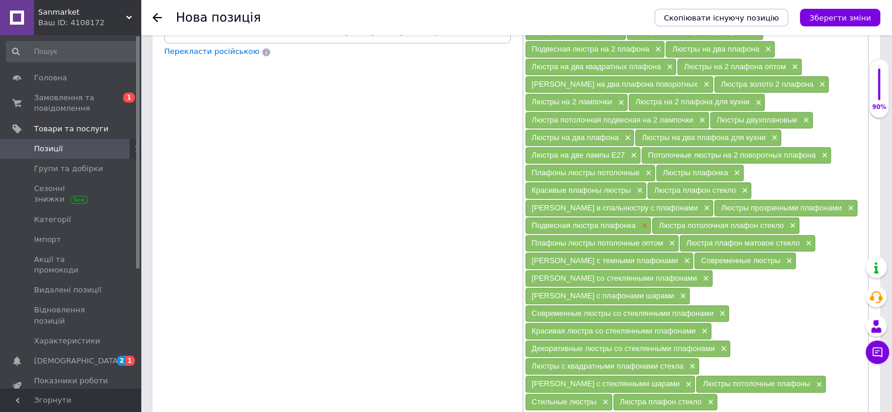
scroll to position [880, 0]
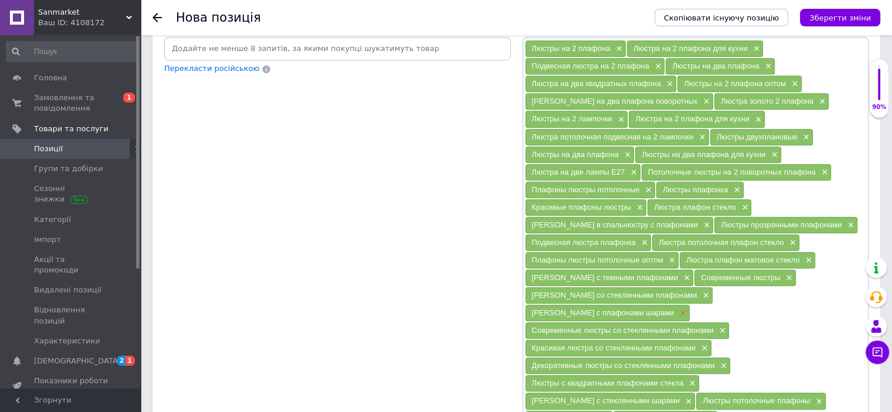
click at [677, 309] on span "×" at bounding box center [681, 314] width 9 height 10
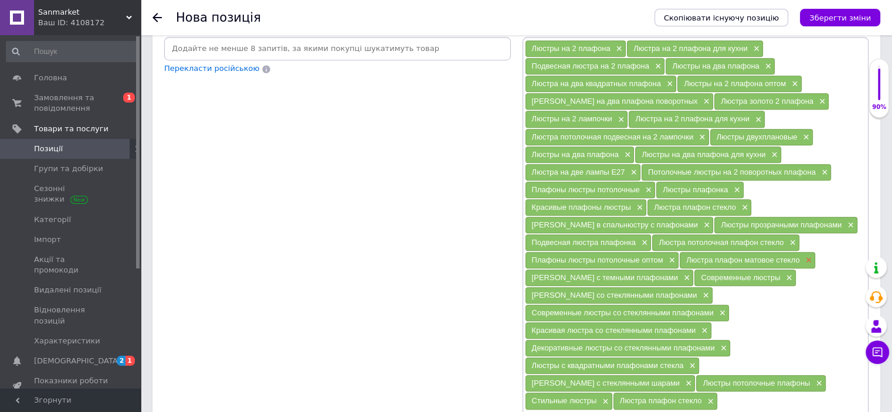
click at [803, 256] on span "×" at bounding box center [807, 261] width 9 height 10
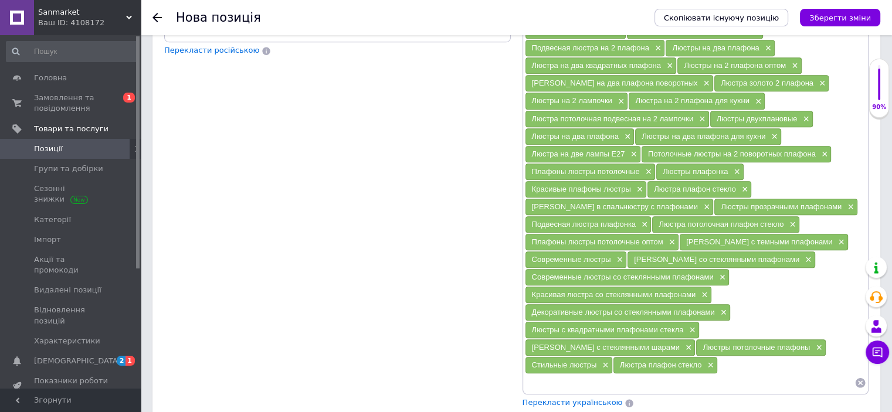
scroll to position [997, 0]
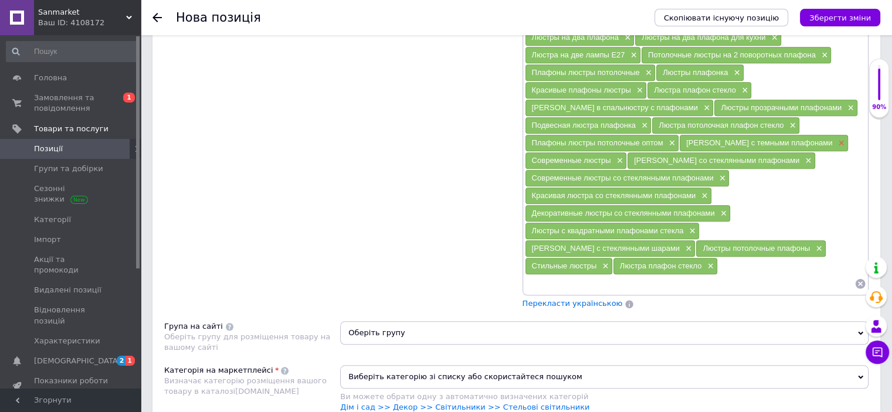
click at [835, 140] on span "×" at bounding box center [839, 143] width 9 height 10
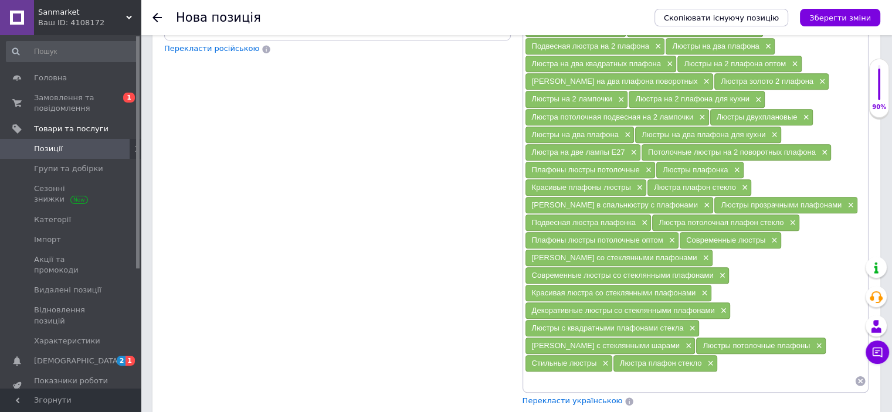
scroll to position [880, 0]
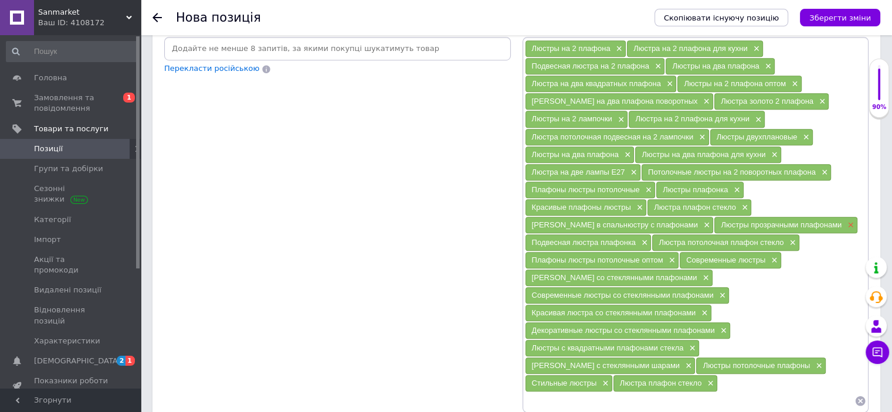
click at [845, 221] on span "×" at bounding box center [849, 226] width 9 height 10
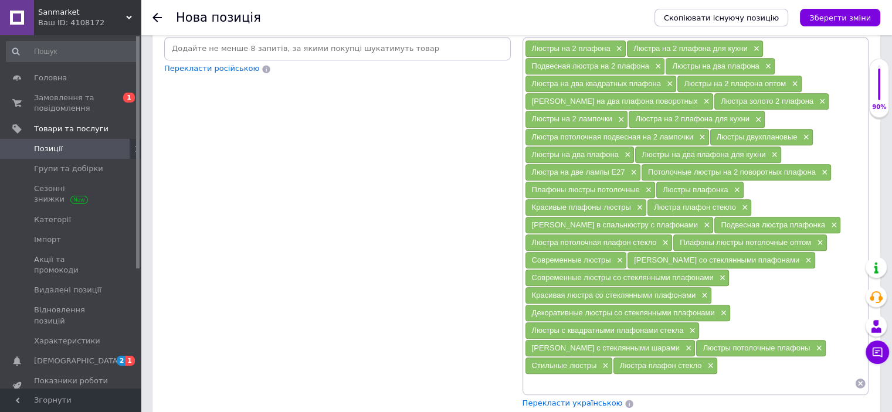
scroll to position [939, 0]
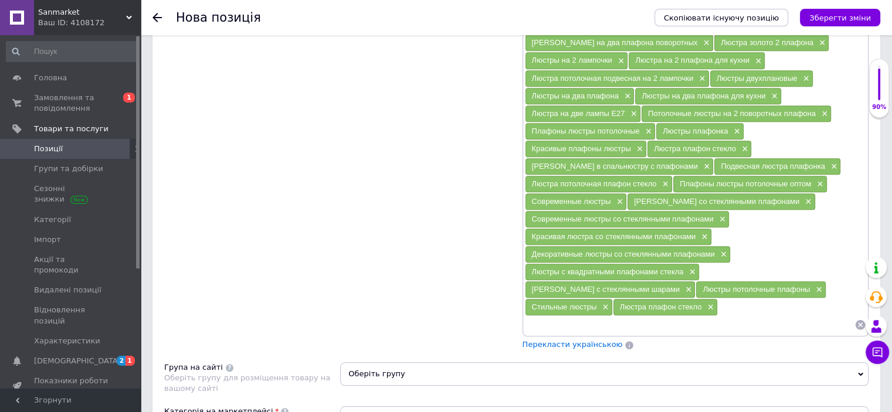
click at [570, 328] on div "Пошукові запити (Російська) [PERSON_NAME] на 2 плафона × Люстра на 2 плафона дл…" at bounding box center [696, 156] width 358 height 401
click at [567, 340] on span "Перекласти українською" at bounding box center [573, 344] width 100 height 9
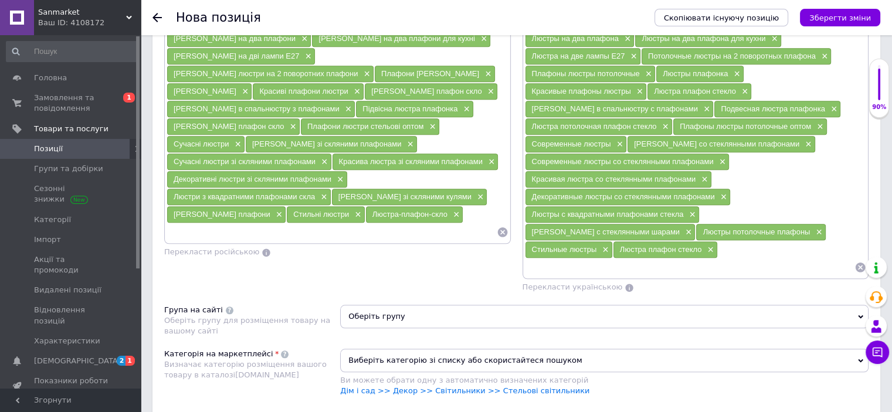
scroll to position [1044, 0]
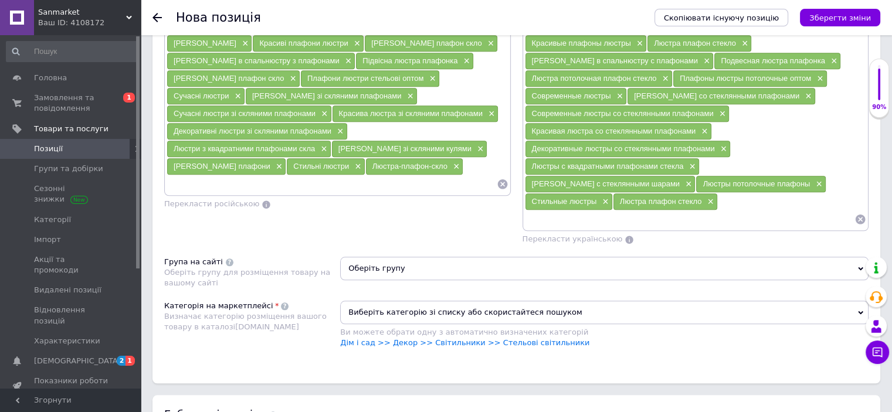
click at [429, 257] on span "Оберіть групу" at bounding box center [604, 268] width 529 height 23
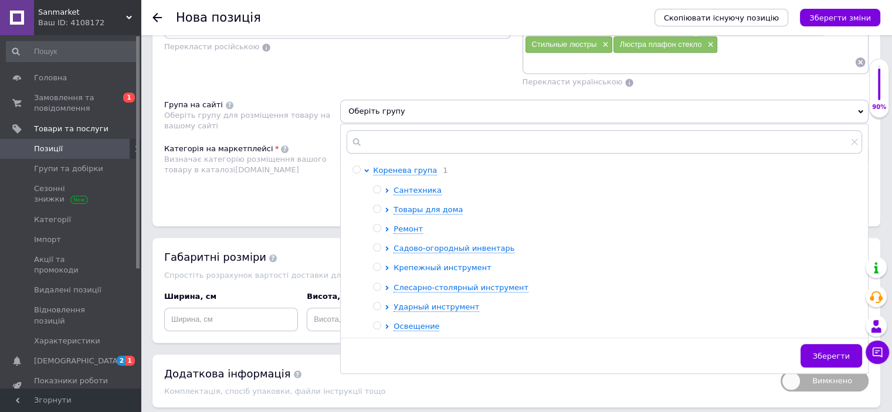
scroll to position [1220, 0]
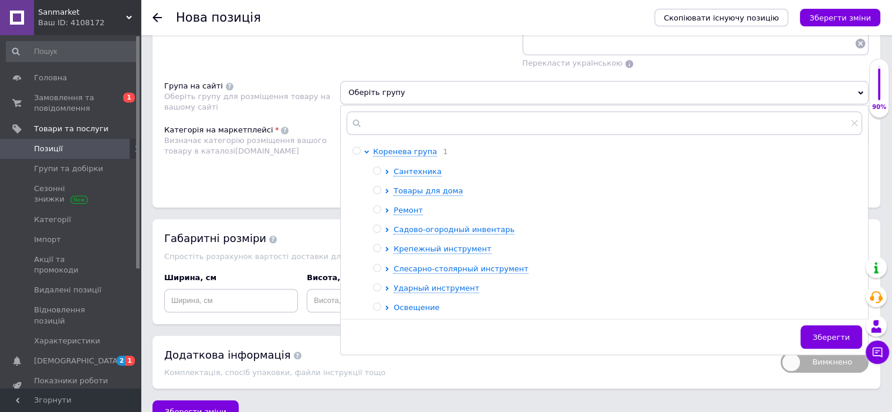
click at [421, 303] on span "Освещение" at bounding box center [417, 307] width 46 height 9
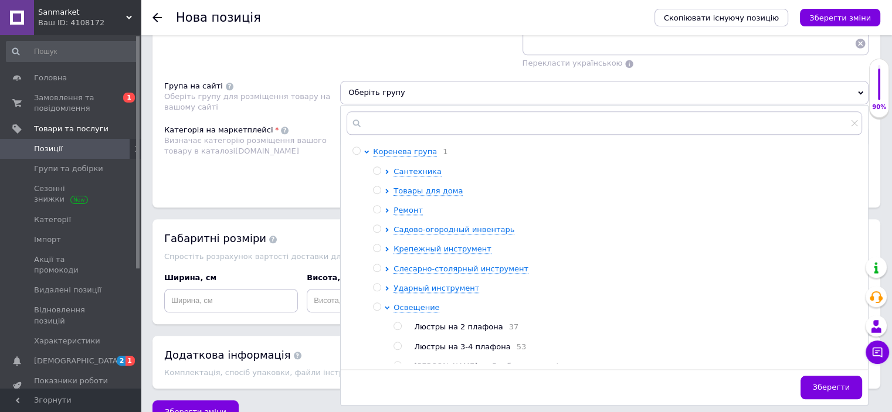
scroll to position [116, 0]
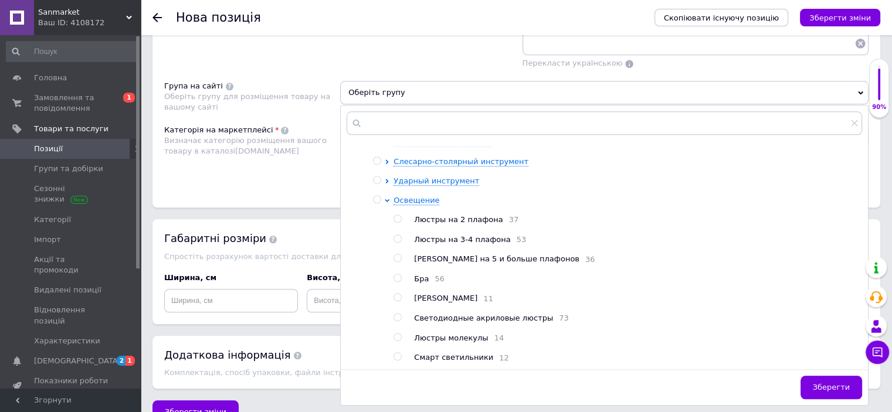
click at [469, 215] on span "Люстры на 2 плафона" at bounding box center [458, 219] width 89 height 9
radio input "true"
click at [812, 376] on button "Зберегти" at bounding box center [832, 387] width 62 height 23
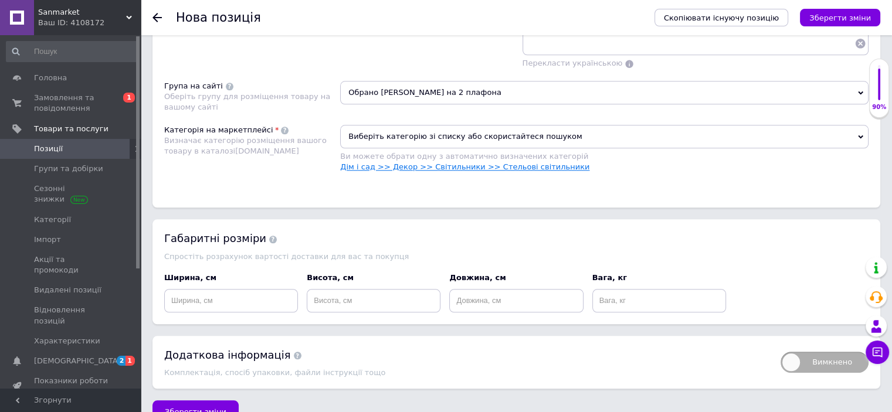
click at [525, 162] on link "Дім і сад >> Декор >> Світильники >> Стельові світильники" at bounding box center [464, 166] width 249 height 9
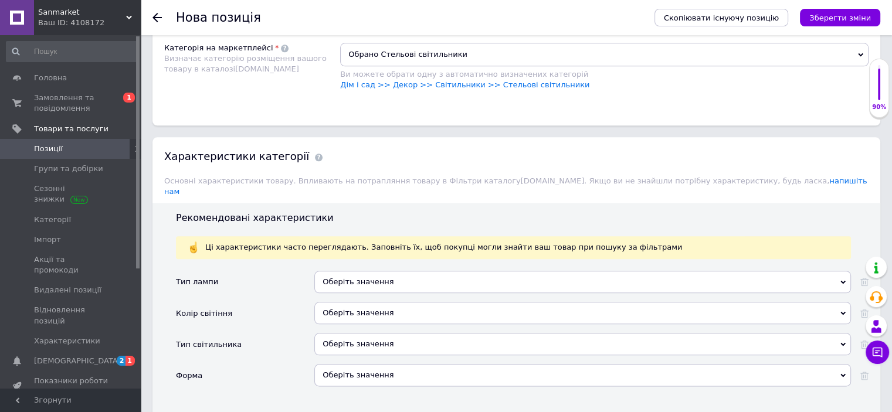
scroll to position [1396, 0]
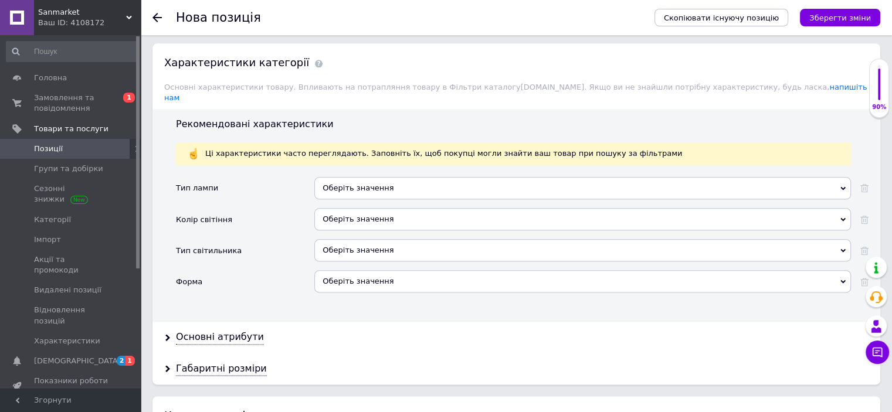
click at [380, 177] on div "Оберіть значення" at bounding box center [582, 188] width 537 height 22
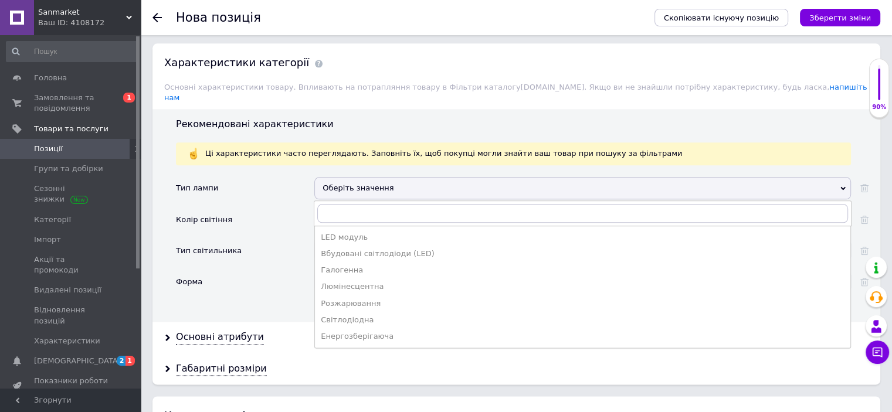
click at [266, 201] on div "Тип лампи Оберіть значення LED модуль Вбудовані світлодіоди (LED) Галогенна Люм…" at bounding box center [522, 239] width 693 height 125
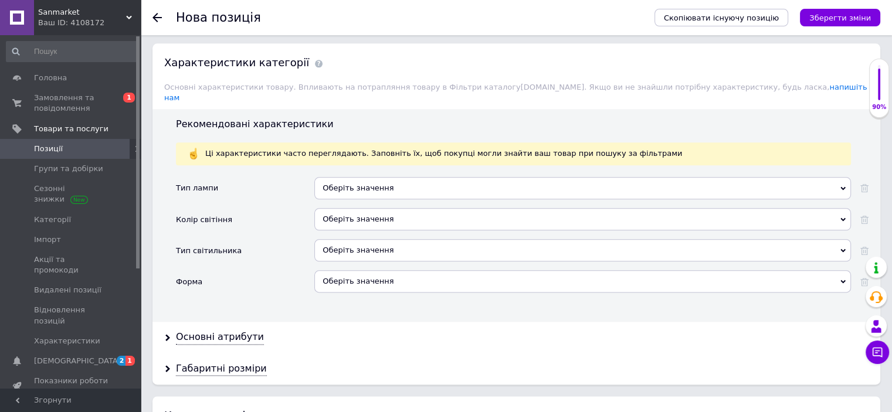
drag, startPoint x: 333, startPoint y: 194, endPoint x: 334, endPoint y: 208, distance: 14.1
click at [335, 208] on div "Оберіть значення" at bounding box center [582, 223] width 537 height 31
click at [334, 239] on div "Оберіть значення" at bounding box center [582, 250] width 537 height 22
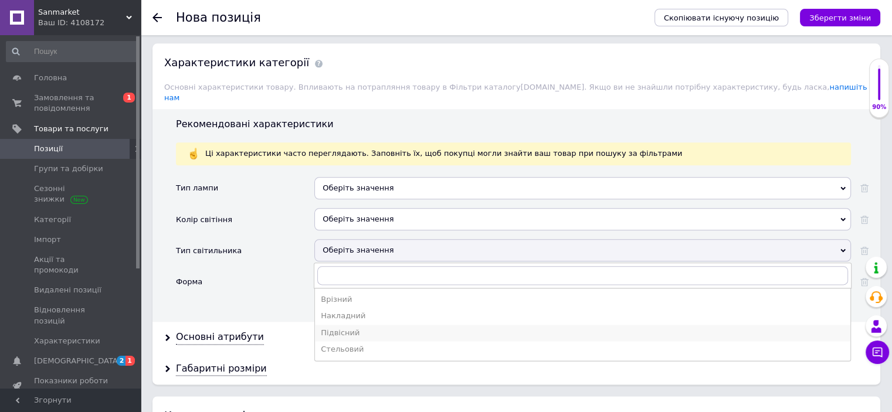
click at [351, 328] on div "Підвісний" at bounding box center [583, 333] width 524 height 11
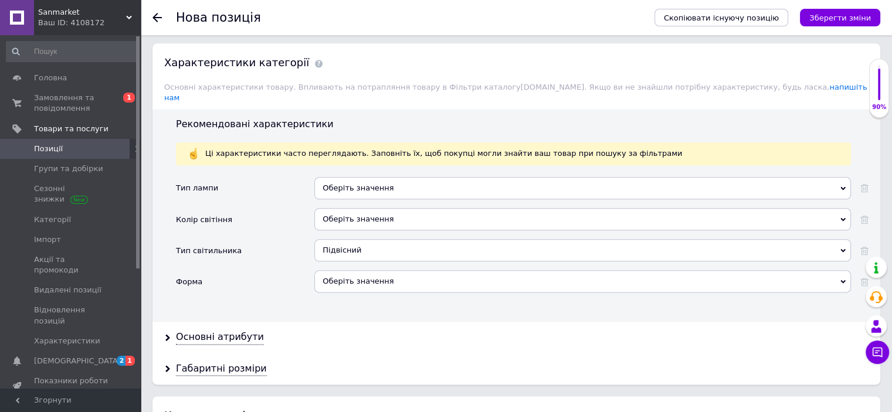
click at [343, 239] on div "Підвісний" at bounding box center [582, 250] width 537 height 22
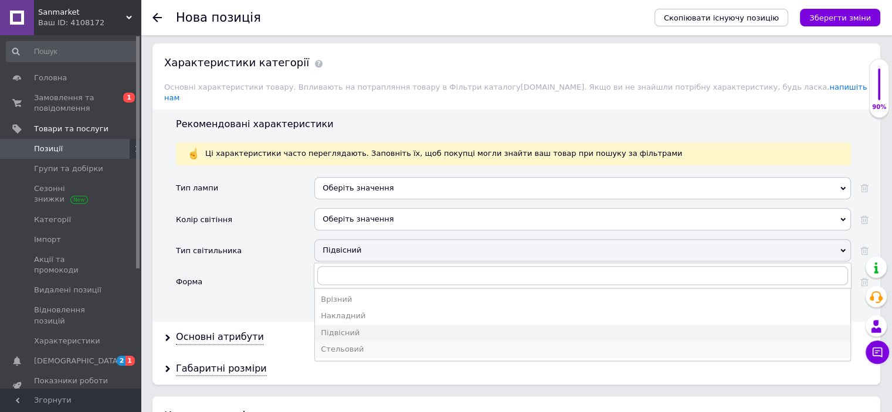
click at [358, 344] on div "Стельовий" at bounding box center [583, 349] width 524 height 11
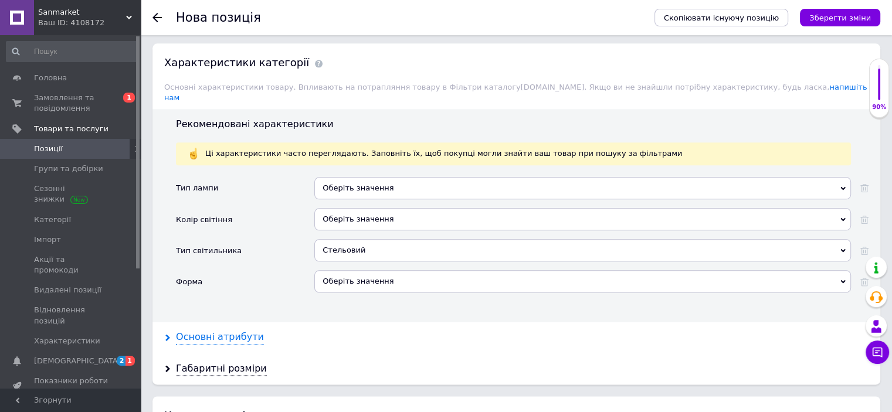
click at [232, 331] on div "Основні атрибути" at bounding box center [220, 337] width 88 height 13
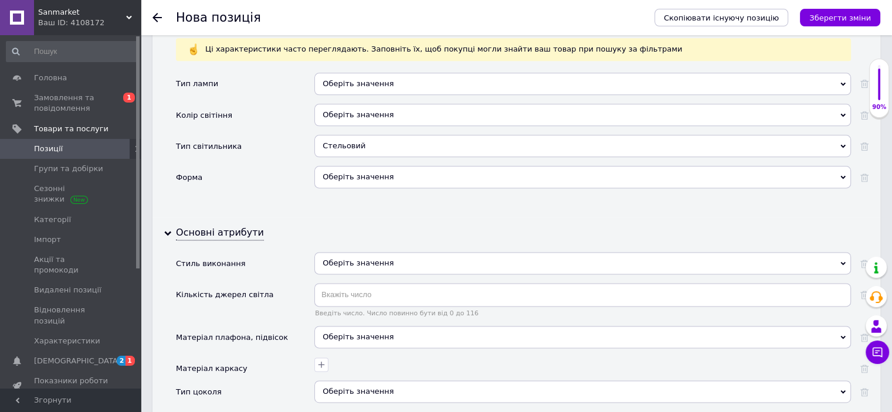
scroll to position [1572, 0]
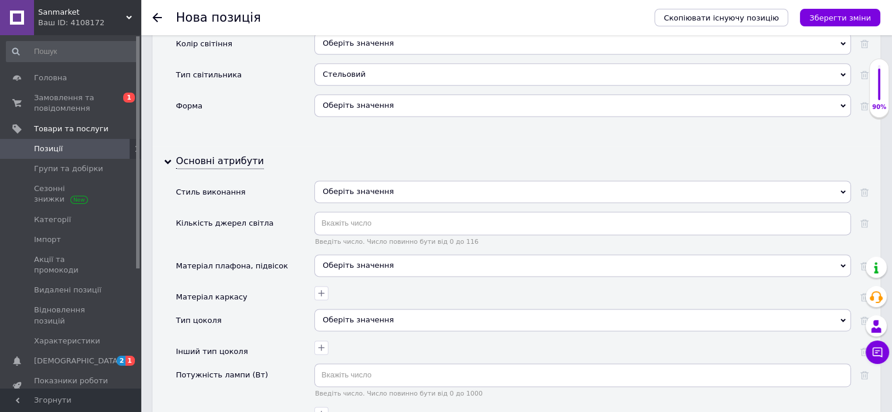
drag, startPoint x: 341, startPoint y: 148, endPoint x: 353, endPoint y: 150, distance: 11.4
click at [342, 181] on div "Оберіть значення" at bounding box center [582, 192] width 537 height 22
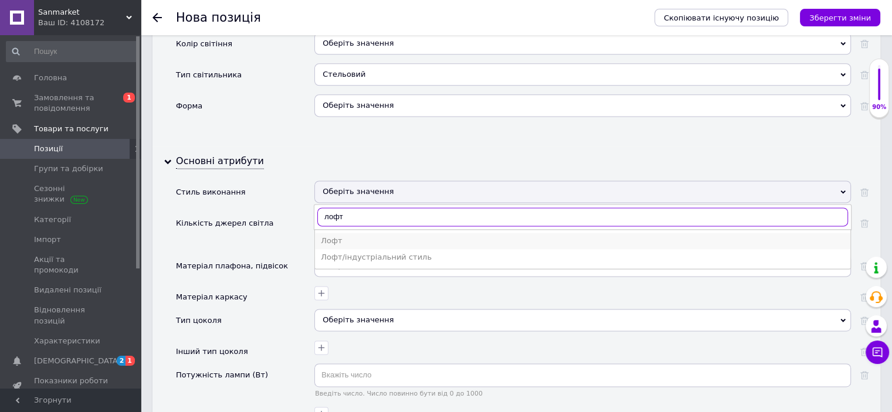
type input "лофт"
click at [401, 233] on li "Лофт" at bounding box center [583, 241] width 536 height 16
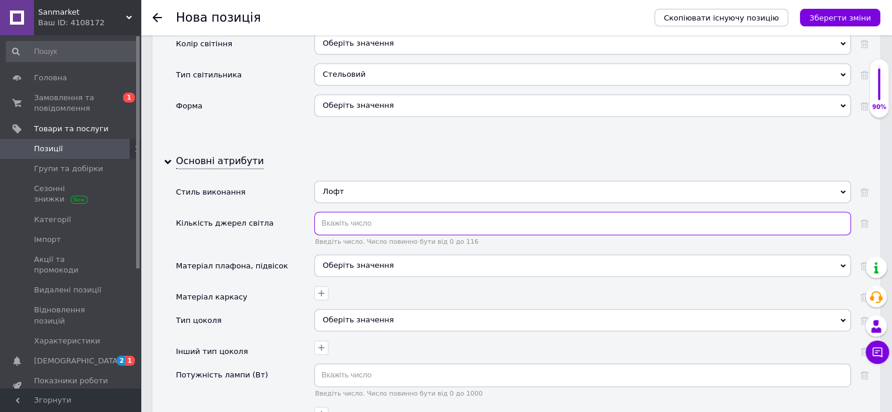
click at [359, 212] on input "text" at bounding box center [582, 223] width 537 height 23
type input "2"
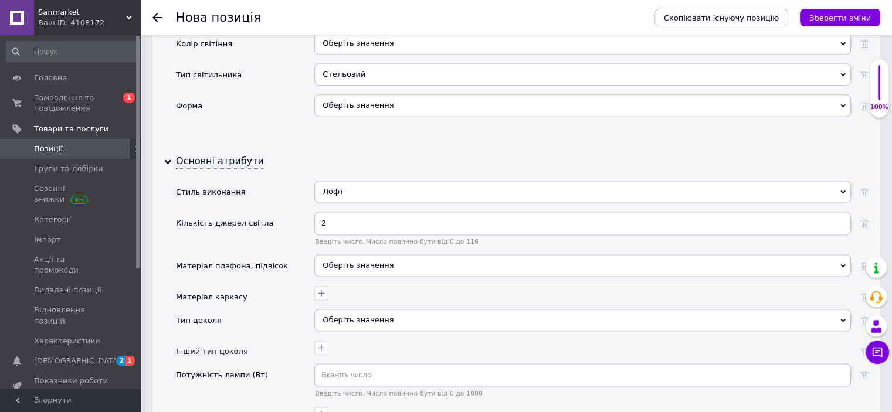
click at [353, 255] on div "Оберіть значення" at bounding box center [582, 266] width 537 height 22
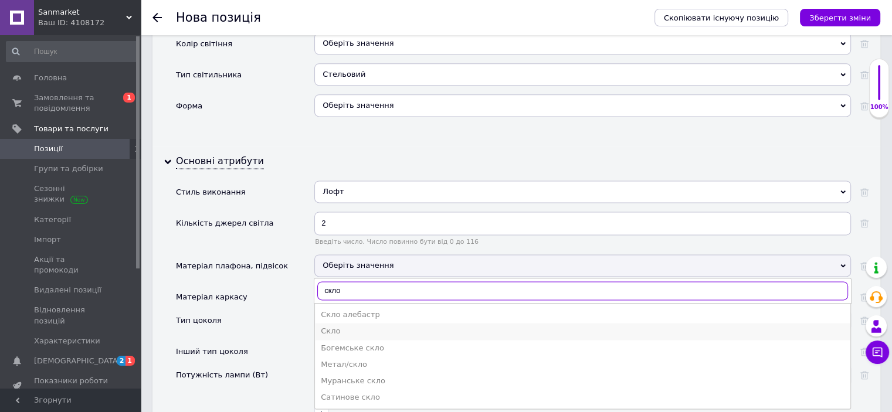
type input "скло"
click at [341, 326] on div "Скло" at bounding box center [583, 331] width 524 height 11
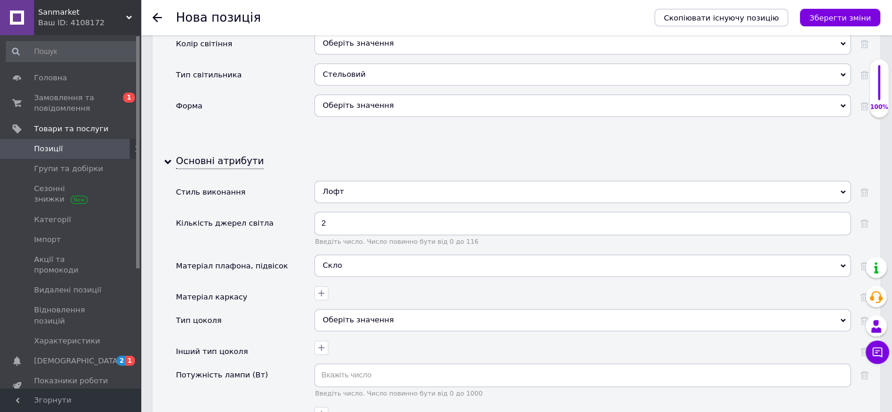
click at [352, 309] on div "Оберіть значення" at bounding box center [582, 320] width 537 height 22
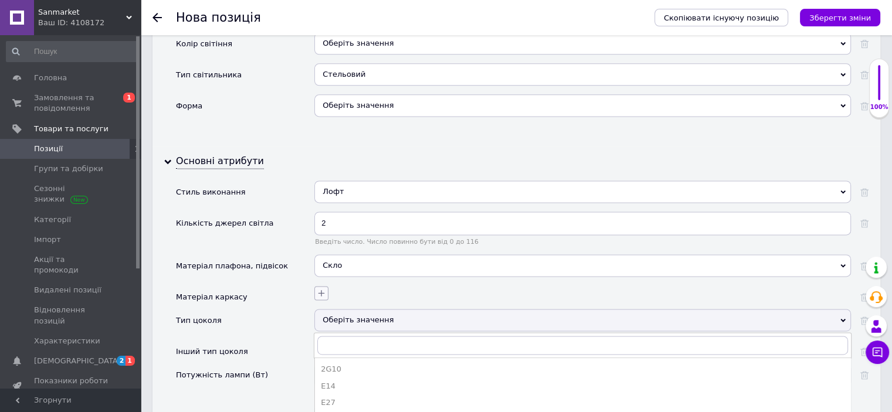
click at [320, 289] on icon "button" at bounding box center [321, 293] width 9 height 9
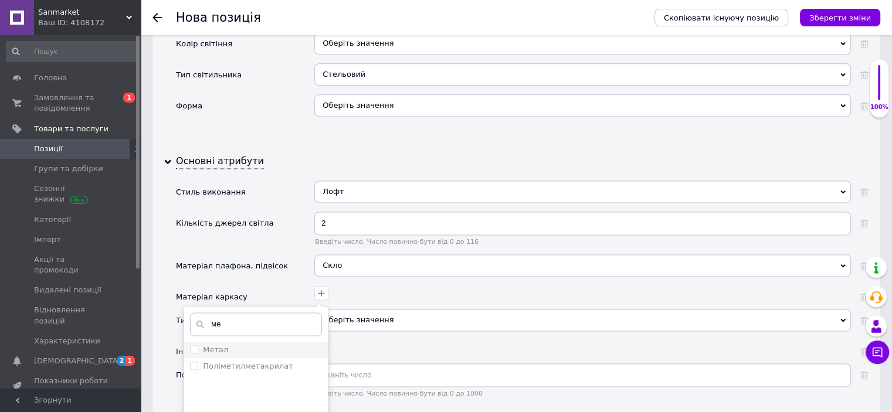
type input "ме"
click at [244, 342] on li "Метал" at bounding box center [256, 350] width 144 height 16
checkbox input "true"
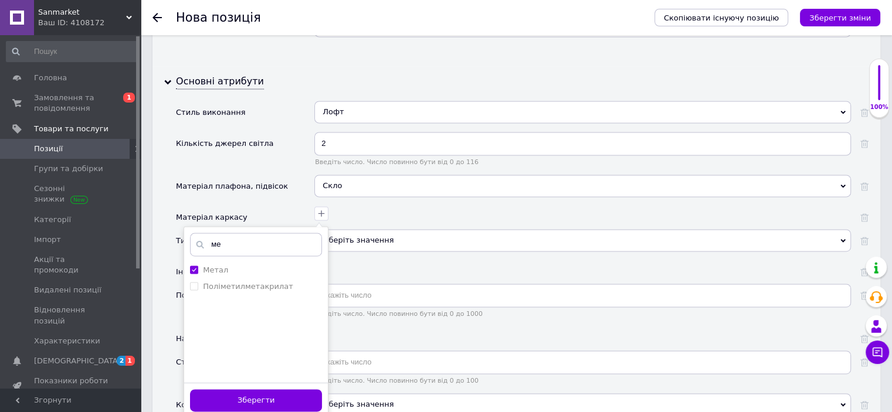
scroll to position [1748, 0]
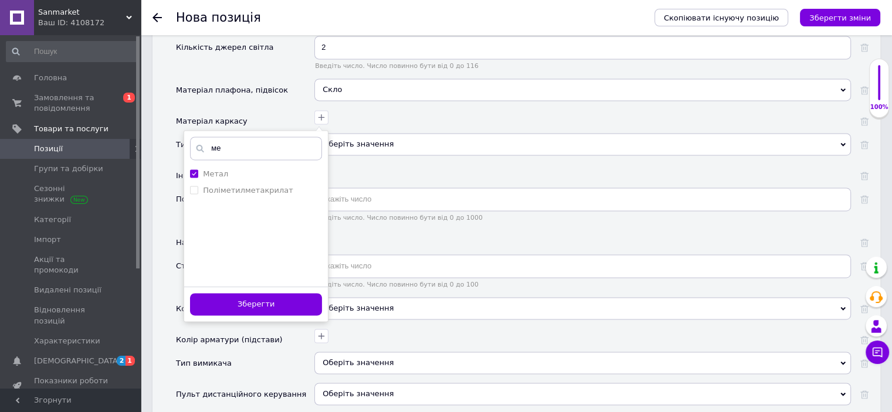
click at [280, 293] on button "Зберегти" at bounding box center [256, 304] width 132 height 23
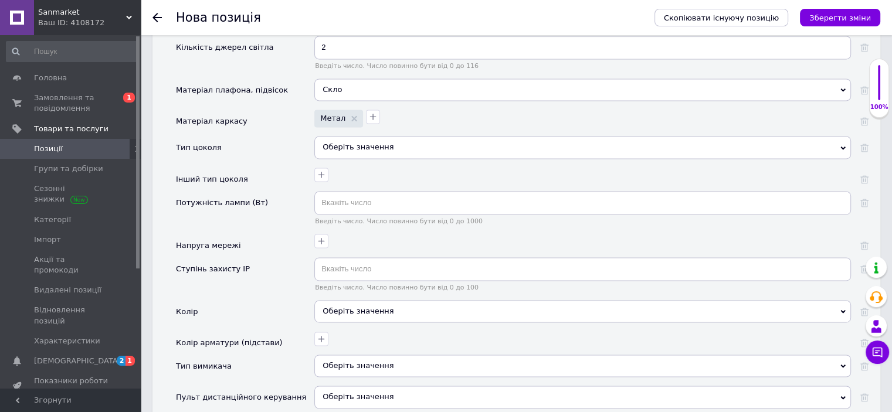
click at [368, 136] on div "Оберіть значення" at bounding box center [582, 147] width 537 height 22
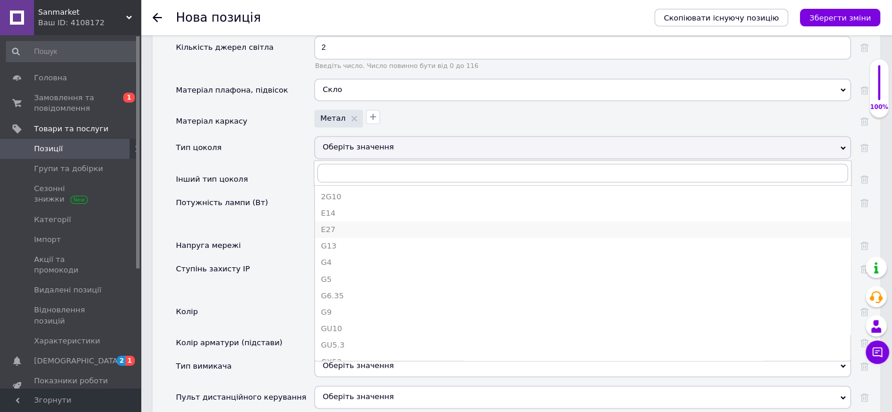
click at [355, 225] on div "E27" at bounding box center [583, 230] width 524 height 11
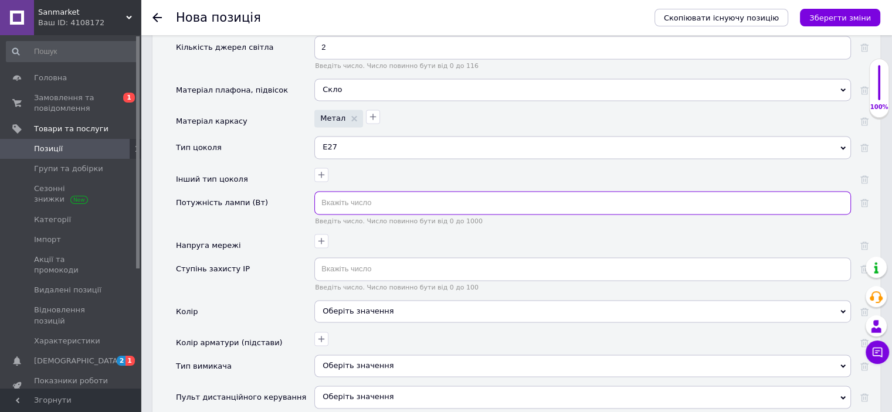
click at [347, 191] on input "text" at bounding box center [582, 202] width 537 height 23
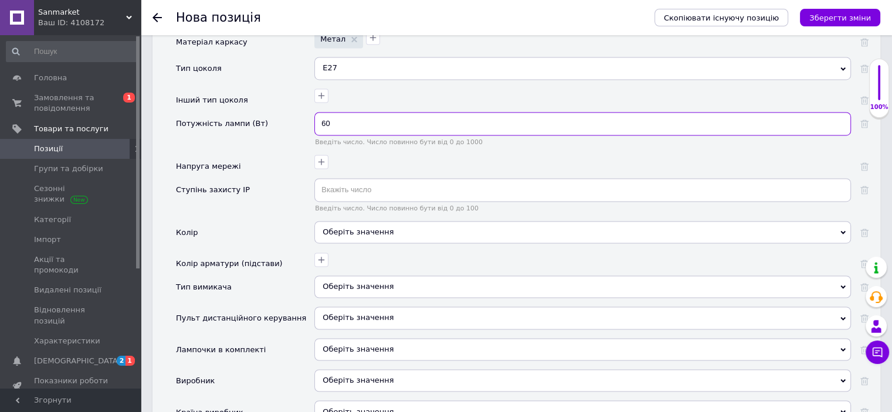
scroll to position [1807, 0]
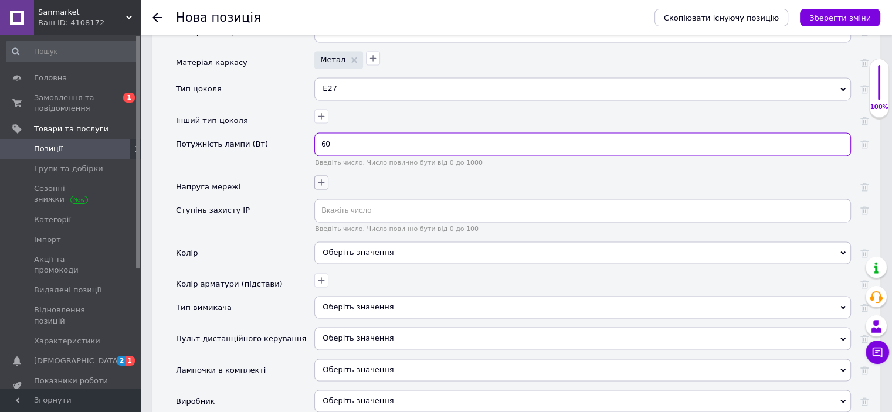
type input "60"
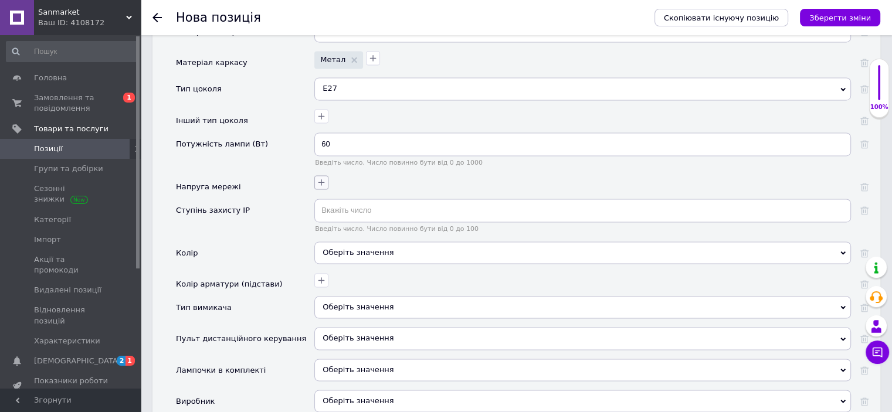
click at [327, 175] on button "button" at bounding box center [321, 182] width 14 height 14
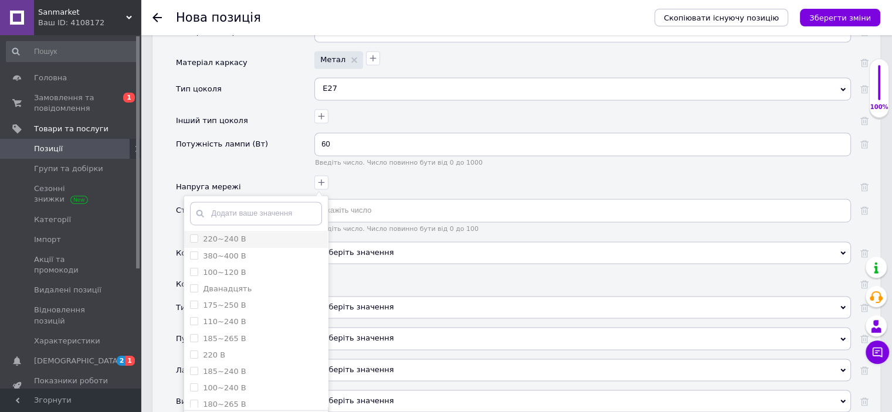
click at [253, 234] on div "220~240 В" at bounding box center [256, 239] width 132 height 11
checkbox В "true"
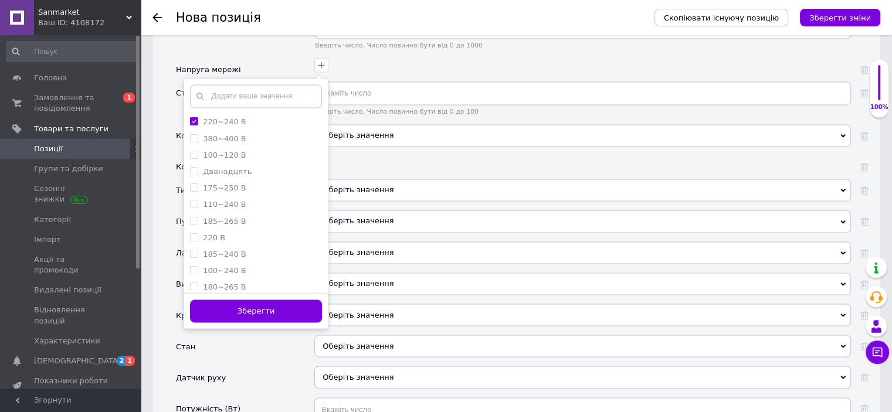
click at [271, 300] on button "Зберегти" at bounding box center [256, 311] width 132 height 23
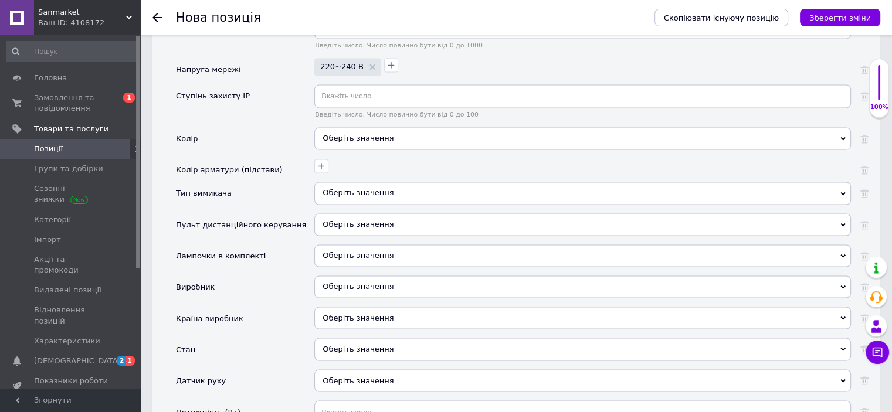
scroll to position [1865, 0]
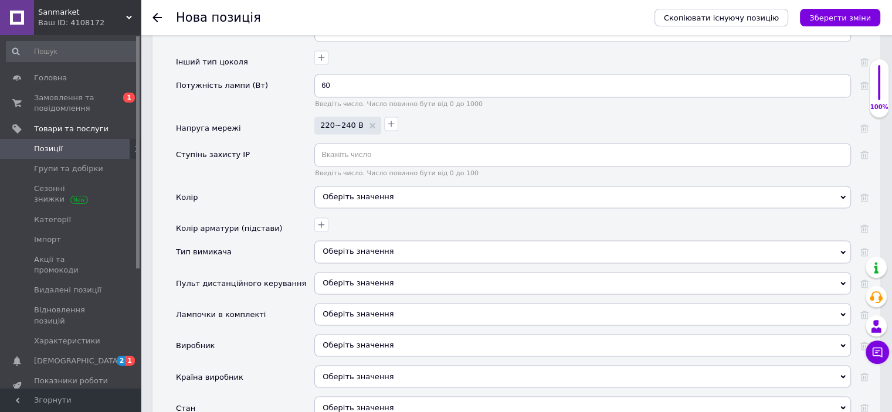
click at [373, 241] on div "Оберіть значення" at bounding box center [582, 252] width 537 height 22
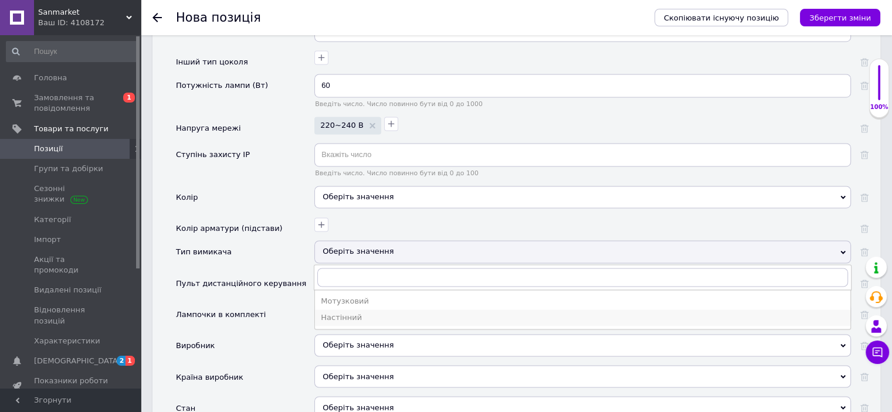
click at [345, 310] on li "Настінний" at bounding box center [583, 318] width 536 height 16
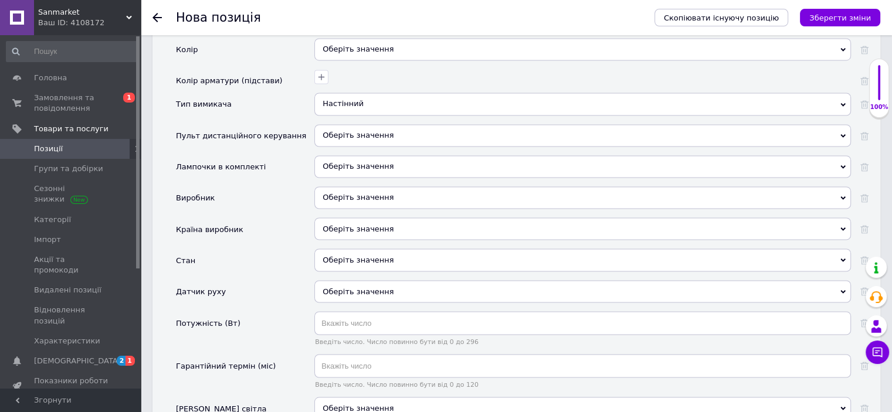
scroll to position [2041, 0]
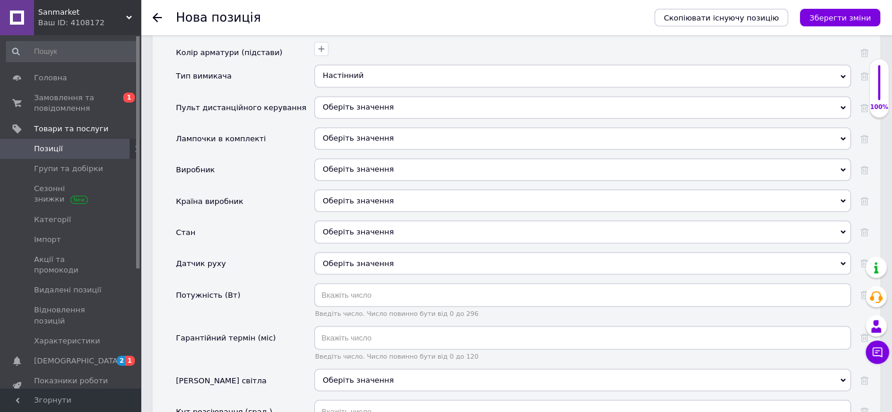
click at [351, 221] on div "Оберіть значення" at bounding box center [582, 232] width 537 height 22
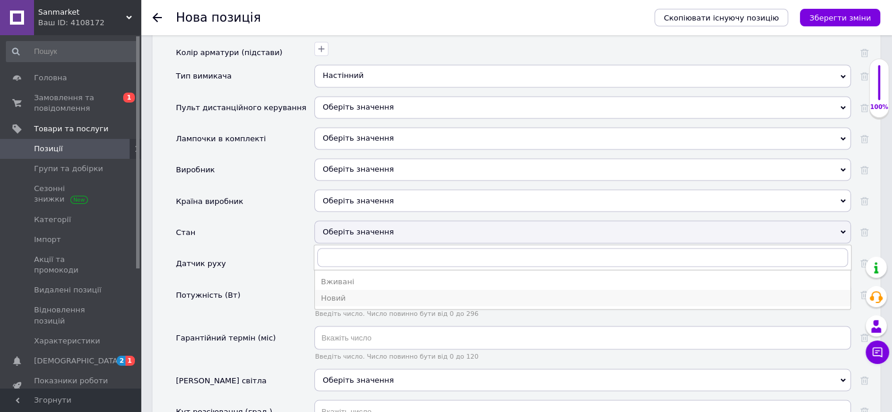
click at [348, 293] on div "Новий" at bounding box center [583, 298] width 524 height 11
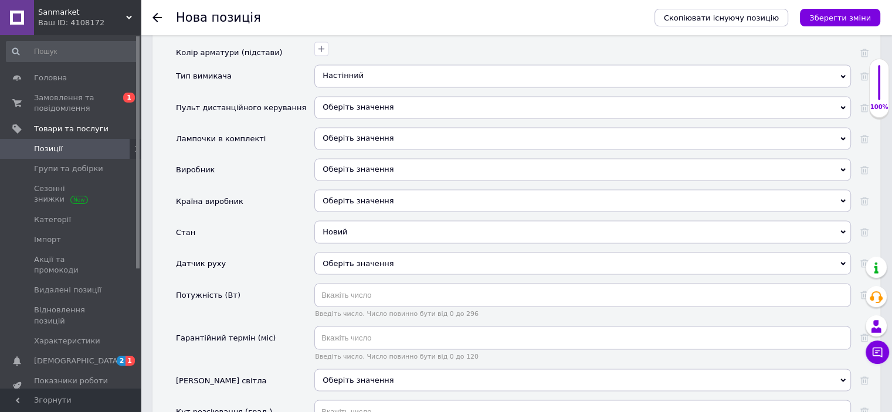
scroll to position [2100, 0]
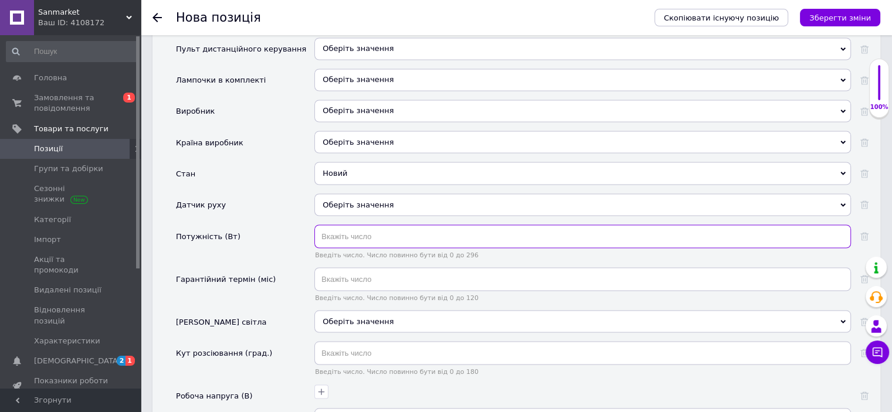
click at [345, 225] on input "text" at bounding box center [582, 236] width 537 height 23
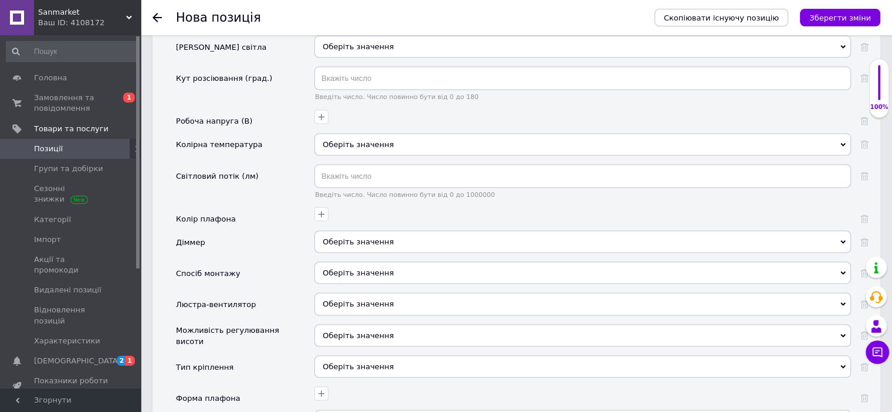
scroll to position [2393, 0]
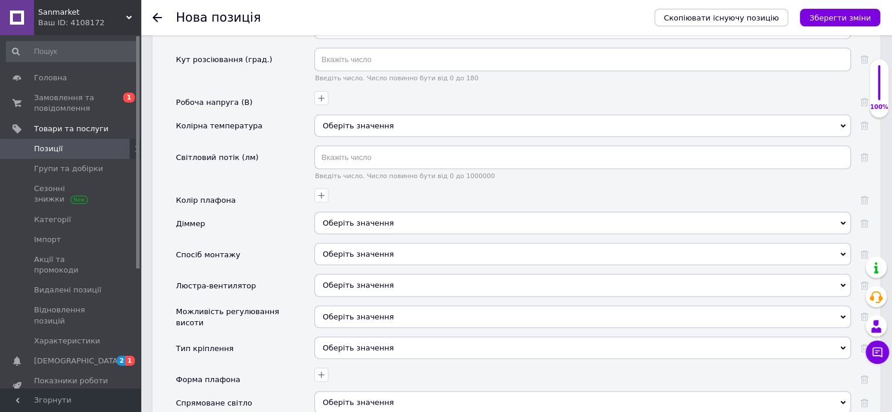
type input "120"
click at [343, 243] on div "Оберіть значення" at bounding box center [582, 254] width 537 height 22
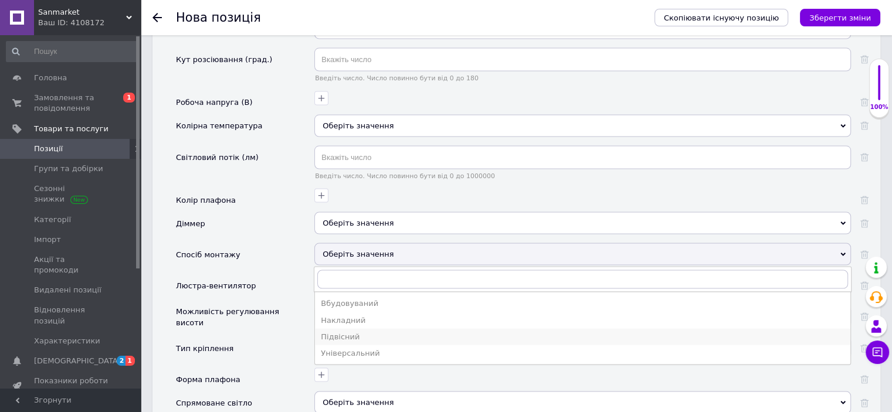
click at [355, 332] on div "Підвісний" at bounding box center [583, 337] width 524 height 11
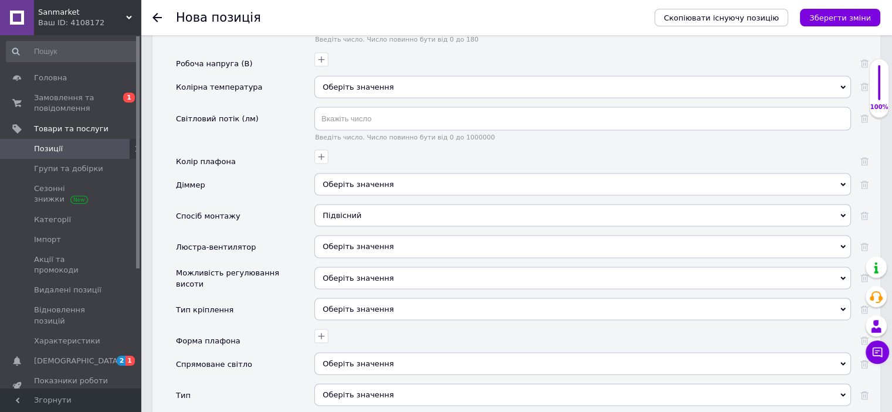
scroll to position [2452, 0]
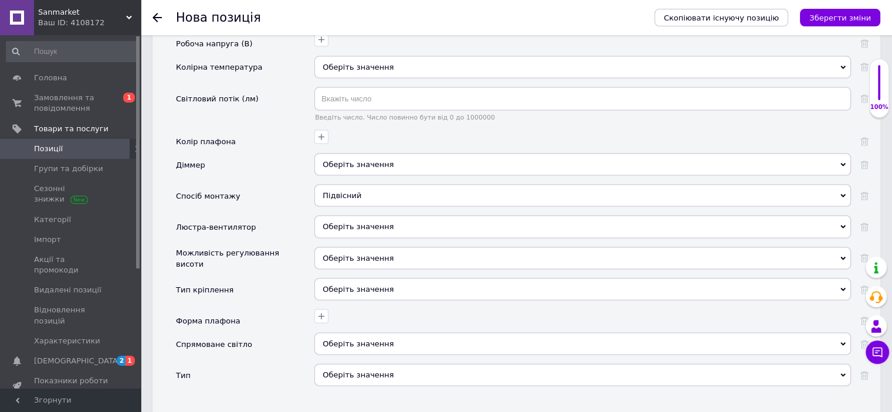
click at [348, 364] on div "Оберіть значення" at bounding box center [582, 375] width 537 height 22
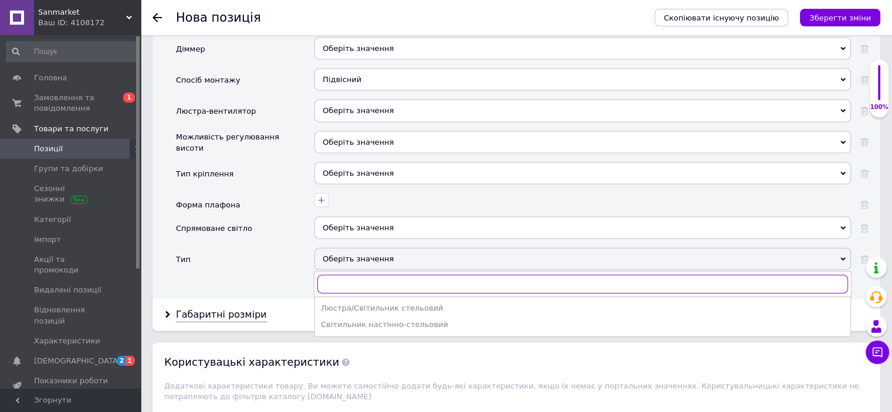
scroll to position [2569, 0]
click at [368, 302] on div "Люстра/Світильник стельовий" at bounding box center [583, 307] width 524 height 11
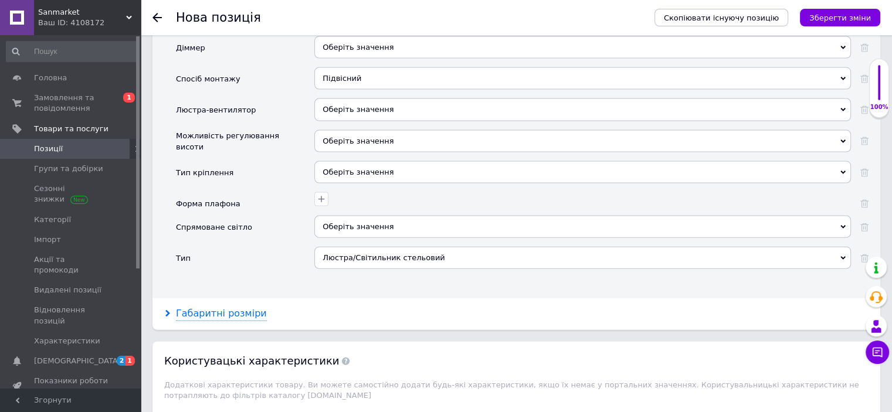
click at [216, 307] on div "Габаритні розміри" at bounding box center [221, 313] width 91 height 13
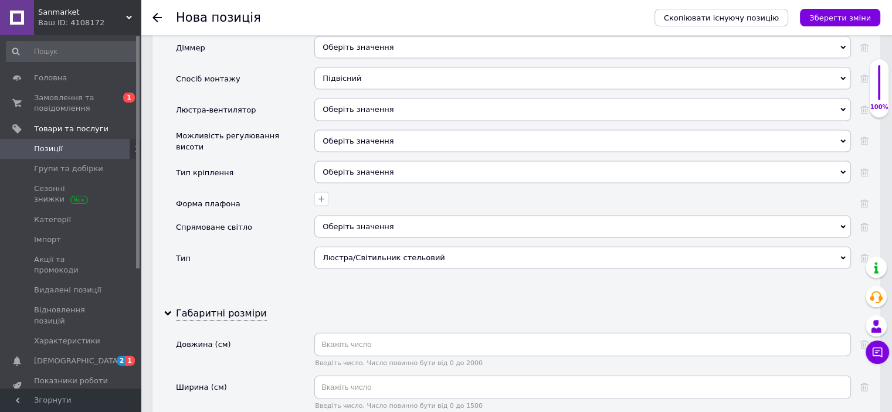
scroll to position [2687, 0]
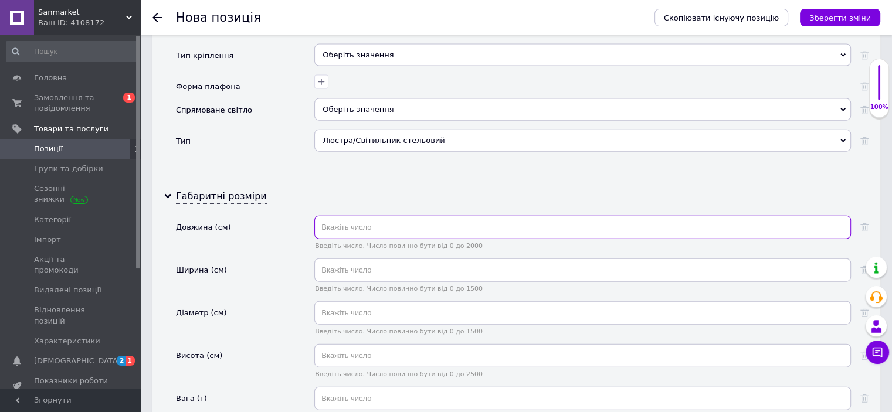
click at [351, 216] on input "text" at bounding box center [582, 227] width 537 height 23
type input "45"
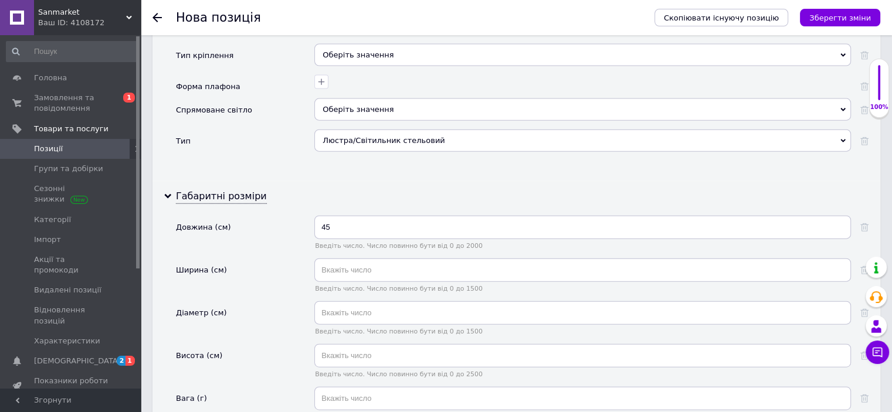
click at [357, 216] on div "45 Введіть число. Число повинно бути від 0 до 2000" at bounding box center [582, 237] width 537 height 43
click at [360, 259] on input "text" at bounding box center [582, 270] width 537 height 23
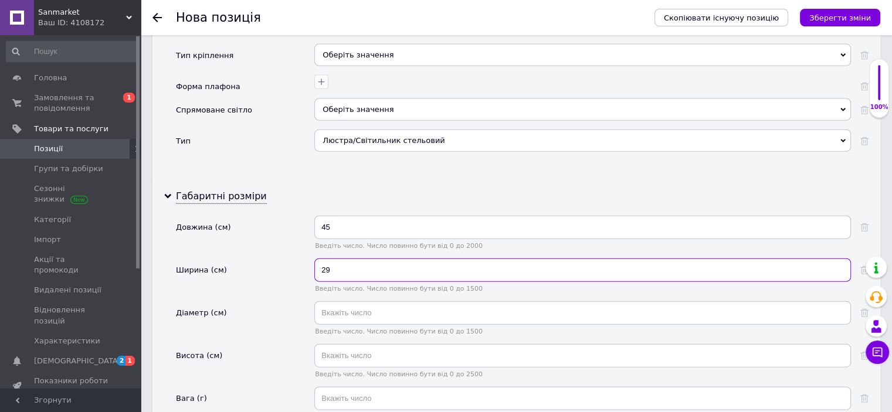
type input "29"
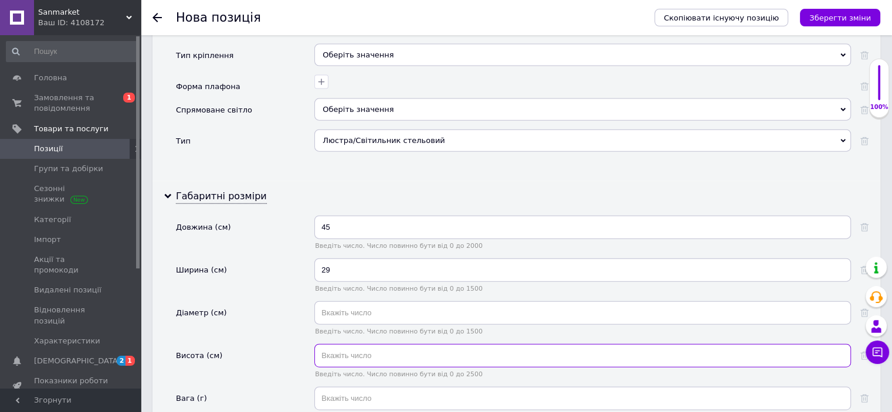
drag, startPoint x: 355, startPoint y: 302, endPoint x: 361, endPoint y: 307, distance: 7.5
click at [360, 344] on input "text" at bounding box center [582, 355] width 537 height 23
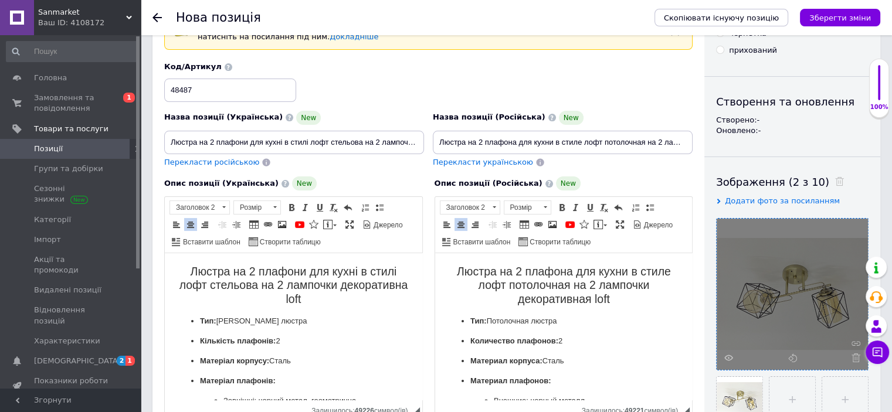
scroll to position [0, 0]
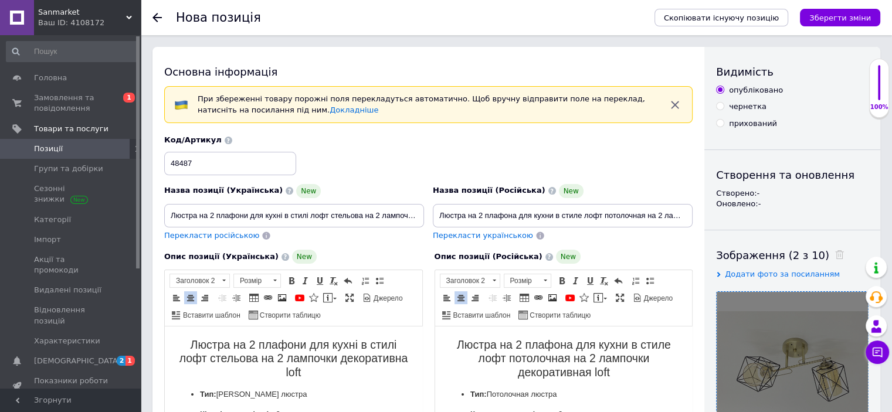
type input "25"
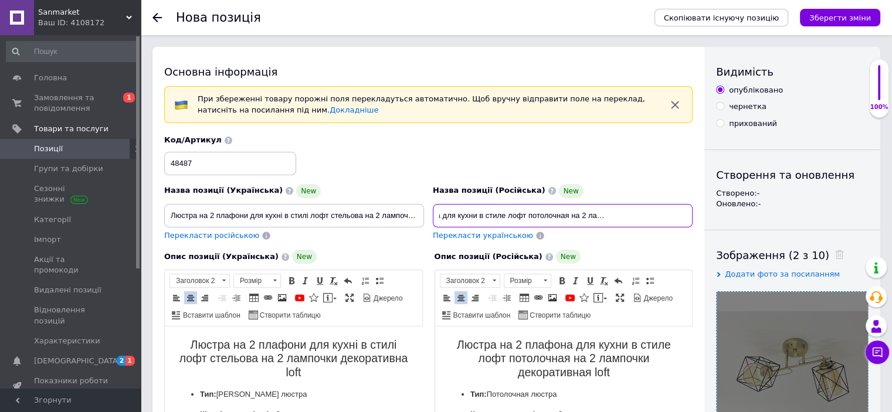
drag, startPoint x: 436, startPoint y: 213, endPoint x: 659, endPoint y: 212, distance: 222.9
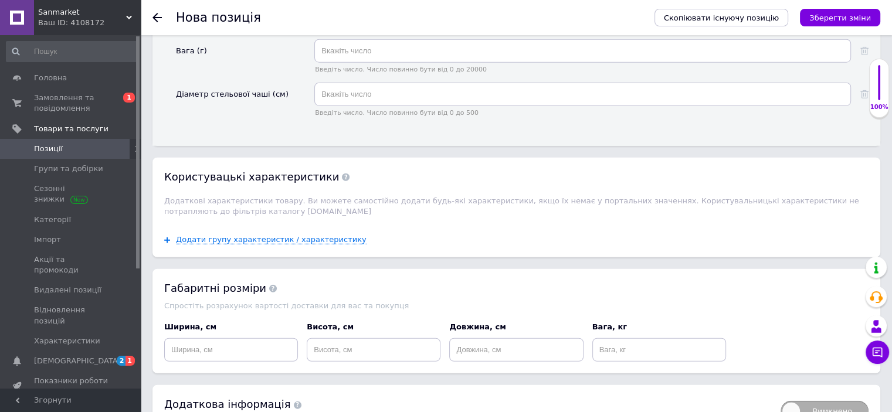
scroll to position [3065, 0]
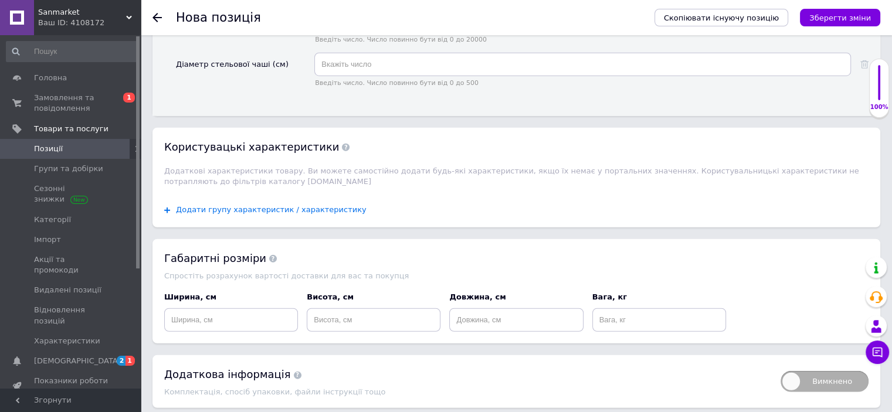
click at [293, 205] on span "Додати групу характеристик / характеристику" at bounding box center [271, 209] width 191 height 9
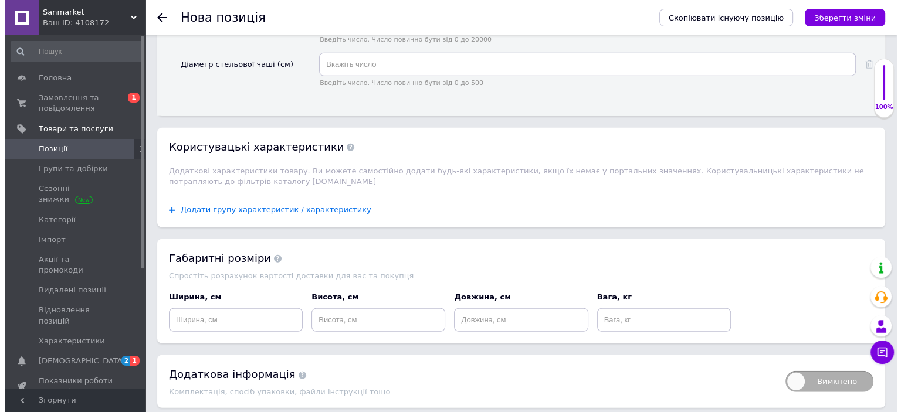
scroll to position [0, 0]
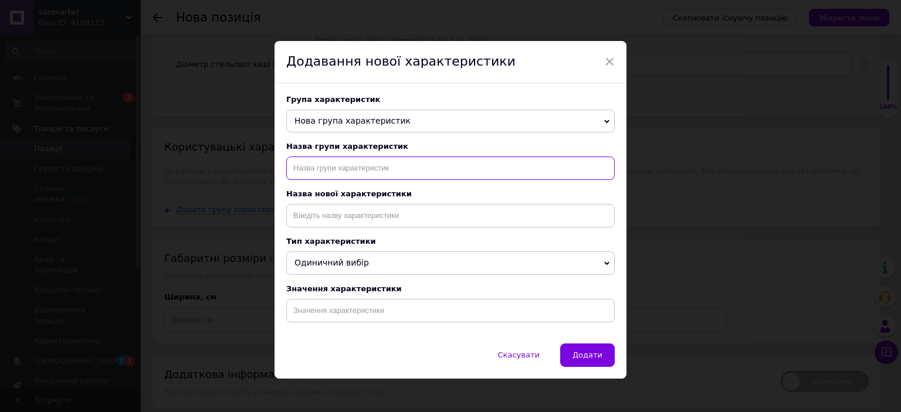
click at [412, 180] on input "text" at bounding box center [450, 168] width 329 height 23
type input "назначение"
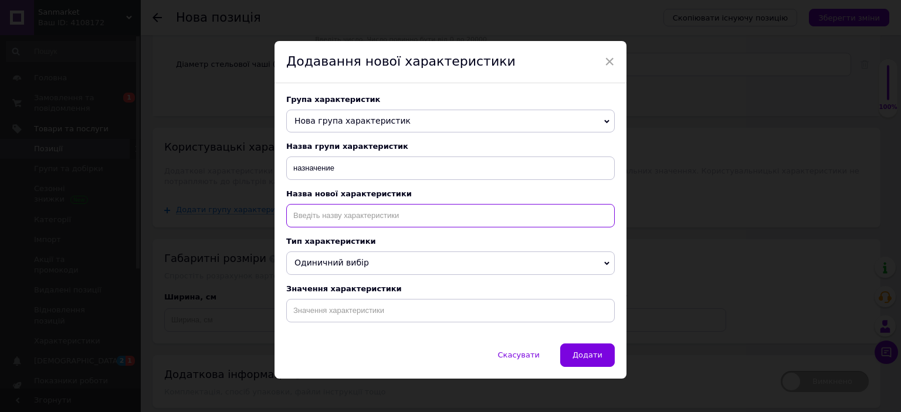
click at [397, 215] on input at bounding box center [450, 215] width 329 height 23
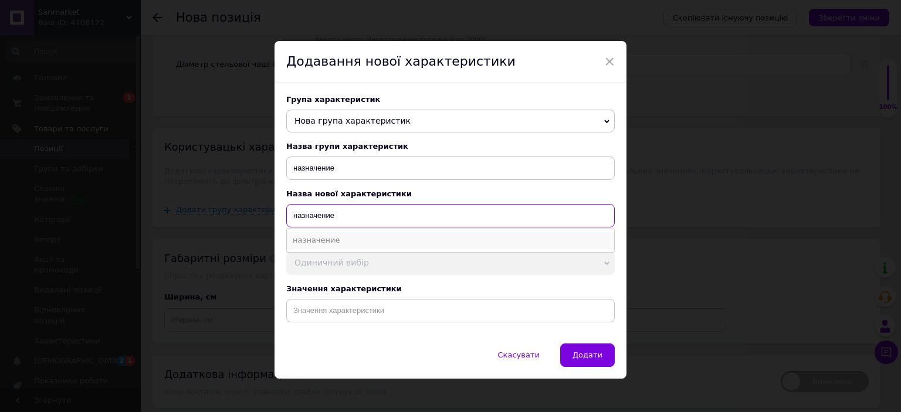
type input "назначение"
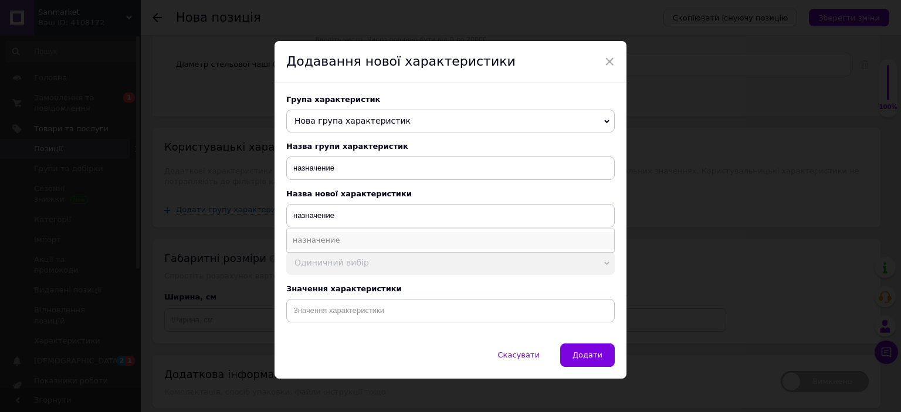
click at [370, 240] on li "назначение" at bounding box center [450, 240] width 327 height 16
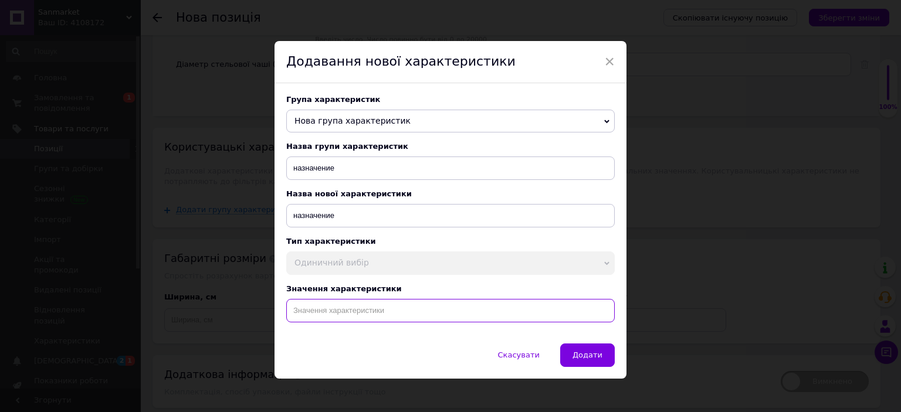
drag, startPoint x: 399, startPoint y: 309, endPoint x: 395, endPoint y: 303, distance: 8.0
click at [399, 308] on input at bounding box center [450, 310] width 329 height 23
paste input "Люстра на 2 плафона для кухни в стиле лофт потолочная на 2 лампочки декоративна…"
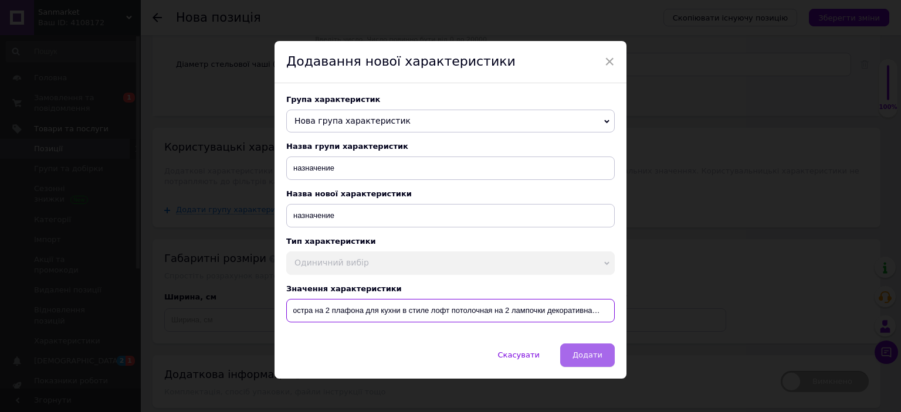
type input "Люстра на 2 плафона для кухни в стиле лофт потолочная на 2 лампочки декоративна…"
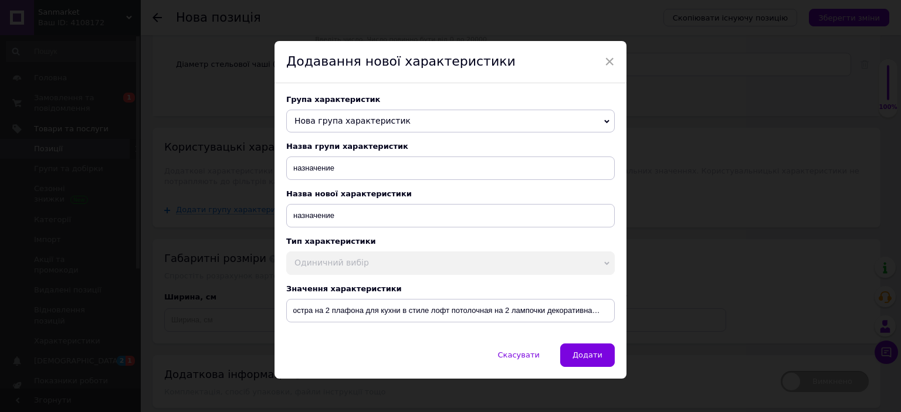
click at [587, 356] on button "Додати" at bounding box center [587, 355] width 55 height 23
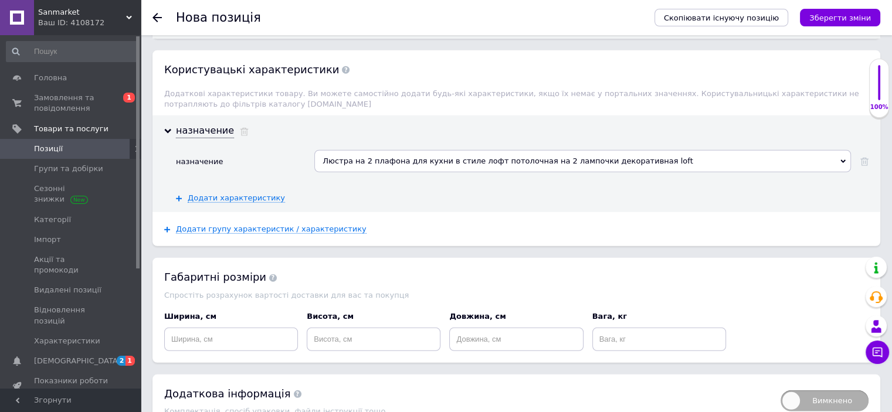
scroll to position [3161, 0]
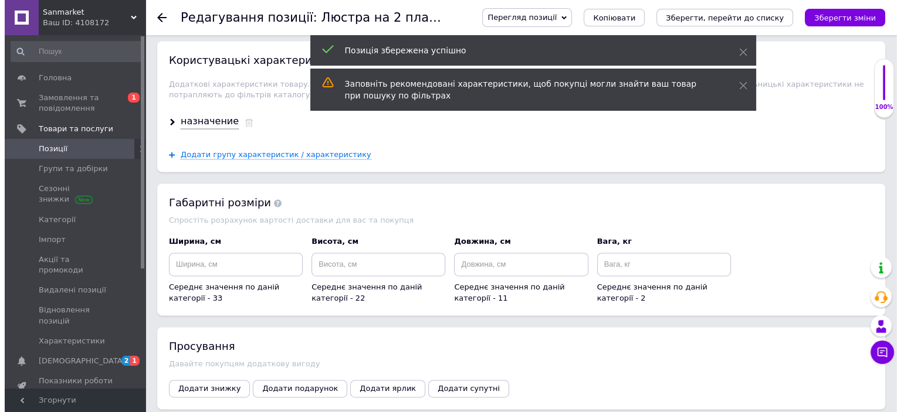
scroll to position [1783, 0]
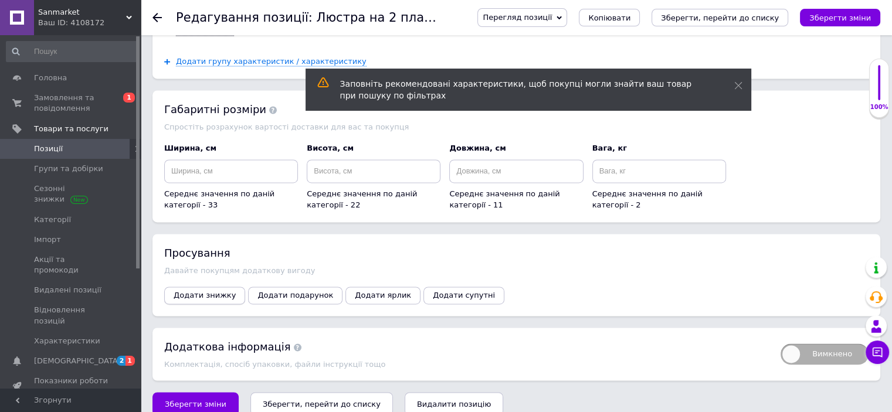
click at [199, 291] on span "Додати знижку" at bounding box center [205, 295] width 62 height 9
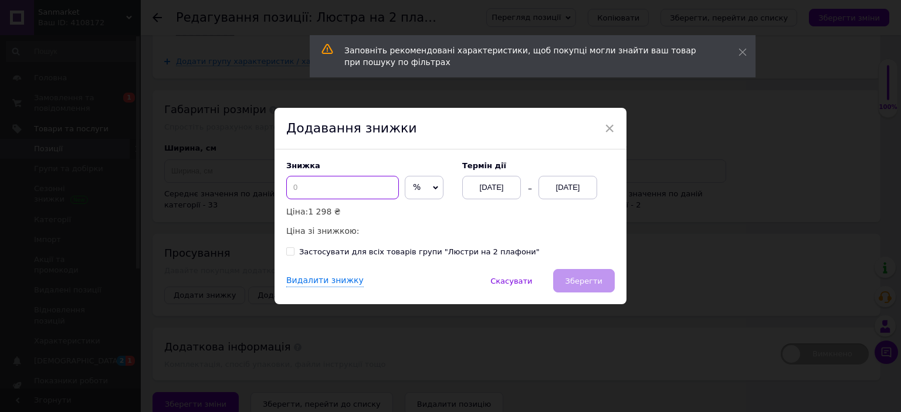
click at [351, 198] on input at bounding box center [342, 187] width 113 height 23
type input "50"
click at [585, 184] on div "[DATE]" at bounding box center [568, 187] width 59 height 23
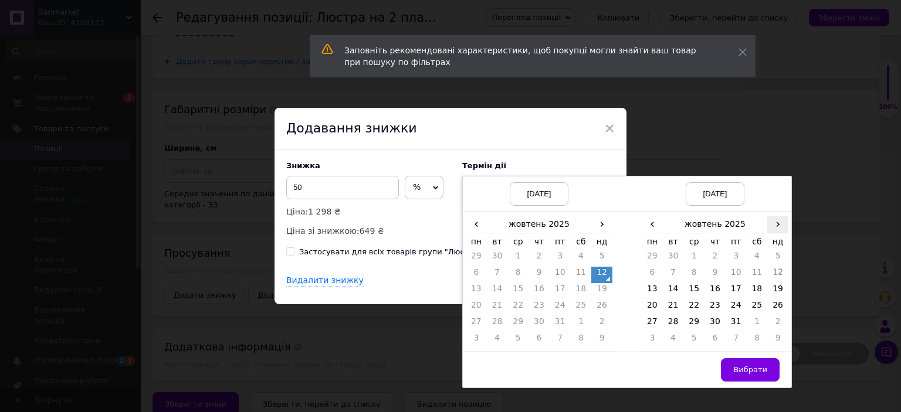
click at [771, 225] on span "›" at bounding box center [777, 224] width 21 height 17
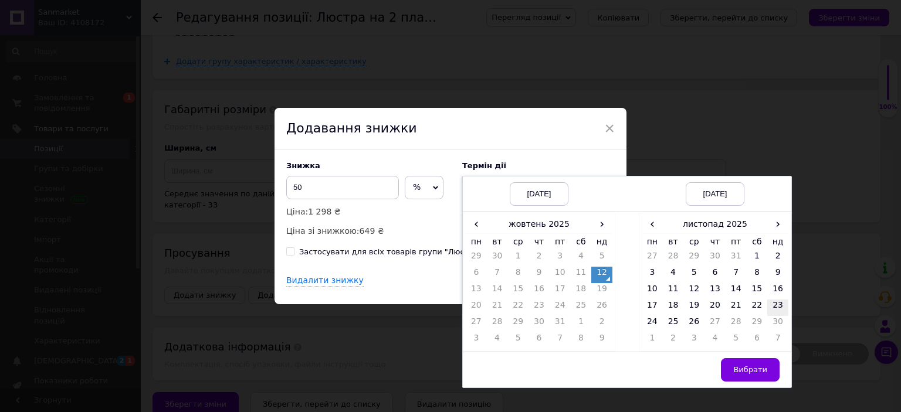
click at [768, 308] on td "23" at bounding box center [777, 308] width 21 height 16
click at [737, 359] on button "Вибрати" at bounding box center [750, 369] width 59 height 23
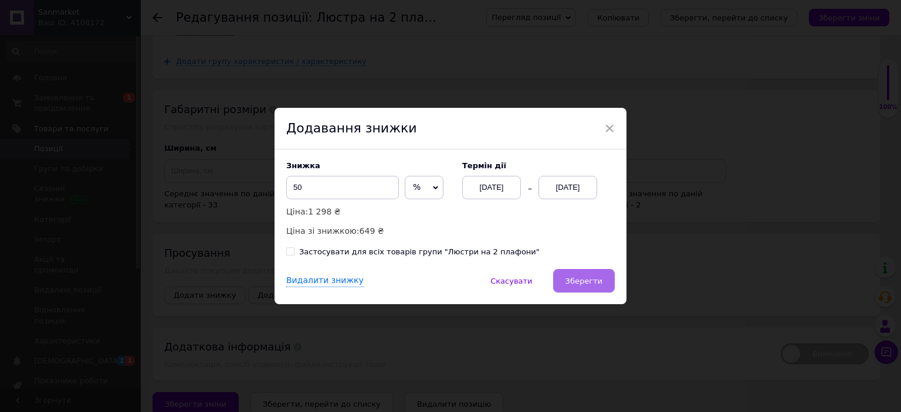
click at [582, 283] on span "Зберегти" at bounding box center [584, 281] width 37 height 9
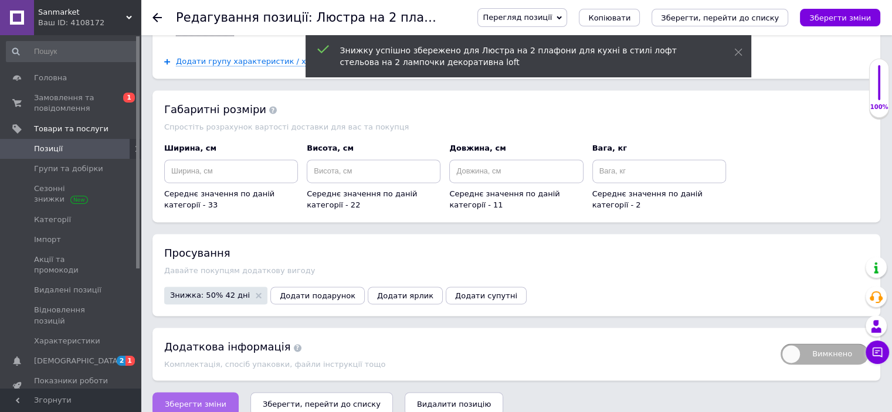
click at [201, 400] on span "Зберегти зміни" at bounding box center [196, 404] width 62 height 9
click at [212, 400] on span "Зберегти зміни" at bounding box center [196, 404] width 62 height 9
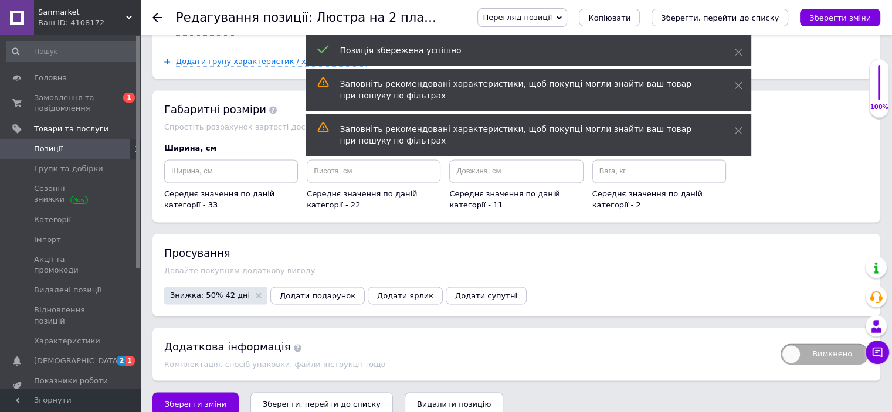
click at [77, 145] on span "Позиції" at bounding box center [71, 149] width 75 height 11
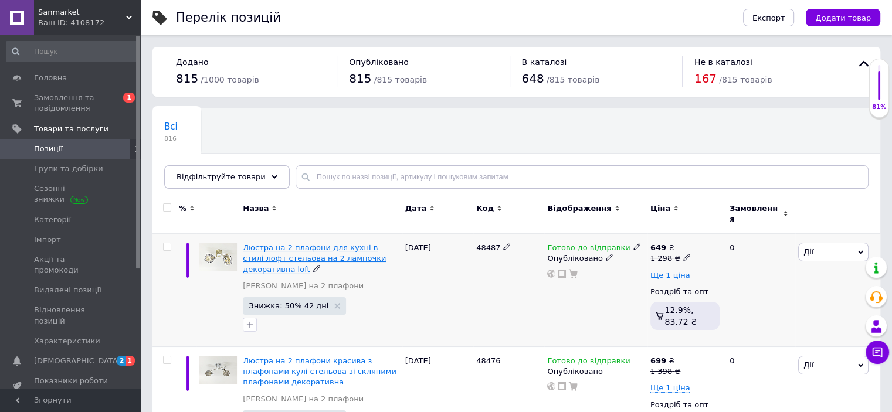
click at [340, 245] on span "Люстра на 2 плафони для кухні в стилі лофт стельова на 2 лампочки декоративна l…" at bounding box center [314, 258] width 143 height 30
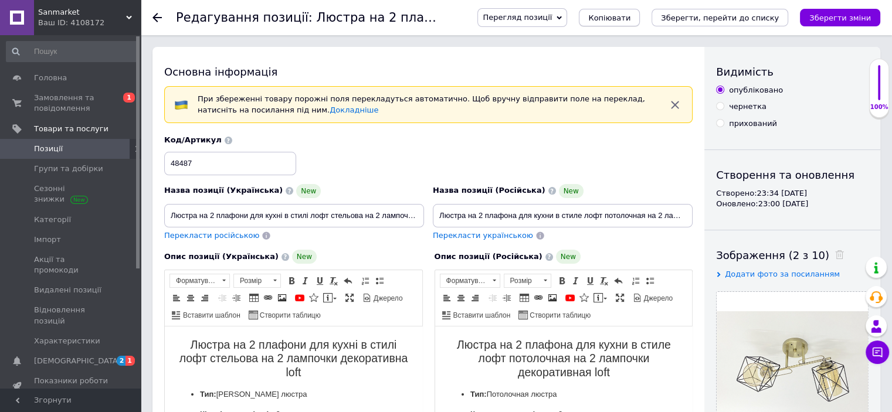
click at [631, 18] on span "Копіювати" at bounding box center [609, 17] width 42 height 9
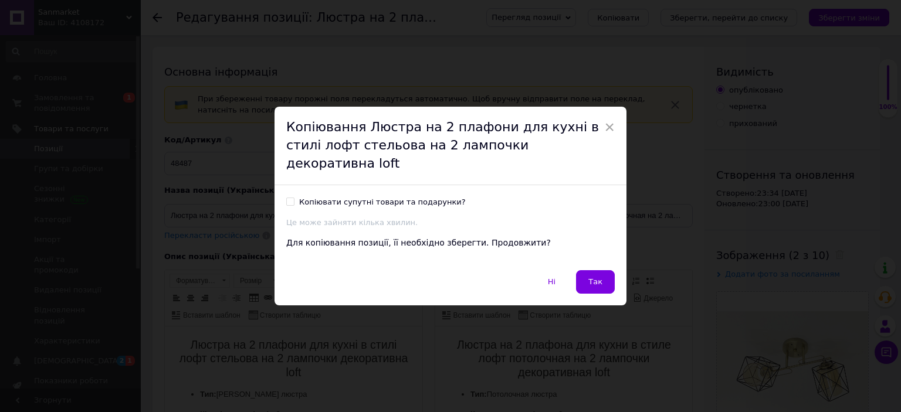
click at [597, 277] on span "Так" at bounding box center [595, 281] width 14 height 9
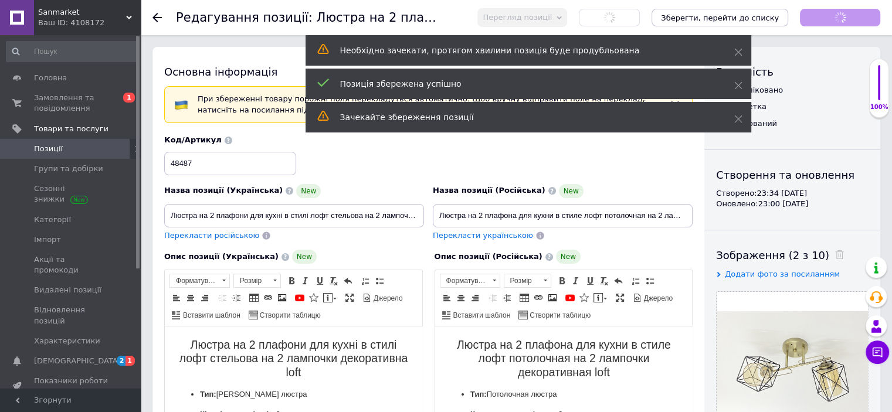
click at [92, 148] on span "Позиції" at bounding box center [71, 149] width 75 height 11
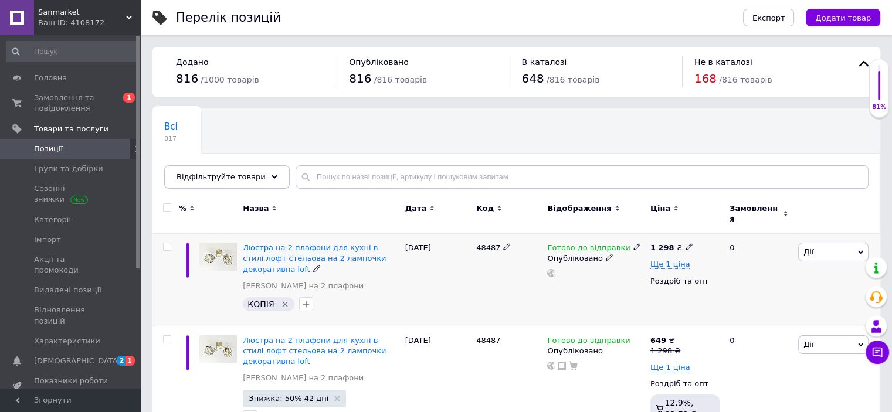
click at [280, 300] on icon "Видалити мітку" at bounding box center [284, 304] width 9 height 9
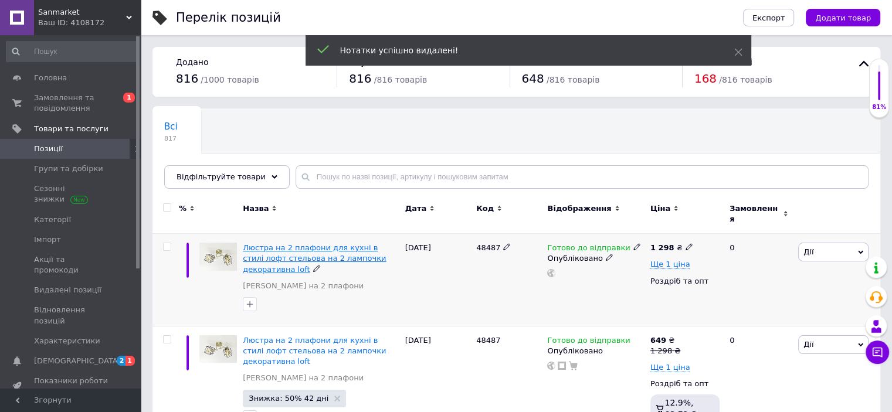
click at [312, 248] on span "Люстра на 2 плафони для кухні в стилі лофт стельова на 2 лампочки декоративна l…" at bounding box center [314, 258] width 143 height 30
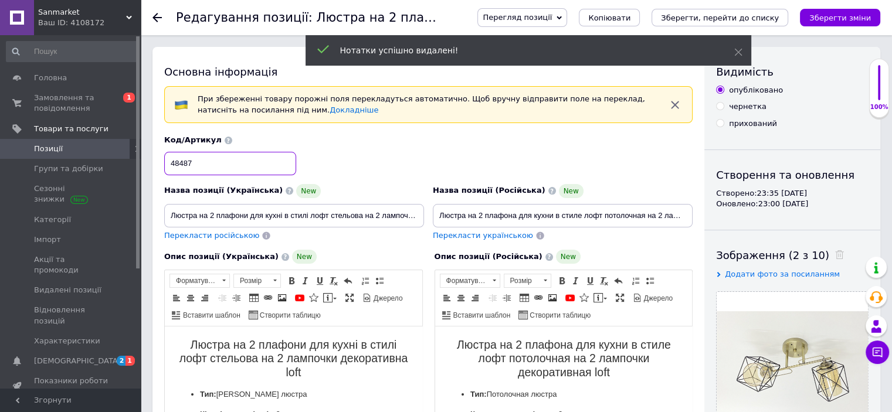
drag, startPoint x: 204, startPoint y: 170, endPoint x: 150, endPoint y: 160, distance: 54.4
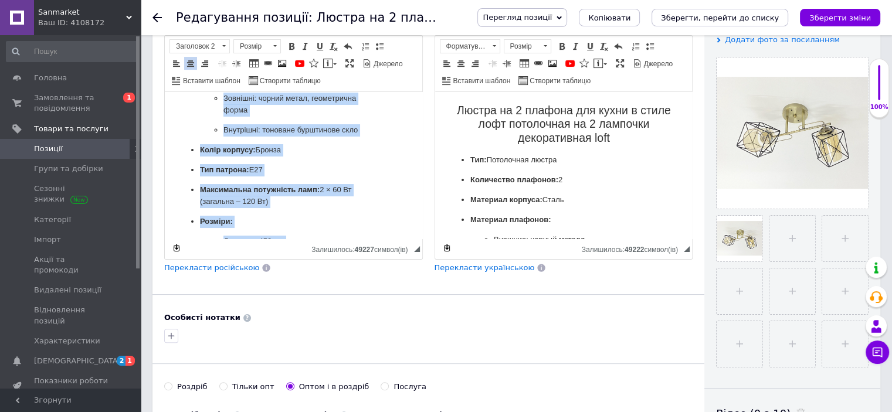
scroll to position [411, 0]
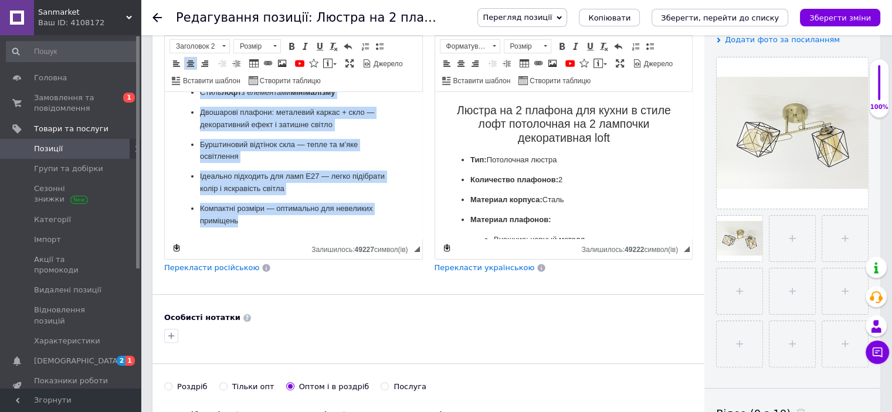
drag, startPoint x: 183, startPoint y: 104, endPoint x: 556, endPoint y: 355, distance: 449.7
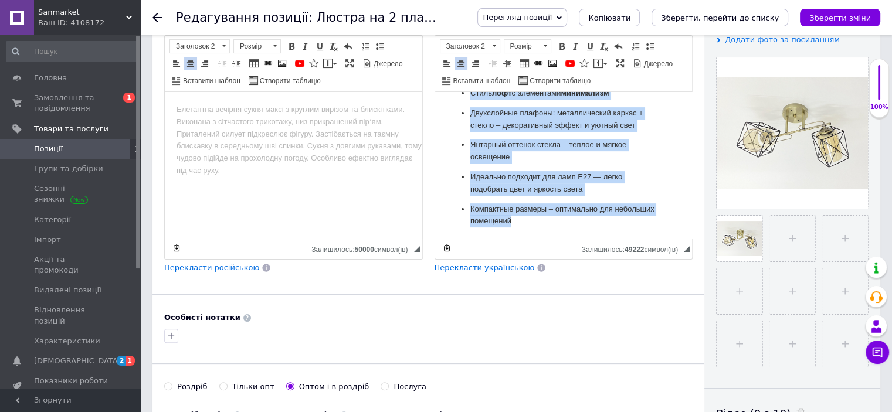
drag, startPoint x: 453, startPoint y: 111, endPoint x: 642, endPoint y: 268, distance: 244.9
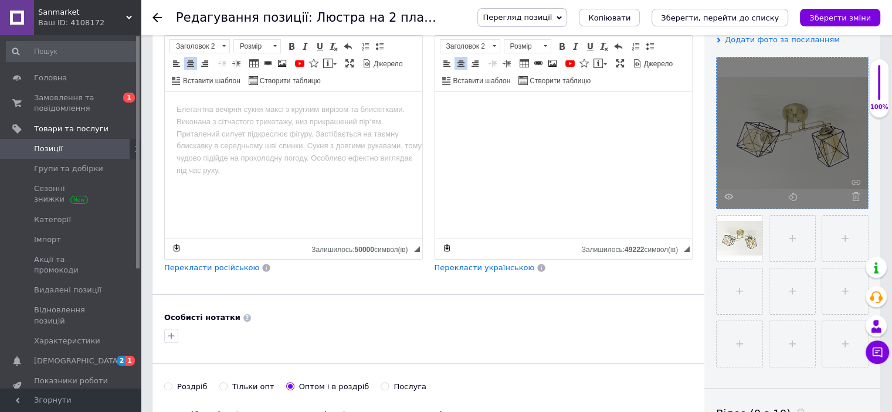
scroll to position [0, 0]
click at [859, 195] on icon at bounding box center [856, 196] width 9 height 9
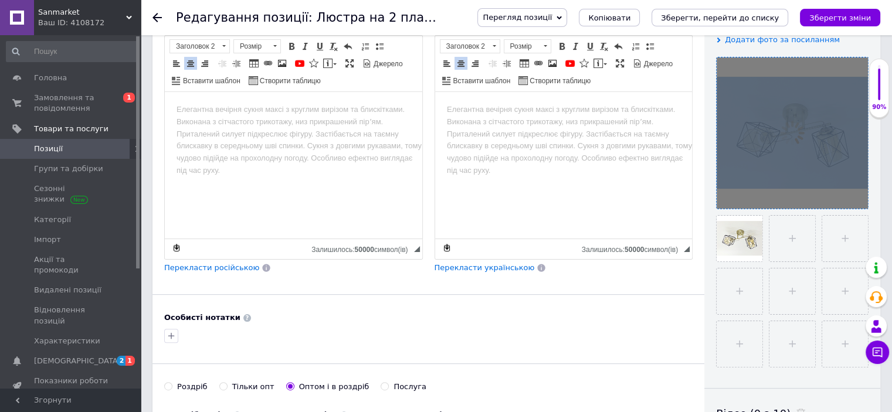
click at [859, 195] on div at bounding box center [792, 132] width 151 height 151
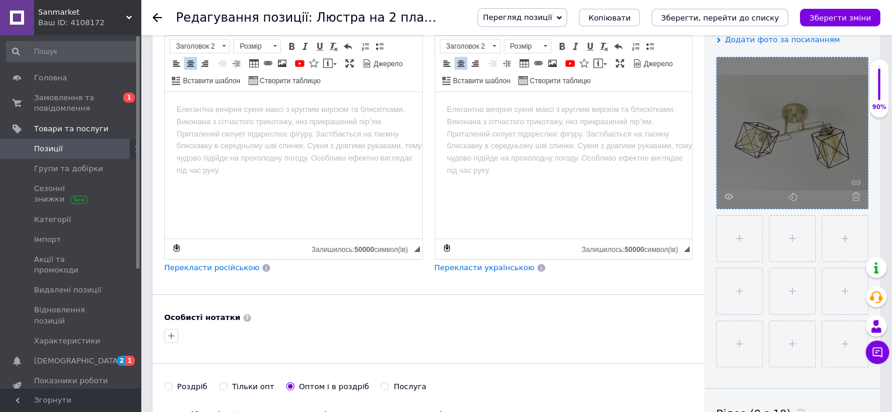
click at [859, 195] on icon at bounding box center [856, 196] width 9 height 9
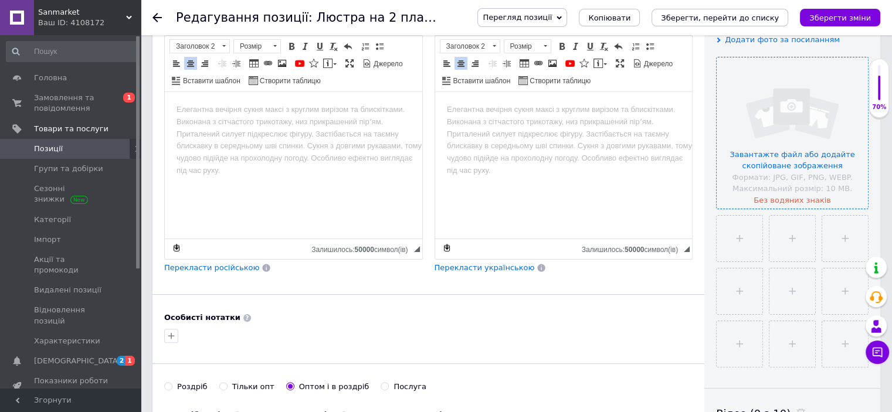
click at [820, 175] on input "file" at bounding box center [792, 132] width 151 height 151
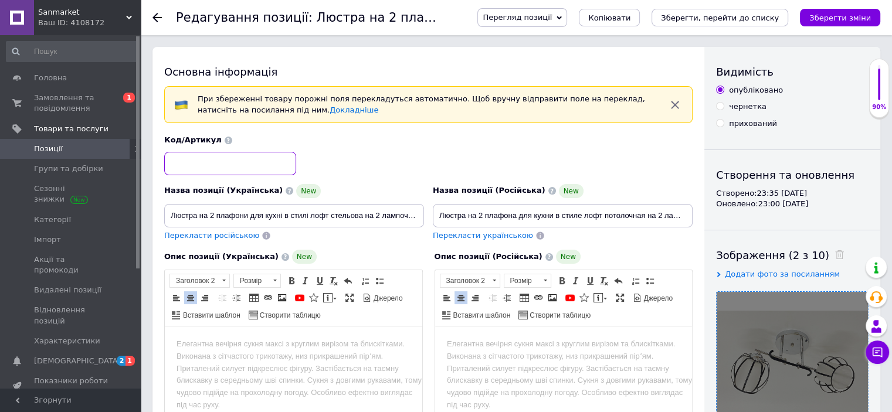
click at [260, 172] on input at bounding box center [230, 163] width 132 height 23
paste input "48486"
type input "48486"
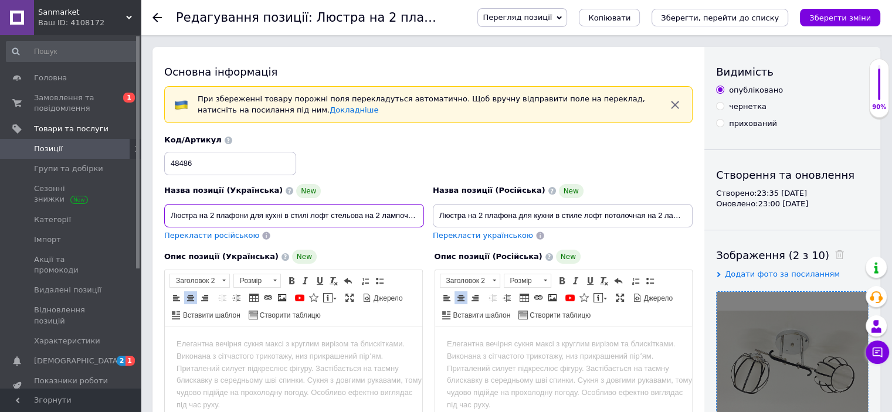
scroll to position [0, 59]
drag, startPoint x: 366, startPoint y: 207, endPoint x: 540, endPoint y: 219, distance: 174.1
click at [563, 215] on div "Назва позиції (Українська) New Люстра на 2 плафони для кухні в стилі лофт стель…" at bounding box center [428, 188] width 537 height 115
click at [419, 218] on input "Люстра на 2 плафони для кухні в стилі лофт стельова на 2 лампочки декоративна l…" at bounding box center [294, 215] width 260 height 23
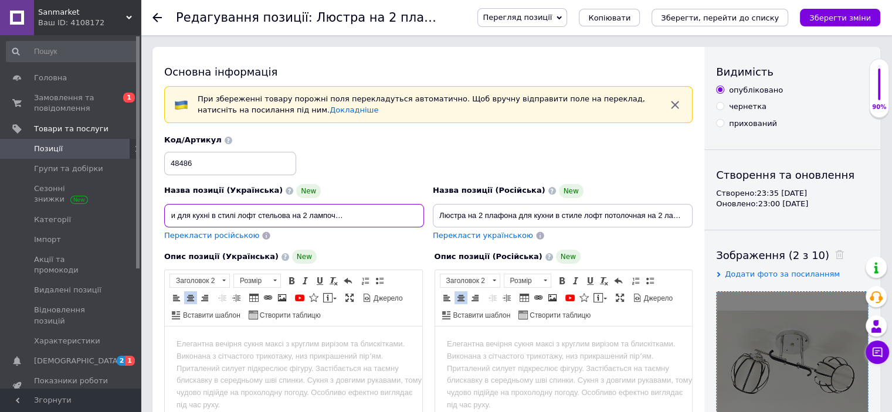
type input "Люстра на 2 плафони для кухні в стилі лофт стельова на 2 лампочки декоративна l…"
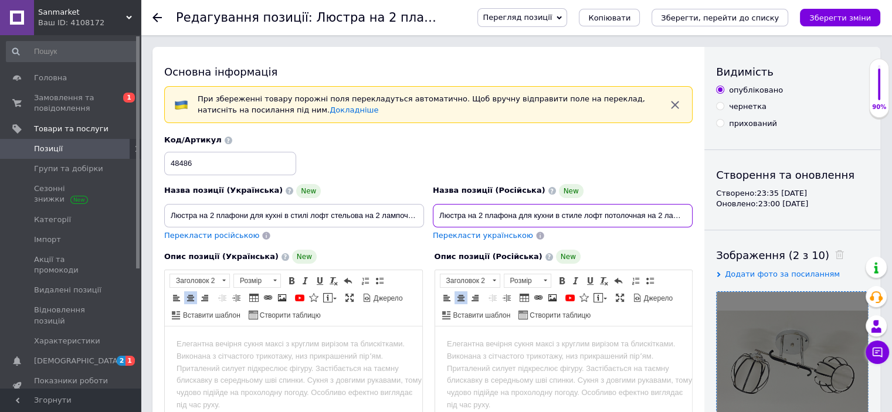
scroll to position [0, 76]
drag, startPoint x: 664, startPoint y: 215, endPoint x: 710, endPoint y: 222, distance: 46.3
click at [688, 216] on input "Люстра на 2 плафона для кухни в стиле лофт потолочная на 2 лампочки декоративна…" at bounding box center [563, 215] width 260 height 23
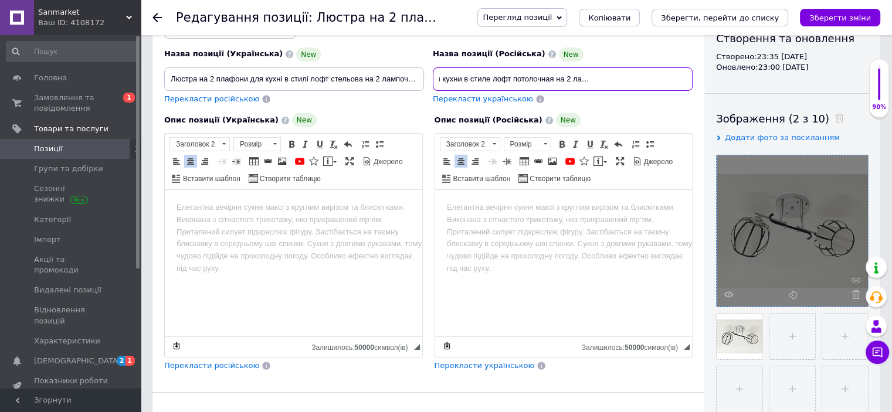
scroll to position [176, 0]
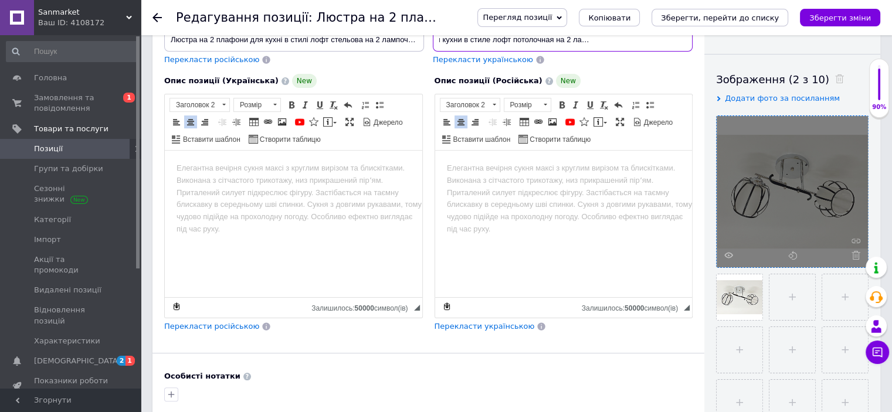
type input "Люстра на 2 плафона для кухни в стиле лофт потолочная на 2 лампочки декоративна…"
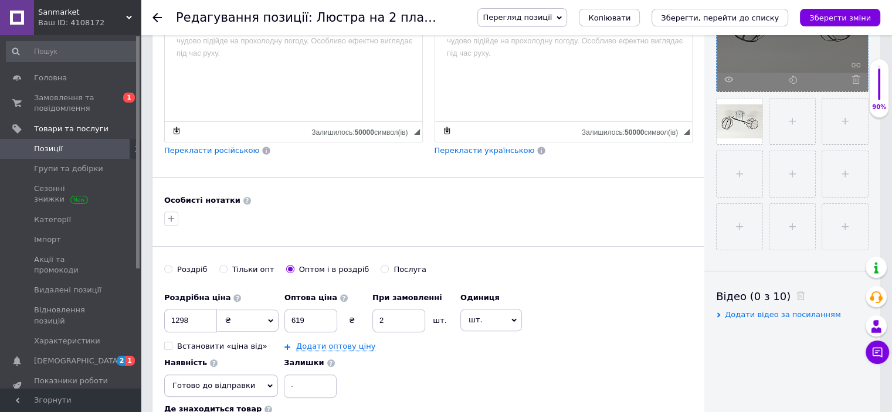
scroll to position [587, 0]
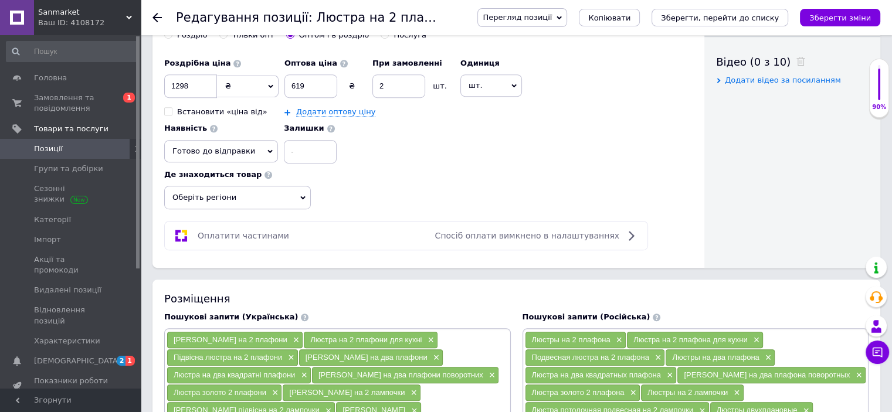
click at [225, 195] on span "Оберіть регіони" at bounding box center [237, 197] width 147 height 23
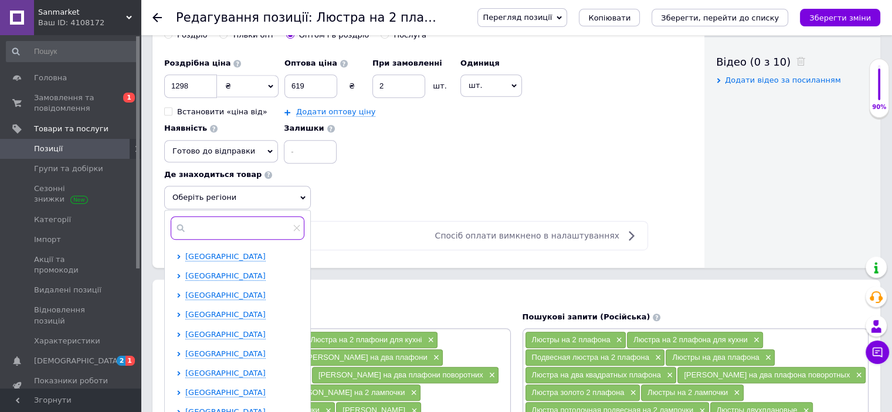
click at [221, 216] on input "text" at bounding box center [238, 227] width 134 height 23
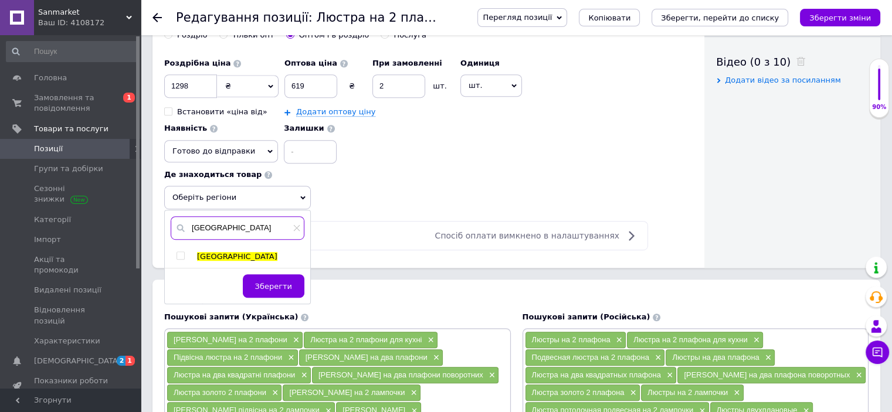
type input "[GEOGRAPHIC_DATA]"
click at [179, 252] on input "checkbox" at bounding box center [181, 256] width 8 height 8
checkbox input "true"
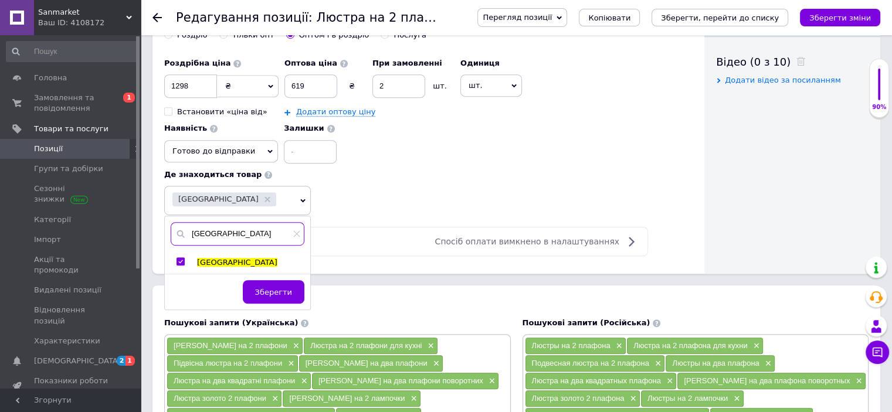
click at [212, 234] on input "[GEOGRAPHIC_DATA]" at bounding box center [238, 233] width 134 height 23
type input "к"
type input "[GEOGRAPHIC_DATA]"
click at [179, 258] on span at bounding box center [181, 262] width 8 height 8
click at [179, 258] on input "checkbox" at bounding box center [181, 262] width 8 height 8
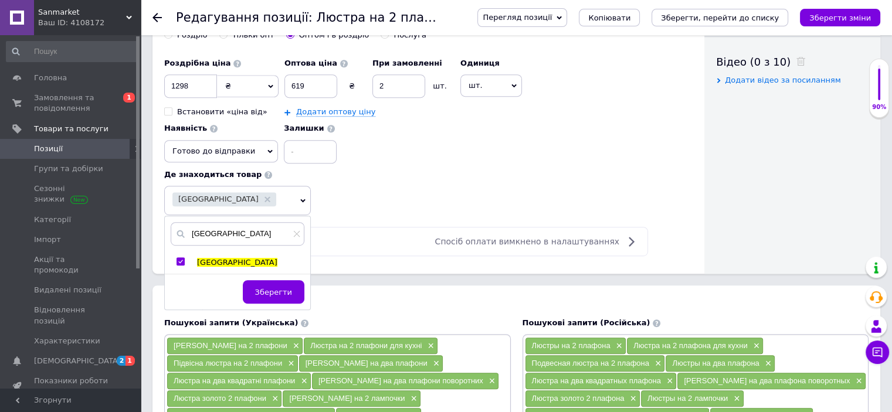
checkbox input "true"
click at [242, 231] on input "[GEOGRAPHIC_DATA]" at bounding box center [244, 233] width 147 height 23
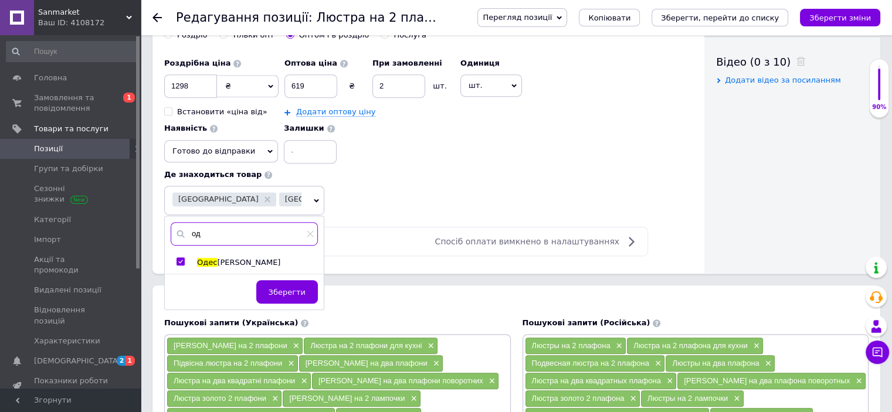
type input "о"
type input "дніпро"
click at [182, 258] on input "checkbox" at bounding box center [181, 262] width 8 height 8
checkbox input "true"
click at [296, 294] on span "Зберегти" at bounding box center [287, 292] width 37 height 9
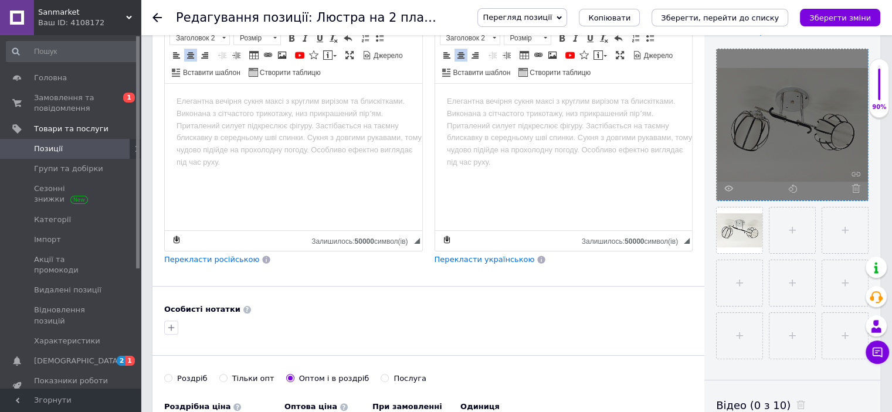
scroll to position [176, 0]
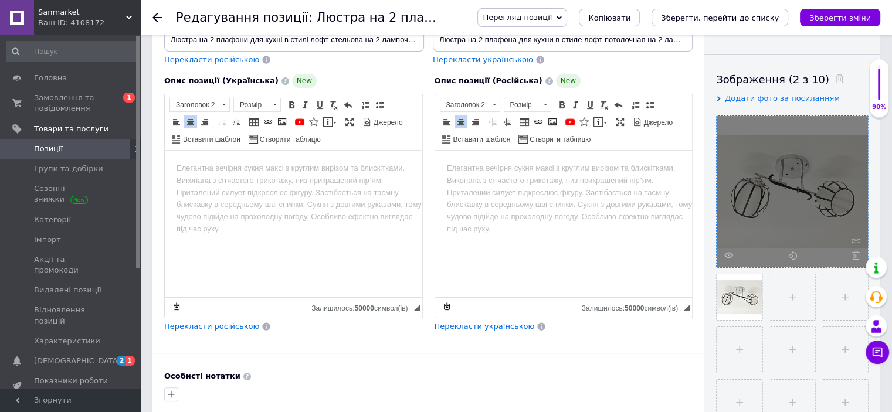
click at [212, 188] on html at bounding box center [294, 169] width 258 height 37
click at [180, 119] on span at bounding box center [176, 121] width 9 height 9
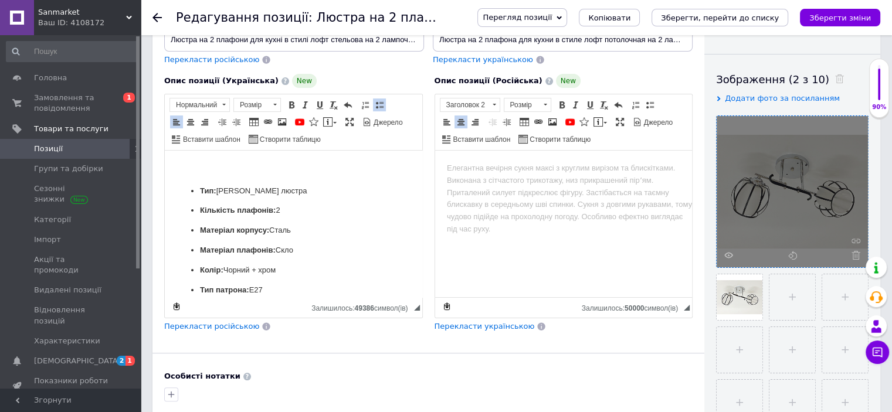
scroll to position [0, 0]
click at [216, 323] on span "Перекласти російською" at bounding box center [211, 326] width 95 height 9
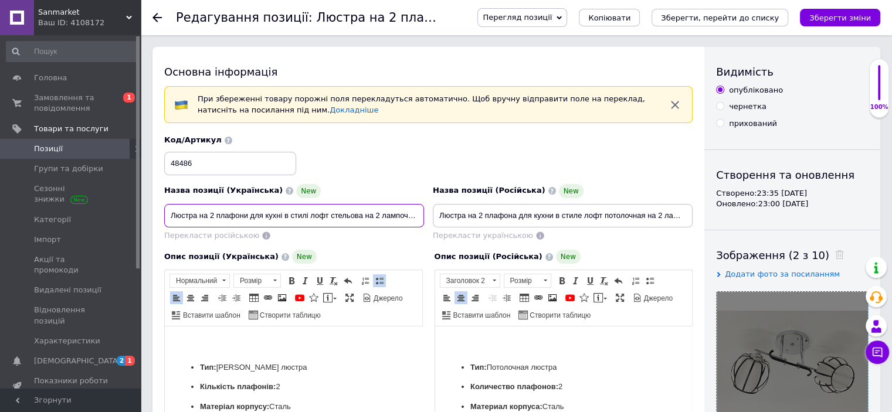
scroll to position [0, 73]
drag, startPoint x: 171, startPoint y: 215, endPoint x: 446, endPoint y: 232, distance: 275.7
click at [510, 228] on div "Назва позиції (Українська) New Люстра на 2 плафони для кухні в стилі лофт стель…" at bounding box center [428, 188] width 537 height 115
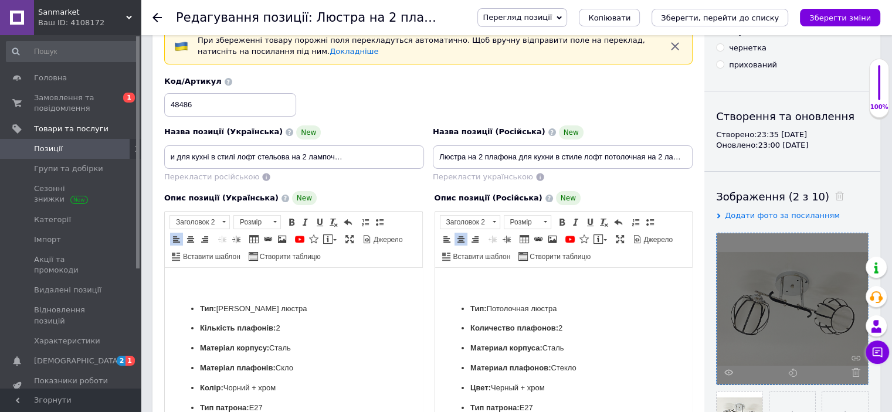
scroll to position [0, 0]
click at [188, 241] on span at bounding box center [190, 239] width 9 height 9
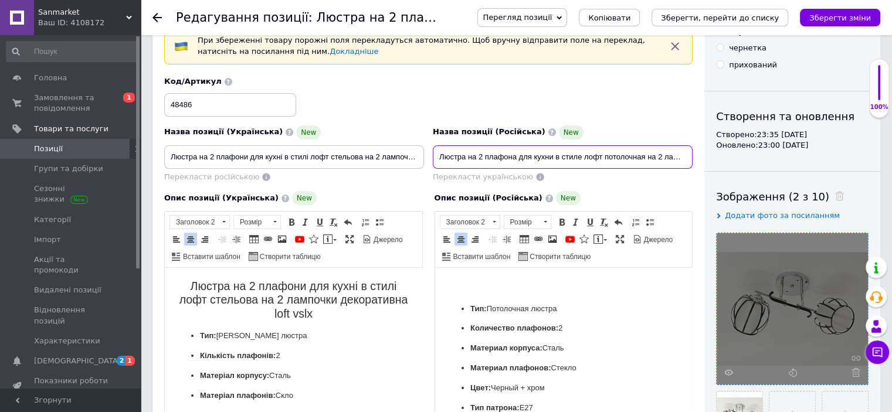
scroll to position [0, 92]
drag, startPoint x: 438, startPoint y: 154, endPoint x: 769, endPoint y: 165, distance: 331.0
click at [772, 164] on div "Основна інформація При збереженні товару порожні поля перекладуться автоматично…" at bounding box center [517, 395] width 728 height 814
drag, startPoint x: 544, startPoint y: 277, endPoint x: 523, endPoint y: 272, distance: 21.8
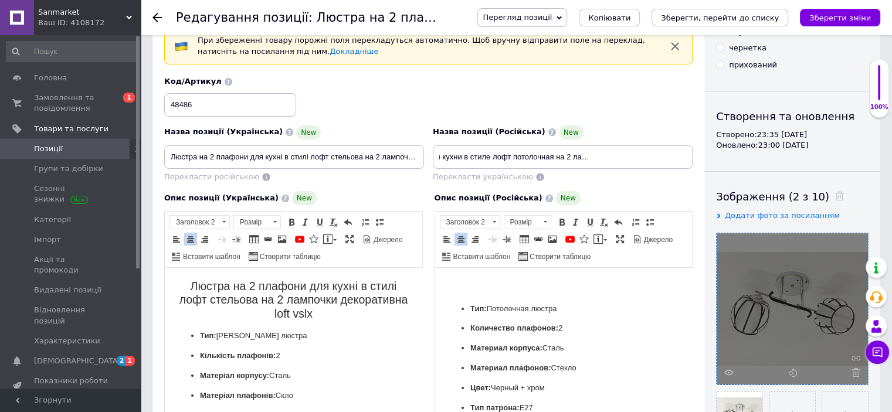
scroll to position [0, 0]
click at [464, 241] on span at bounding box center [460, 239] width 9 height 9
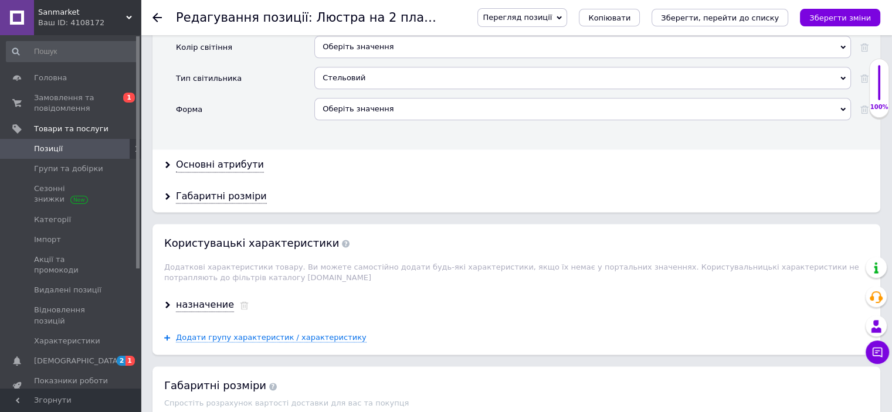
scroll to position [1525, 0]
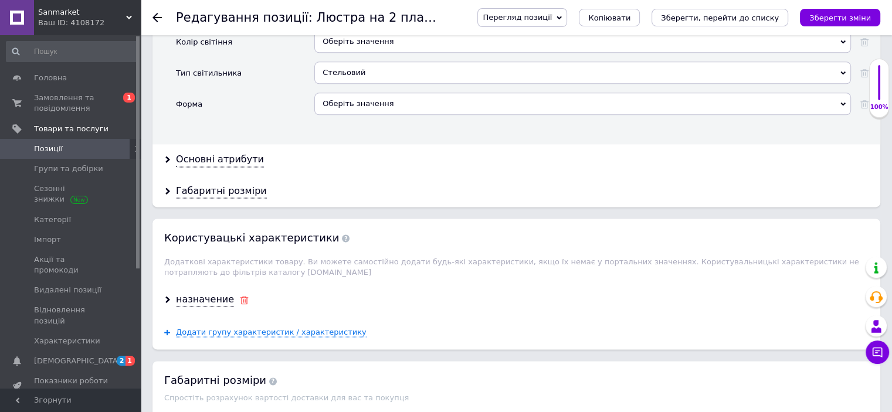
click at [240, 296] on icon at bounding box center [244, 300] width 9 height 8
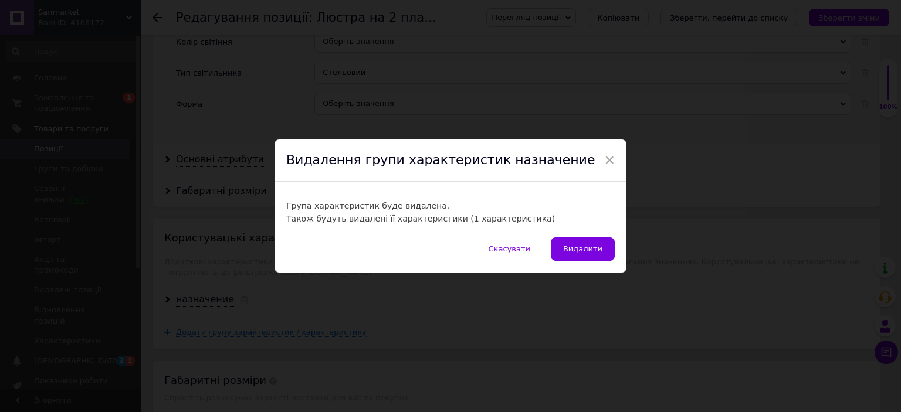
click at [575, 245] on span "Видалити" at bounding box center [582, 249] width 39 height 9
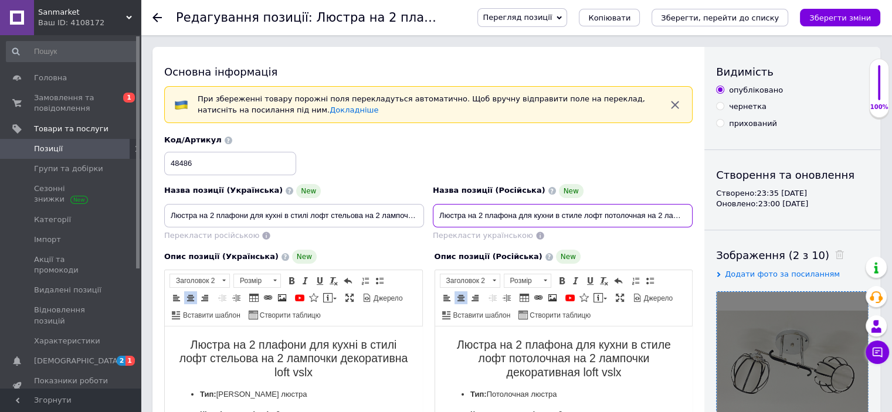
scroll to position [0, 92]
drag, startPoint x: 440, startPoint y: 212, endPoint x: 893, endPoint y: 204, distance: 453.5
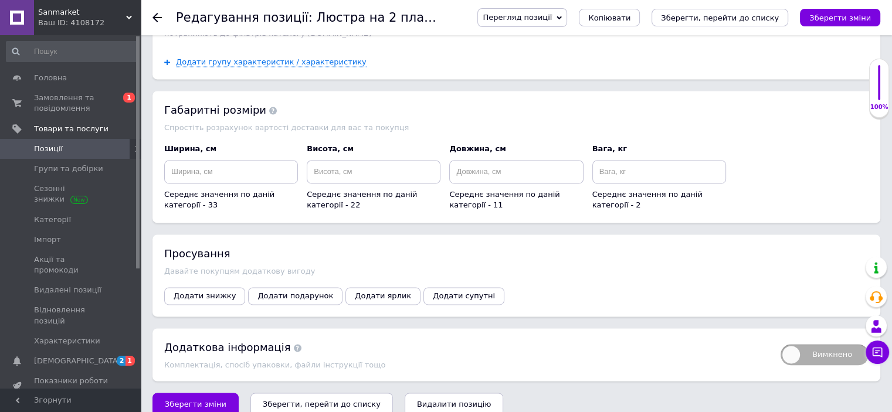
scroll to position [1647, 0]
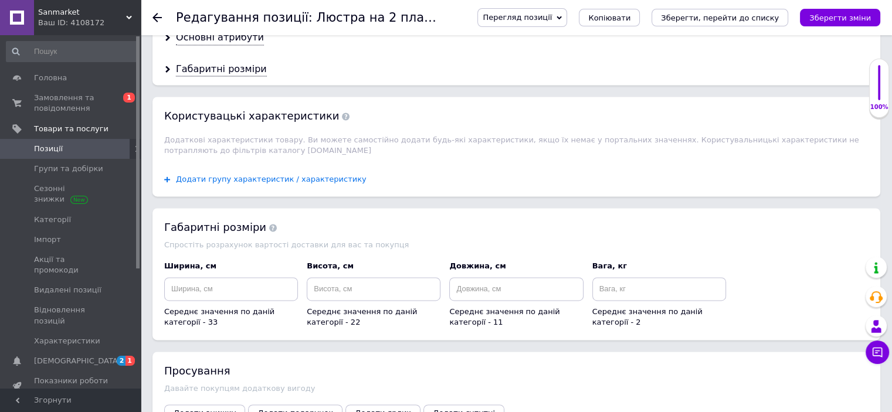
click at [296, 175] on span "Додати групу характеристик / характеристику" at bounding box center [271, 179] width 191 height 9
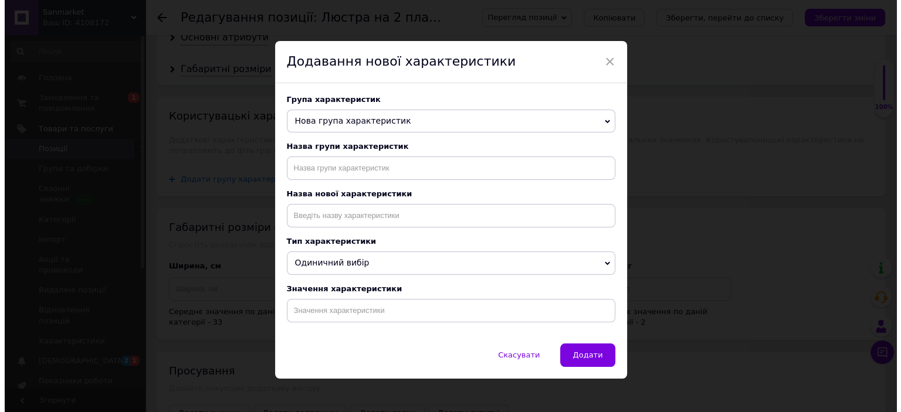
scroll to position [0, 0]
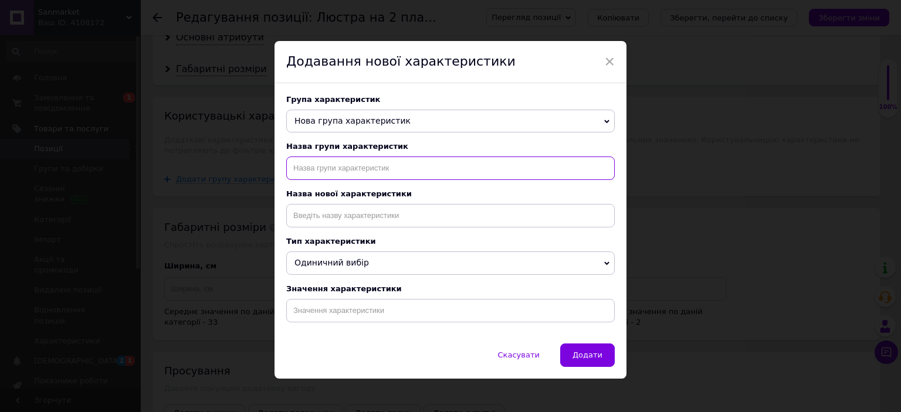
click at [321, 171] on input "text" at bounding box center [450, 168] width 329 height 23
type input "назначение"
click at [365, 205] on div "Назва нової характеристики" at bounding box center [450, 208] width 329 height 38
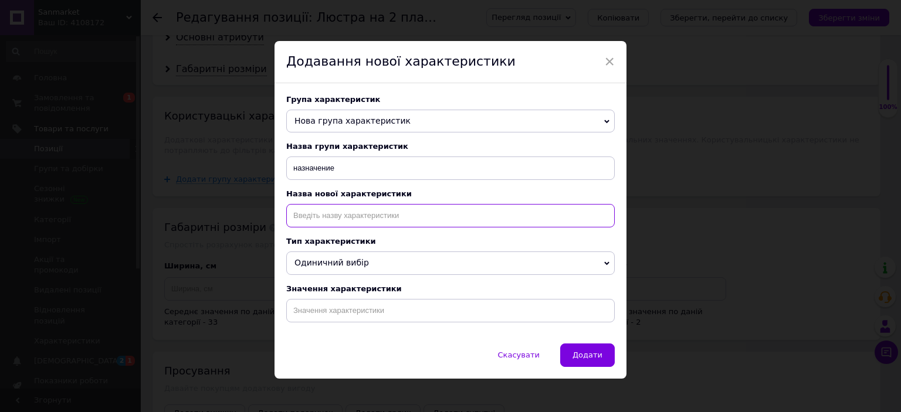
click at [367, 214] on input at bounding box center [450, 215] width 329 height 23
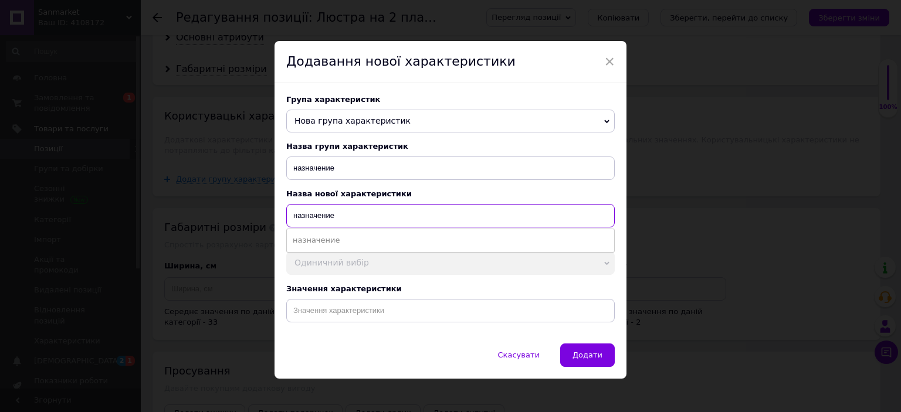
type input "назначение"
click at [346, 236] on ul "назначение" at bounding box center [450, 240] width 329 height 23
click at [346, 242] on li "назначение" at bounding box center [450, 240] width 327 height 16
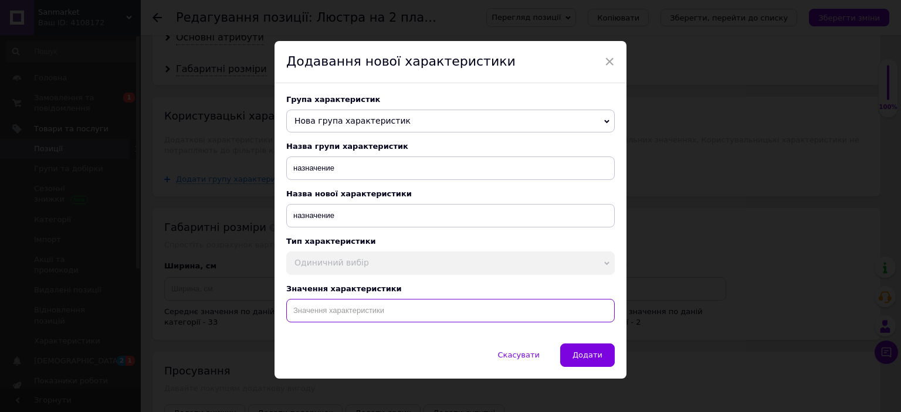
click at [351, 317] on input at bounding box center [450, 310] width 329 height 23
paste input "Люстра на 2 плафона для кухни в стиле лофт потолочная на 2 лампочки декоративна…"
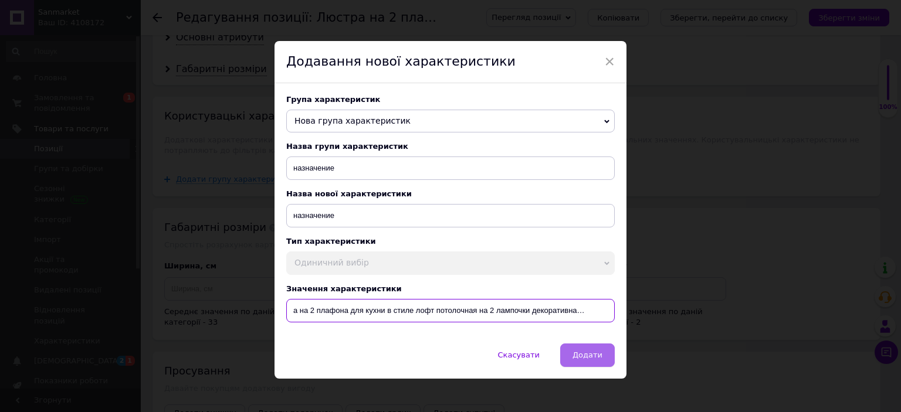
type input "Люстра на 2 плафона для кухни в стиле лофт потолочная на 2 лампочки декоративна…"
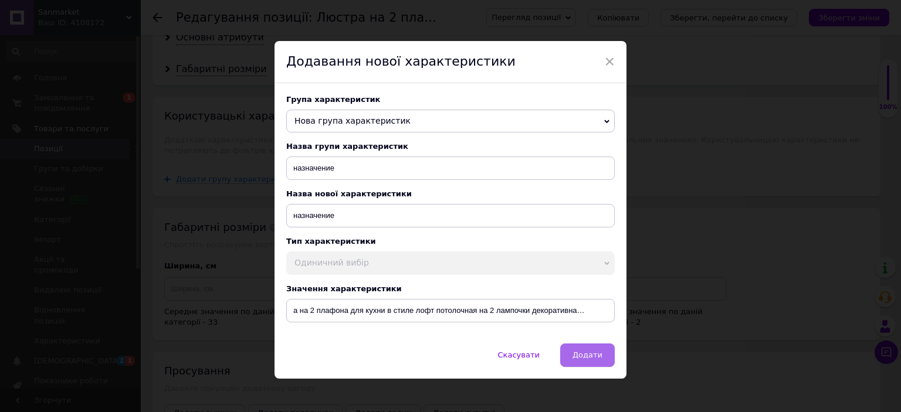
click at [576, 360] on span "Додати" at bounding box center [588, 355] width 30 height 9
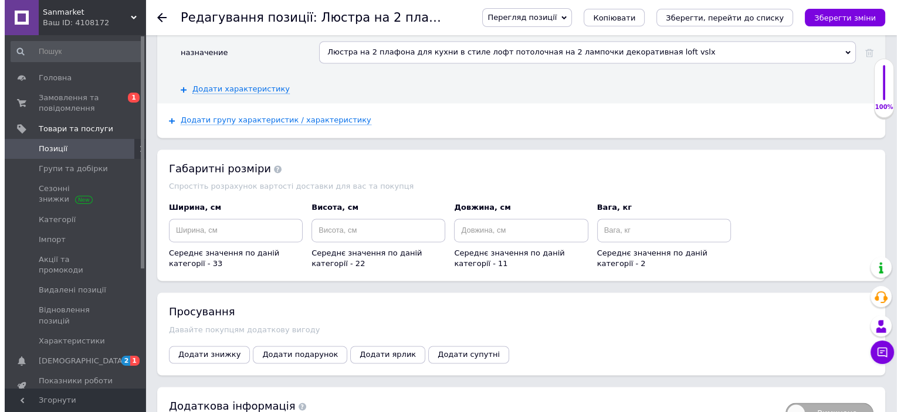
scroll to position [1861, 0]
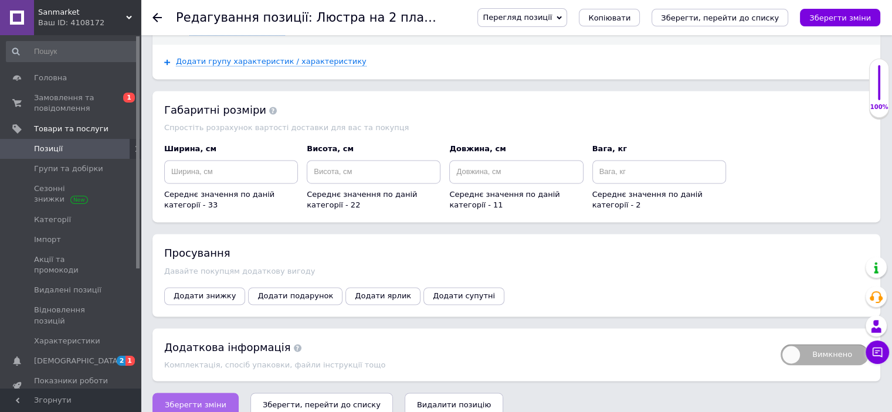
click at [198, 400] on span "Зберегти зміни" at bounding box center [196, 404] width 62 height 9
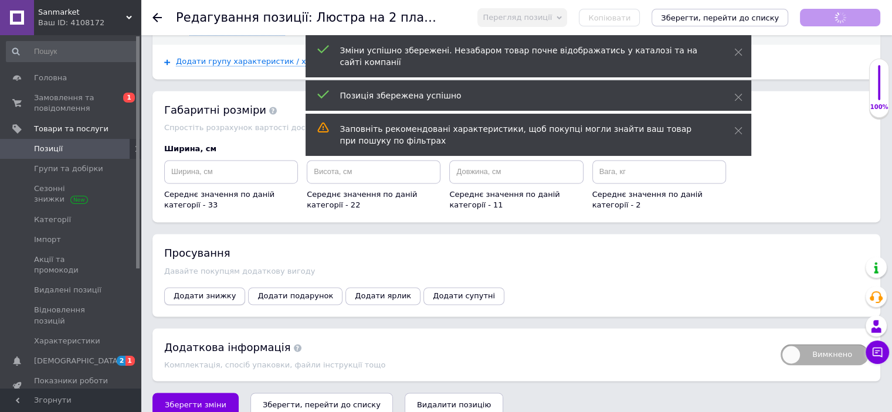
click at [213, 292] on span "Додати знижку" at bounding box center [205, 296] width 62 height 9
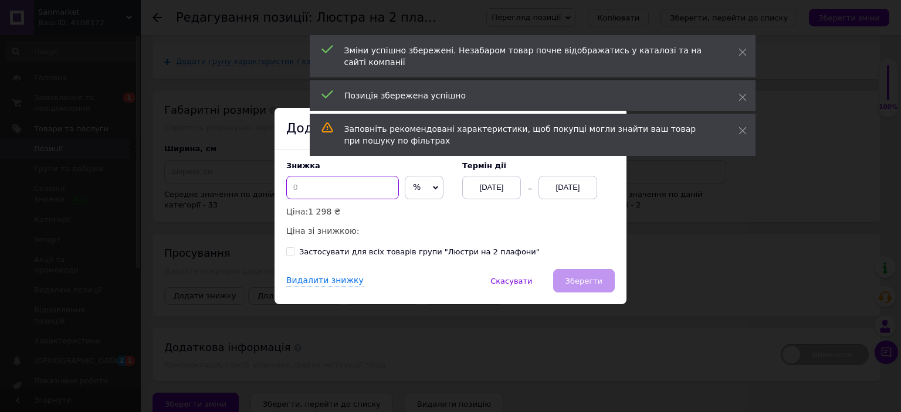
click at [357, 191] on input at bounding box center [342, 187] width 113 height 23
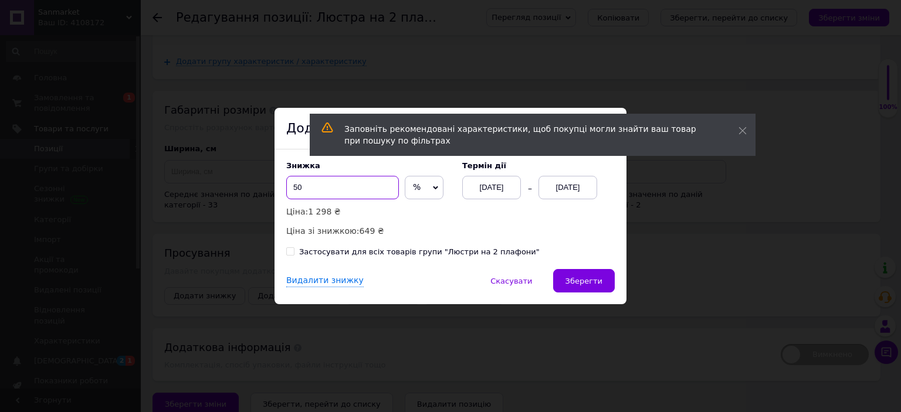
type input "50"
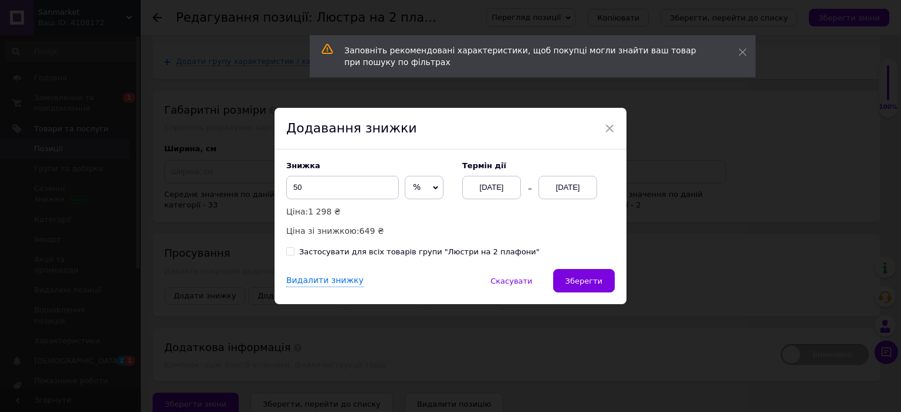
click at [563, 189] on div "[DATE]" at bounding box center [568, 187] width 59 height 23
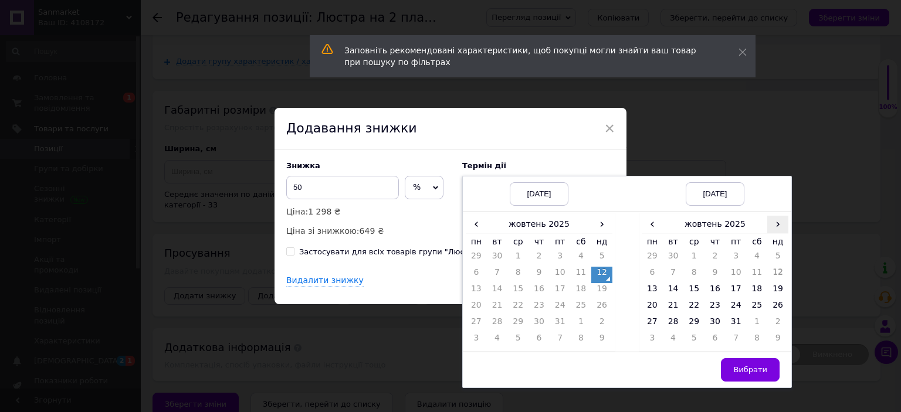
click at [773, 226] on span "›" at bounding box center [777, 224] width 21 height 17
click at [777, 307] on td "23" at bounding box center [777, 308] width 21 height 16
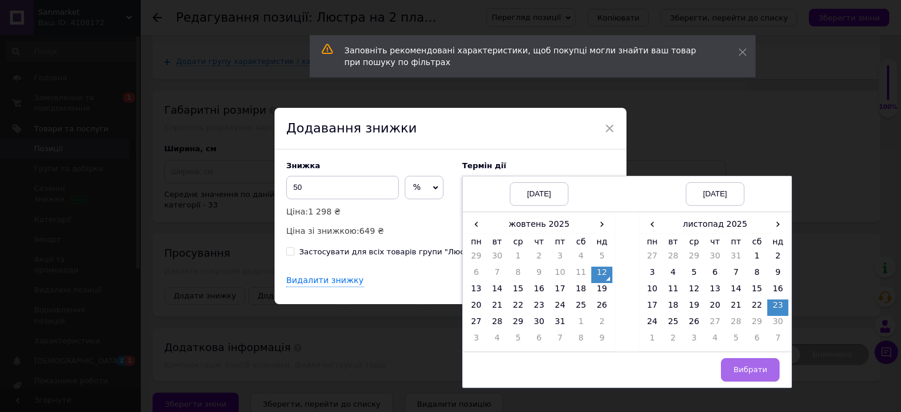
click at [761, 367] on span "Вибрати" at bounding box center [750, 369] width 34 height 9
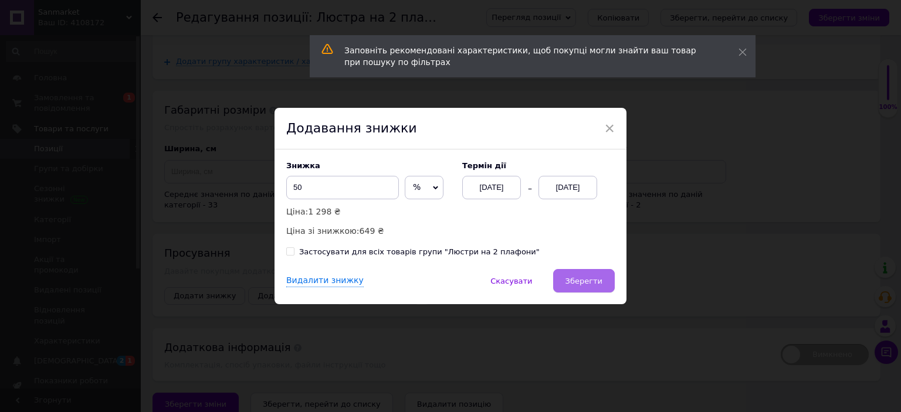
click at [586, 281] on span "Зберегти" at bounding box center [584, 281] width 37 height 9
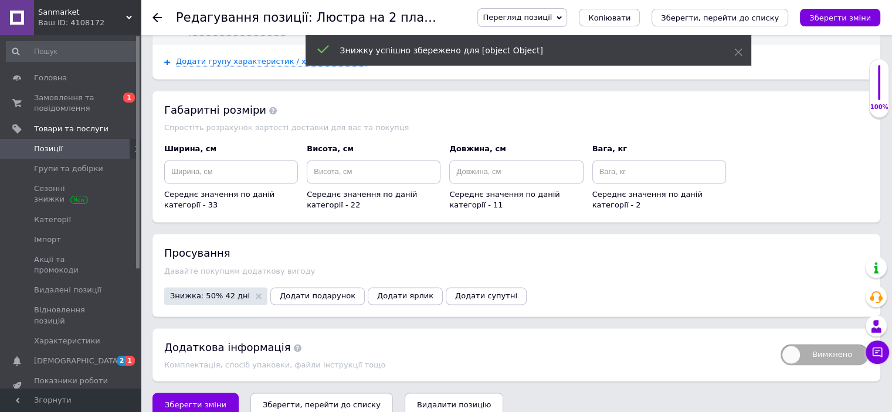
click at [215, 393] on button "Зберегти зміни" at bounding box center [196, 404] width 86 height 23
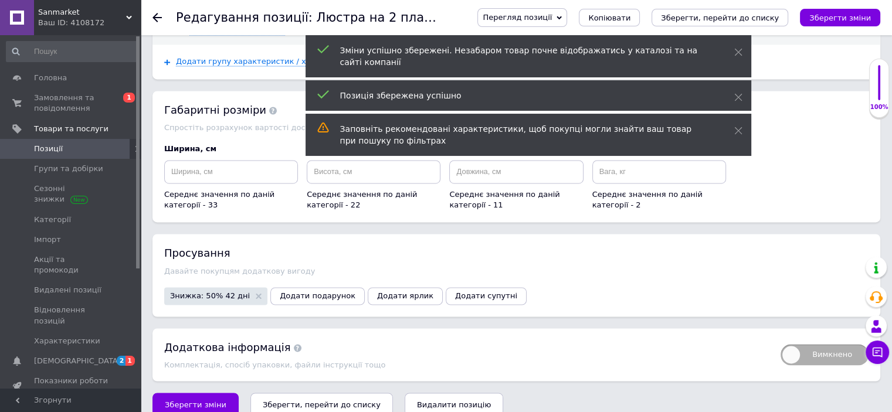
click at [108, 146] on span "Позиції" at bounding box center [71, 149] width 75 height 11
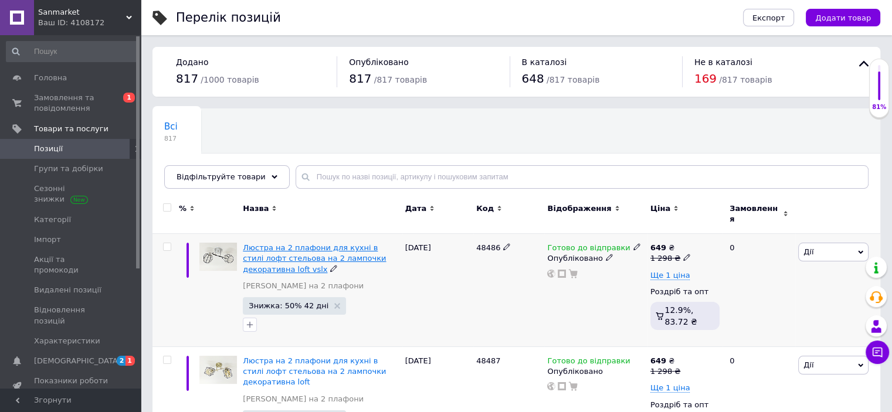
click at [339, 246] on span "Люстра на 2 плафони для кухні в стилі лофт стельова на 2 лампочки декоративна l…" at bounding box center [314, 258] width 143 height 30
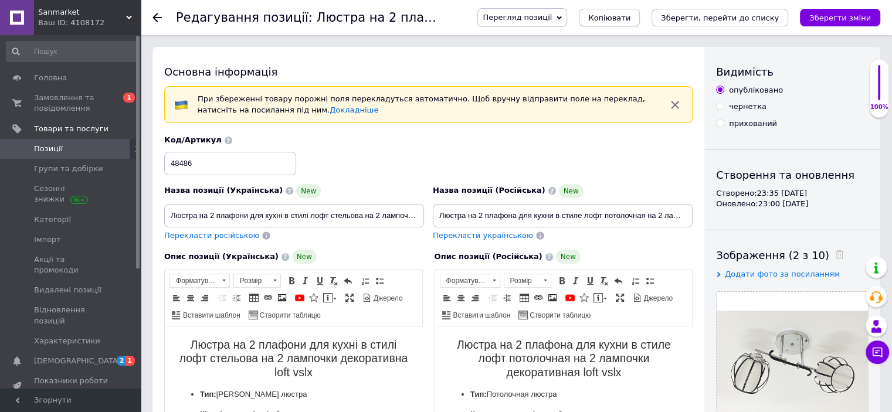
click at [631, 16] on span "Копіювати" at bounding box center [609, 17] width 42 height 9
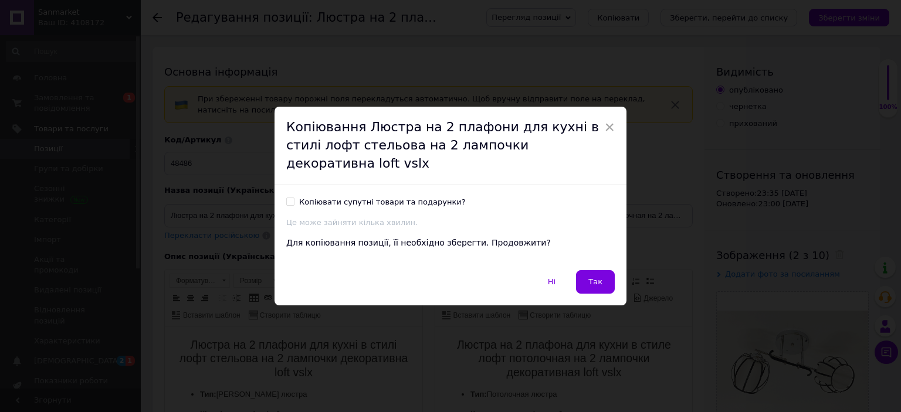
click at [601, 277] on span "Так" at bounding box center [595, 281] width 14 height 9
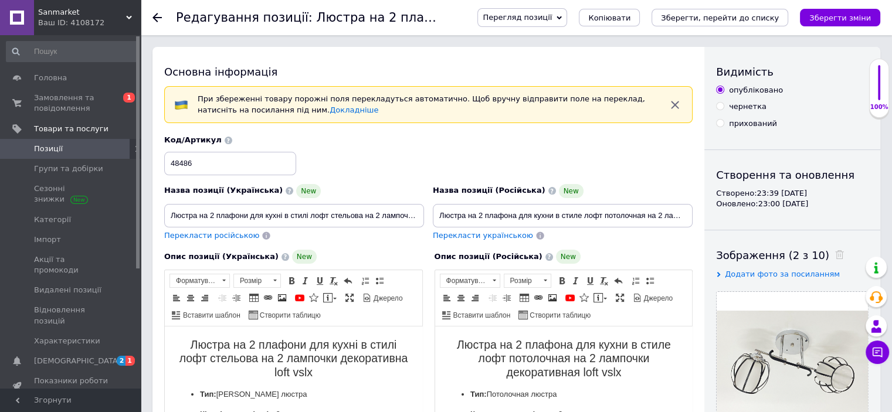
click at [82, 144] on span "Позиції" at bounding box center [71, 149] width 75 height 11
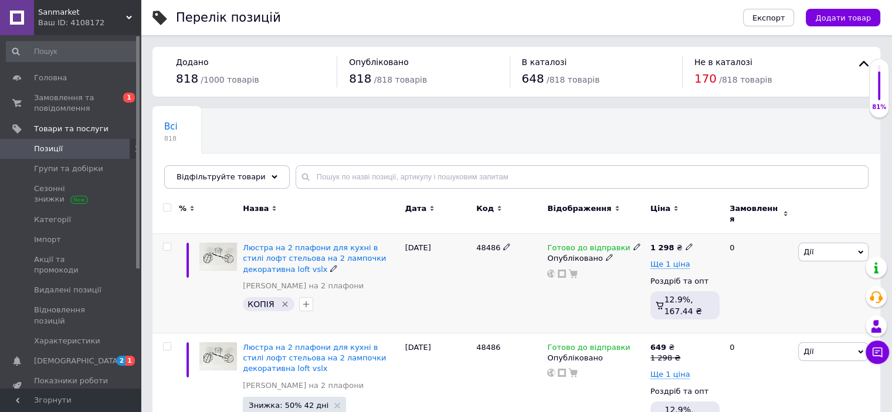
click at [283, 300] on icon "Видалити мітку" at bounding box center [284, 304] width 9 height 9
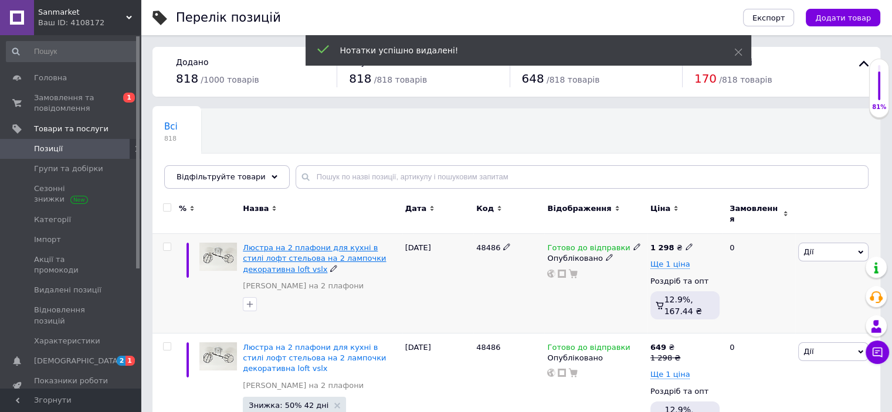
click at [327, 248] on span "Люстра на 2 плафони для кухні в стилі лофт стельова на 2 лампочки декоративна l…" at bounding box center [314, 258] width 143 height 30
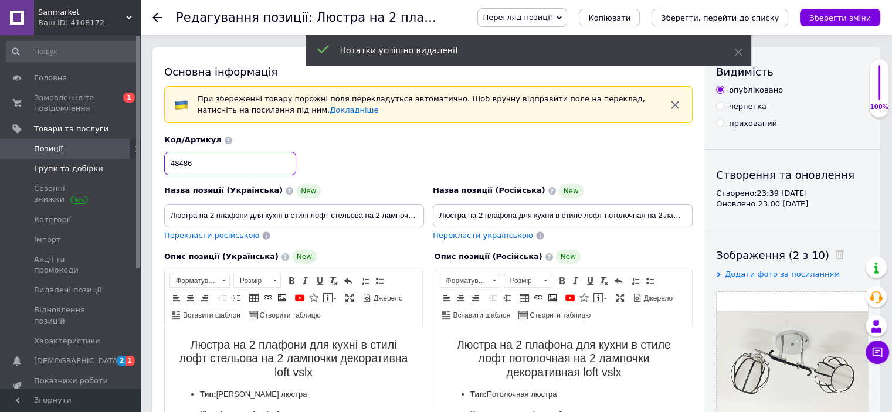
drag, startPoint x: 219, startPoint y: 169, endPoint x: 103, endPoint y: 168, distance: 116.2
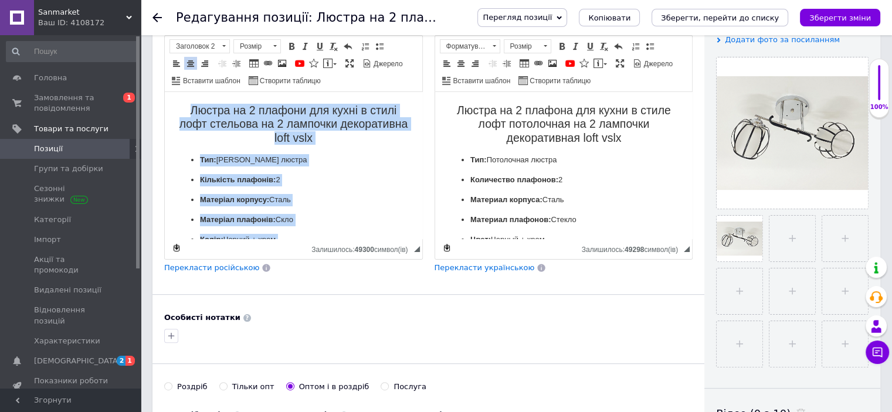
scroll to position [347, 0]
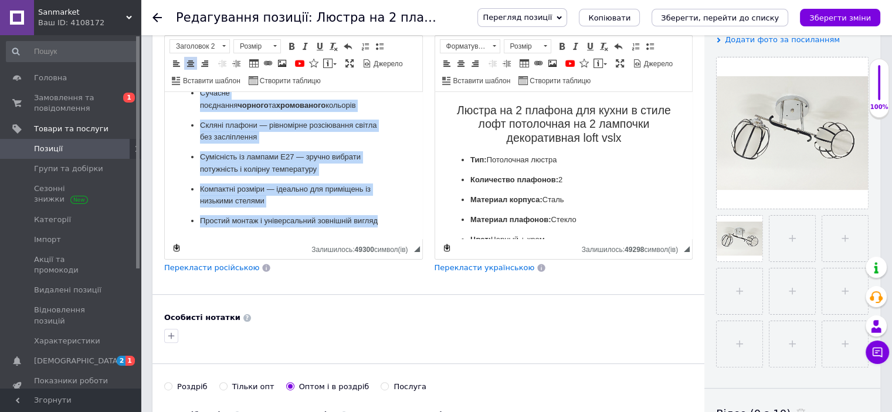
drag, startPoint x: 177, startPoint y: 109, endPoint x: 431, endPoint y: 361, distance: 358.0
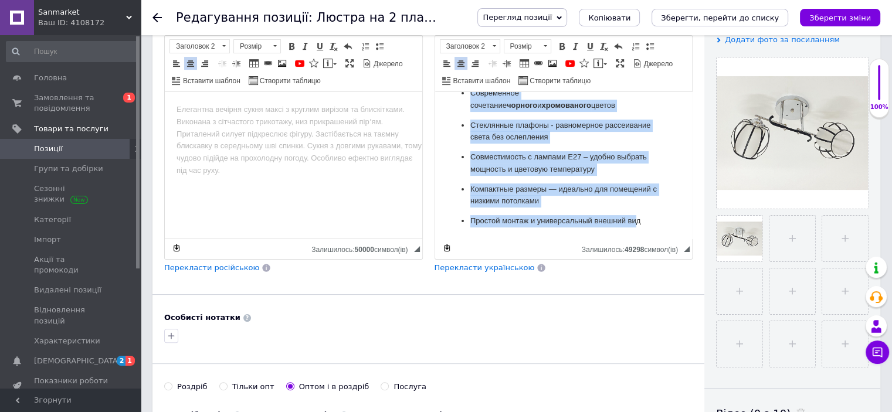
drag, startPoint x: 457, startPoint y: 112, endPoint x: 634, endPoint y: 339, distance: 288.0
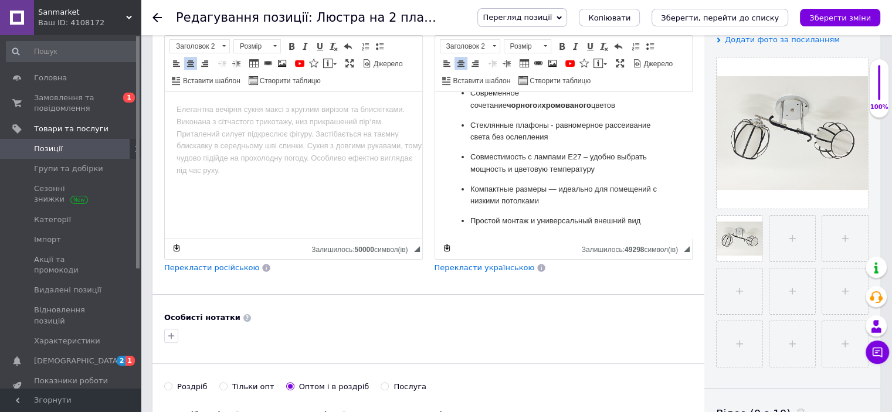
scroll to position [0, 0]
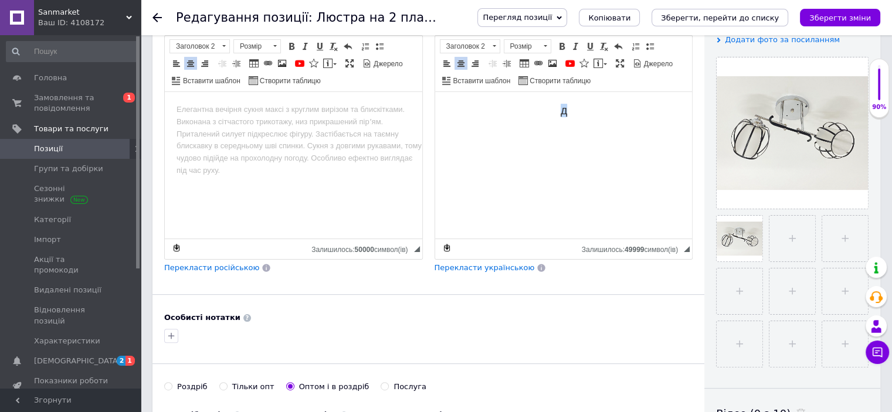
drag, startPoint x: 520, startPoint y: 107, endPoint x: 487, endPoint y: 106, distance: 32.9
click at [487, 106] on h2 "д" at bounding box center [563, 110] width 234 height 13
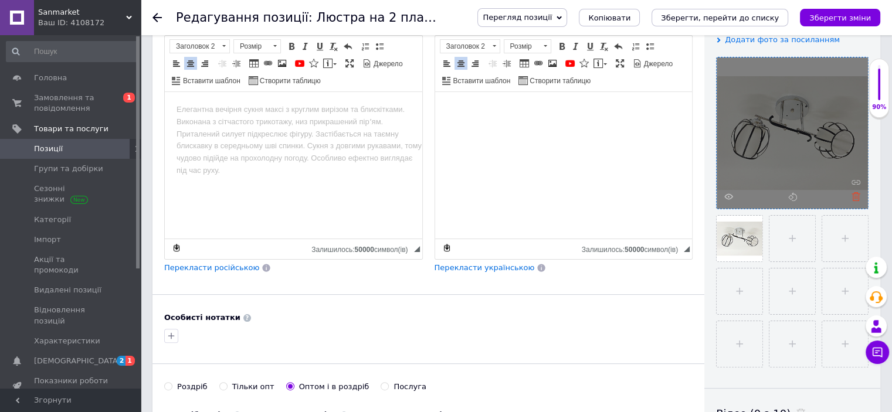
click at [859, 198] on icon at bounding box center [856, 196] width 9 height 9
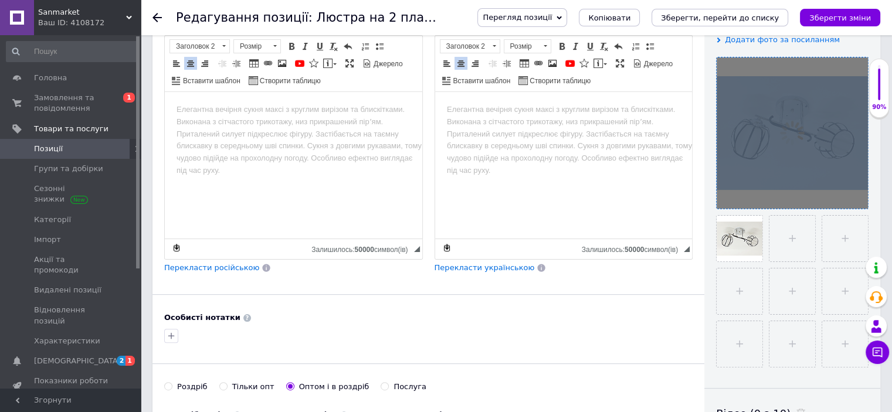
click at [859, 198] on div at bounding box center [792, 132] width 151 height 151
click at [859, 197] on div at bounding box center [792, 132] width 151 height 151
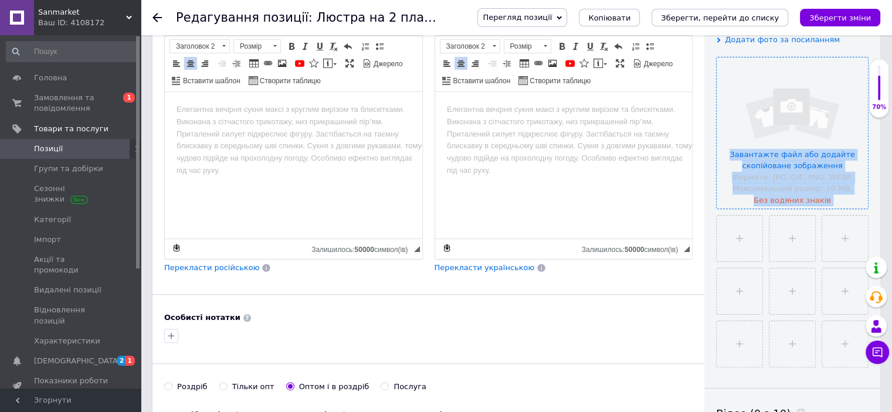
click at [860, 197] on input "file" at bounding box center [792, 132] width 151 height 151
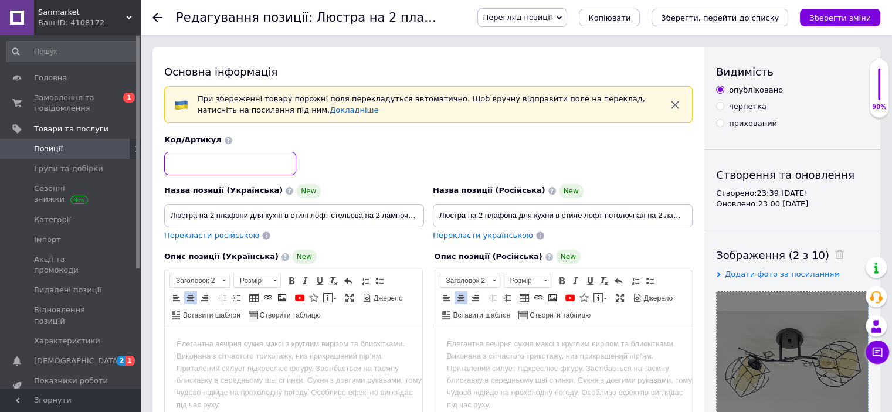
click at [250, 163] on input at bounding box center [230, 163] width 132 height 23
paste input "48484"
type input "48484"
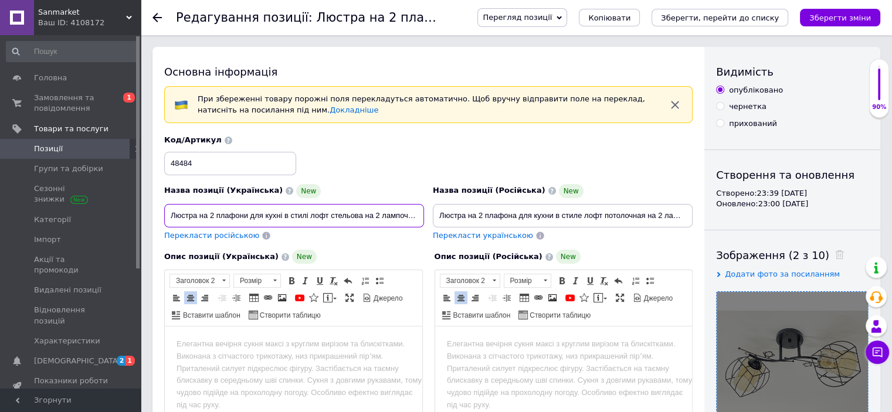
scroll to position [0, 73]
drag, startPoint x: 401, startPoint y: 208, endPoint x: 488, endPoint y: 220, distance: 87.6
click at [488, 220] on div "Назва позиції (Українська) New Люстра на 2 плафони для кухні в стилі лофт стель…" at bounding box center [428, 188] width 537 height 115
click at [411, 216] on input "Люстра на 2 плафони для кухні в стилі лофт стельова на 2 лампочки декоративна l…" at bounding box center [294, 215] width 260 height 23
click at [411, 215] on input "Люстра на 2 плафони для кухні в стилі лофт стельова на 2 лампочки декоративна l…" at bounding box center [294, 215] width 260 height 23
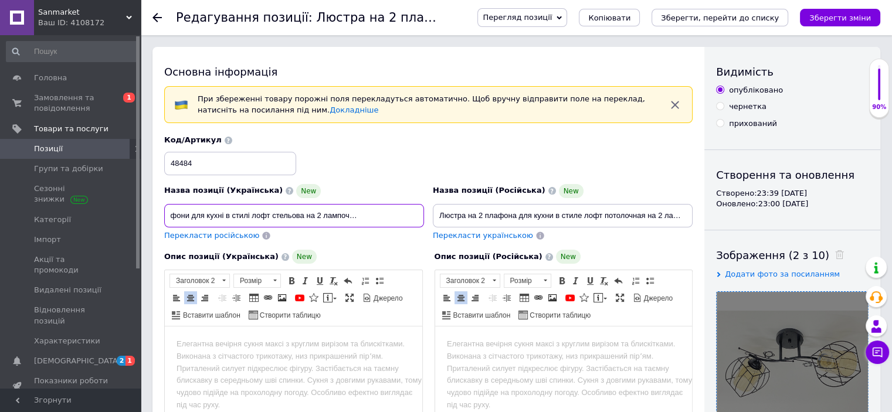
scroll to position [0, 60]
type input "Люстра на 2 плафони для кухні в стилі лофт стельова на 2 лампочки декоративна l…"
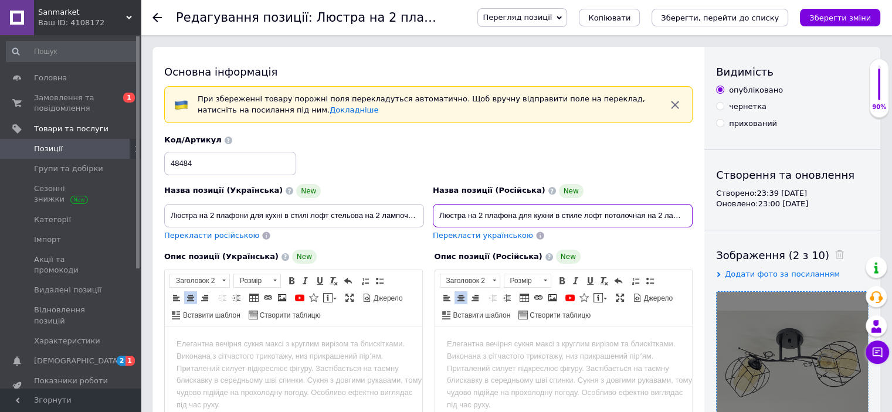
scroll to position [0, 92]
drag, startPoint x: 622, startPoint y: 209, endPoint x: 736, endPoint y: 225, distance: 114.8
click at [678, 215] on input "Люстра на 2 плафона для кухни в стиле лофт потолочная на 2 лампочки декоративна…" at bounding box center [563, 215] width 260 height 23
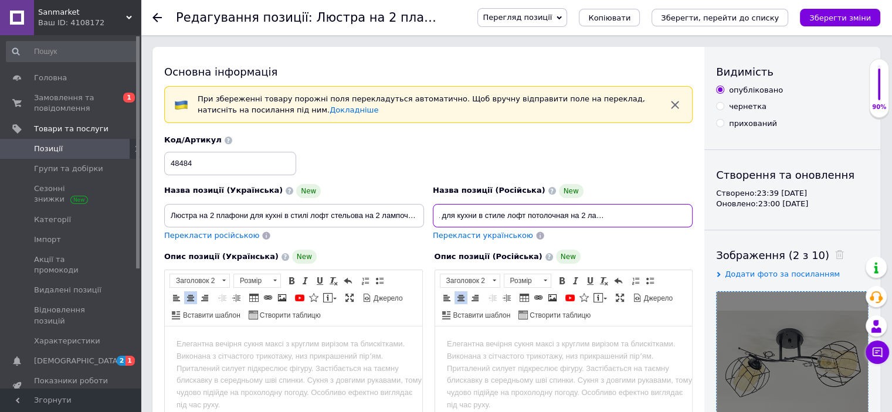
scroll to position [0, 78]
type input "Люстра на 2 плафона для кухни в стиле лофт потолочная на 2 лампочки декоративна…"
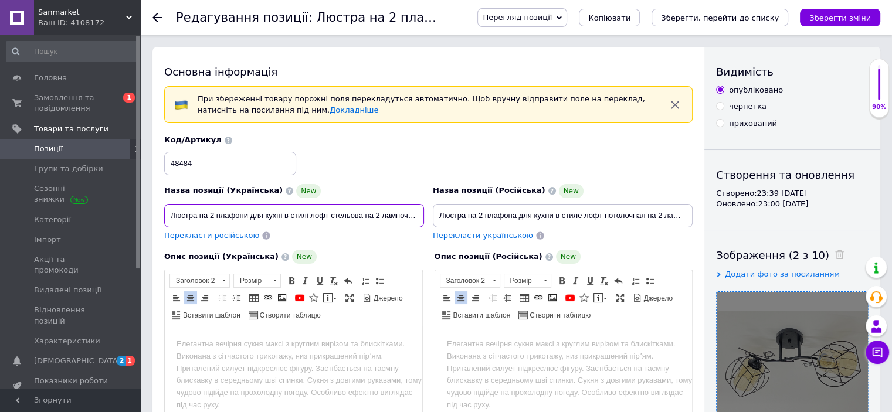
scroll to position [0, 60]
drag, startPoint x: 370, startPoint y: 215, endPoint x: 465, endPoint y: 221, distance: 95.2
click at [465, 221] on div "Назва позиції (Українська) New Люстра на 2 плафони для кухні в стилі лофт стель…" at bounding box center [428, 188] width 537 height 115
click at [419, 215] on input "Люстра на 2 плафони для кухні в стилі лофт стельова на 2 лампочки декоративна l…" at bounding box center [294, 215] width 260 height 23
drag, startPoint x: 407, startPoint y: 214, endPoint x: 451, endPoint y: 219, distance: 44.3
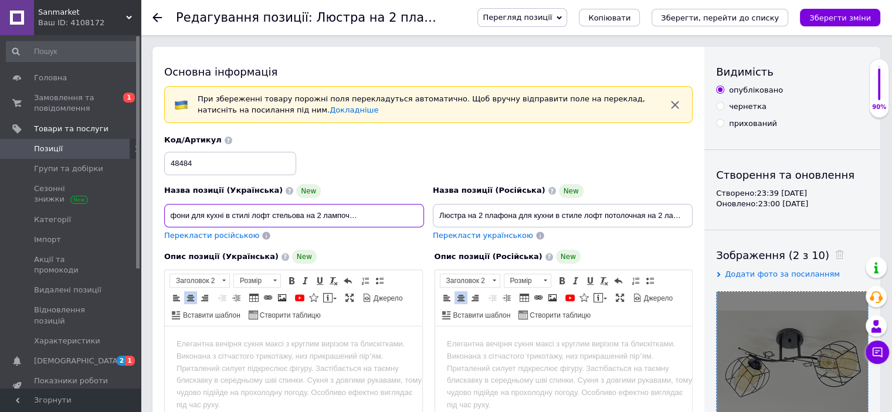
click at [451, 219] on div "Назва позиції (Українська) New Люстра на 2 плафони для кухні в стилі лофт стель…" at bounding box center [428, 188] width 537 height 115
click at [415, 214] on input "Люстра на 2 плафони для кухні в стилі лофт стельова на 2 лампочки декоративна l…" at bounding box center [294, 215] width 260 height 23
click at [418, 218] on input "Люстра на 2 плафони для кухні в стилі лофт стельова на 2 лампочки декоративна l…" at bounding box center [294, 215] width 260 height 23
type input "Люстра на 2 плафони для кухні в стилі лофт стельова на 2 лампочки декоративна l…"
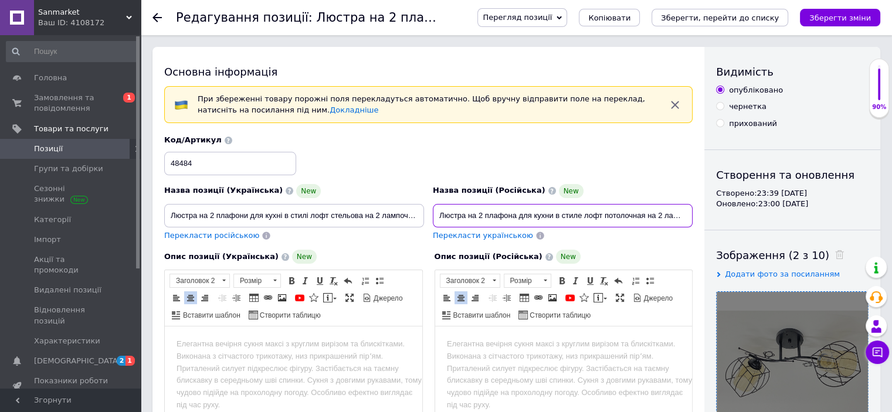
scroll to position [0, 78]
drag, startPoint x: 661, startPoint y: 216, endPoint x: 688, endPoint y: 220, distance: 27.8
click at [683, 215] on input "Люстра на 2 плафона для кухни в стиле лофт потолочная на 2 лампочки декоративна…" at bounding box center [563, 215] width 260 height 23
click at [687, 215] on input "Люстра на 2 плафона для кухни в стиле лофт потолочная на 2 лампочки декоративна…" at bounding box center [563, 215] width 260 height 23
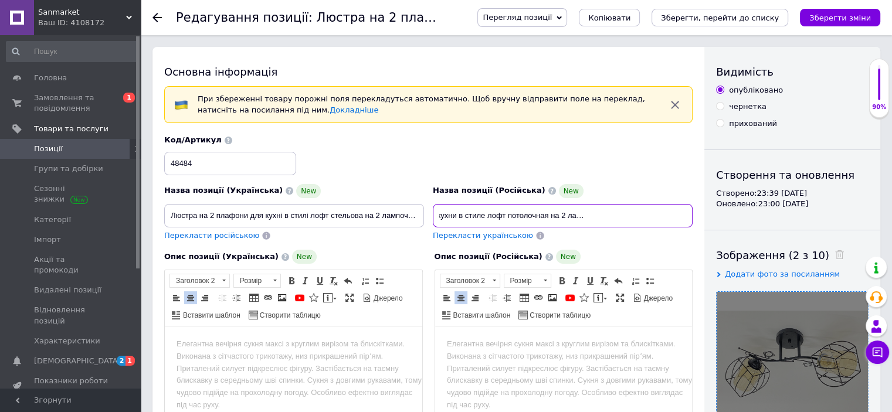
scroll to position [0, 101]
click at [664, 211] on input "Люстра на 2 плафона для кухни в стиле лофт потолочная на 2 лампочки декоративна…" at bounding box center [563, 215] width 260 height 23
type input "Люстра на 2 плафона для кухни в стиле лофт потолочная на 2 лампочки декоративна…"
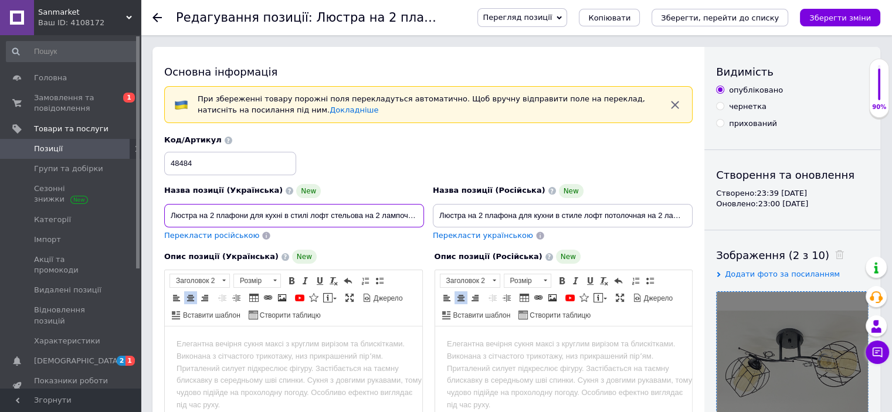
scroll to position [0, 81]
drag, startPoint x: 380, startPoint y: 210, endPoint x: 556, endPoint y: 224, distance: 176.0
click at [554, 225] on div "Назва позиції (Українська) New Люстра на 2 плафони для кухні в стилі лофт стель…" at bounding box center [428, 188] width 537 height 115
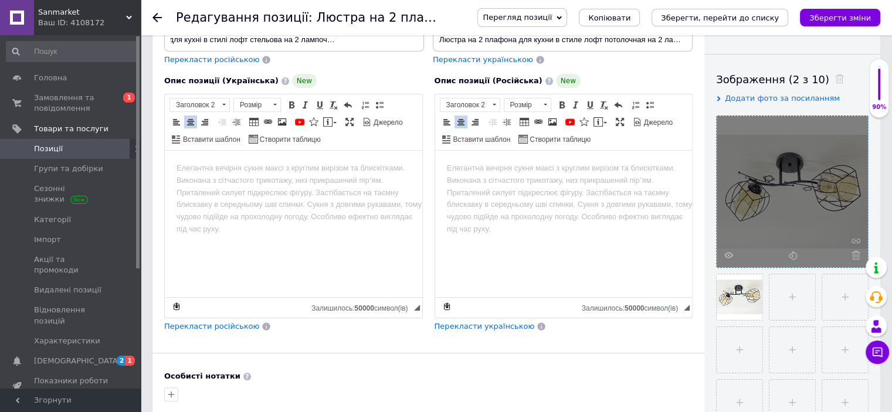
scroll to position [0, 0]
click at [178, 188] on html at bounding box center [294, 169] width 258 height 37
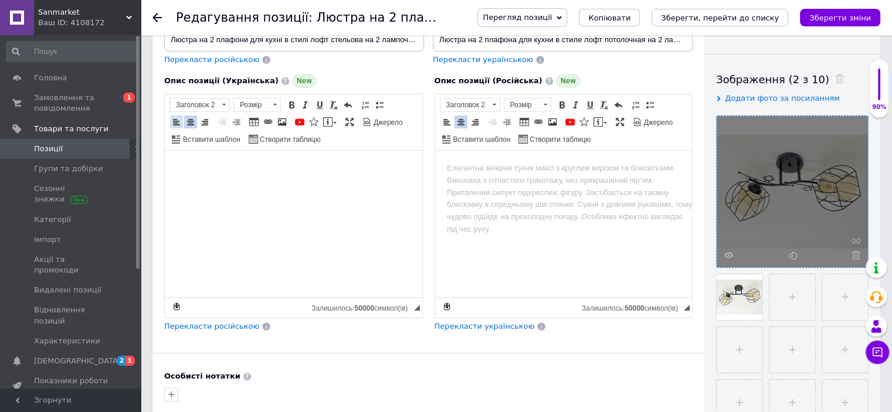
click at [174, 120] on span at bounding box center [176, 121] width 9 height 9
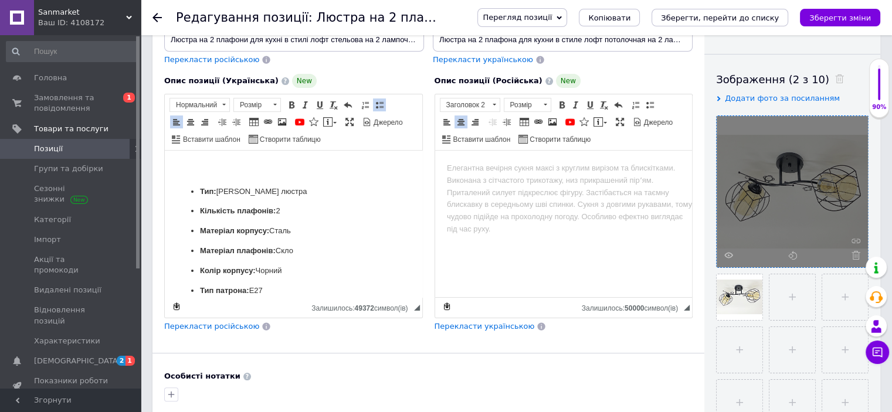
click at [226, 324] on span "Перекласти російською" at bounding box center [211, 326] width 95 height 9
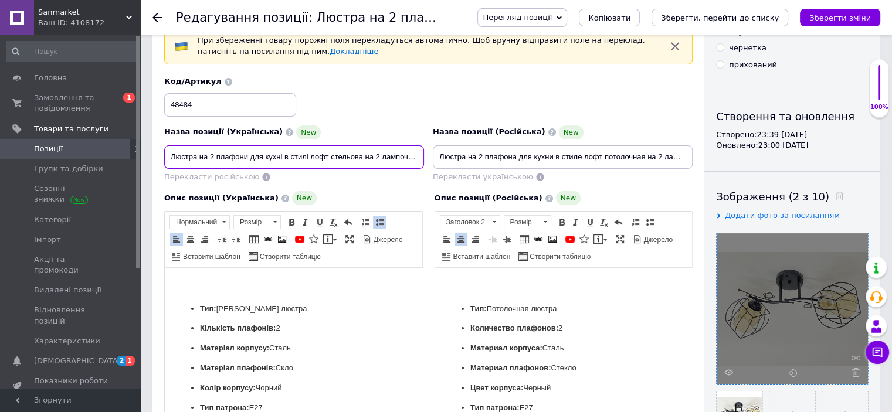
scroll to position [0, 81]
drag, startPoint x: 171, startPoint y: 154, endPoint x: 528, endPoint y: 162, distance: 357.3
click at [539, 161] on div "Назва позиції (Українська) New Люстра на 2 плафони для кухні в стилі лофт стель…" at bounding box center [428, 129] width 537 height 115
drag, startPoint x: 285, startPoint y: 275, endPoint x: 274, endPoint y: 277, distance: 10.8
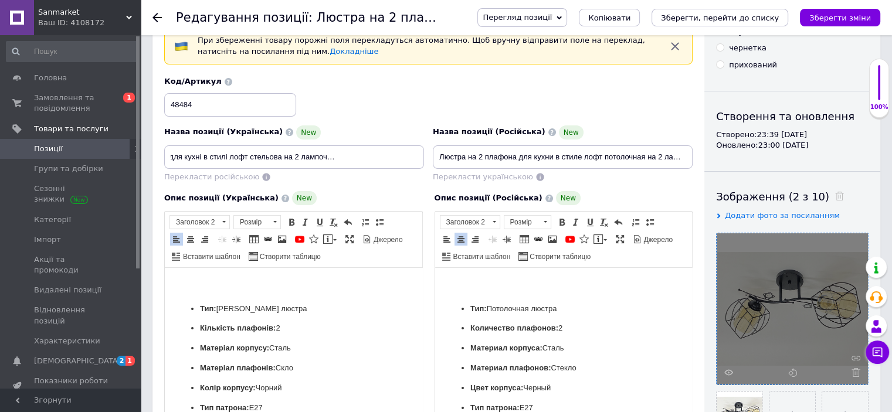
scroll to position [0, 0]
click at [189, 240] on span at bounding box center [190, 239] width 9 height 9
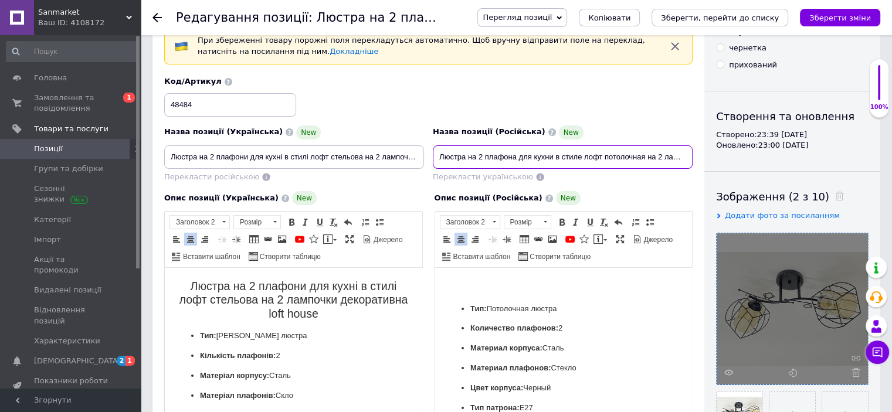
scroll to position [0, 99]
drag, startPoint x: 440, startPoint y: 157, endPoint x: 699, endPoint y: 160, distance: 259.3
click at [699, 160] on div "Основна інформація При збереженні товару порожні поля перекладуться автоматично…" at bounding box center [429, 392] width 552 height 808
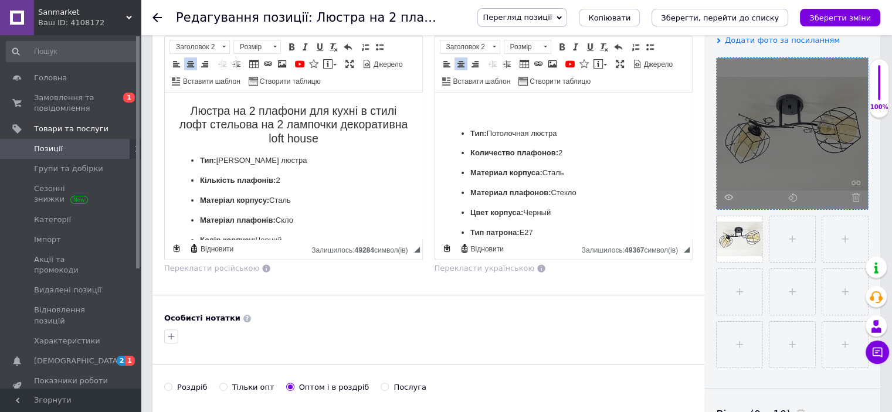
scroll to position [235, 0]
click at [534, 103] on html "Тип: Потолочная люстра Количество плафонов: 2 Материал корпуса: Сталь Материал …" at bounding box center [564, 325] width 258 height 467
click at [462, 66] on span at bounding box center [460, 63] width 9 height 9
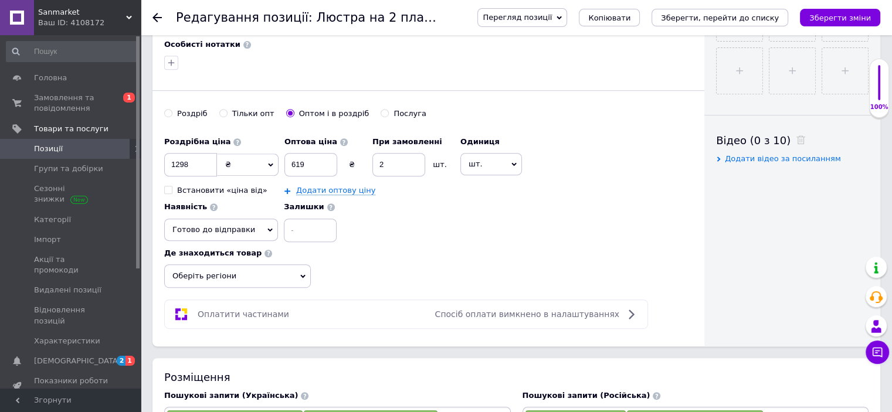
scroll to position [587, 0]
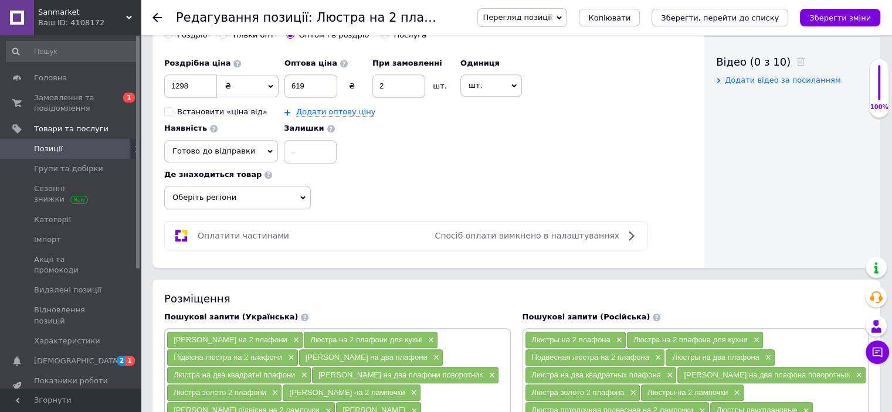
click at [199, 197] on span "Оберіть регіони" at bounding box center [237, 197] width 147 height 23
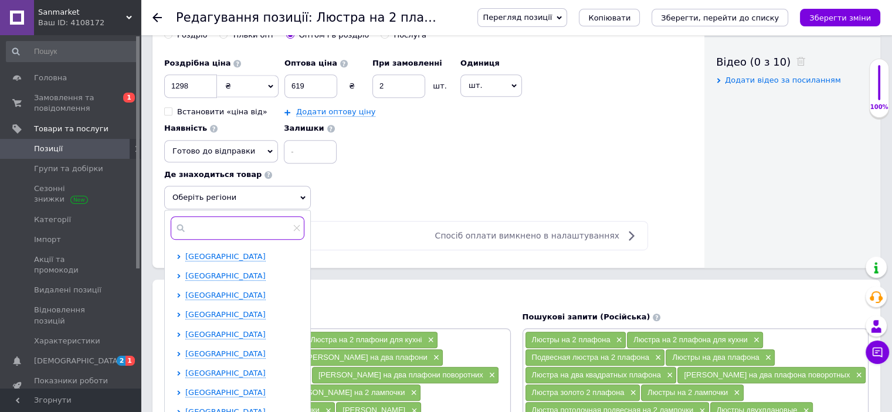
click at [206, 218] on input "text" at bounding box center [238, 227] width 134 height 23
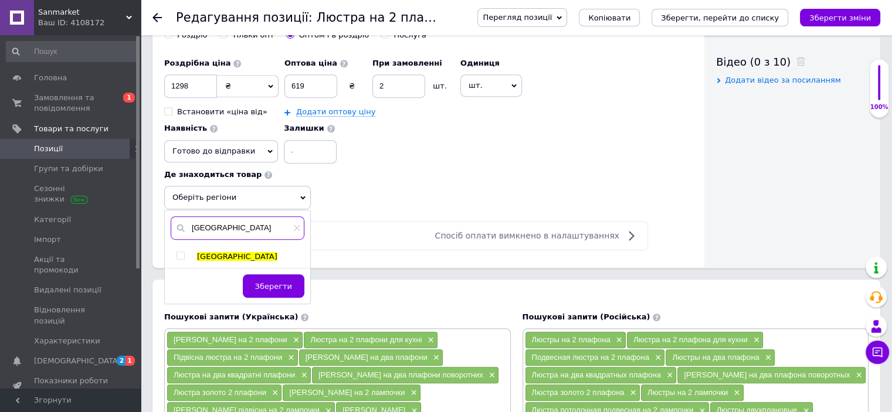
type input "[GEOGRAPHIC_DATA]"
click at [181, 252] on input "checkbox" at bounding box center [181, 256] width 8 height 8
checkbox input "true"
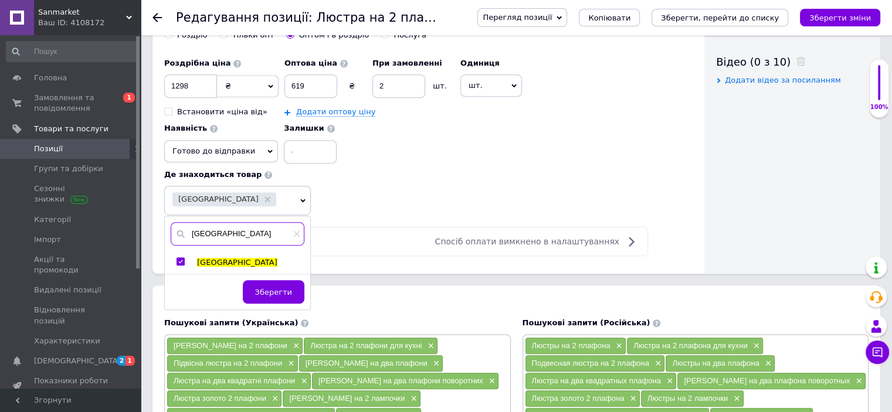
click at [242, 228] on input "[GEOGRAPHIC_DATA]" at bounding box center [238, 233] width 134 height 23
type input "к"
type input "[GEOGRAPHIC_DATA]"
click at [181, 258] on input "checkbox" at bounding box center [181, 262] width 8 height 8
checkbox input "true"
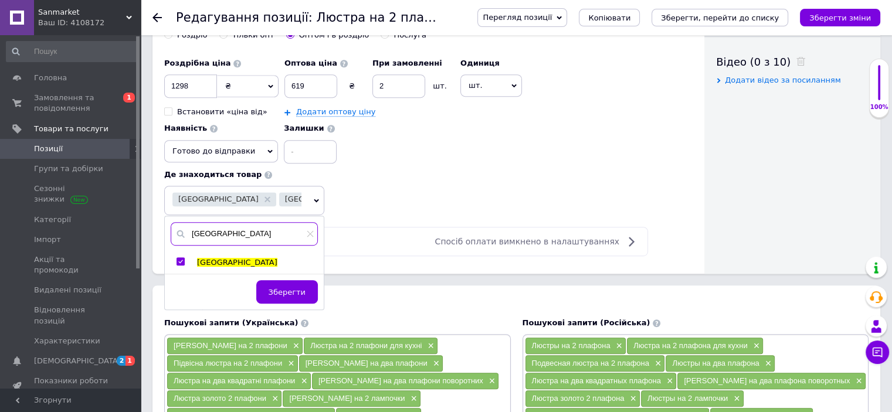
click at [253, 229] on input "[GEOGRAPHIC_DATA]" at bounding box center [244, 233] width 147 height 23
type input "о"
type input "дніпро"
click at [178, 258] on input "checkbox" at bounding box center [181, 262] width 8 height 8
checkbox input "true"
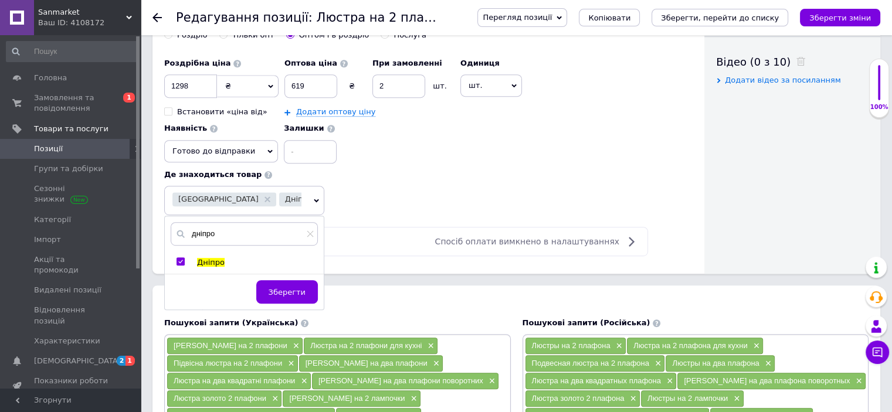
click at [309, 292] on button "Зберегти" at bounding box center [287, 291] width 62 height 23
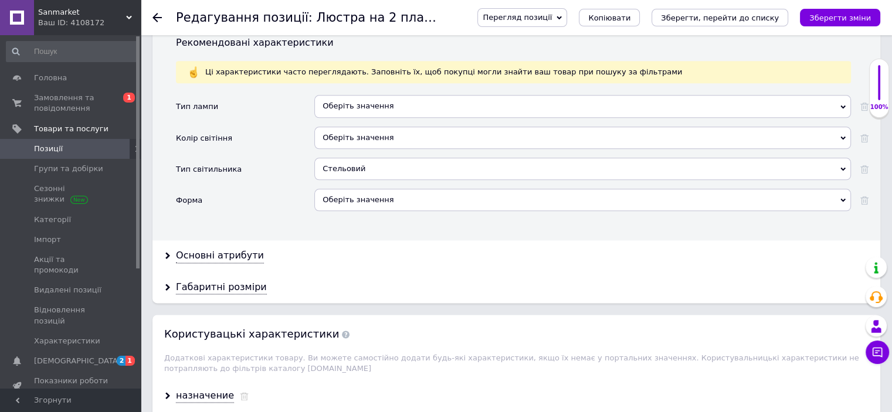
scroll to position [1525, 0]
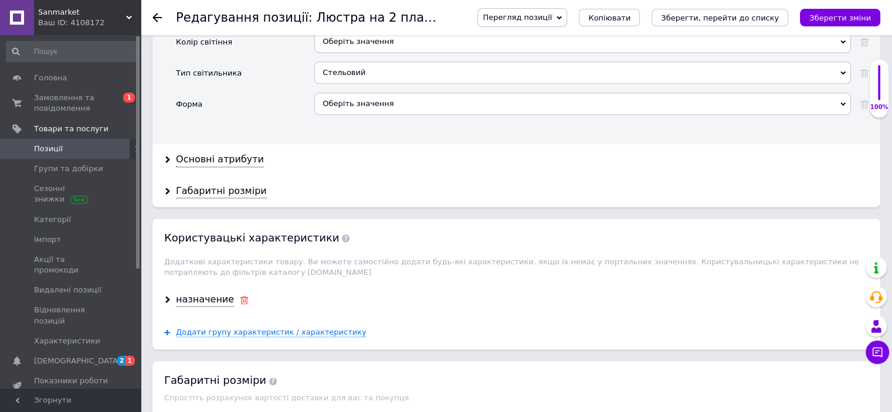
click at [241, 296] on use at bounding box center [245, 300] width 8 height 8
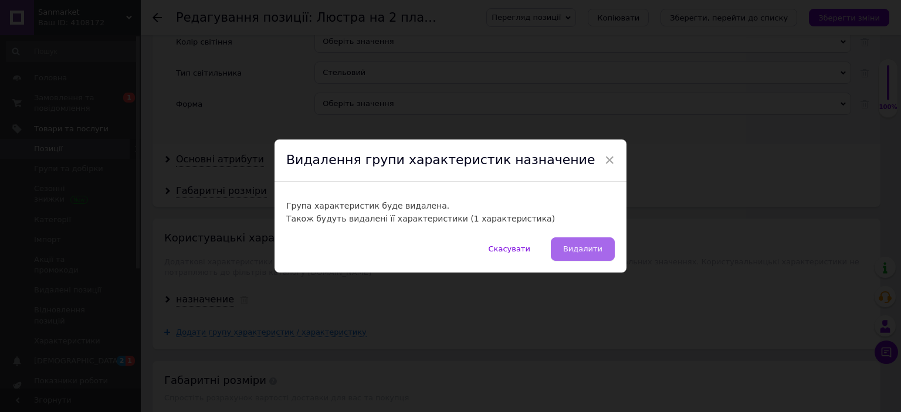
click at [591, 252] on span "Видалити" at bounding box center [582, 249] width 39 height 9
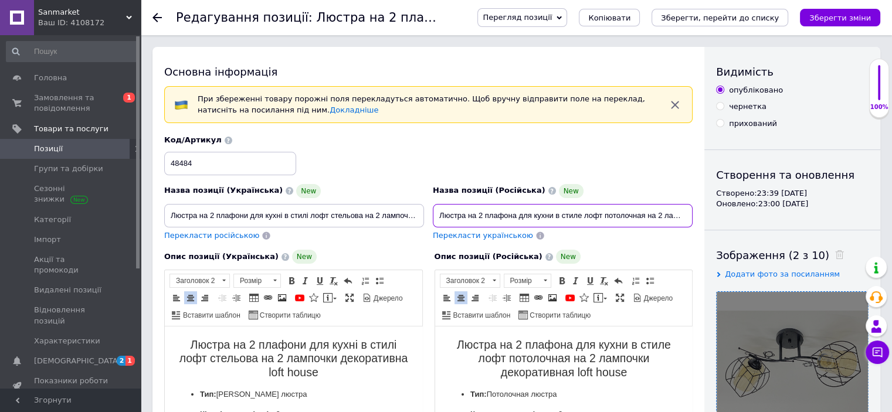
scroll to position [0, 99]
drag, startPoint x: 433, startPoint y: 218, endPoint x: 740, endPoint y: 217, distance: 306.8
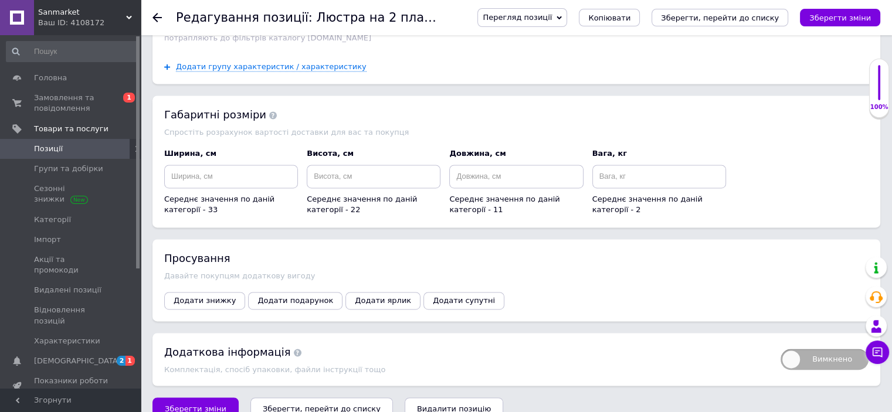
scroll to position [1643, 0]
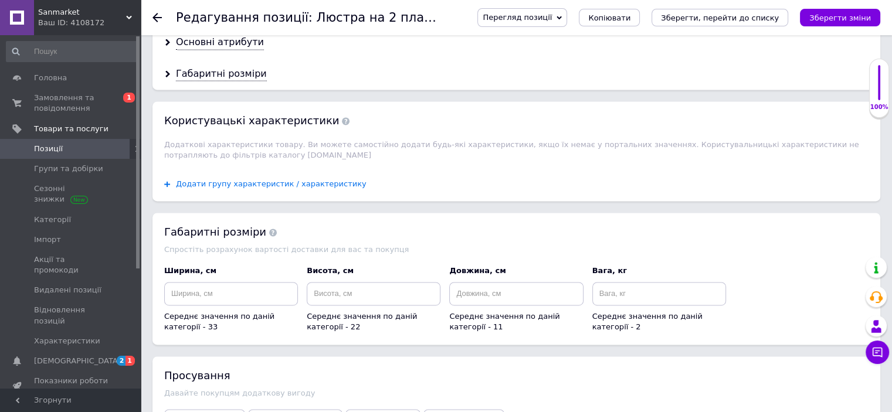
click at [319, 180] on span "Додати групу характеристик / характеристику" at bounding box center [271, 184] width 191 height 9
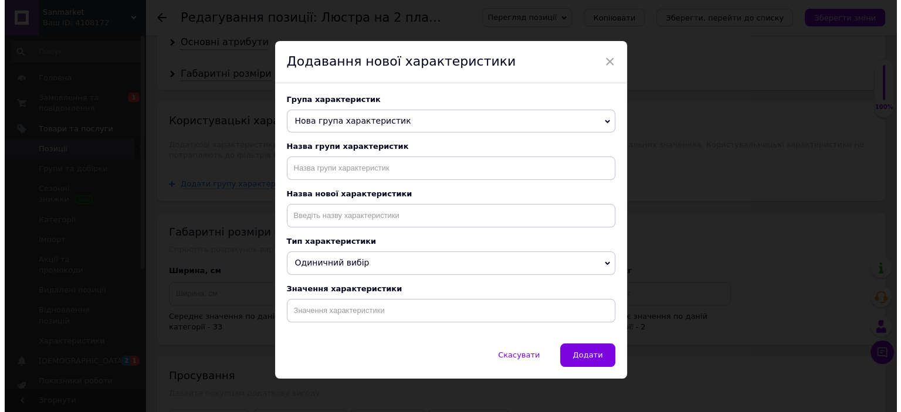
scroll to position [0, 0]
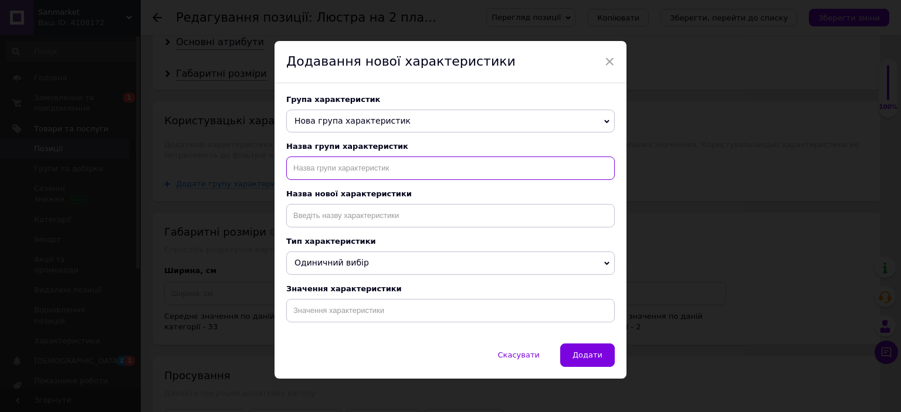
click at [313, 173] on input "text" at bounding box center [450, 168] width 329 height 23
type input "назначение"
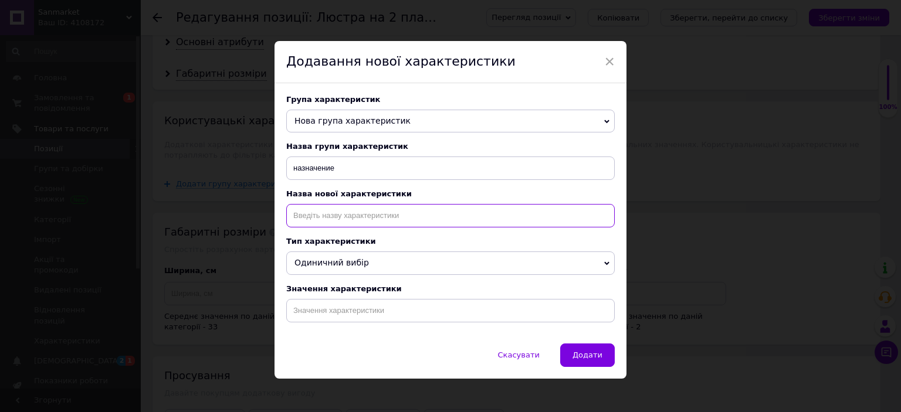
click at [355, 221] on input at bounding box center [450, 215] width 329 height 23
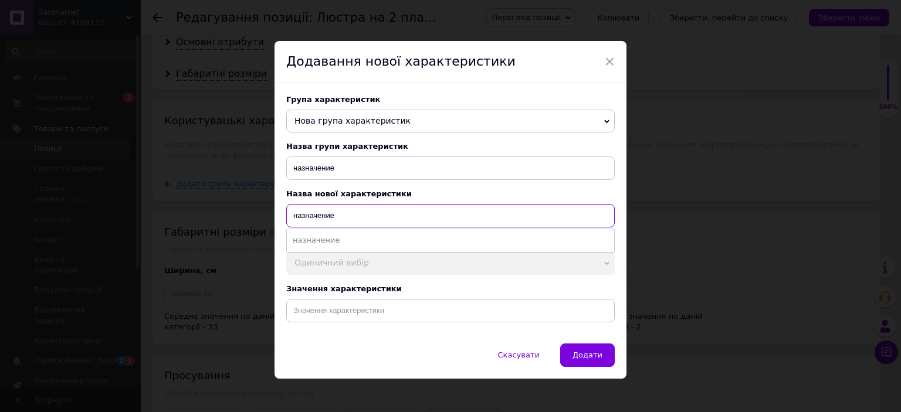
type input "назначение"
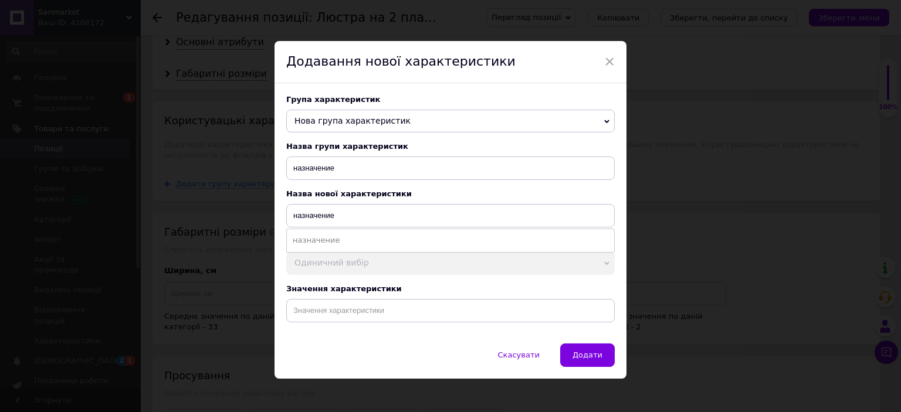
click at [344, 235] on ul "назначение" at bounding box center [450, 240] width 329 height 23
click at [345, 239] on li "назначение" at bounding box center [450, 240] width 327 height 16
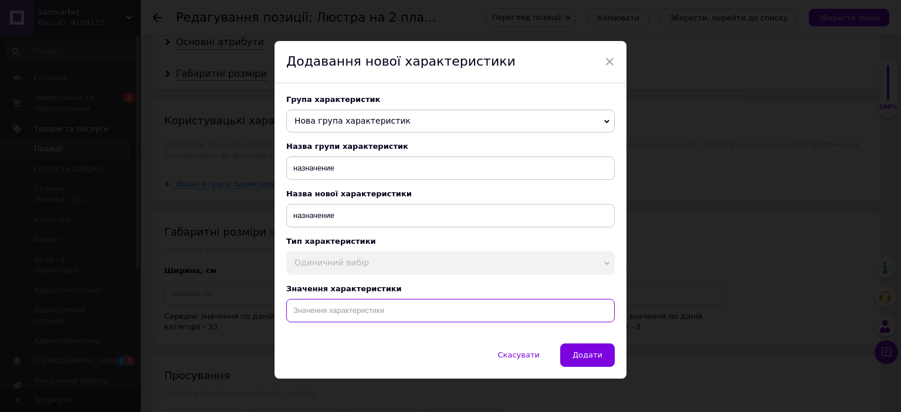
click at [367, 312] on input at bounding box center [450, 310] width 329 height 23
paste input "Люстра на 2 плафона для кухни в стиле лофт потолочная на 2 лампочки декоративна…"
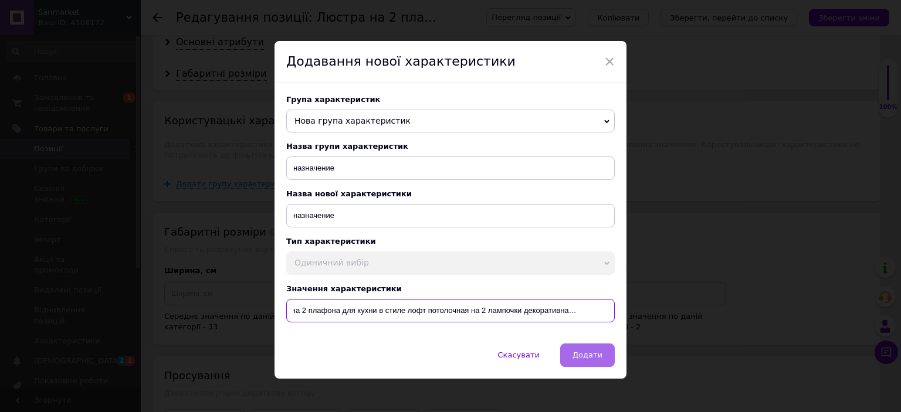
type input "Люстра на 2 плафона для кухни в стиле лофт потолочная на 2 лампочки декоративна…"
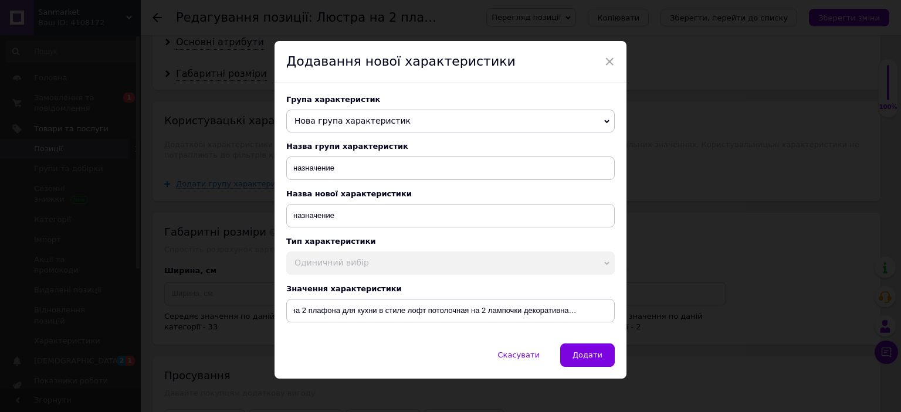
click at [591, 353] on button "Додати" at bounding box center [587, 355] width 55 height 23
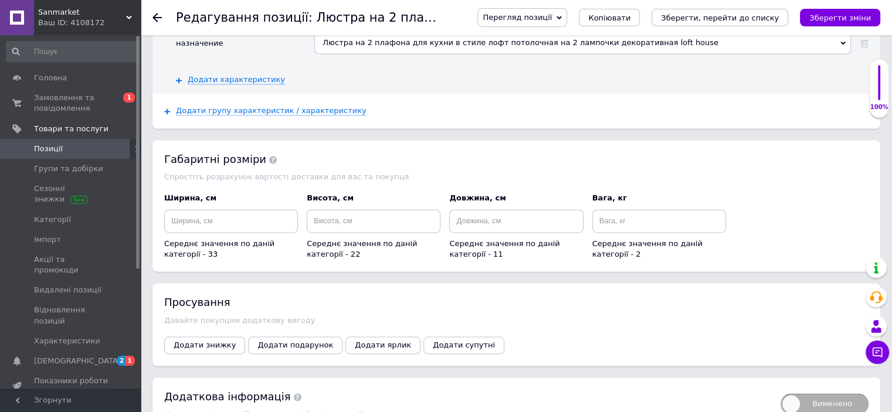
scroll to position [1861, 0]
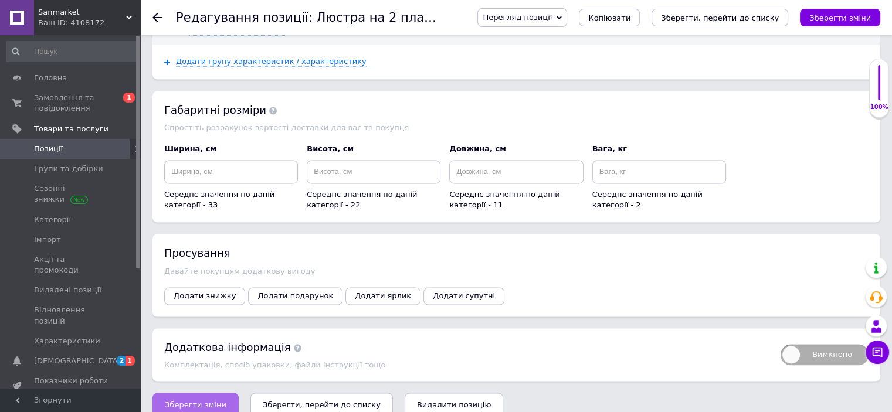
click at [199, 400] on span "Зберегти зміни" at bounding box center [196, 404] width 62 height 9
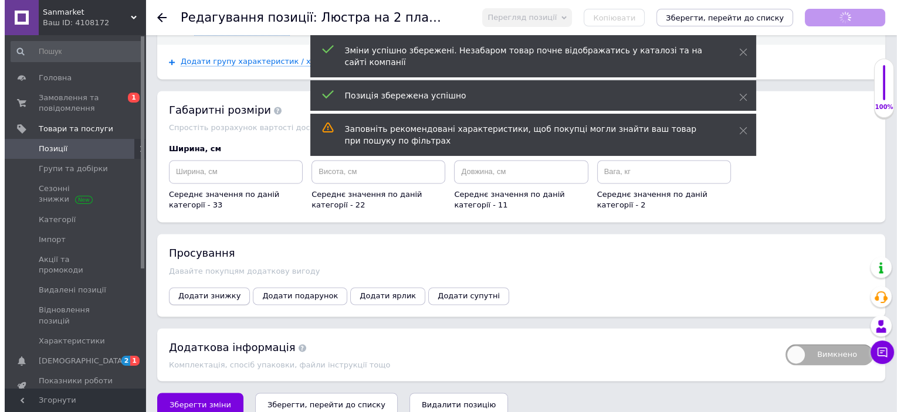
scroll to position [241, 0]
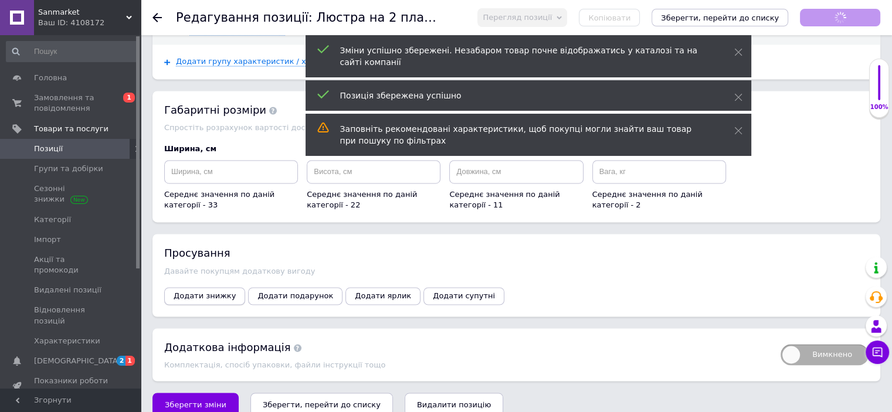
click at [196, 292] on span "Додати знижку" at bounding box center [205, 296] width 62 height 9
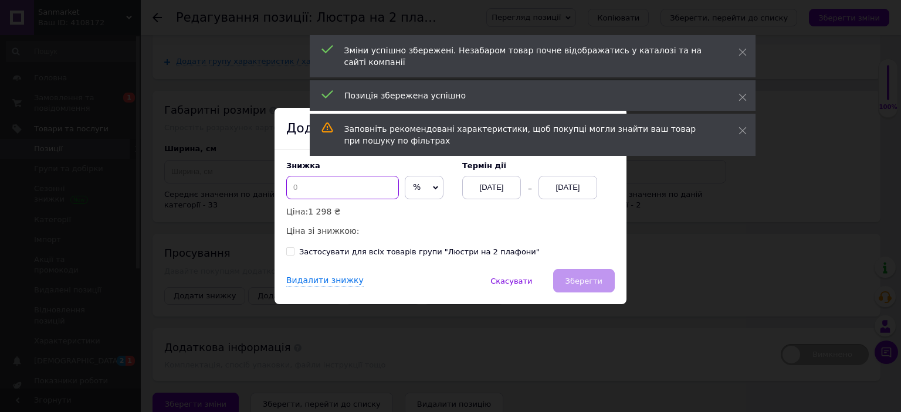
click at [350, 188] on input at bounding box center [342, 187] width 113 height 23
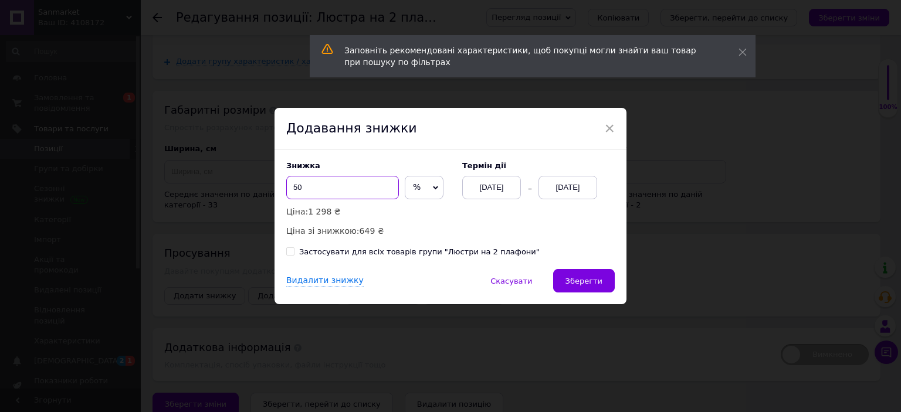
type input "50"
click at [562, 191] on div "[DATE]" at bounding box center [568, 187] width 59 height 23
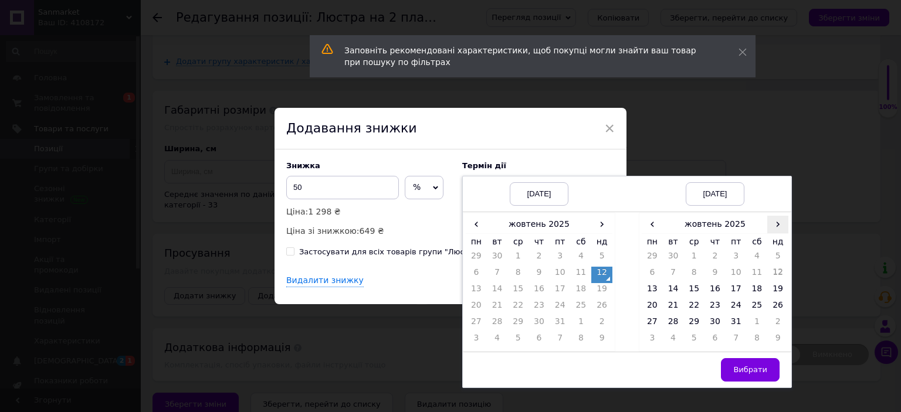
click at [783, 232] on span "›" at bounding box center [777, 224] width 21 height 17
click at [780, 304] on td "23" at bounding box center [777, 308] width 21 height 16
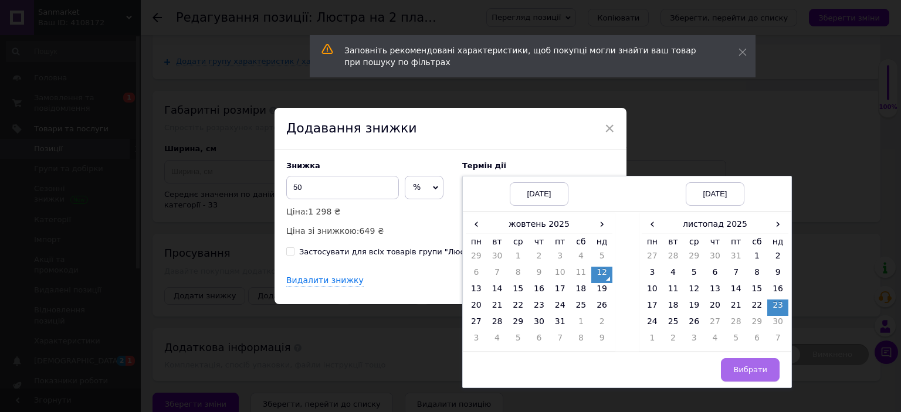
click at [757, 378] on button "Вибрати" at bounding box center [750, 369] width 59 height 23
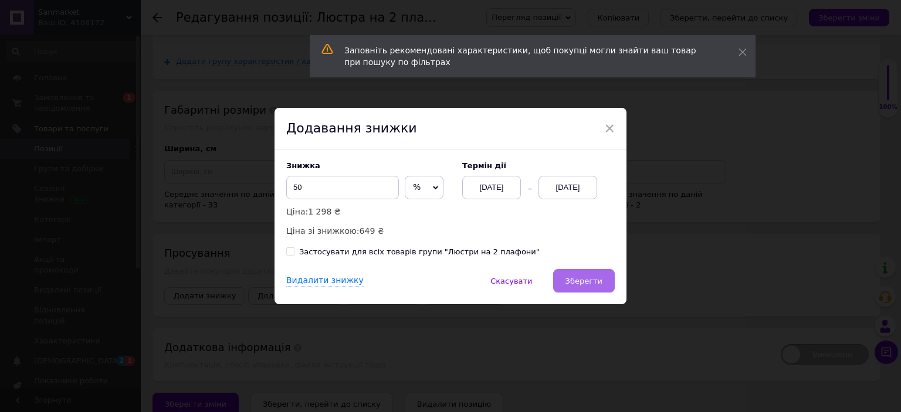
click at [584, 282] on span "Зберегти" at bounding box center [584, 281] width 37 height 9
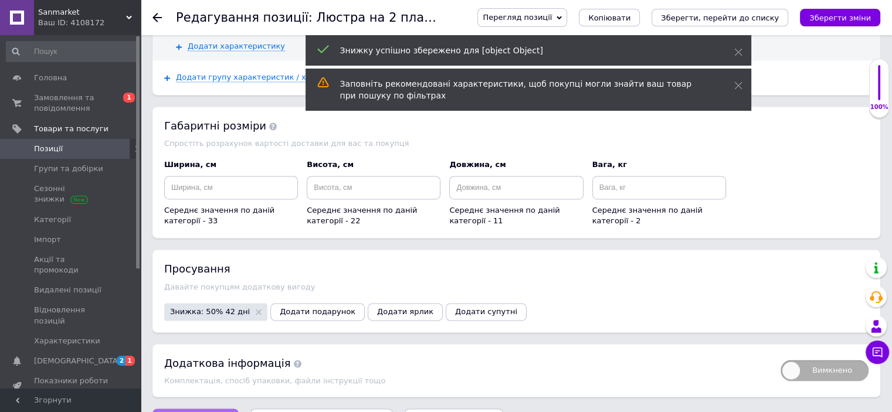
scroll to position [1861, 0]
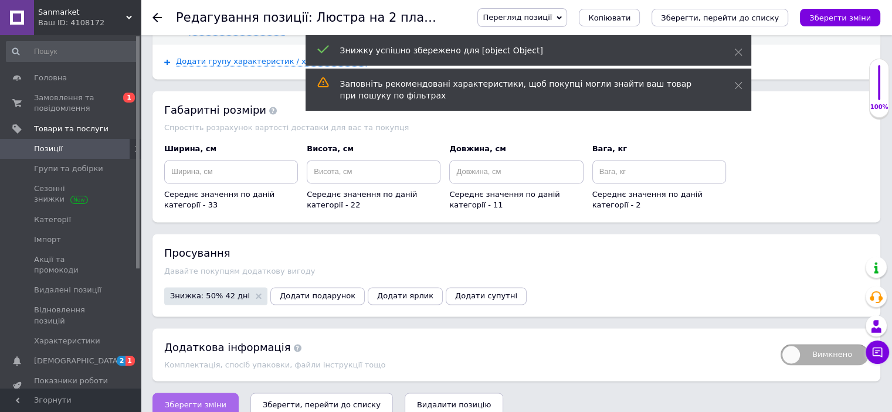
click at [205, 400] on span "Зберегти зміни" at bounding box center [196, 404] width 62 height 9
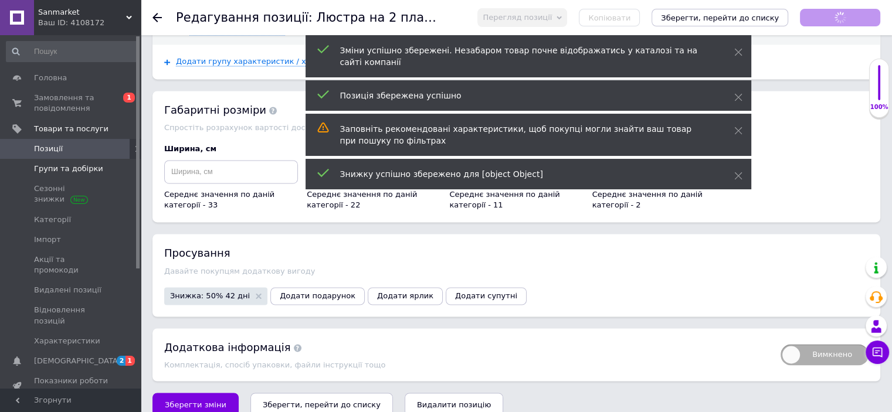
scroll to position [241, 0]
click at [59, 146] on span "Позиції" at bounding box center [48, 149] width 29 height 11
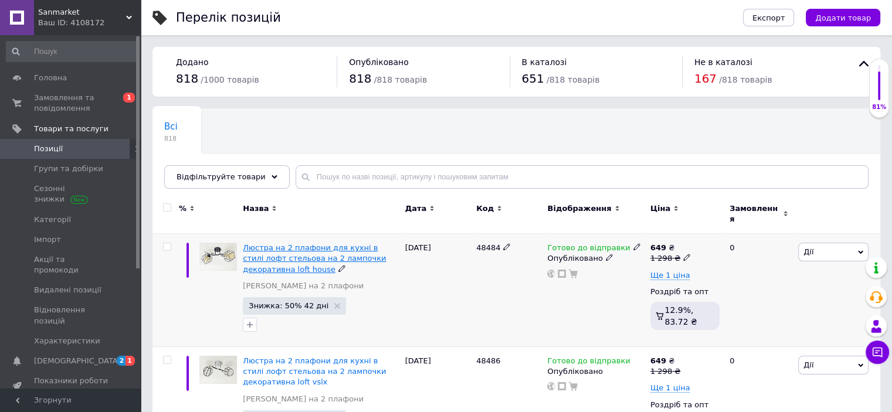
click at [331, 243] on span "Люстра на 2 плафони для кухні в стилі лофт стельова на 2 лампочки декоративна l…" at bounding box center [314, 258] width 143 height 30
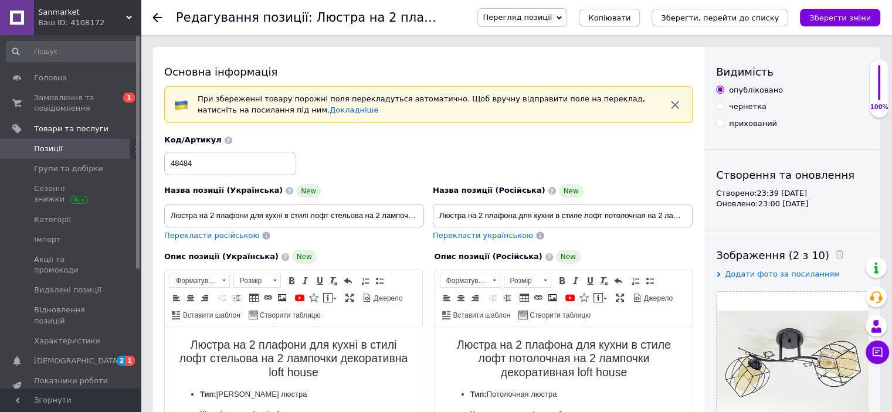
click at [636, 11] on button "Копіювати" at bounding box center [609, 18] width 61 height 18
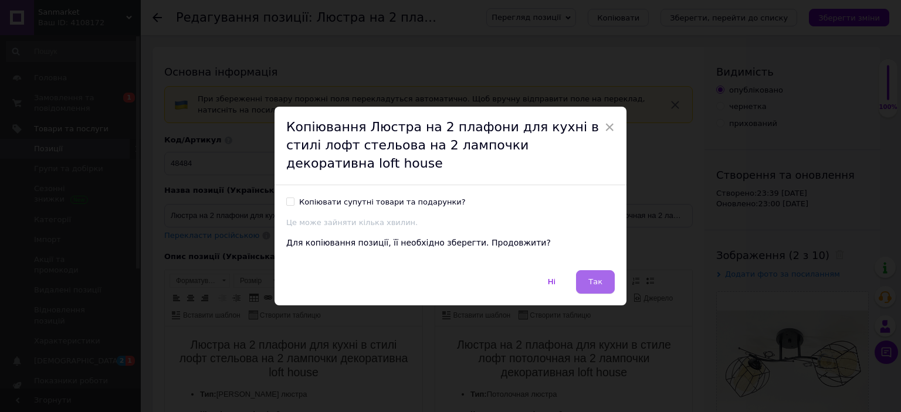
click at [608, 270] on button "Так" at bounding box center [595, 281] width 39 height 23
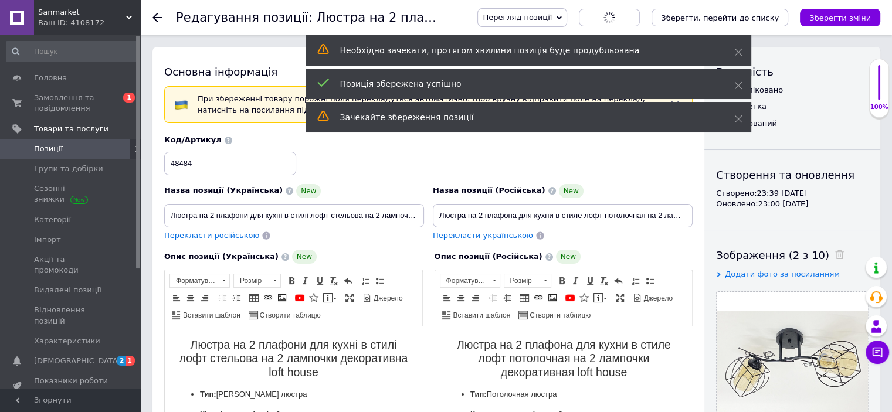
click at [83, 146] on span "Позиції" at bounding box center [71, 149] width 75 height 11
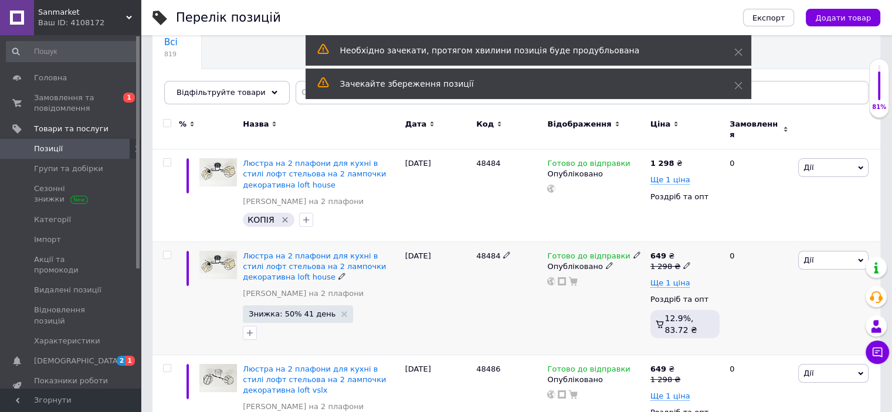
scroll to position [117, 0]
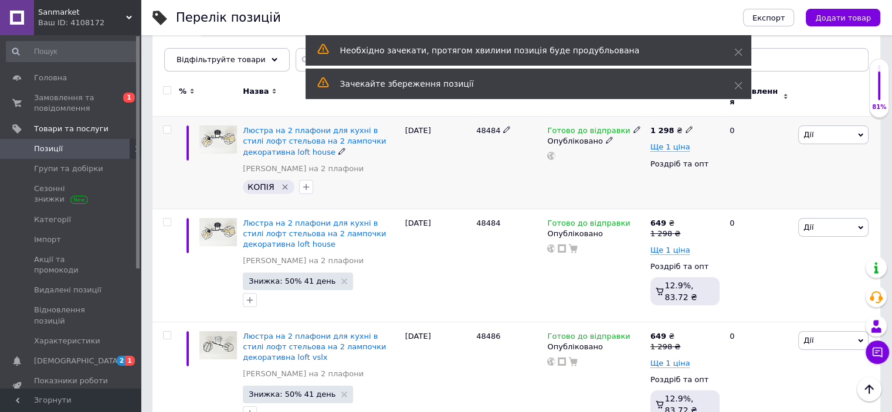
click at [283, 182] on icon "Видалити мітку" at bounding box center [284, 186] width 9 height 9
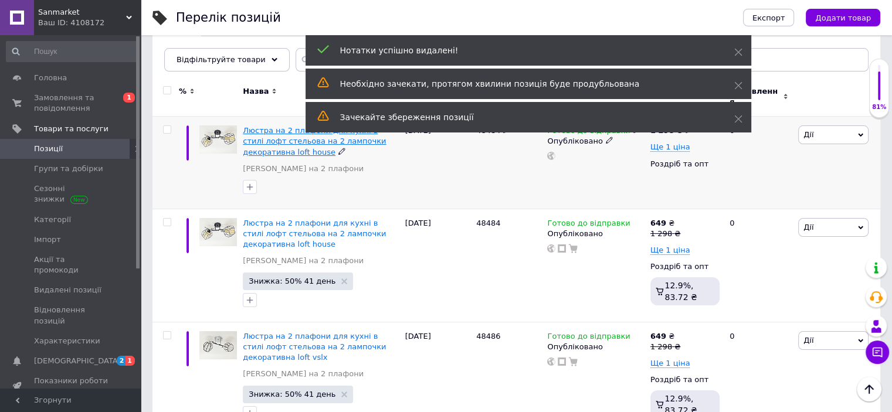
click at [268, 130] on span "Люстра на 2 плафони для кухні в стилі лофт стельова на 2 лампочки декоративна l…" at bounding box center [314, 141] width 143 height 30
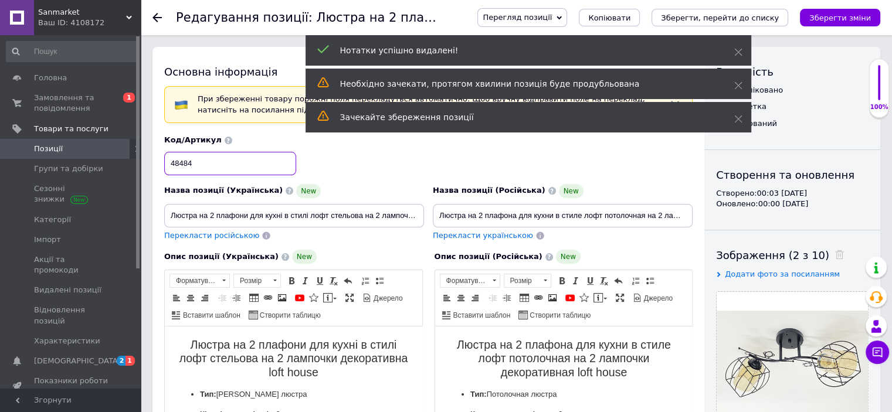
drag, startPoint x: 223, startPoint y: 161, endPoint x: 92, endPoint y: 157, distance: 131.5
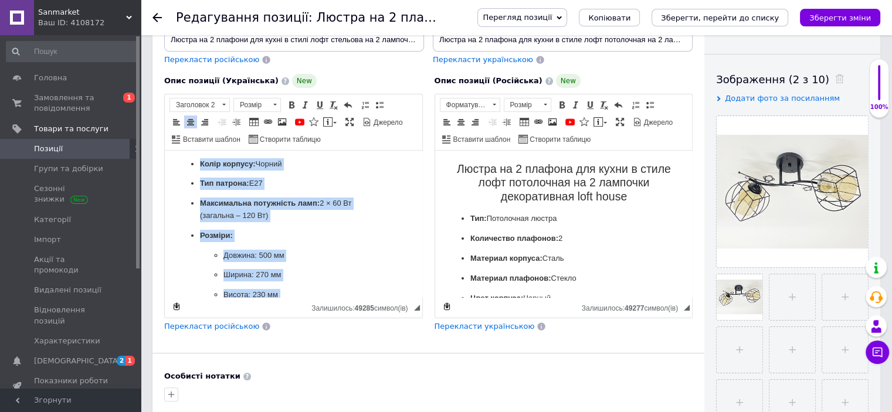
scroll to position [347, 0]
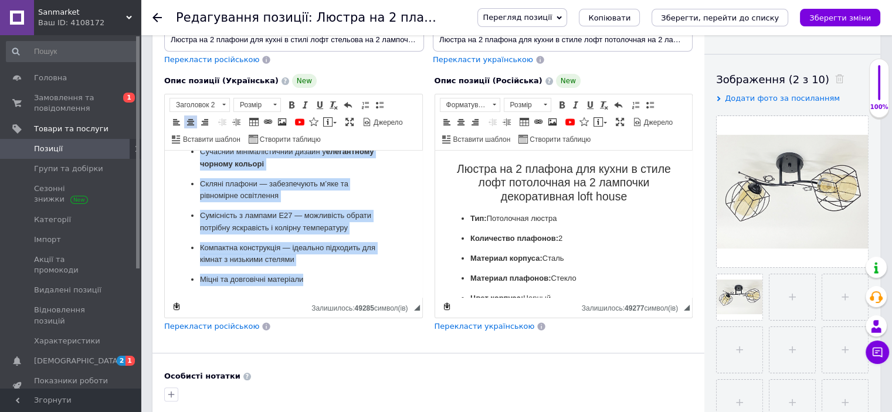
drag, startPoint x: 320, startPoint y: 255, endPoint x: 411, endPoint y: 326, distance: 115.7
click at [411, 298] on html "Люстра на 2 плафони для кухні в стилі лофт стельова на 2 лампочки декоративна l…" at bounding box center [294, 50] width 258 height 495
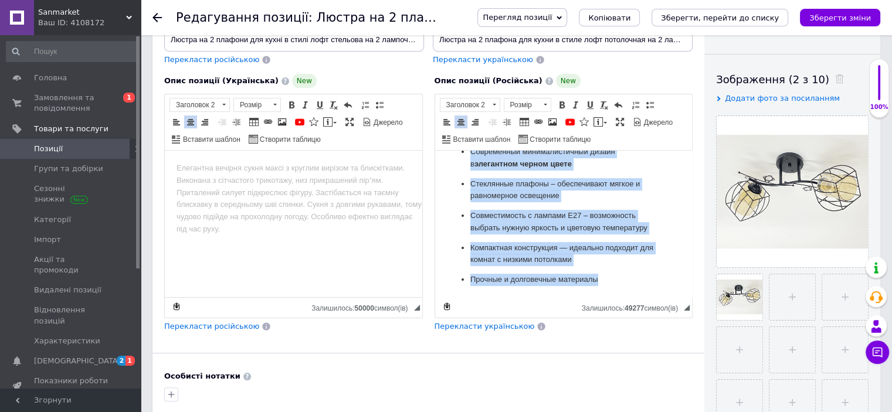
drag, startPoint x: 447, startPoint y: 164, endPoint x: 636, endPoint y: 336, distance: 255.8
click at [636, 298] on html "Люстра на 2 плафона для кухни в стиле лофт потолочная на 2 лампочки декоративна…" at bounding box center [564, 50] width 258 height 495
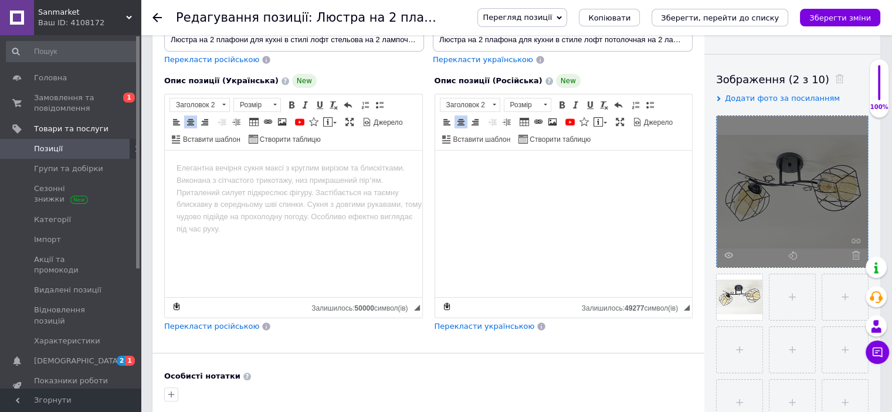
scroll to position [0, 0]
click at [850, 255] on span at bounding box center [853, 255] width 15 height 9
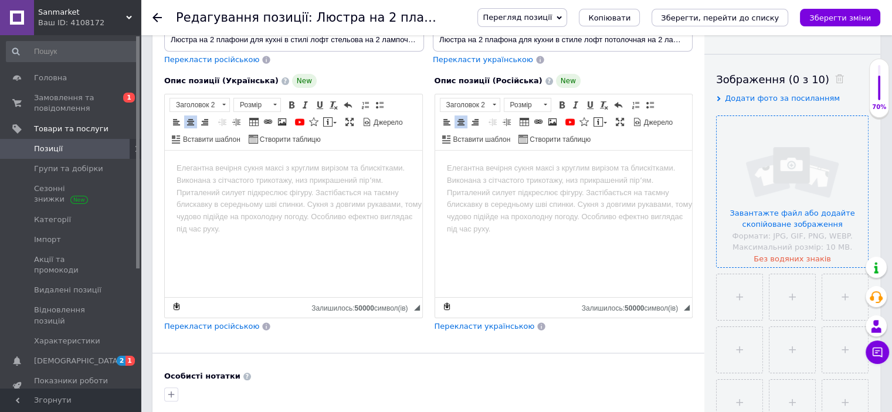
click at [854, 255] on input "file" at bounding box center [792, 191] width 151 height 151
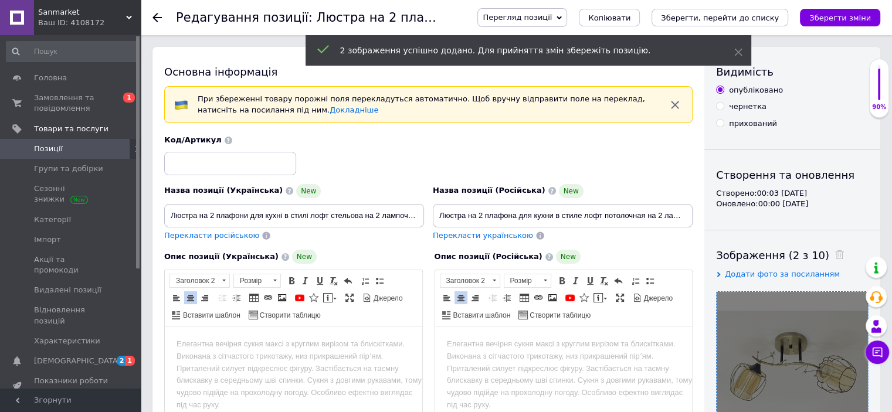
drag, startPoint x: 244, startPoint y: 133, endPoint x: 254, endPoint y: 145, distance: 15.8
click at [248, 138] on div "Код/Артикул" at bounding box center [428, 155] width 537 height 49
click at [249, 164] on input at bounding box center [230, 163] width 132 height 23
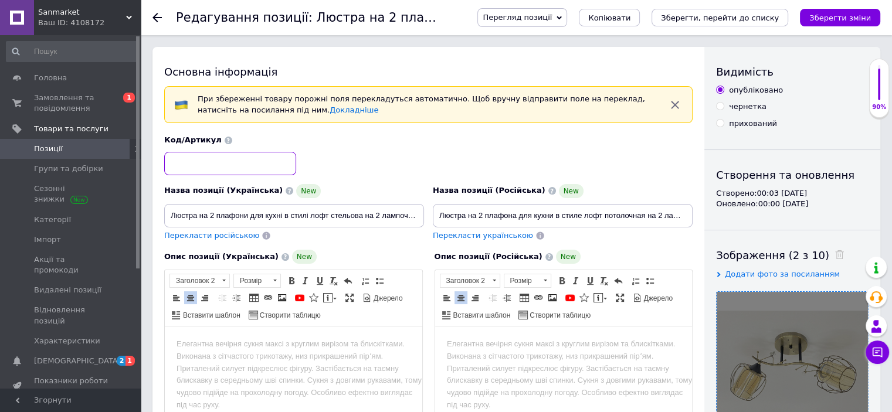
paste input "48481"
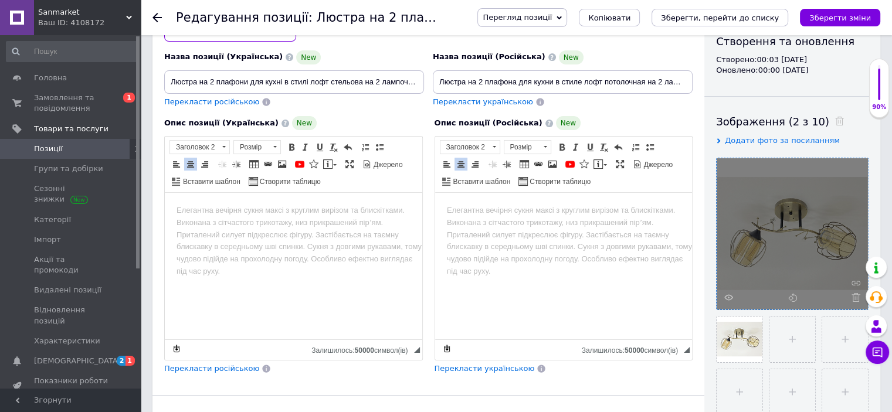
scroll to position [176, 0]
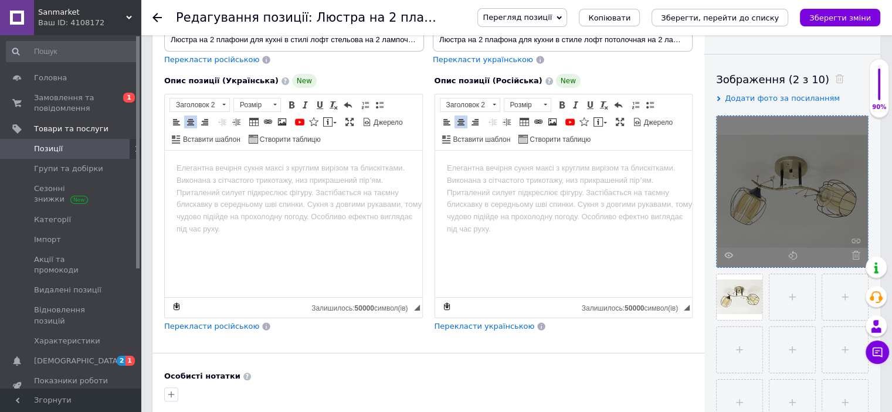
type input "48481"
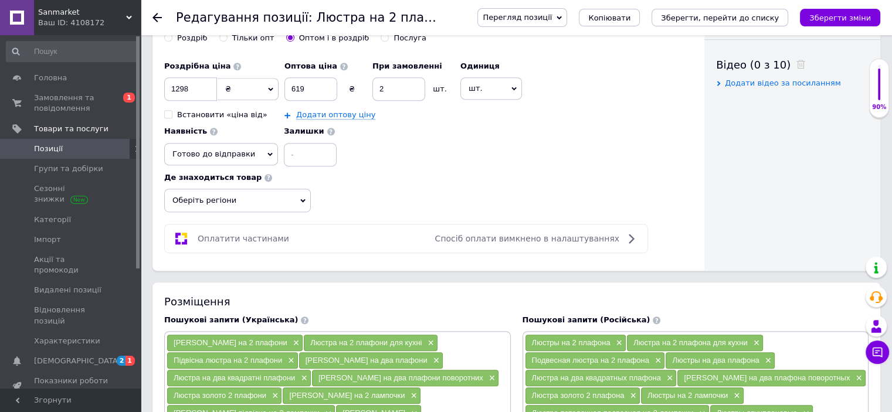
scroll to position [645, 0]
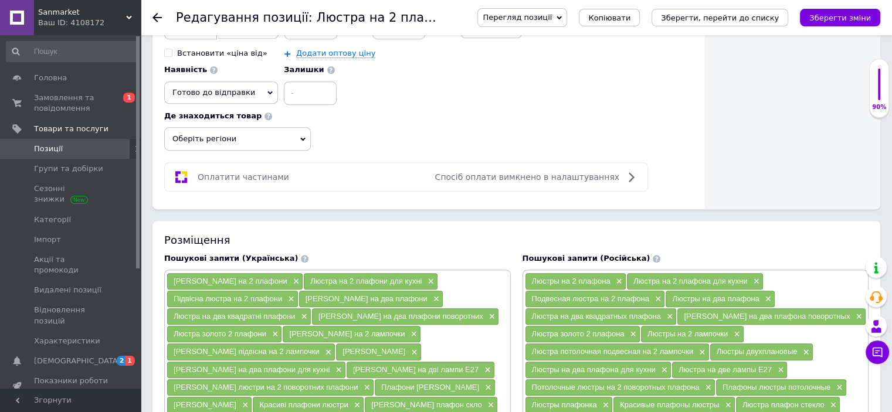
click at [201, 143] on span "Оберіть регіони" at bounding box center [237, 138] width 147 height 23
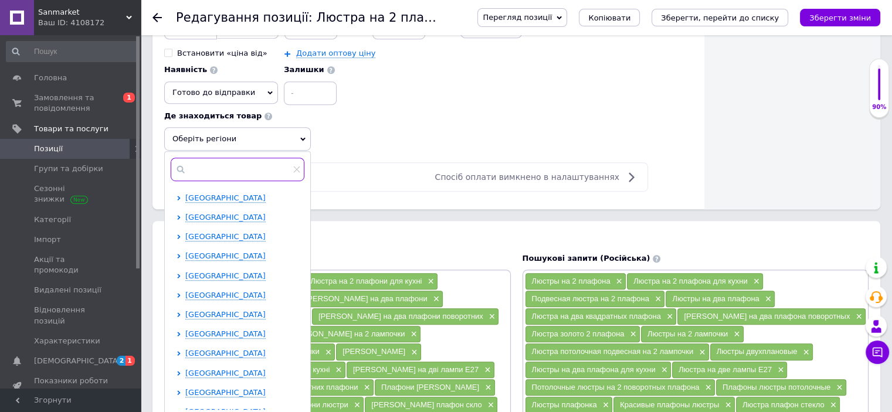
click at [202, 167] on input "text" at bounding box center [238, 169] width 134 height 23
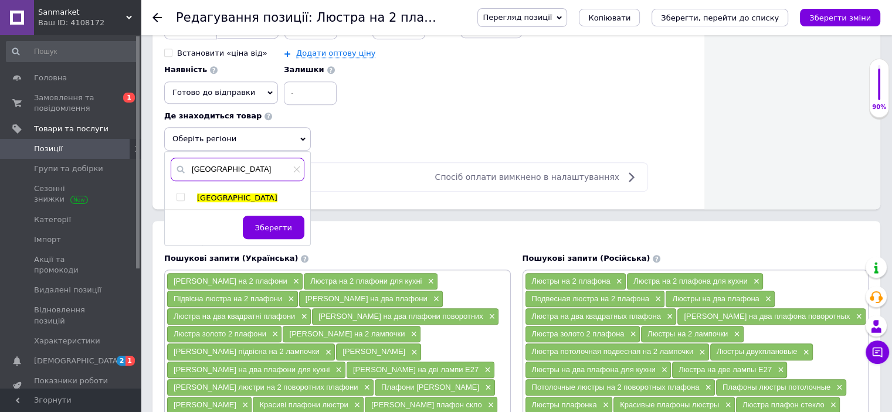
type input "[GEOGRAPHIC_DATA]"
click at [181, 194] on input "checkbox" at bounding box center [181, 198] width 8 height 8
checkbox input "true"
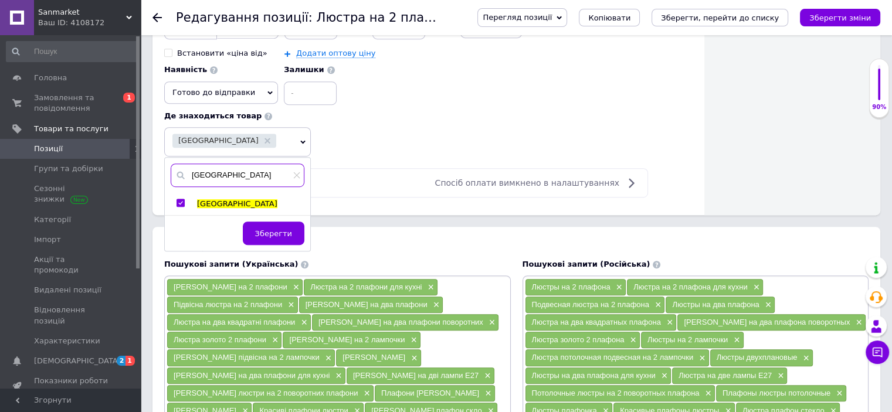
click at [216, 171] on input "[GEOGRAPHIC_DATA]" at bounding box center [238, 175] width 134 height 23
type input "к"
type input "[GEOGRAPHIC_DATA]"
click at [183, 201] on input "checkbox" at bounding box center [181, 203] width 8 height 8
checkbox input "true"
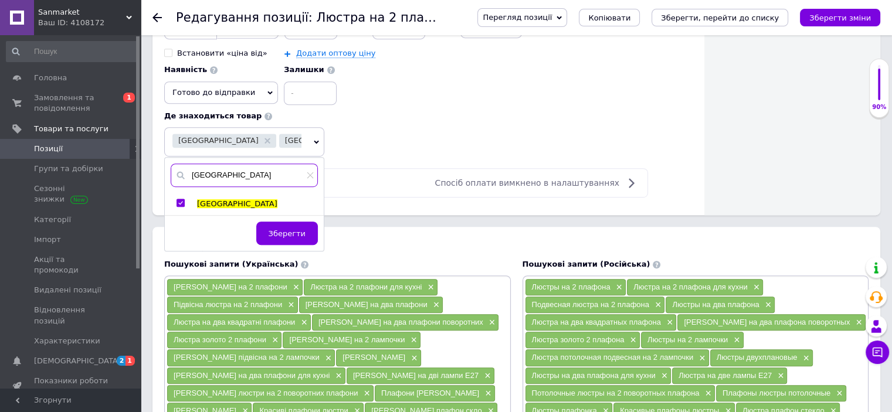
click at [235, 176] on input "[GEOGRAPHIC_DATA]" at bounding box center [244, 175] width 147 height 23
type input "о"
type input "дніпро"
click at [177, 199] on input "checkbox" at bounding box center [181, 203] width 8 height 8
checkbox input "true"
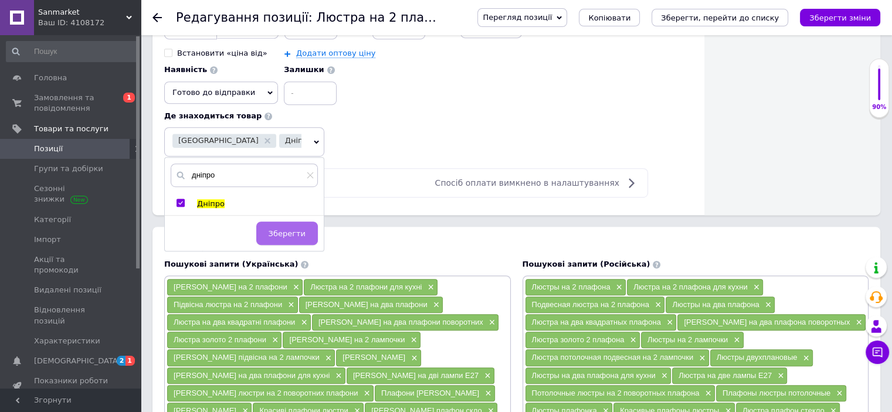
click at [272, 226] on button "Зберегти" at bounding box center [287, 233] width 62 height 23
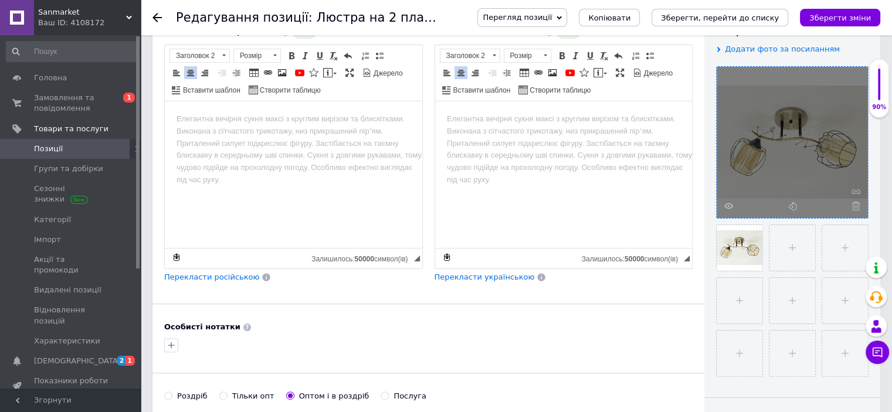
scroll to position [176, 0]
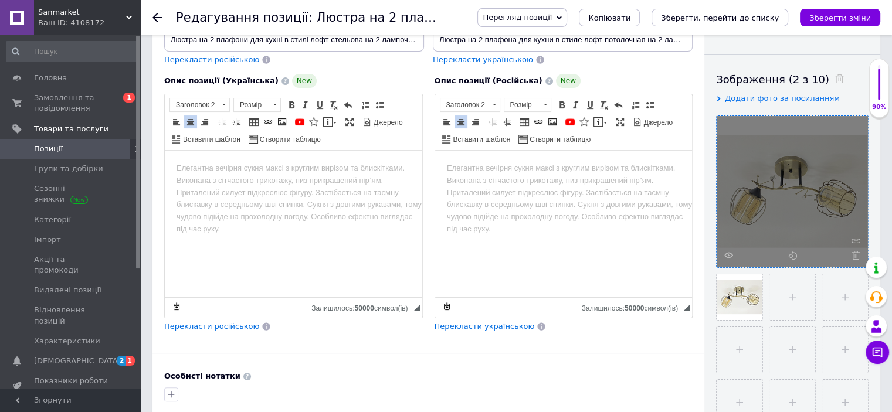
click at [212, 181] on html at bounding box center [294, 169] width 258 height 37
drag, startPoint x: 177, startPoint y: 117, endPoint x: 202, endPoint y: 123, distance: 25.5
click at [178, 117] on span at bounding box center [176, 121] width 9 height 9
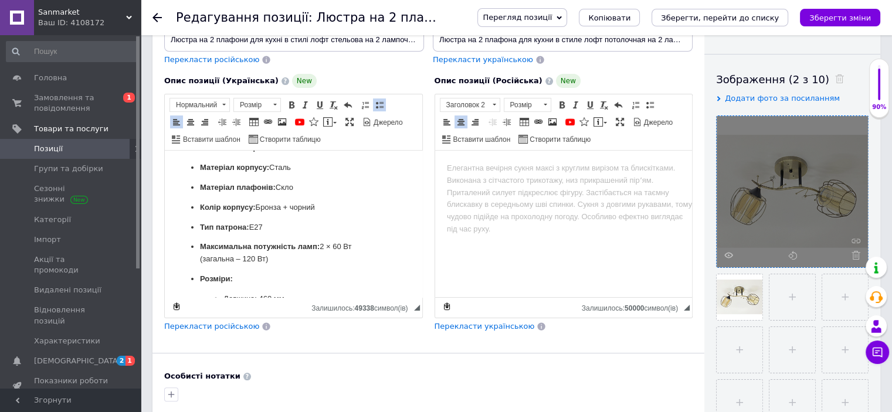
scroll to position [0, 0]
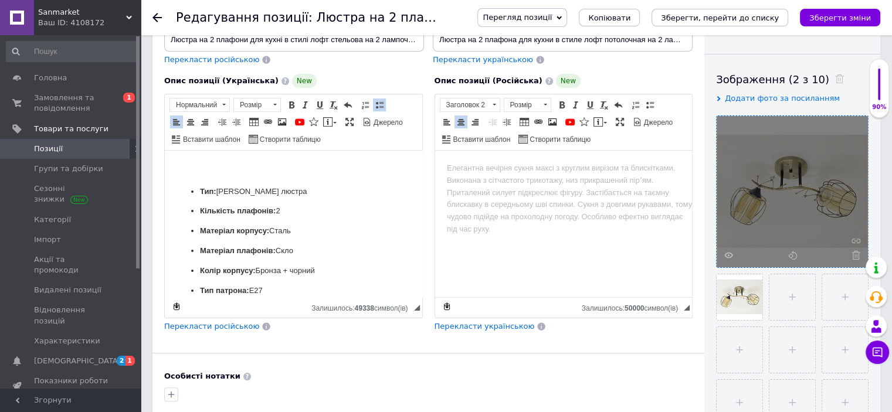
click at [231, 323] on span "Перекласти російською" at bounding box center [211, 326] width 95 height 9
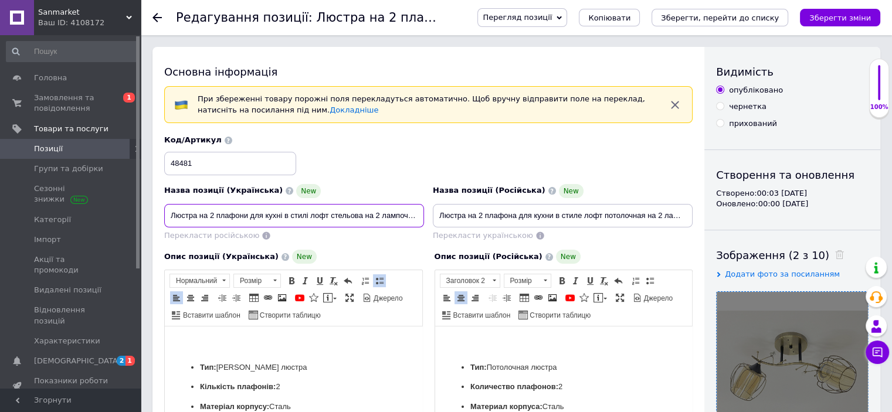
scroll to position [0, 81]
drag, startPoint x: 170, startPoint y: 215, endPoint x: 474, endPoint y: 219, distance: 304.5
click at [578, 214] on div "Назва позиції (Українська) New Люстра на 2 плафони для кухні в стилі лофт стель…" at bounding box center [428, 188] width 537 height 115
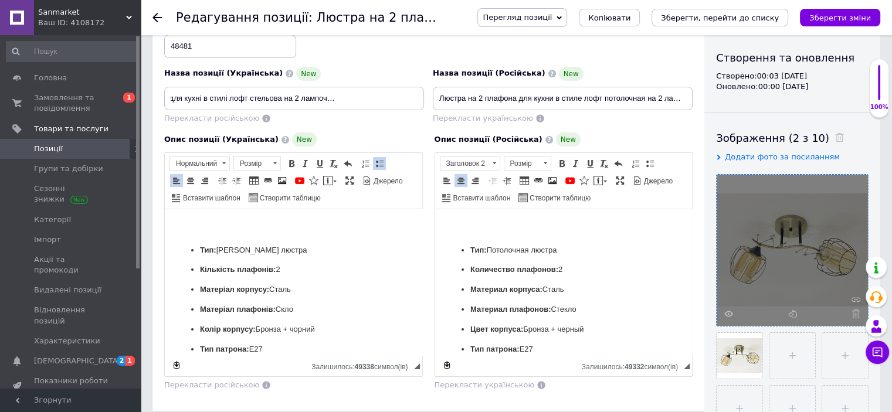
click at [288, 225] on h2 "Редактор, B61B0F60-6F63-44BD-874F-1E6D95E375ED" at bounding box center [294, 227] width 234 height 13
click at [190, 180] on span at bounding box center [190, 180] width 9 height 9
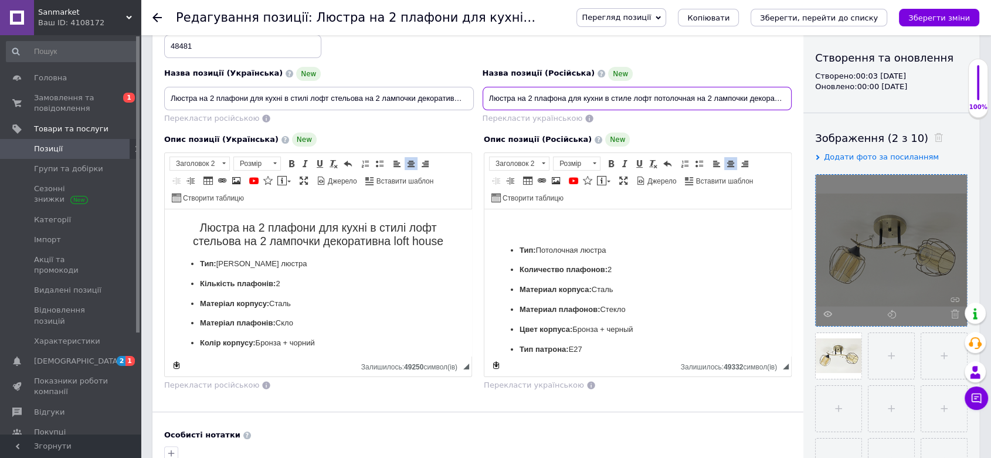
scroll to position [0, 49]
drag, startPoint x: 488, startPoint y: 93, endPoint x: 941, endPoint y: 97, distance: 452.9
click at [900, 97] on div "Основна інформація При збереженні товару порожні поля перекладуться автоматично…" at bounding box center [566, 314] width 827 height 768
click at [619, 224] on h2 "Редактор, 07CC4B69-2AFB-4D4D-8145-0D9EF6AB927F" at bounding box center [637, 227] width 283 height 13
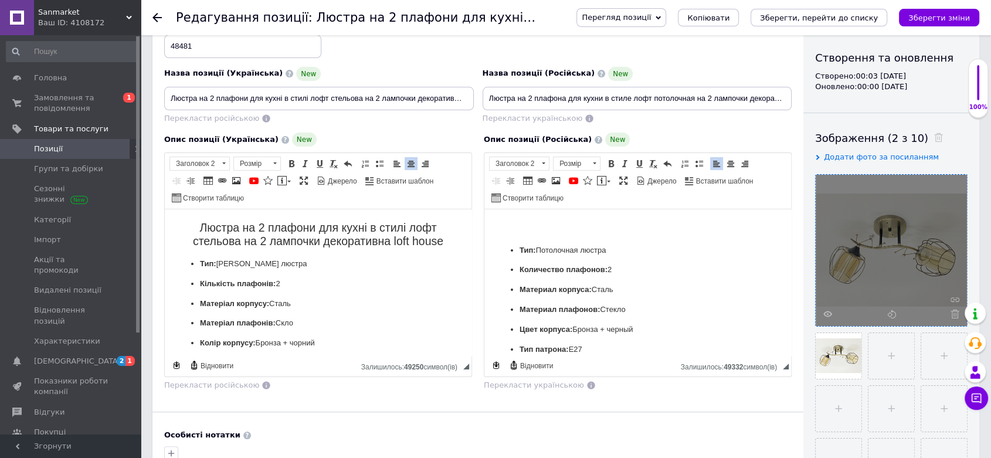
click at [631, 221] on html "Тип: Потолочная люстра Количество плафонов: 2 Материал корпуса: Сталь Материал …" at bounding box center [638, 442] width 307 height 467
click at [631, 221] on h2 "Редактор, 07CC4B69-2AFB-4D4D-8145-0D9EF6AB927F" at bounding box center [637, 227] width 283 height 13
click at [727, 159] on span at bounding box center [730, 163] width 9 height 9
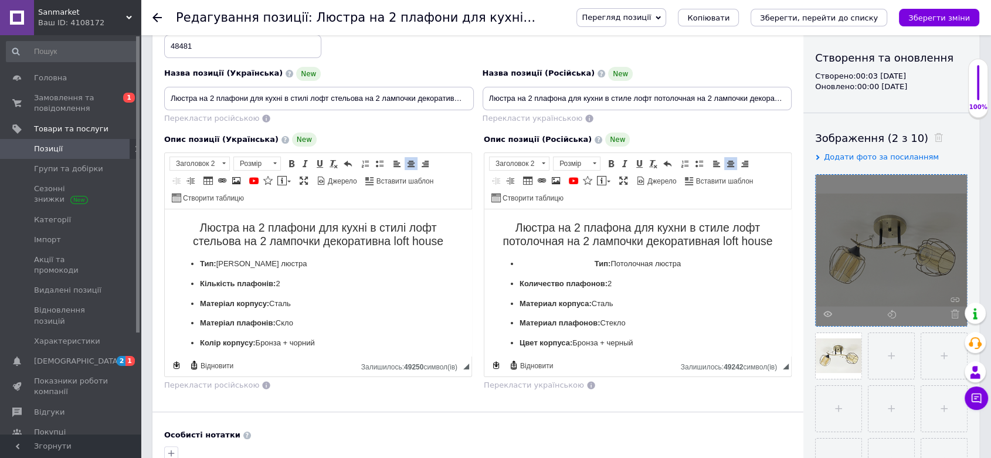
click at [595, 263] on strong "Тип:" at bounding box center [603, 263] width 16 height 9
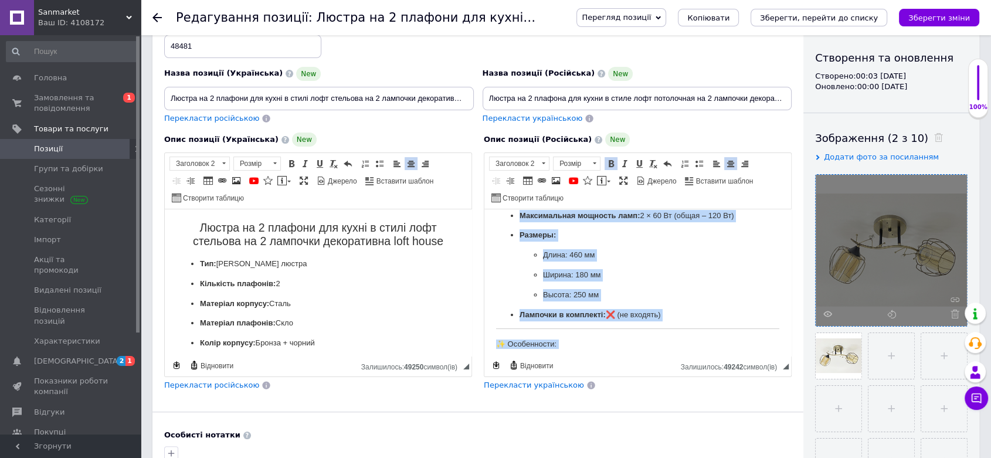
scroll to position [338, 0]
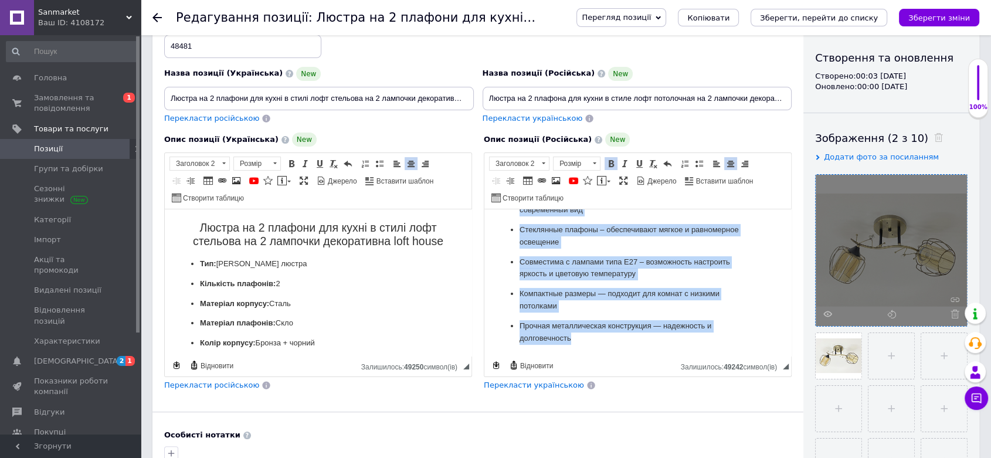
drag, startPoint x: 566, startPoint y: 263, endPoint x: 645, endPoint y: 433, distance: 187.4
click at [645, 356] on html "Люстра на 2 плафона для кухни в стиле лофт потолочная на 2 лампочки декоративна…" at bounding box center [638, 114] width 307 height 484
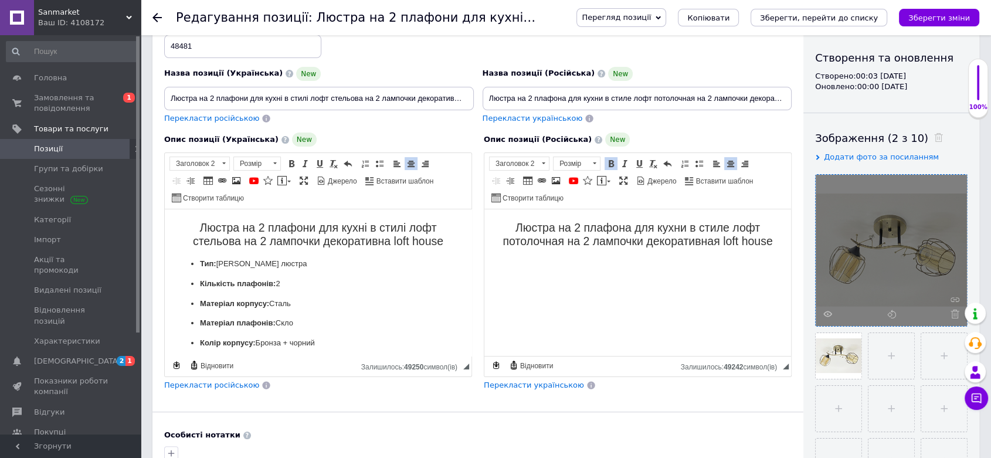
scroll to position [0, 0]
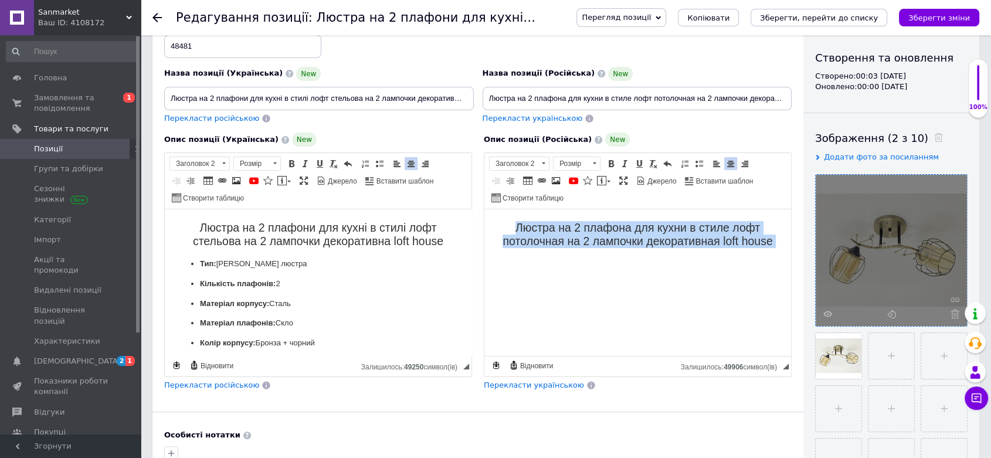
drag, startPoint x: 513, startPoint y: 224, endPoint x: 1313, endPoint y: 462, distance: 835.6
click at [791, 260] on html "Люстра на 2 плафона для кухни в стиле лофт потолочная на 2 лампочки декоративна…" at bounding box center [638, 246] width 307 height 74
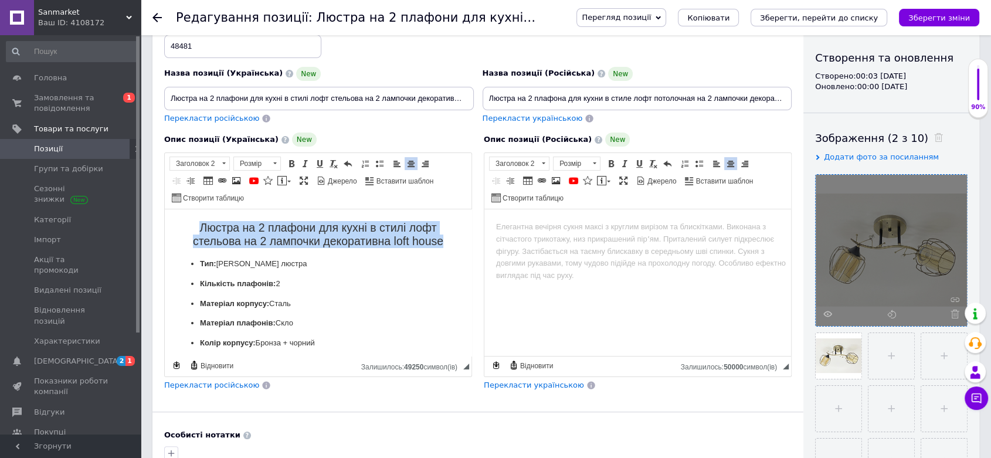
drag, startPoint x: 189, startPoint y: 225, endPoint x: 509, endPoint y: 245, distance: 320.3
click at [472, 245] on html "Люстра на 2 плафони для кухні в стилі лофт стельова на 2 лампочки декоративна l…" at bounding box center [318, 431] width 307 height 444
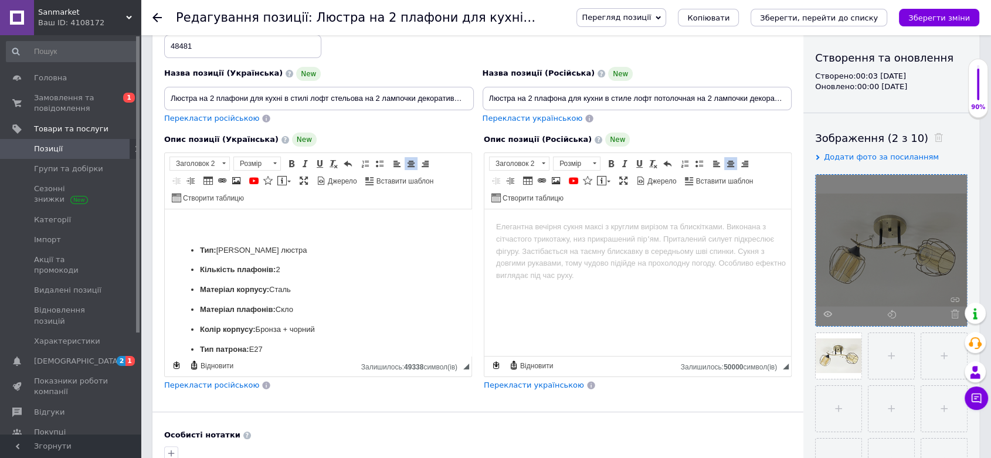
click at [222, 381] on span "Перекласти російською" at bounding box center [211, 385] width 95 height 9
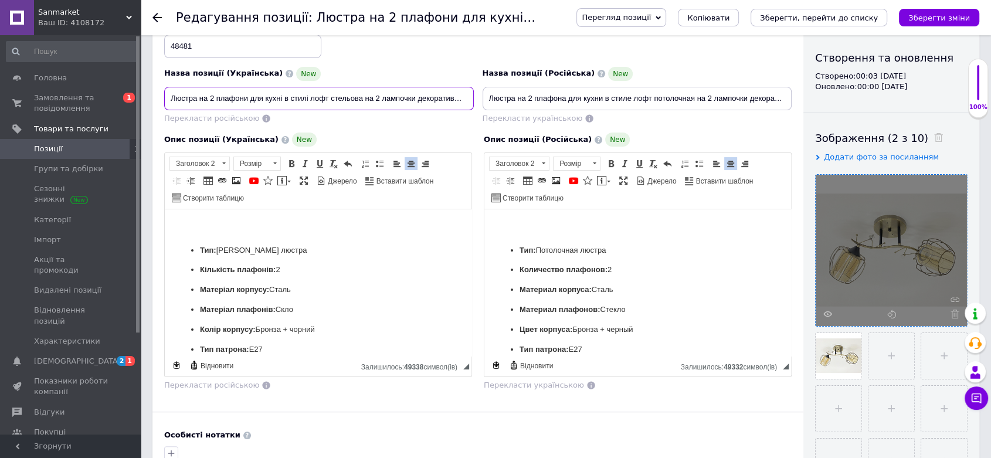
scroll to position [0, 31]
drag, startPoint x: 218, startPoint y: 90, endPoint x: 661, endPoint y: 93, distance: 443.5
click at [688, 93] on div "Назва позиції (Українська) New Люстра на 2 плафони для кухні в стилі лофт стель…" at bounding box center [478, 70] width 636 height 115
click at [249, 222] on h2 "Редактор, B61B0F60-6F63-44BD-874F-1E6D95E375ED" at bounding box center [318, 227] width 283 height 13
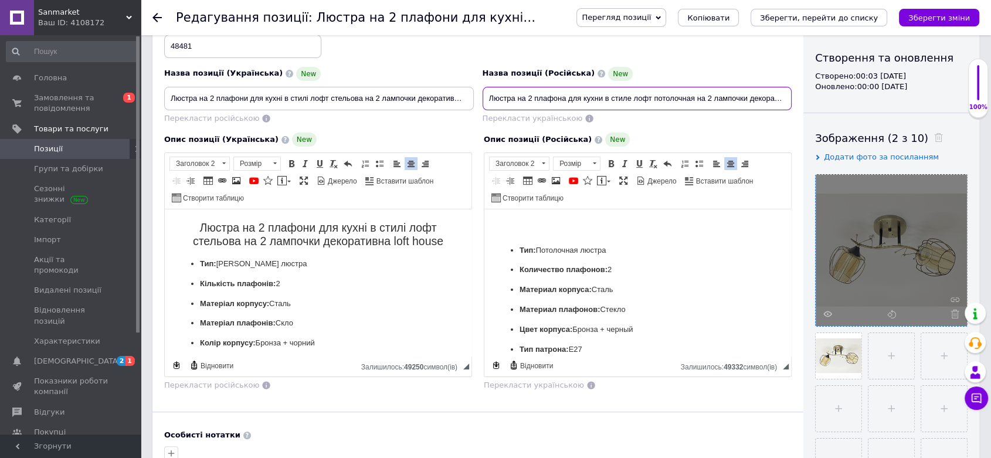
scroll to position [0, 49]
drag, startPoint x: 488, startPoint y: 88, endPoint x: 973, endPoint y: 92, distance: 485.2
click at [660, 201] on span "Панель інструментів редактора Форматування Заголовок 2 Розмір Розмір Жирний Спо…" at bounding box center [638, 181] width 307 height 56
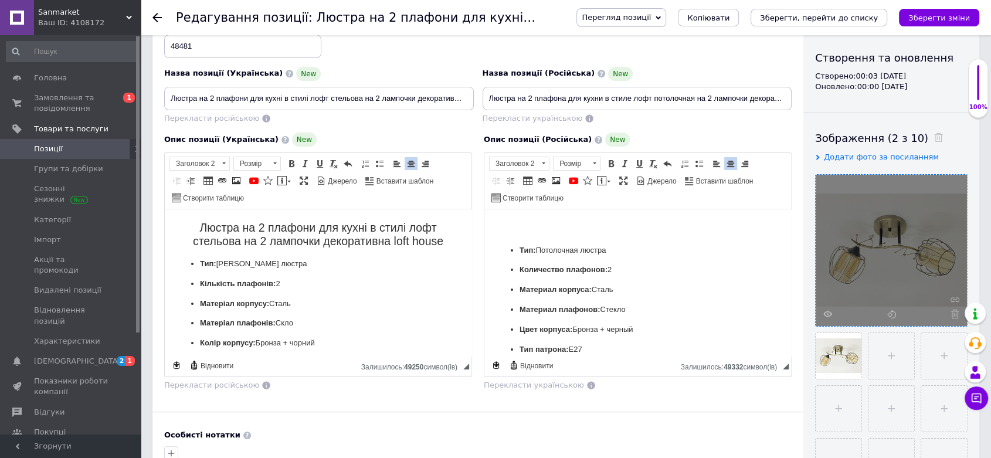
click at [654, 220] on html "Тип: Потолочная люстра Количество плафонов: 2 Материал корпуса: Сталь Материал …" at bounding box center [638, 442] width 307 height 467
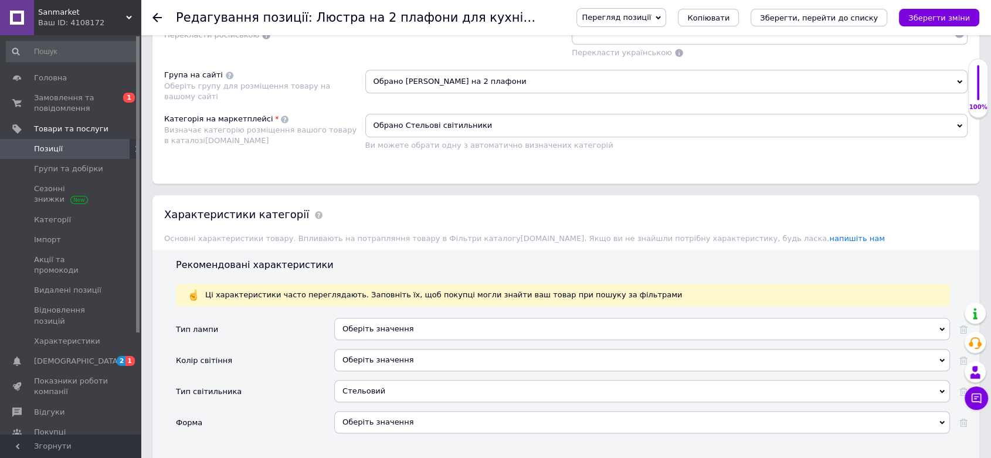
scroll to position [1356, 0]
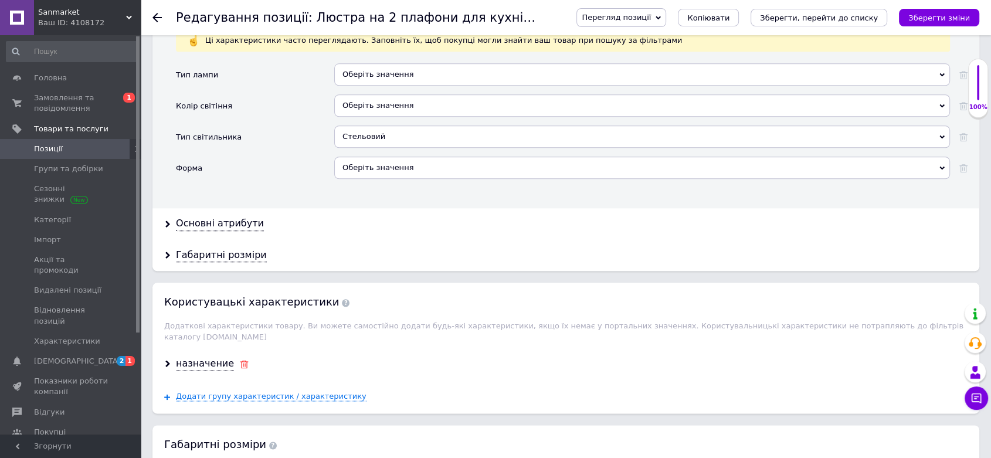
click at [241, 360] on use at bounding box center [245, 364] width 8 height 8
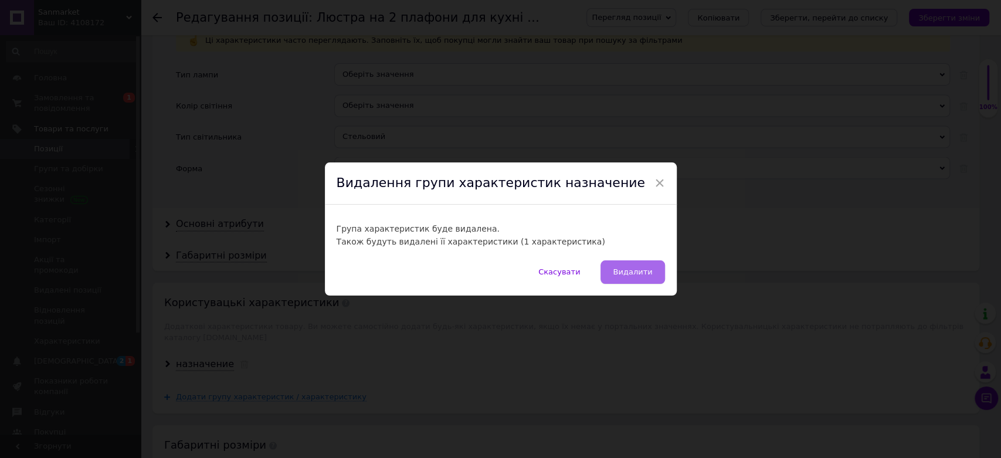
click at [634, 272] on span "Видалити" at bounding box center [632, 272] width 39 height 9
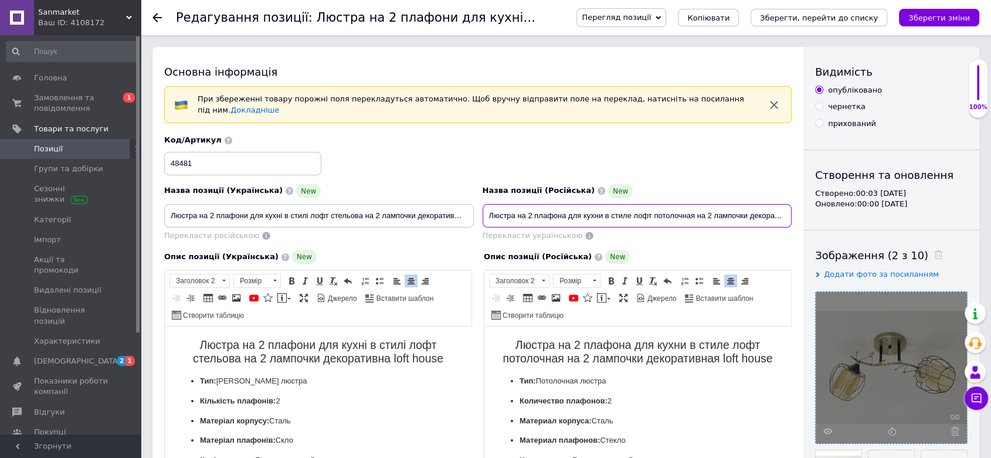
scroll to position [0, 49]
drag, startPoint x: 491, startPoint y: 211, endPoint x: 954, endPoint y: 205, distance: 462.9
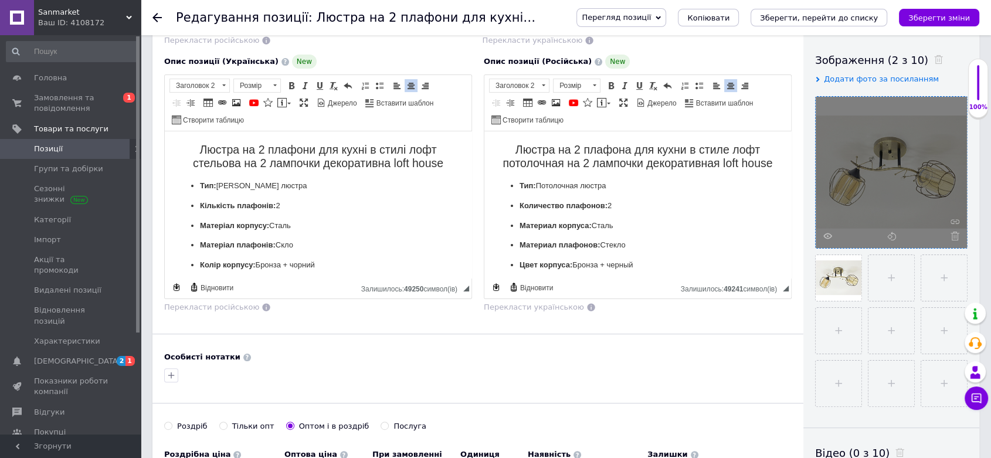
click at [752, 162] on h2 "Люстра на 2 плафона для кухни в стиле лофт потолочная на 2 лампочки декоративна…" at bounding box center [637, 157] width 283 height 28
click at [430, 165] on h2 "Люстра на 2 плафони для кухні в стилі лофт стельова на 2 лампочки декоративна l…" at bounding box center [318, 157] width 283 height 28
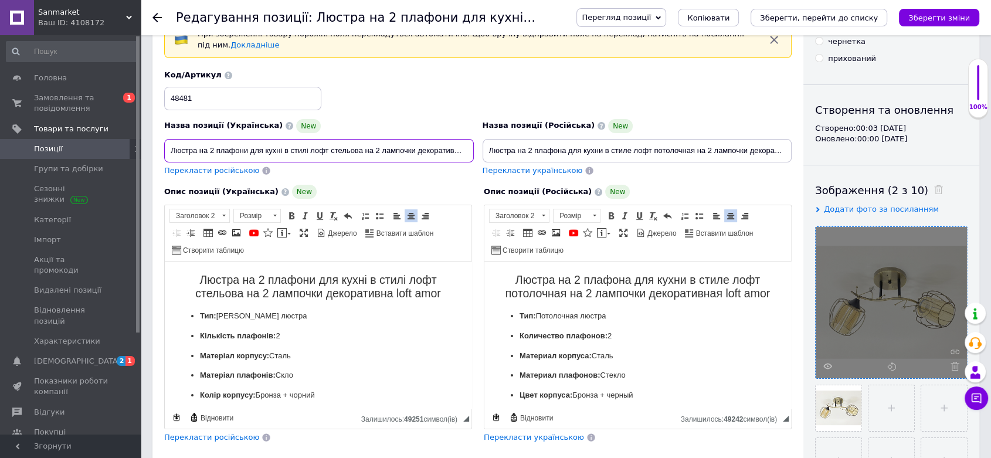
scroll to position [0, 31]
drag, startPoint x: 433, startPoint y: 142, endPoint x: 465, endPoint y: 149, distance: 32.5
click at [517, 140] on div "Назва позиції (Українська) New Люстра на 2 плафони для кухні в стилі лофт стель…" at bounding box center [478, 123] width 636 height 115
click at [456, 143] on input "Люстра на 2 плафони для кухні в стилі лофт стельова на 2 лампочки декоративна l…" at bounding box center [319, 150] width 310 height 23
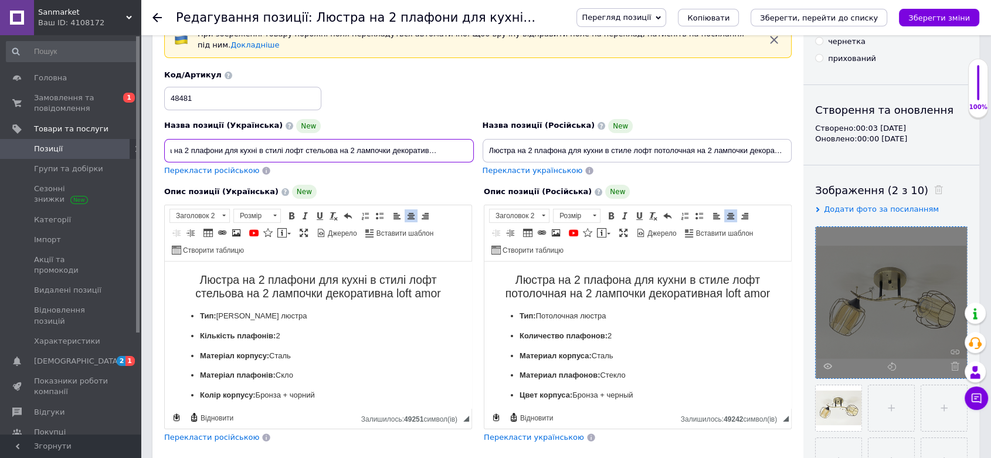
scroll to position [0, 28]
type input "Люстра на 2 плафони для кухні в стилі лофт стельова на 2 лампочки декоративна l…"
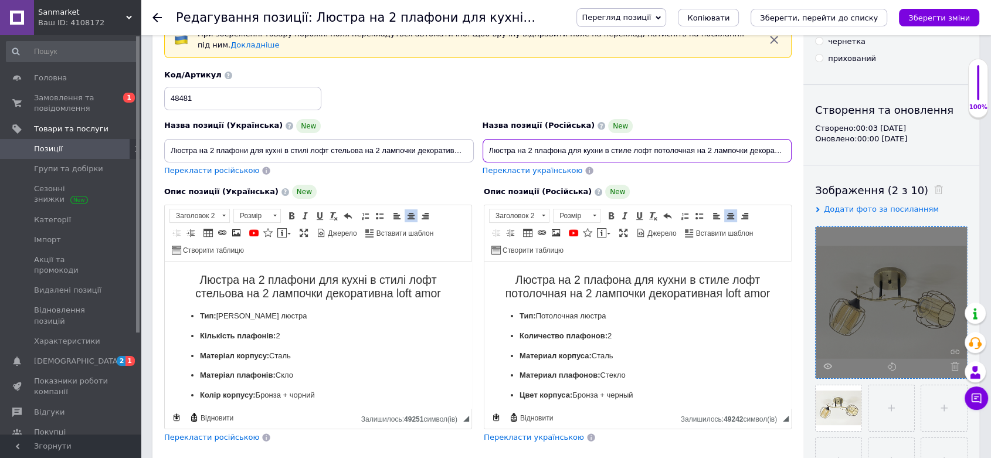
scroll to position [0, 49]
drag, startPoint x: 773, startPoint y: 138, endPoint x: 850, endPoint y: 145, distance: 77.2
click at [859, 145] on div "Основна інформація При збереженні товару порожні поля перекладуться автоматично…" at bounding box center [566, 366] width 827 height 768
click at [774, 140] on input "Люстра на 2 плафона для кухни в стиле лофт потолочная на 2 лампочки декоративна…" at bounding box center [638, 150] width 310 height 23
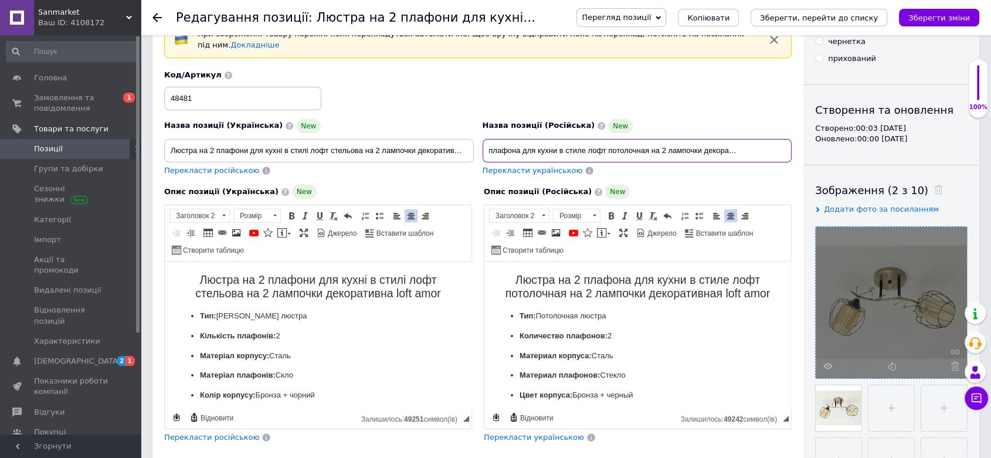
scroll to position [0, 0]
drag, startPoint x: 790, startPoint y: 144, endPoint x: 219, endPoint y: 140, distance: 571.4
click at [200, 142] on div "Назва позиції (Українська) New Люстра на 2 плафони для кухні в стилі лофт стель…" at bounding box center [478, 123] width 636 height 115
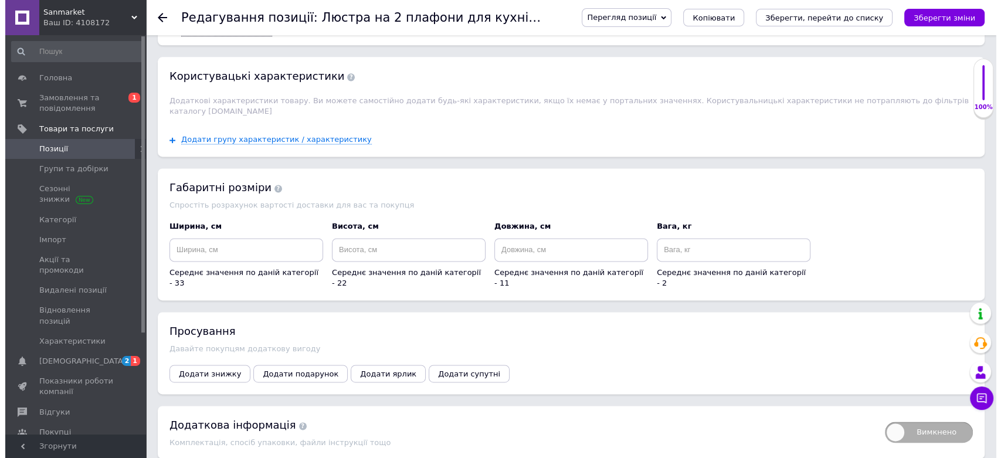
scroll to position [1399, 0]
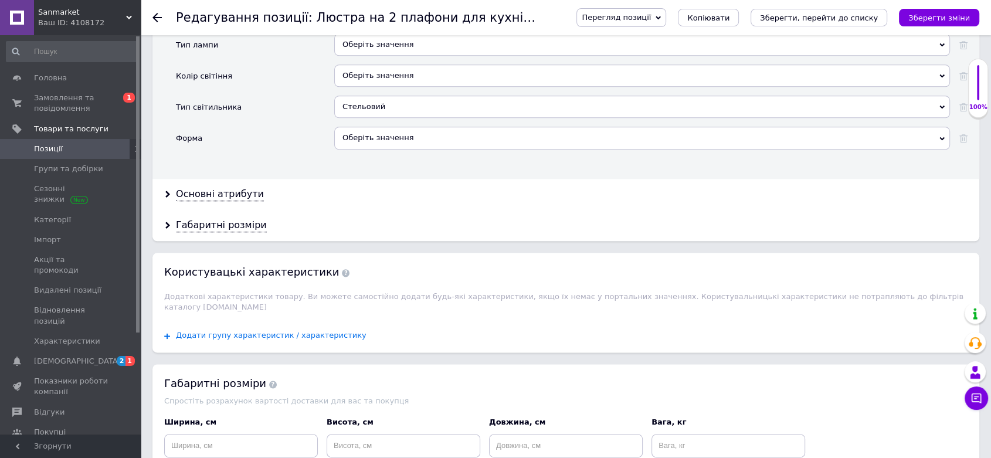
type input "Люстра на 2 плафона для кухни в стиле лофт потолочная на 2 лампочки декоративна…"
click at [320, 331] on span "Додати групу характеристик / характеристику" at bounding box center [271, 335] width 191 height 9
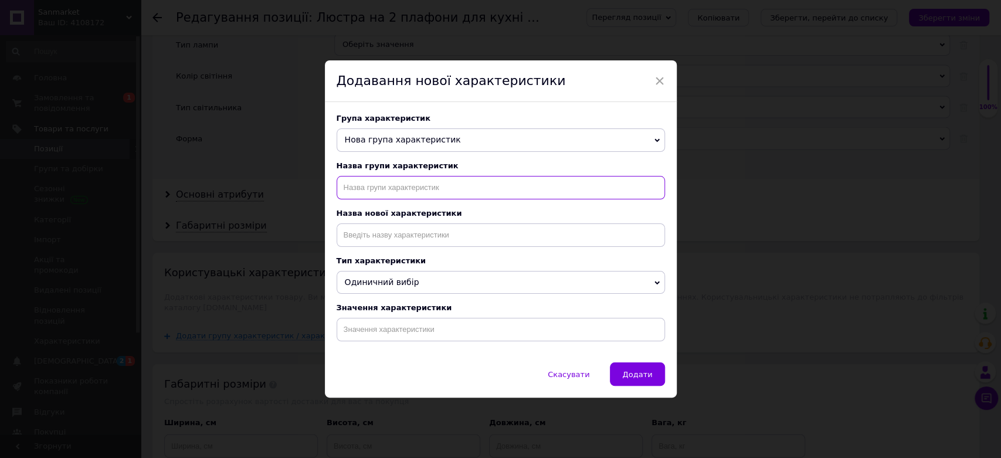
click at [417, 181] on input "text" at bounding box center [501, 187] width 329 height 23
type input "назначение"
click at [458, 224] on div "Назва нової характеристики" at bounding box center [501, 228] width 329 height 38
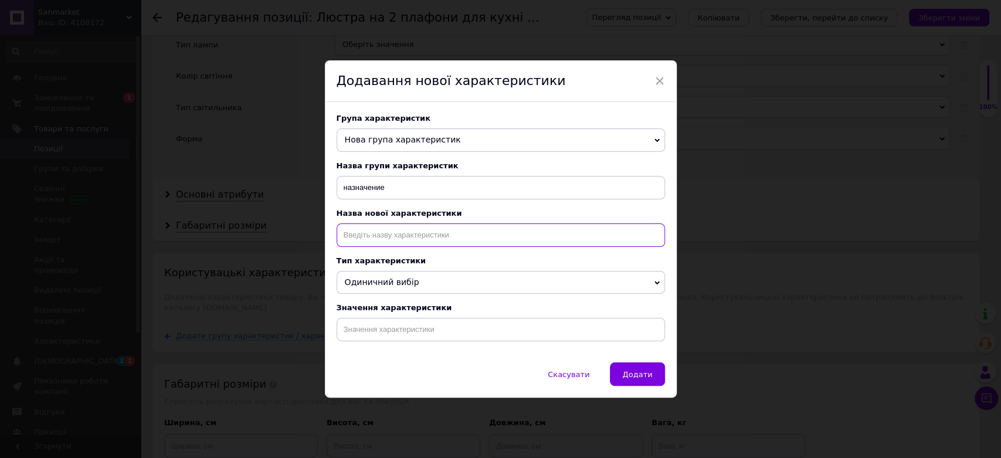
click at [466, 238] on input at bounding box center [501, 235] width 329 height 23
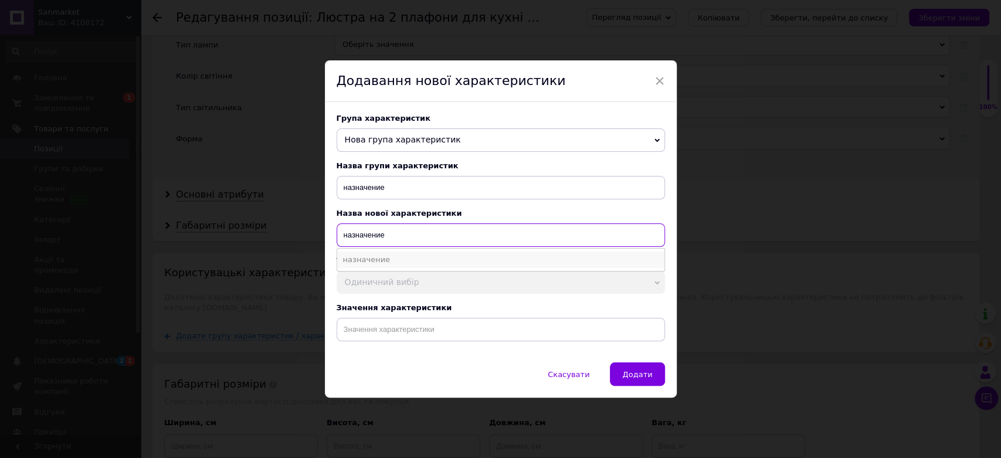
type input "назначение"
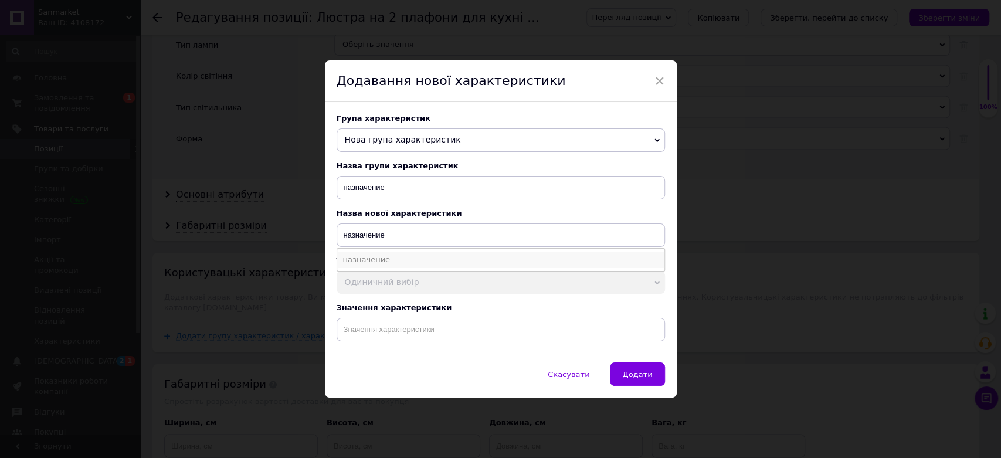
click at [435, 257] on li "назначение" at bounding box center [500, 260] width 327 height 16
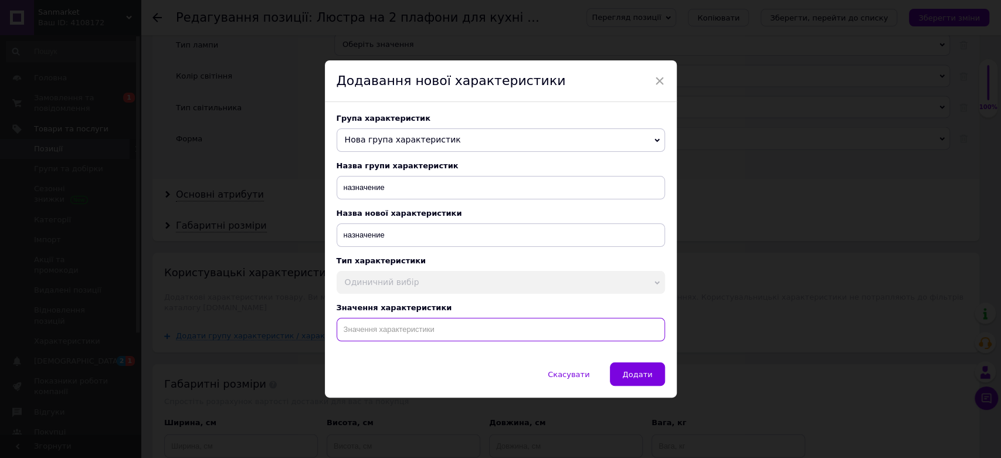
click at [396, 324] on input at bounding box center [501, 329] width 329 height 23
type input "м"
paste input "Люстра на 2 плафона для кухни в стиле лофт потолочная на 2 лампочки декоративна…"
type input "Люстра на 2 плафона для кухни в стиле лофт потолочная на 2 лампочки декоративна…"
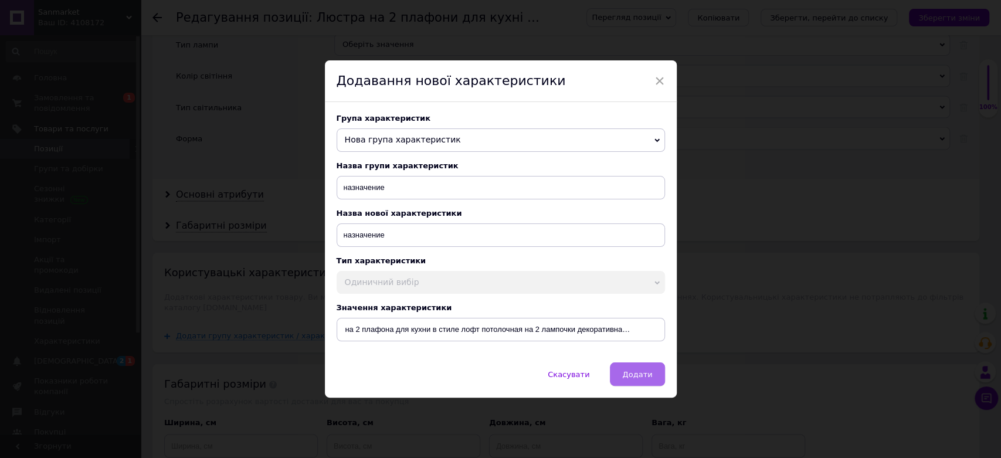
click at [639, 368] on button "Додати" at bounding box center [637, 374] width 55 height 23
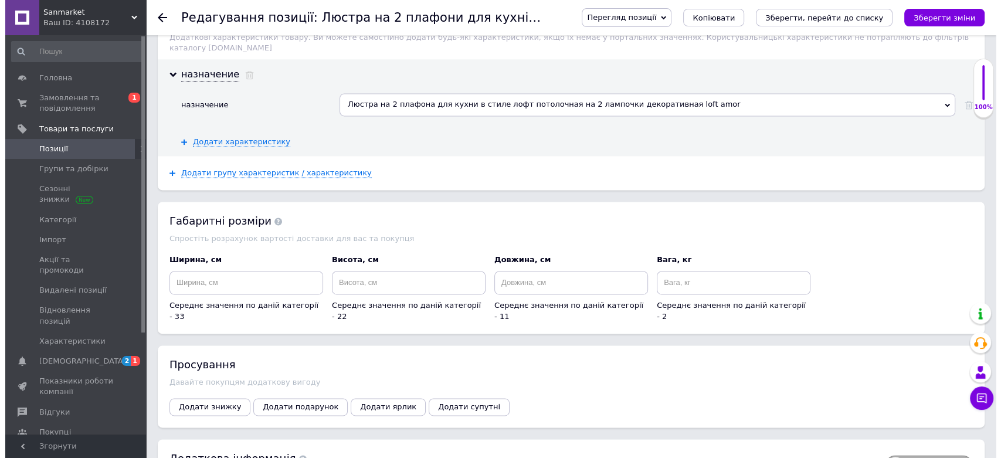
scroll to position [1691, 0]
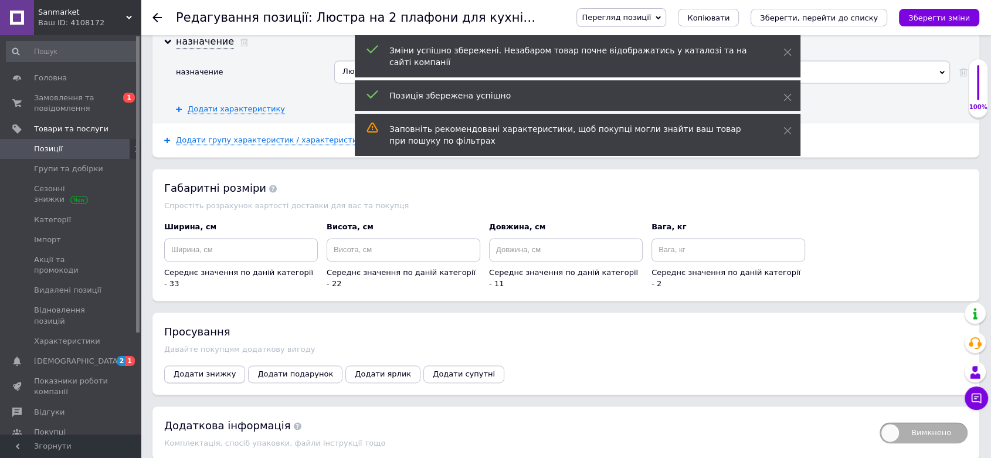
click at [183, 370] on span "Додати знижку" at bounding box center [205, 374] width 62 height 9
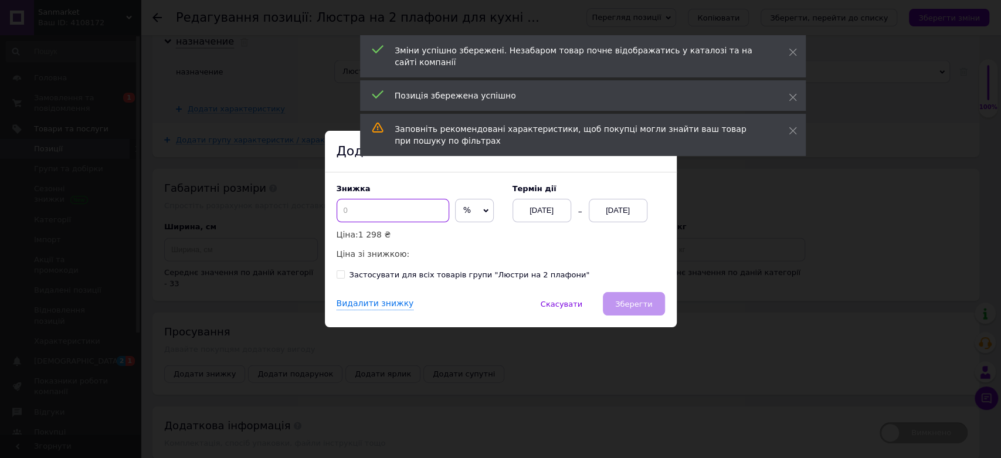
click at [382, 206] on input at bounding box center [393, 210] width 113 height 23
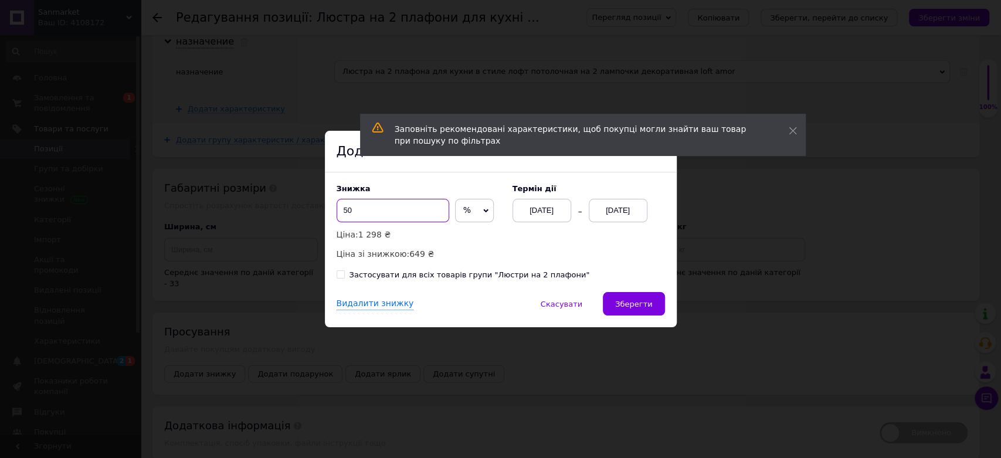
type input "50"
click at [615, 215] on div "[DATE]" at bounding box center [618, 210] width 59 height 23
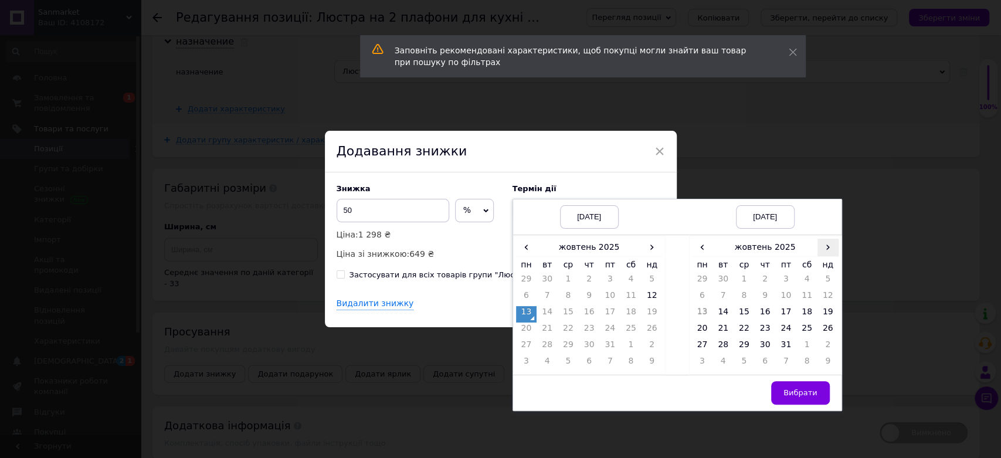
click at [834, 246] on span "›" at bounding box center [828, 247] width 21 height 17
click at [826, 331] on td "23" at bounding box center [828, 331] width 21 height 16
click at [802, 395] on span "Вибрати" at bounding box center [801, 392] width 34 height 9
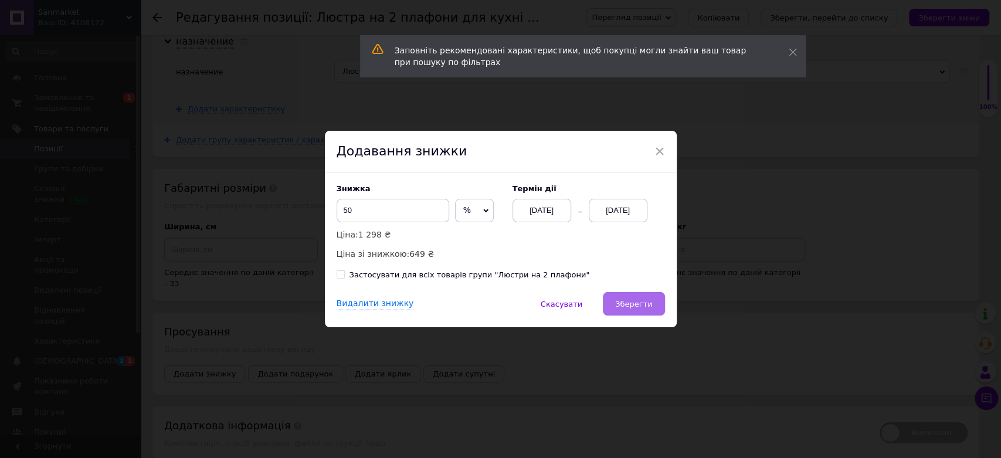
click at [627, 298] on button "Зберегти" at bounding box center [634, 303] width 62 height 23
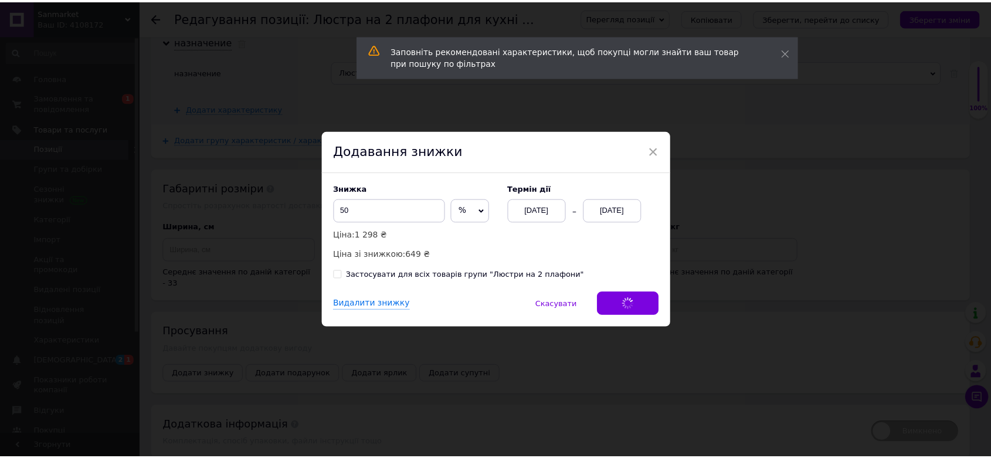
scroll to position [1674, 0]
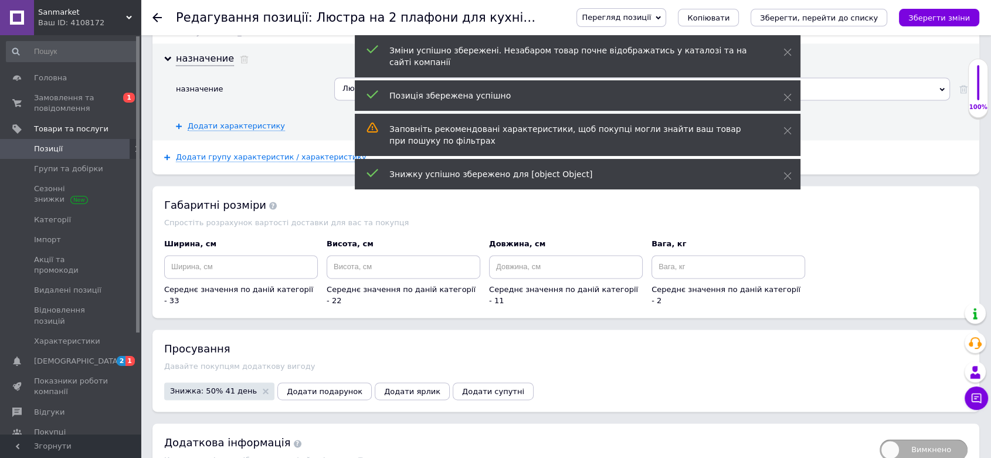
click at [79, 148] on span "Позиції" at bounding box center [71, 149] width 75 height 11
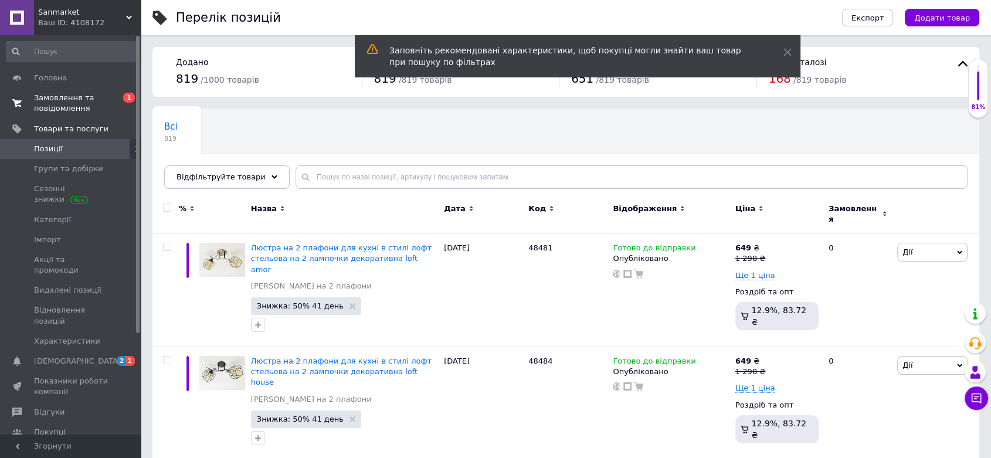
click at [58, 107] on span "Замовлення та повідомлення" at bounding box center [71, 103] width 75 height 21
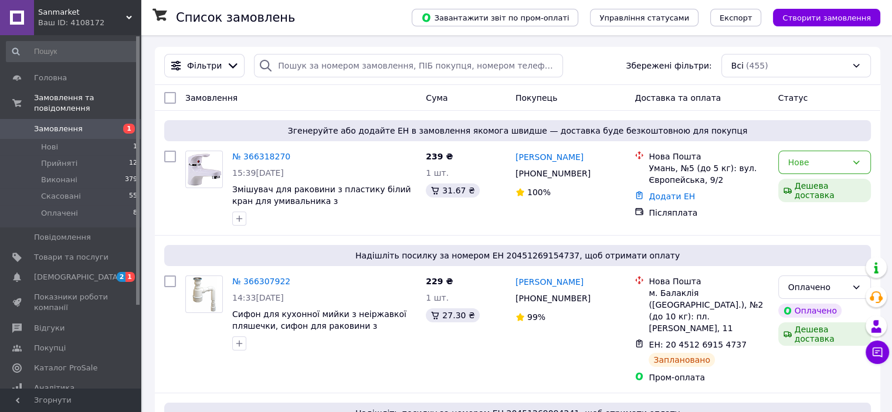
click at [363, 95] on div "Замовлення" at bounding box center [301, 97] width 241 height 21
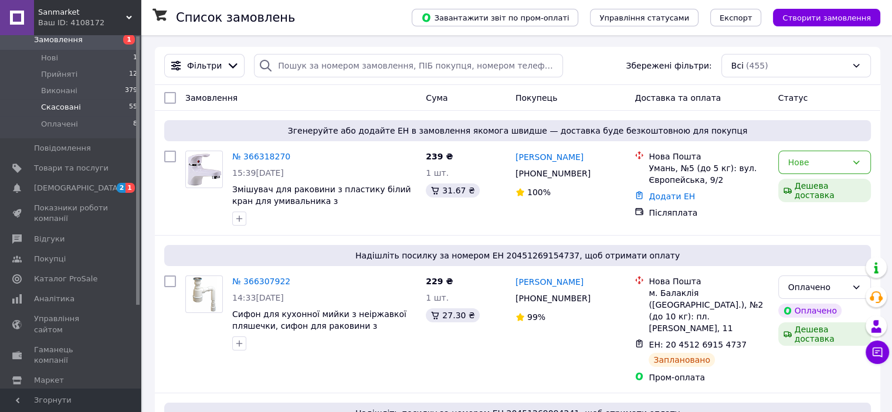
scroll to position [109, 0]
